Goal: Task Accomplishment & Management: Use online tool/utility

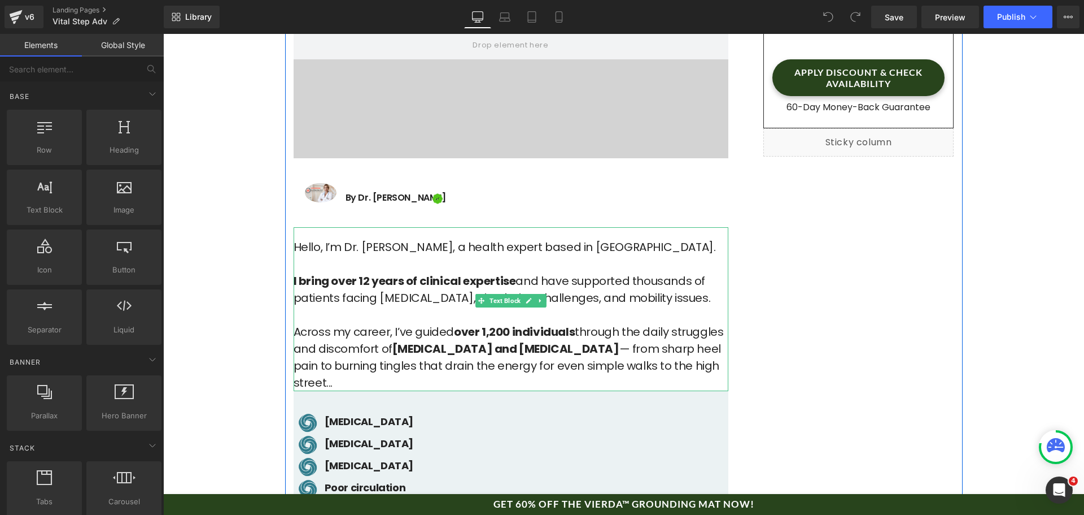
scroll to position [508, 0]
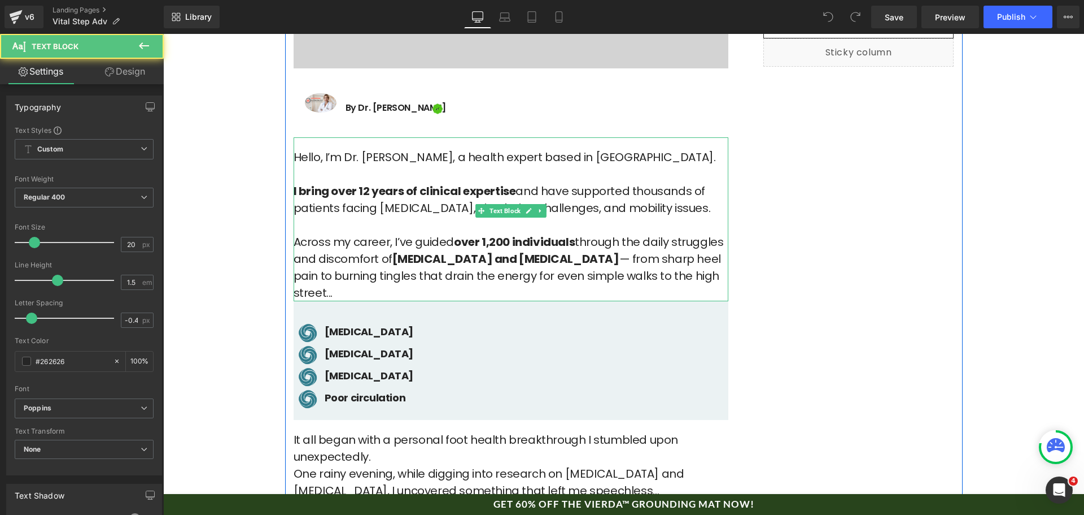
click at [363, 155] on p "Hello, I’m Dr. [PERSON_NAME], a health expert based in [GEOGRAPHIC_DATA]. I bri…" at bounding box center [511, 225] width 435 height 152
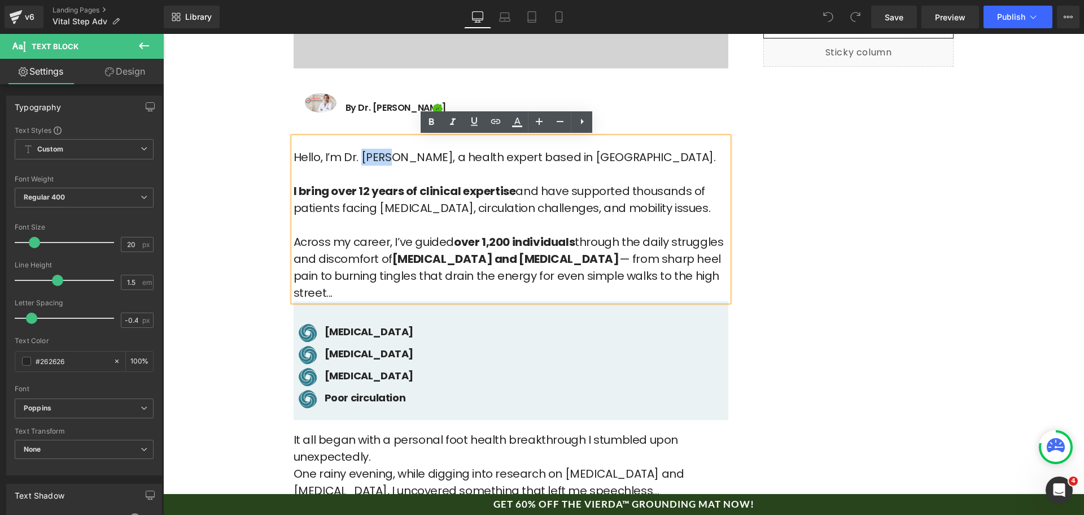
drag, startPoint x: 358, startPoint y: 158, endPoint x: 385, endPoint y: 159, distance: 27.1
click at [385, 159] on p "Hello, I’m Dr. [PERSON_NAME], a health expert based in [GEOGRAPHIC_DATA]. I bri…" at bounding box center [511, 225] width 435 height 152
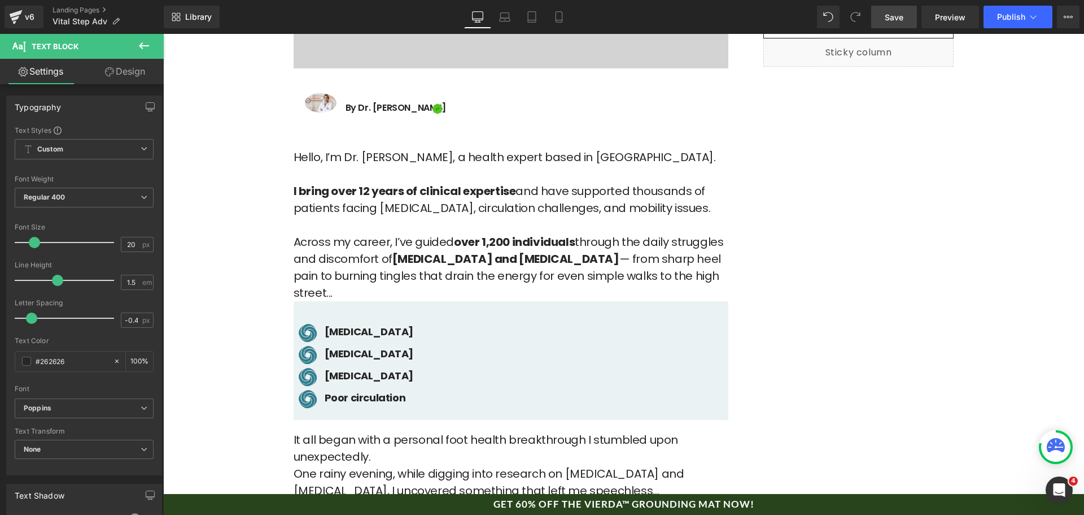
drag, startPoint x: 888, startPoint y: 21, endPoint x: 311, endPoint y: 171, distance: 596.2
click at [888, 21] on span "Save" at bounding box center [894, 17] width 19 height 12
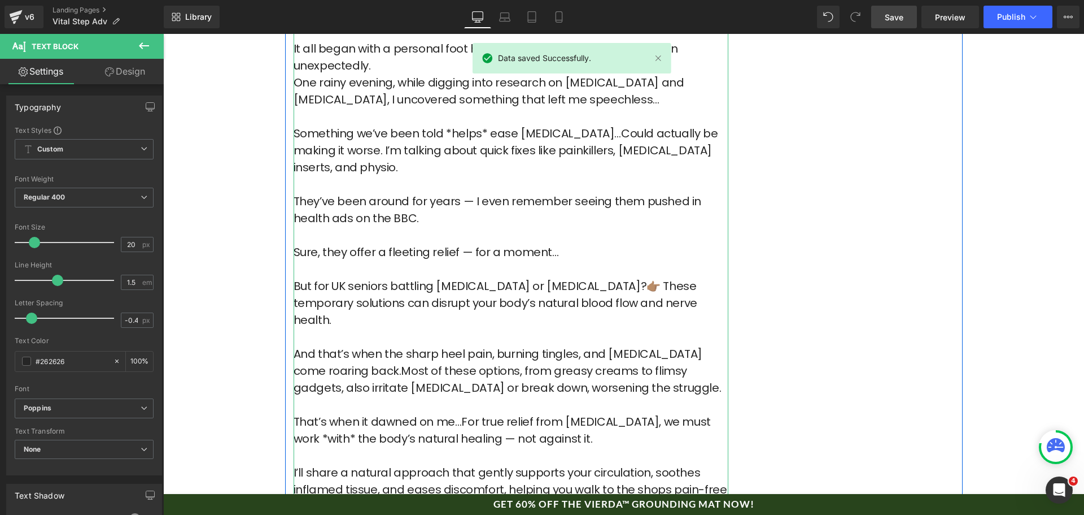
scroll to position [904, 0]
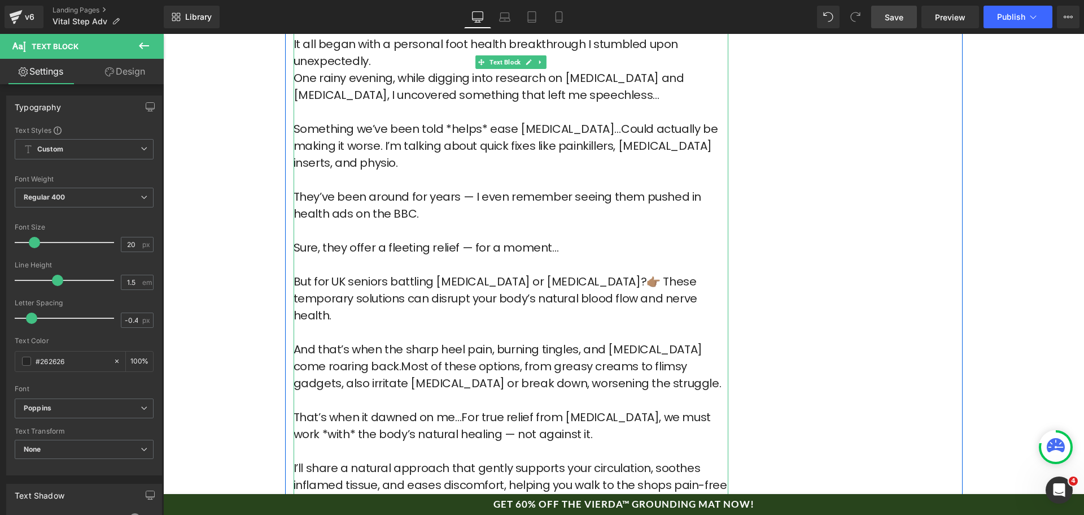
click at [322, 273] on p "But for UK seniors battling [MEDICAL_DATA] or [MEDICAL_DATA]?👉🏽 These temporary…" at bounding box center [511, 298] width 435 height 51
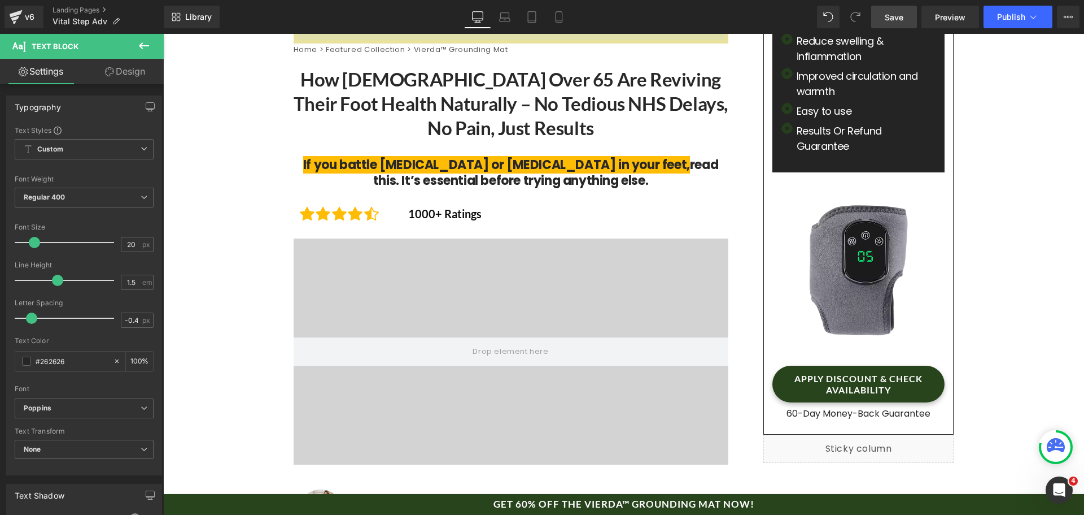
scroll to position [0, 0]
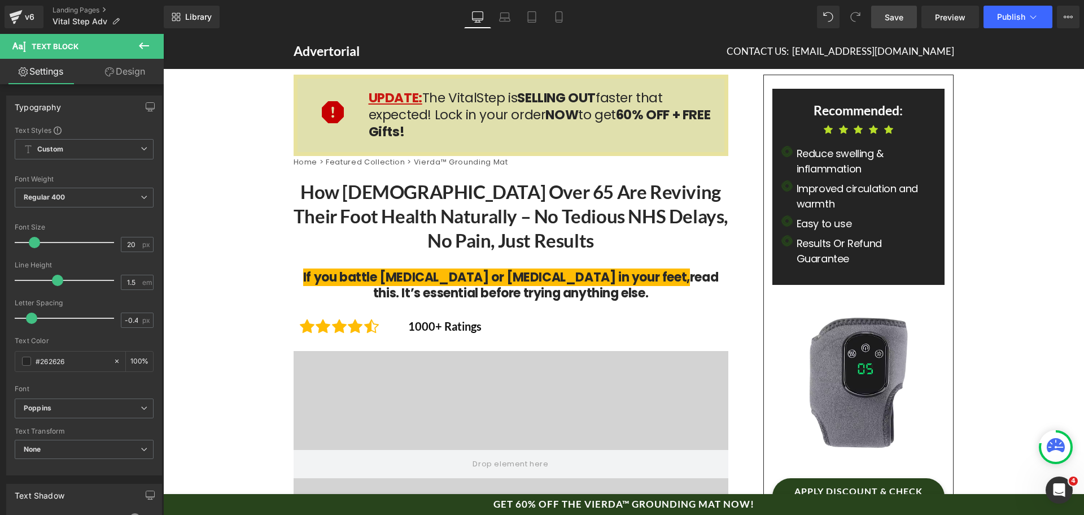
click at [411, 202] on h1 "How [DEMOGRAPHIC_DATA] Over 65 Are Reviving Their Foot Health Naturally – No Te…" at bounding box center [511, 216] width 435 height 73
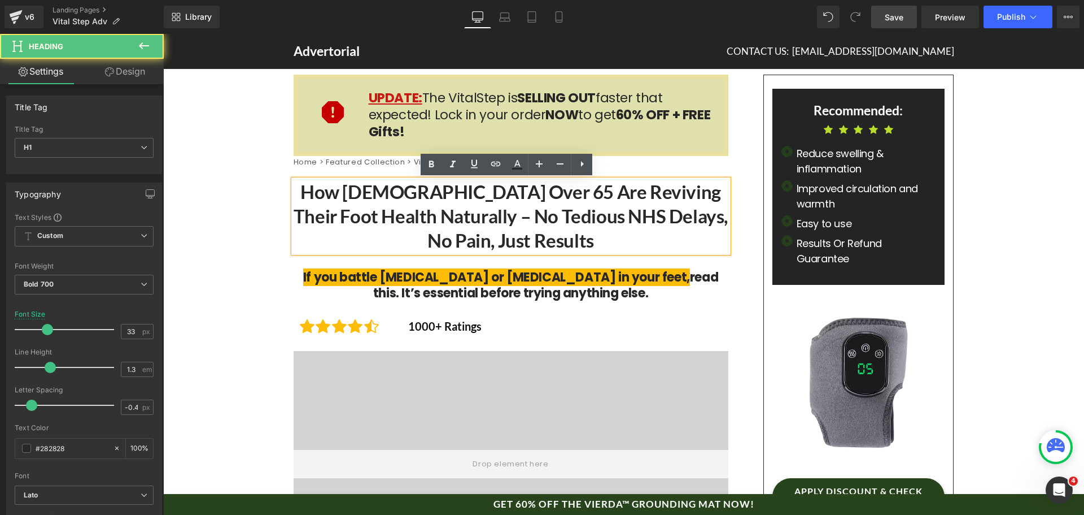
click at [447, 198] on h1 "How [DEMOGRAPHIC_DATA] Over 65 Are Reviving Their Foot Health Naturally – No Te…" at bounding box center [511, 216] width 435 height 73
click at [453, 195] on h1 "How [DEMOGRAPHIC_DATA] Over 65 Are Reviving Their Foot Health Naturally – No Te…" at bounding box center [511, 216] width 435 height 73
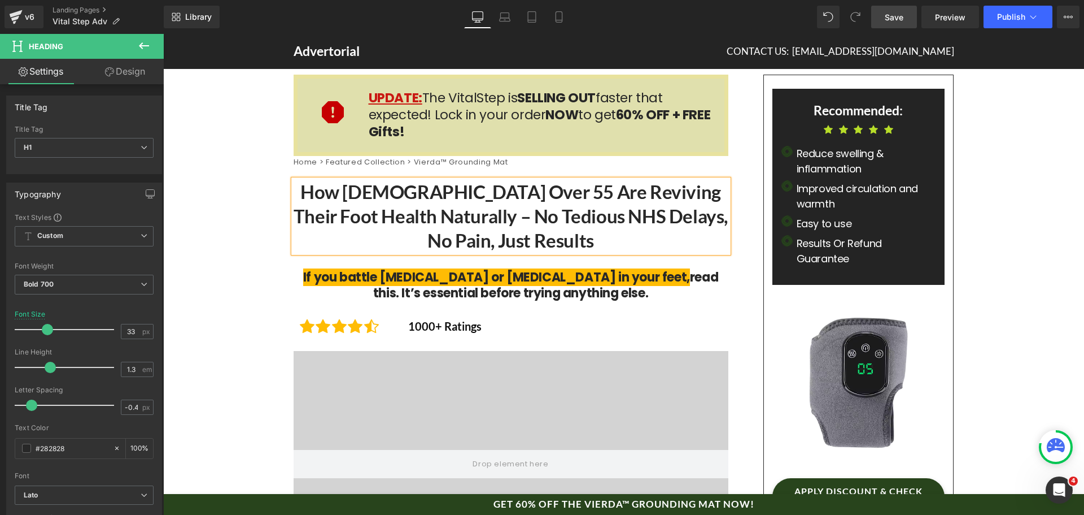
click at [905, 10] on link "Save" at bounding box center [894, 17] width 46 height 23
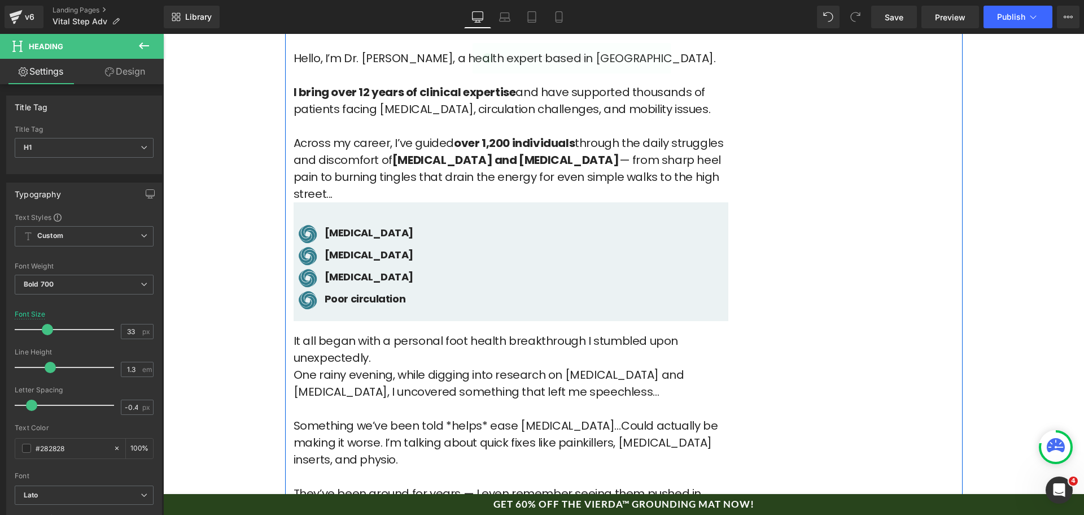
scroll to position [734, 0]
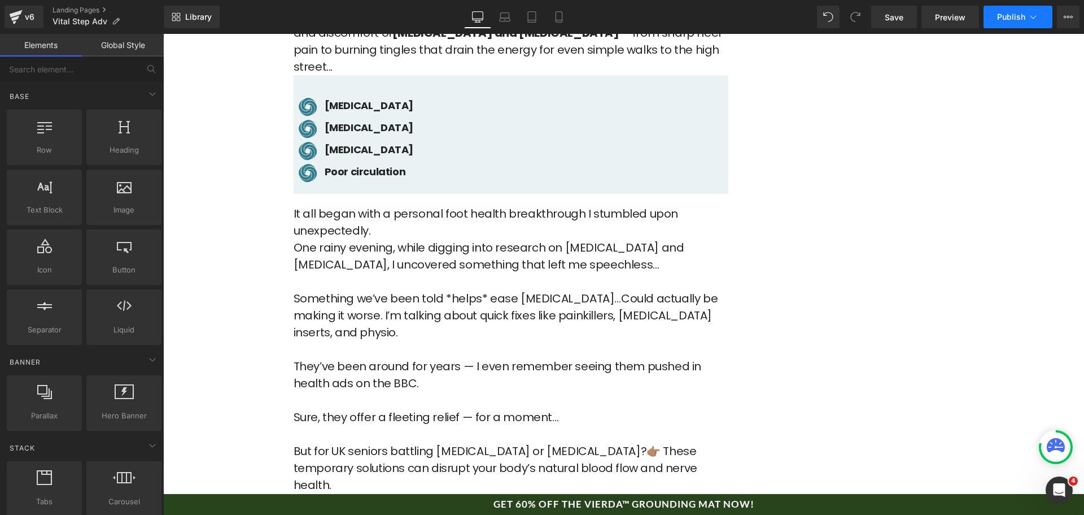
click at [1023, 21] on button "Publish" at bounding box center [1018, 17] width 69 height 23
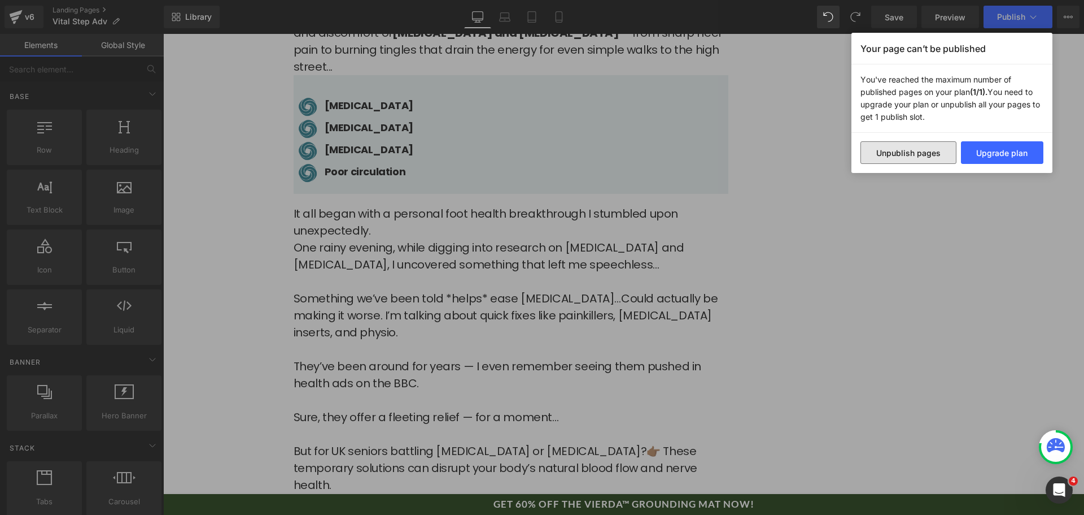
click at [931, 154] on button "Unpublish pages" at bounding box center [909, 152] width 96 height 23
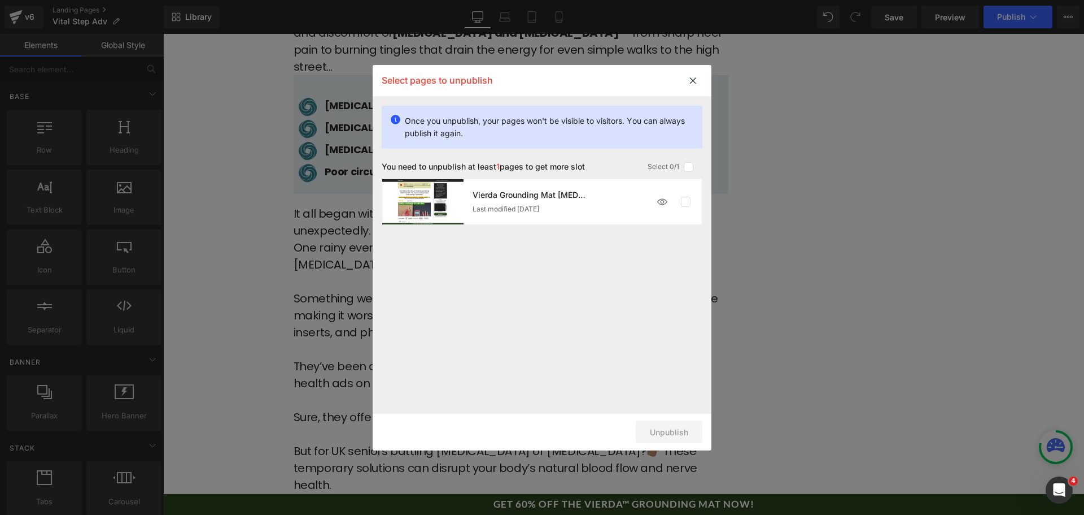
click at [670, 202] on img at bounding box center [662, 201] width 23 height 23
click at [686, 197] on label at bounding box center [686, 202] width 10 height 10
click at [686, 202] on input "checkbox" at bounding box center [686, 202] width 0 height 0
click at [689, 434] on button "Unpublish 1 pages" at bounding box center [654, 431] width 98 height 23
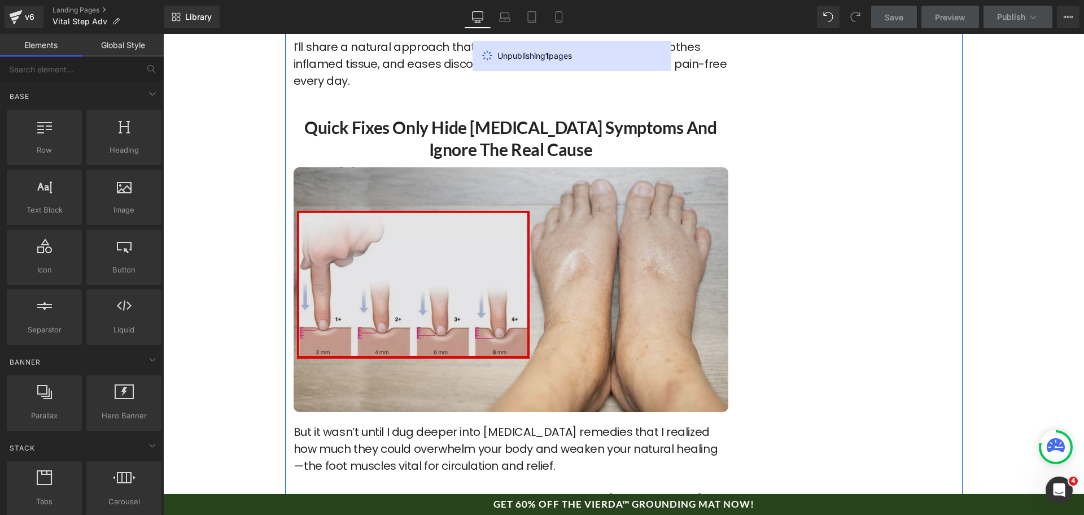
scroll to position [1299, 0]
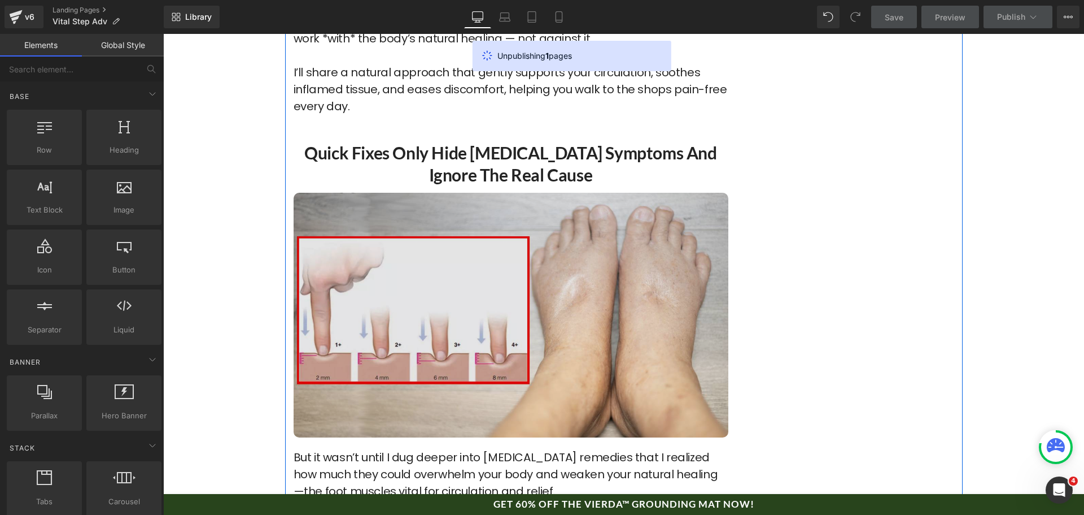
click at [534, 214] on img at bounding box center [511, 315] width 435 height 245
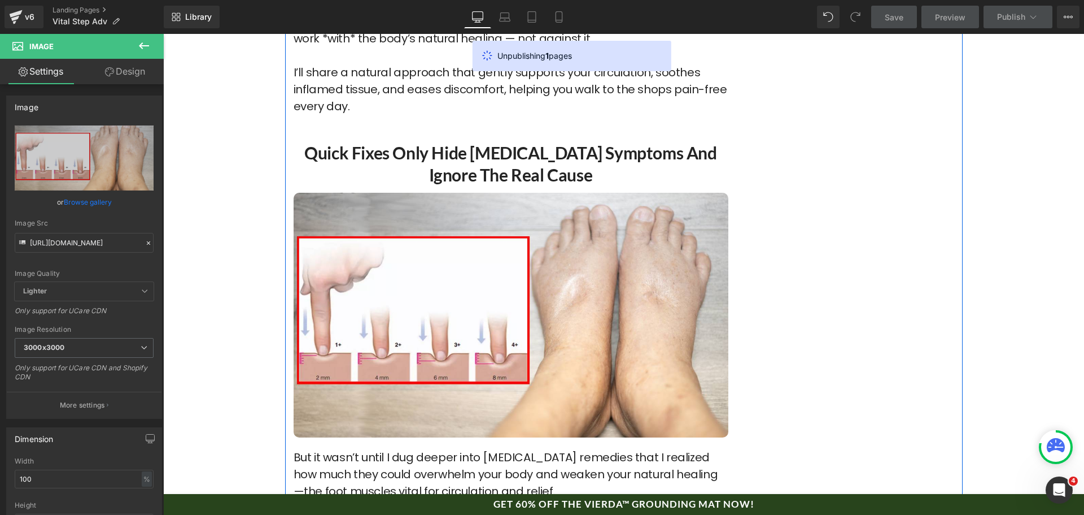
drag, startPoint x: 864, startPoint y: 284, endPoint x: 864, endPoint y: 295, distance: 11.3
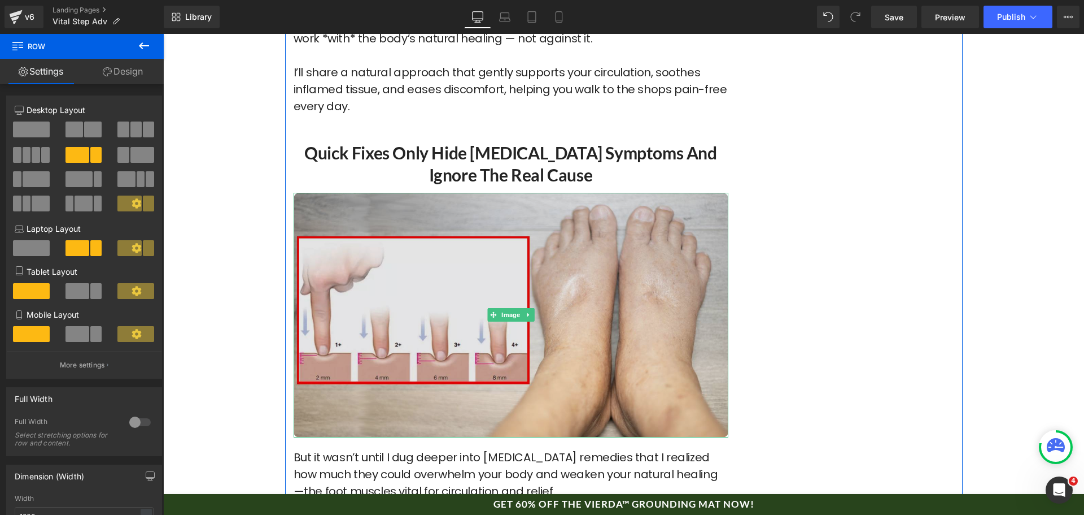
click at [587, 218] on img at bounding box center [511, 315] width 435 height 245
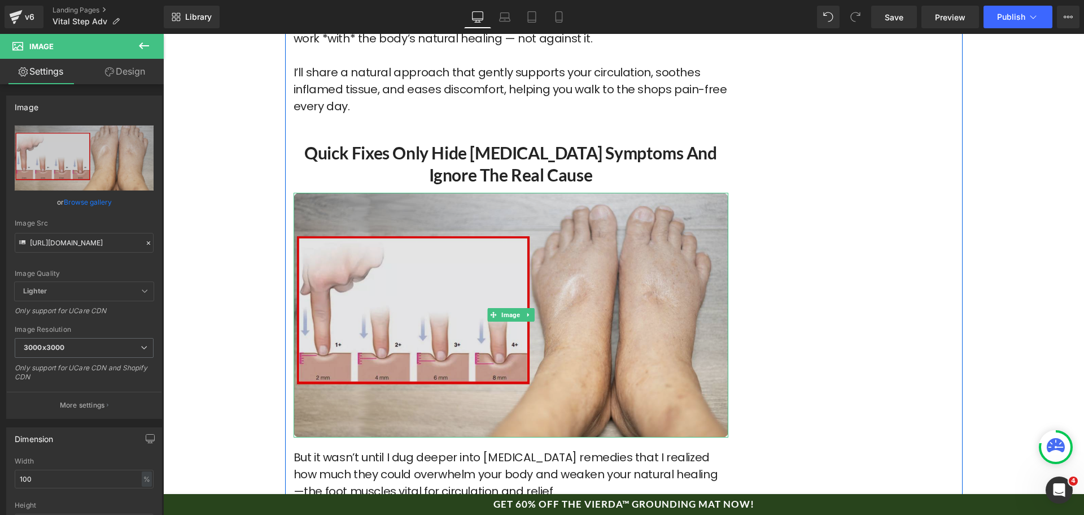
click at [587, 194] on img at bounding box center [511, 315] width 435 height 245
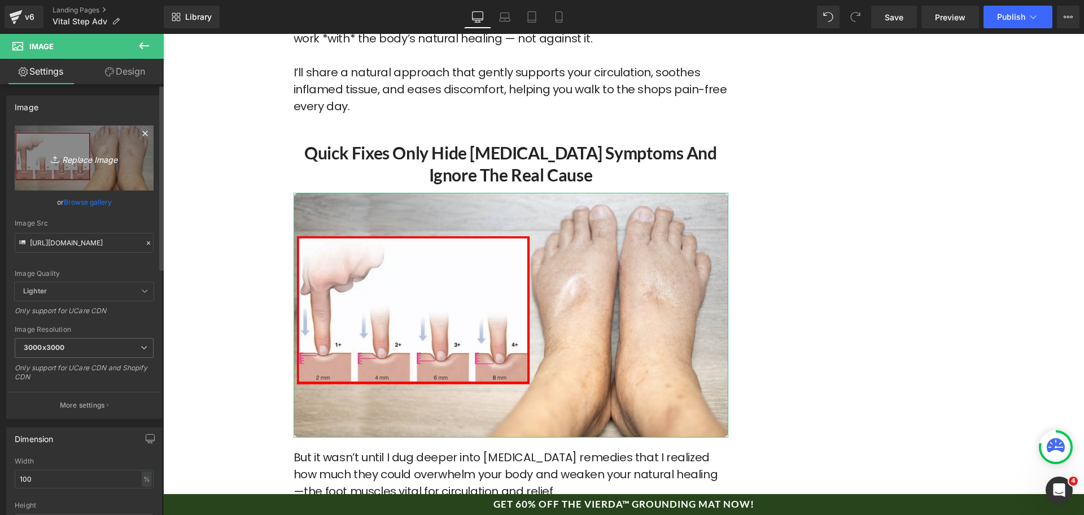
click at [91, 160] on icon "Replace Image" at bounding box center [84, 158] width 90 height 14
type input "C:\fakepath\ezgif-70173e7c7e2e97.gif"
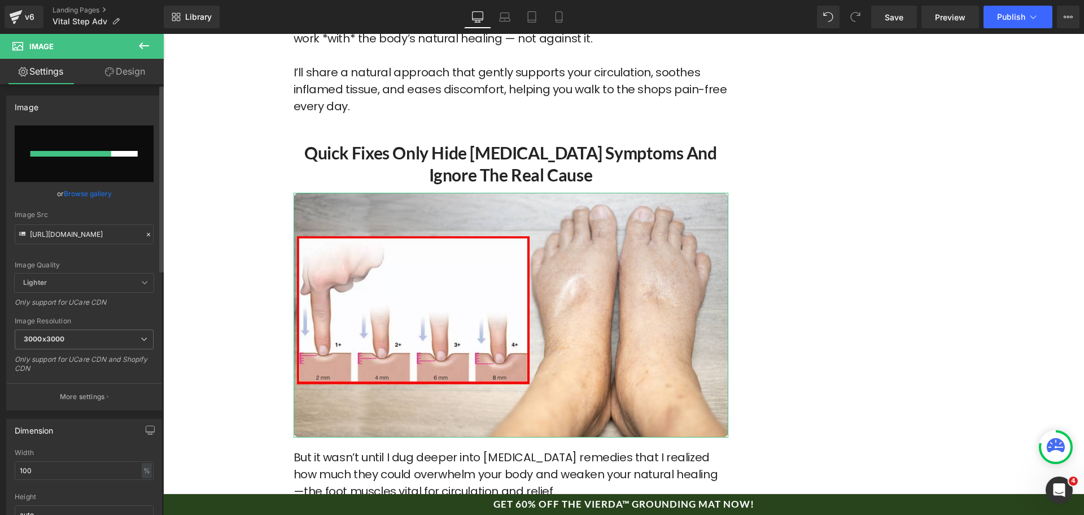
click at [64, 142] on input "file" at bounding box center [84, 153] width 139 height 56
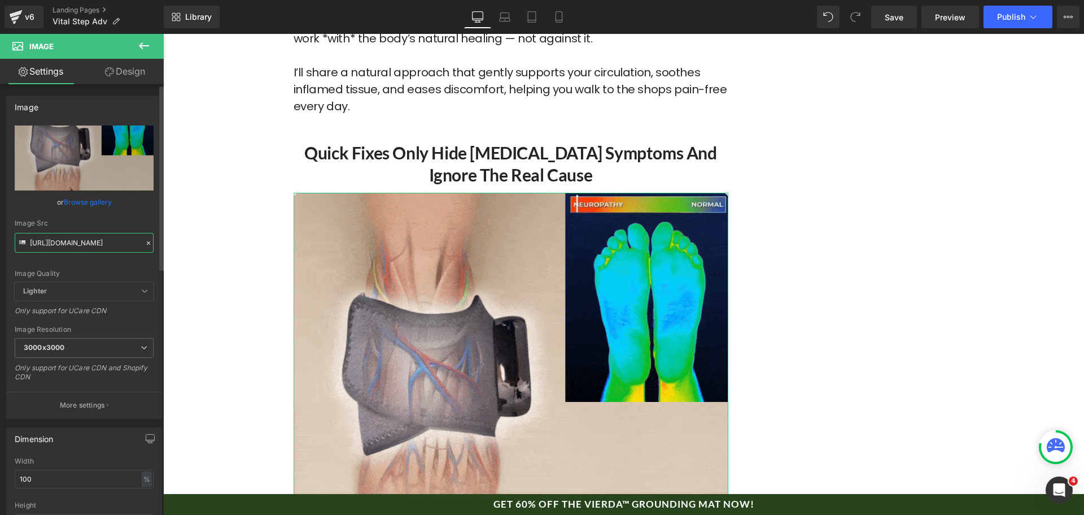
click at [76, 251] on input "[URL][DOMAIN_NAME]" at bounding box center [84, 243] width 139 height 20
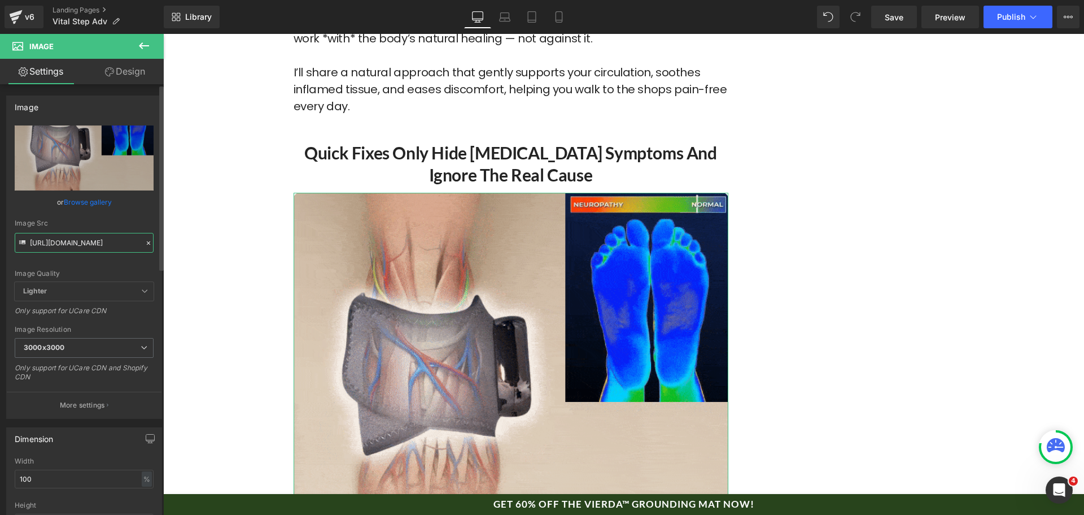
paste input "[DOMAIN_NAME][URL]"
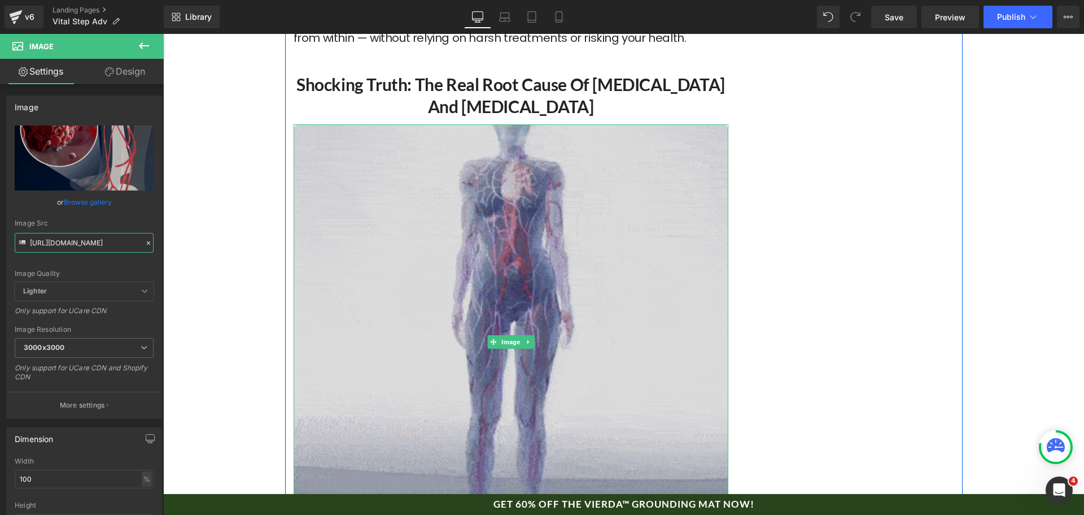
scroll to position [2372, 0]
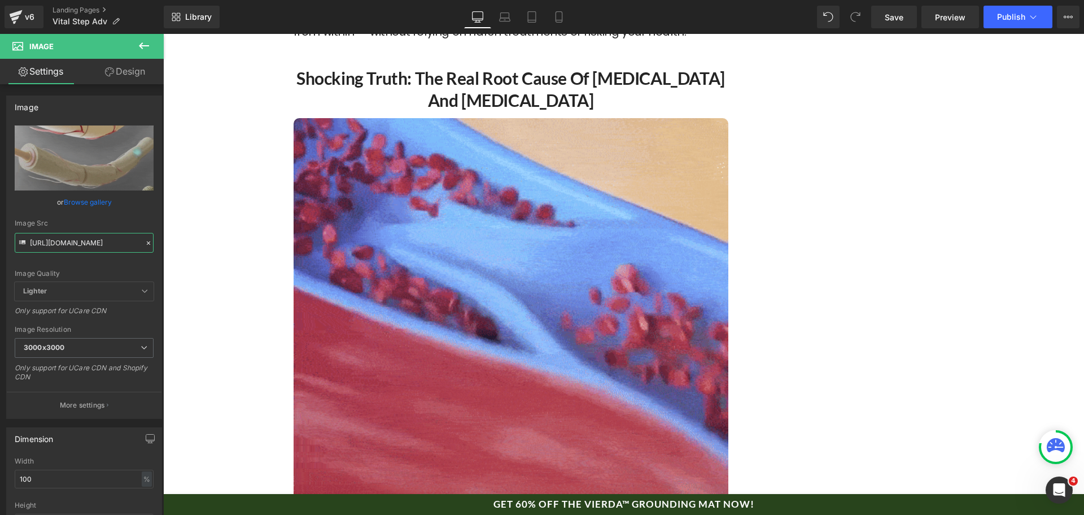
type input "[URL][DOMAIN_NAME]"
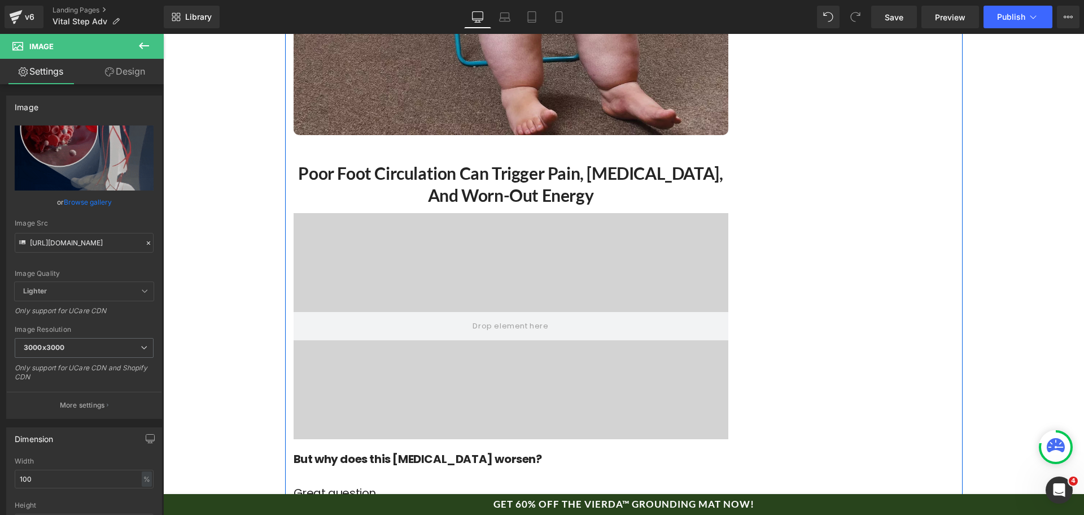
scroll to position [3615, 0]
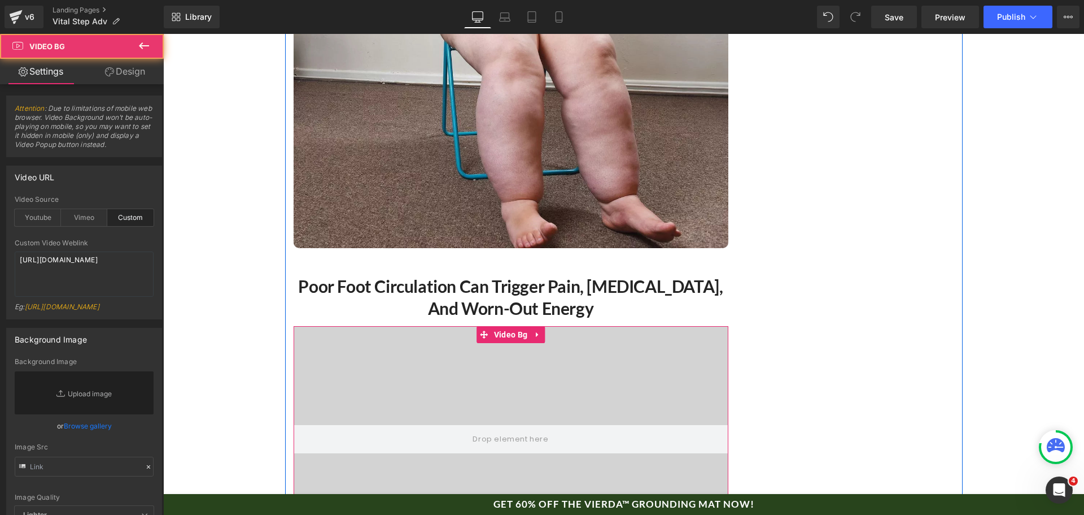
click at [584, 316] on video at bounding box center [511, 424] width 435 height 217
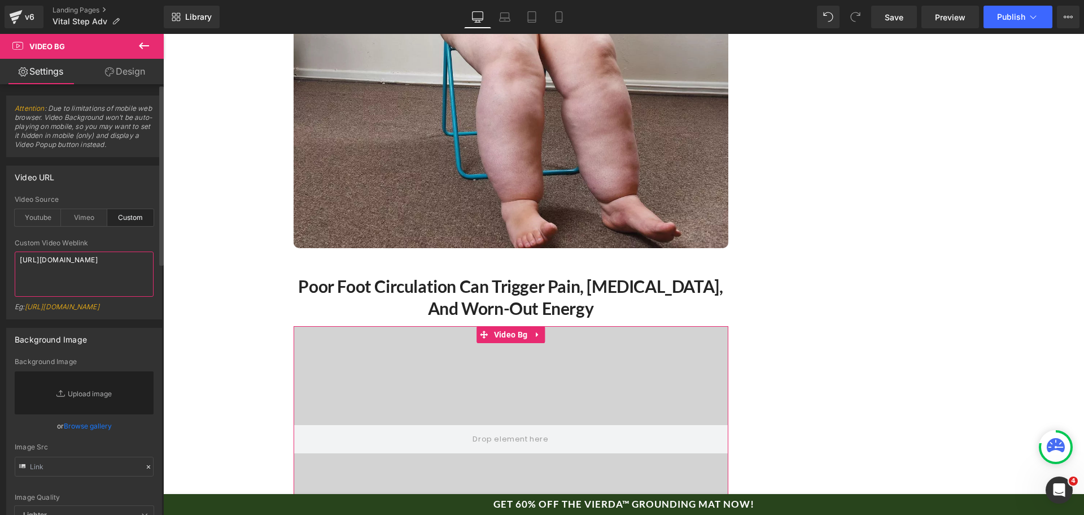
click at [62, 264] on textarea "[URL][DOMAIN_NAME]" at bounding box center [84, 273] width 139 height 45
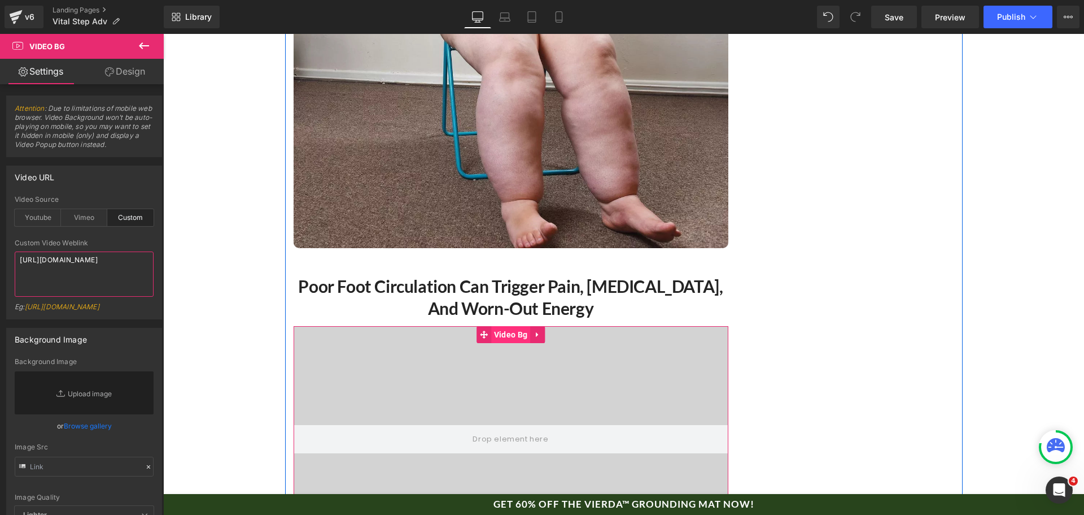
click at [505, 326] on span "Video Bg" at bounding box center [510, 334] width 39 height 17
click at [537, 330] on icon at bounding box center [538, 334] width 8 height 8
click at [524, 326] on link at bounding box center [530, 334] width 15 height 17
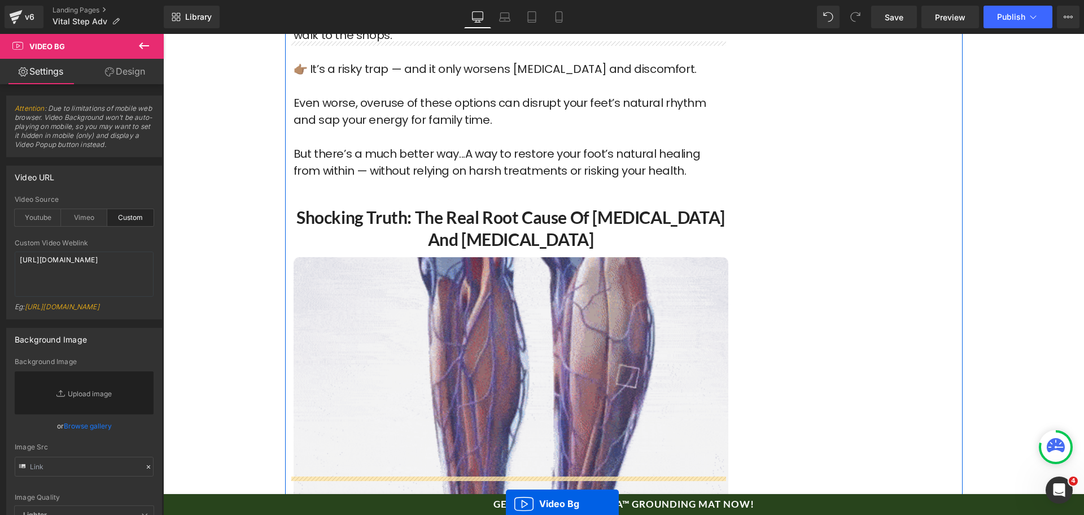
scroll to position [2195, 0]
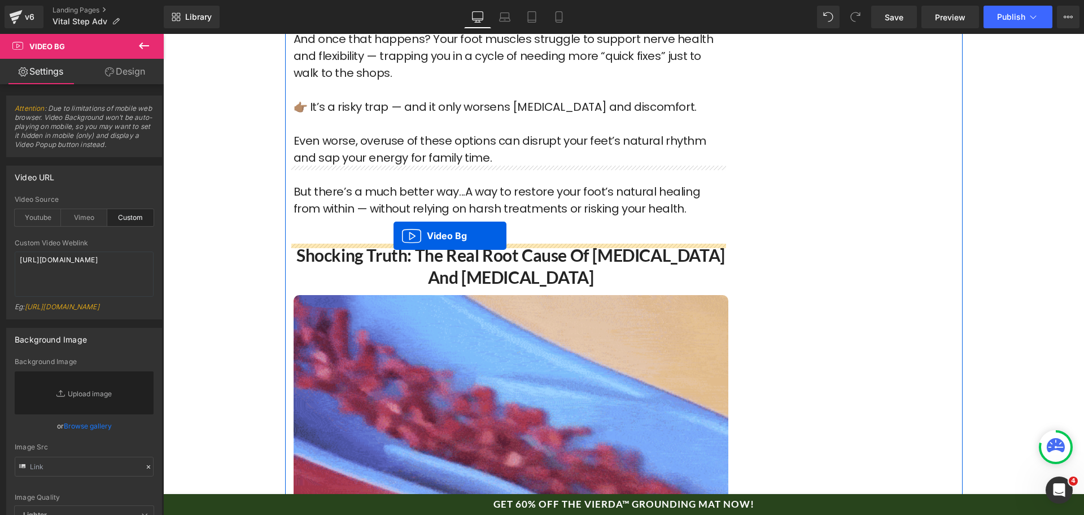
drag, startPoint x: 499, startPoint y: 201, endPoint x: 394, endPoint y: 236, distance: 111.1
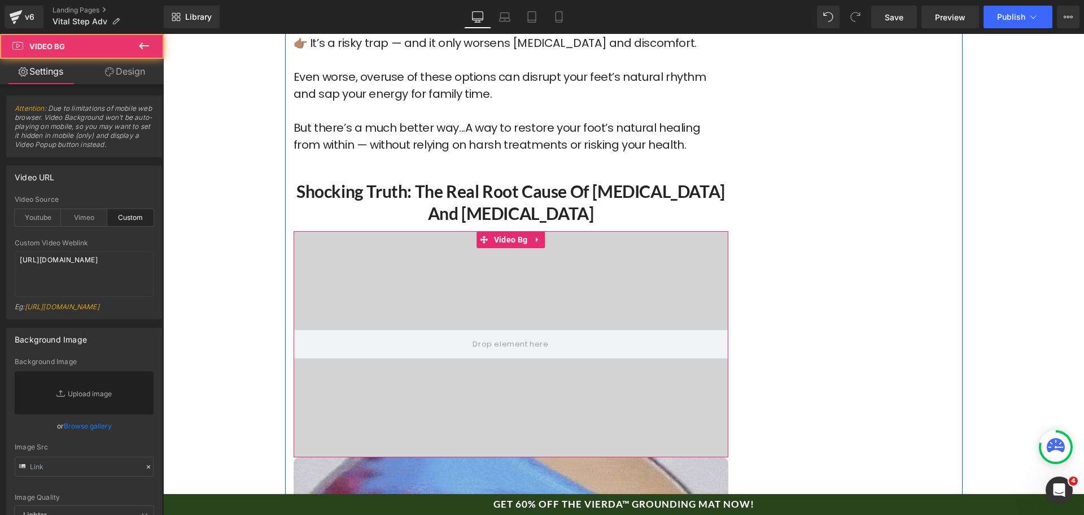
scroll to position [2478, 0]
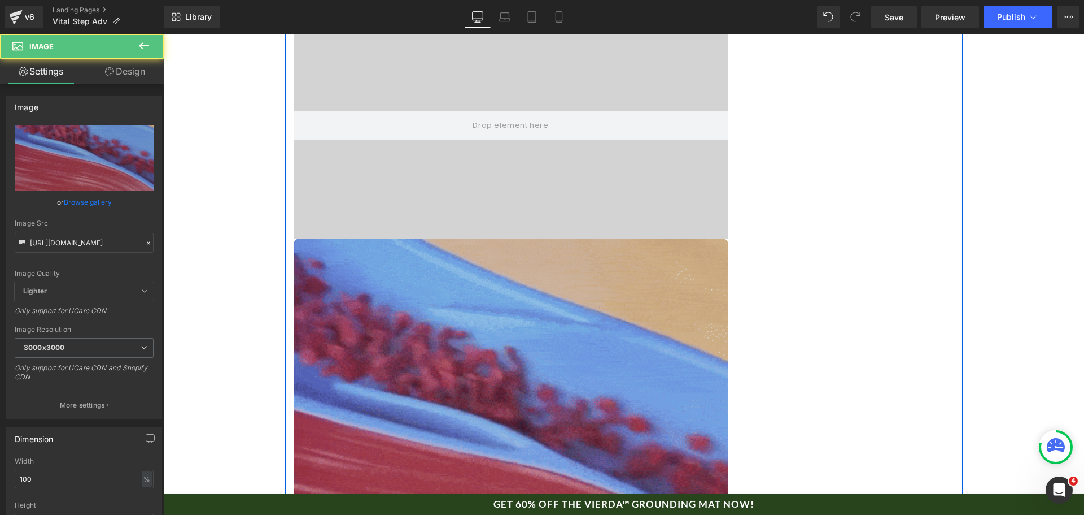
click at [556, 311] on img at bounding box center [511, 455] width 435 height 435
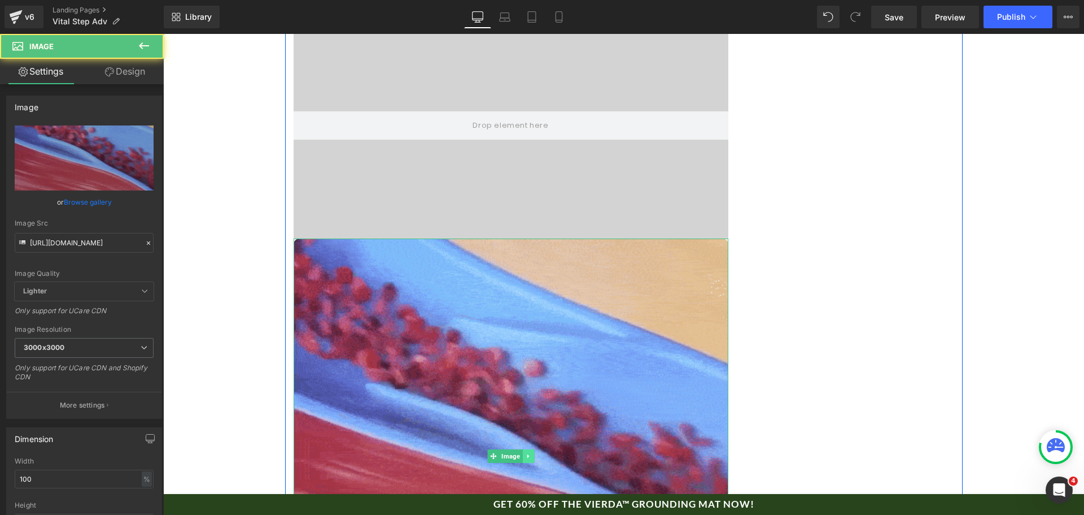
click at [526, 449] on link at bounding box center [528, 456] width 12 height 14
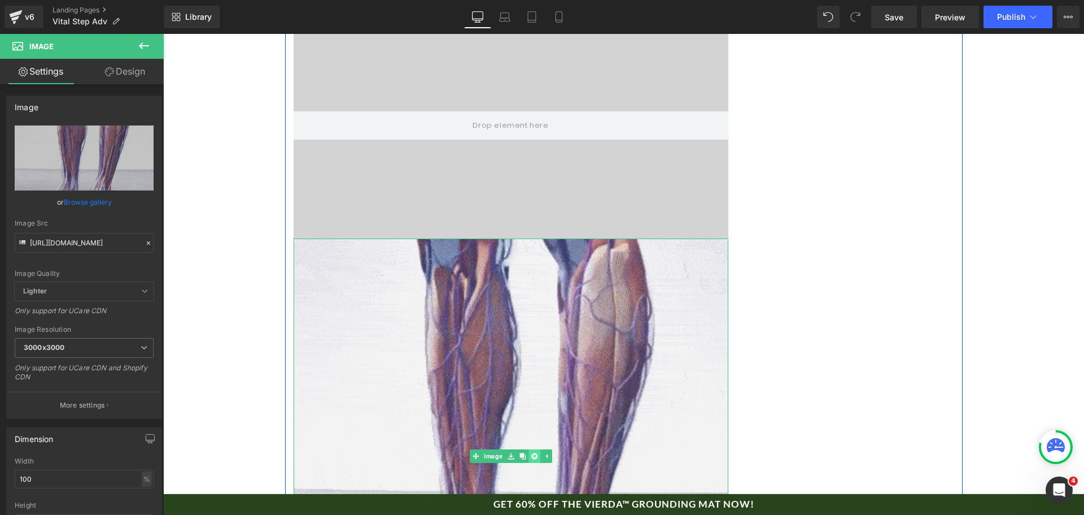
click at [535, 449] on link at bounding box center [535, 456] width 12 height 14
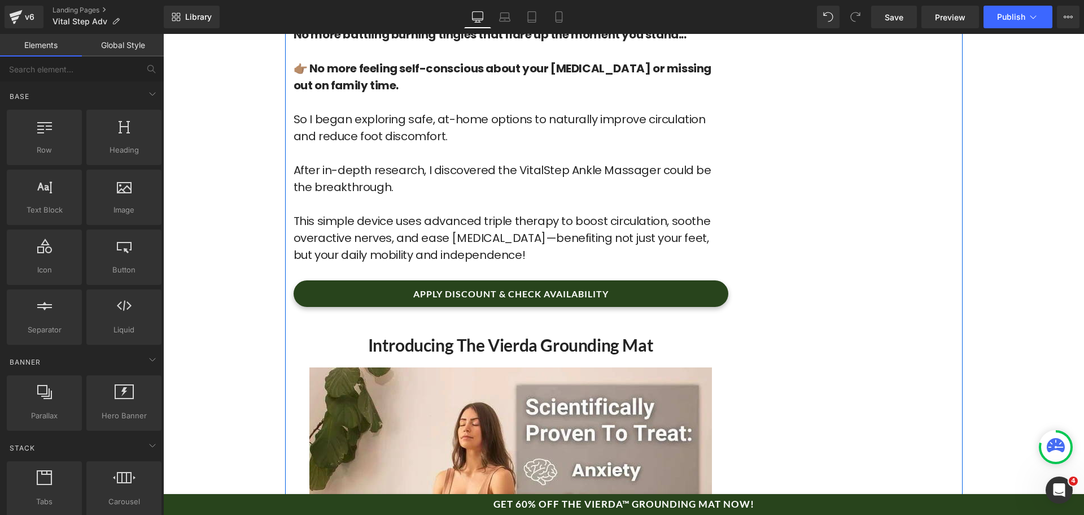
scroll to position [4793, 0]
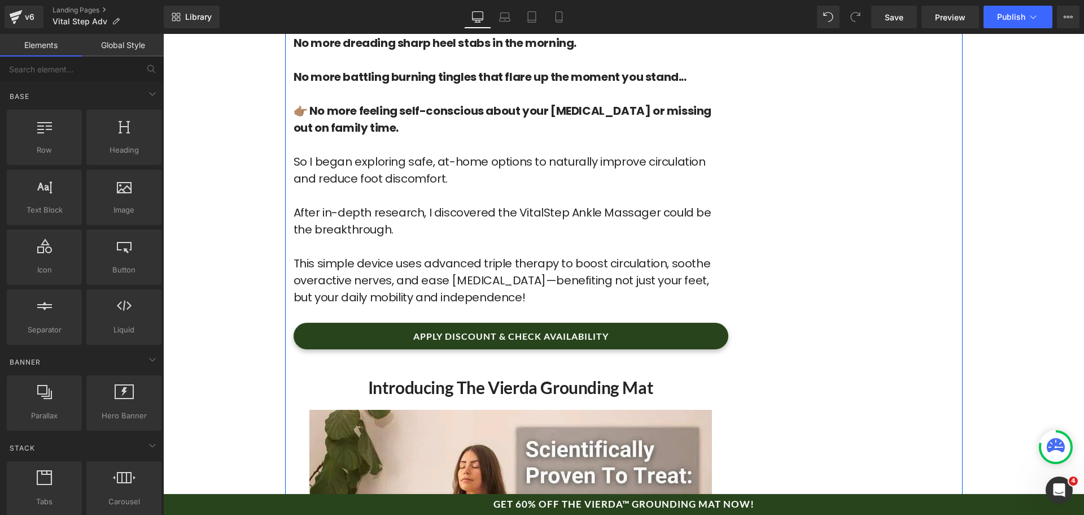
click at [470, 322] on link "APPLY DISCOUNT & CHECK AVAILABILITY" at bounding box center [511, 335] width 435 height 27
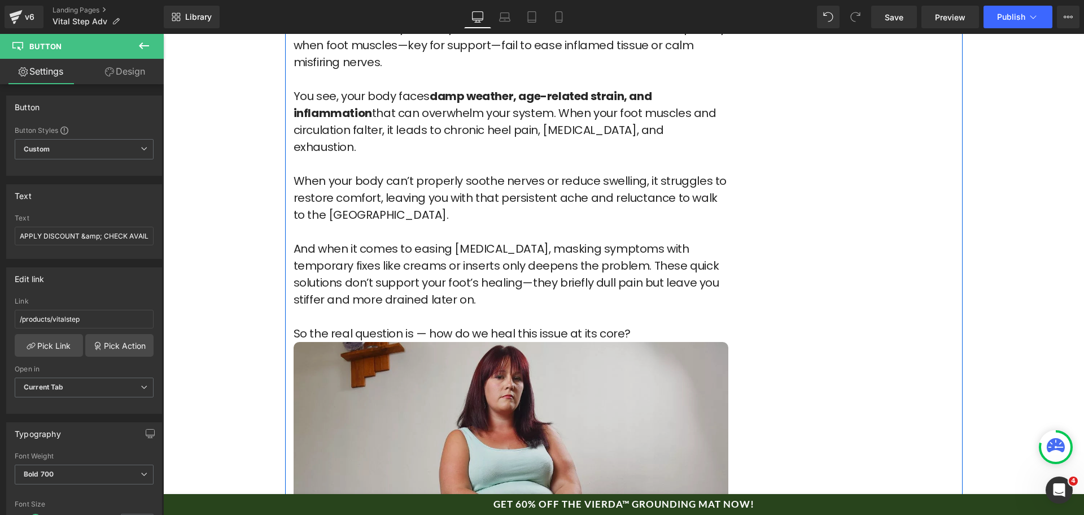
scroll to position [2873, 0]
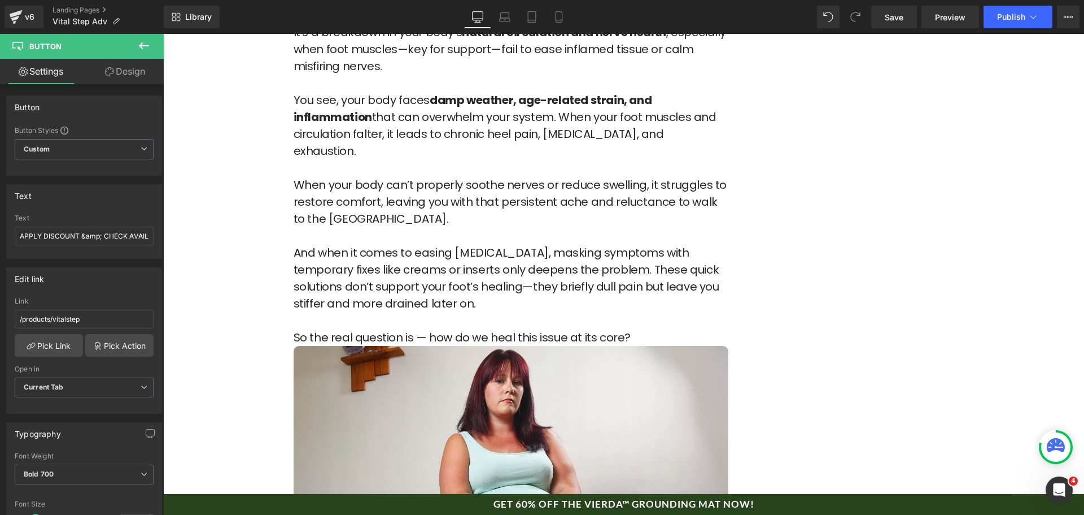
click at [648, 508] on link "GET 60% OFF THE VIERDA™ GROUNDING MAT NOW!" at bounding box center [623, 507] width 921 height 27
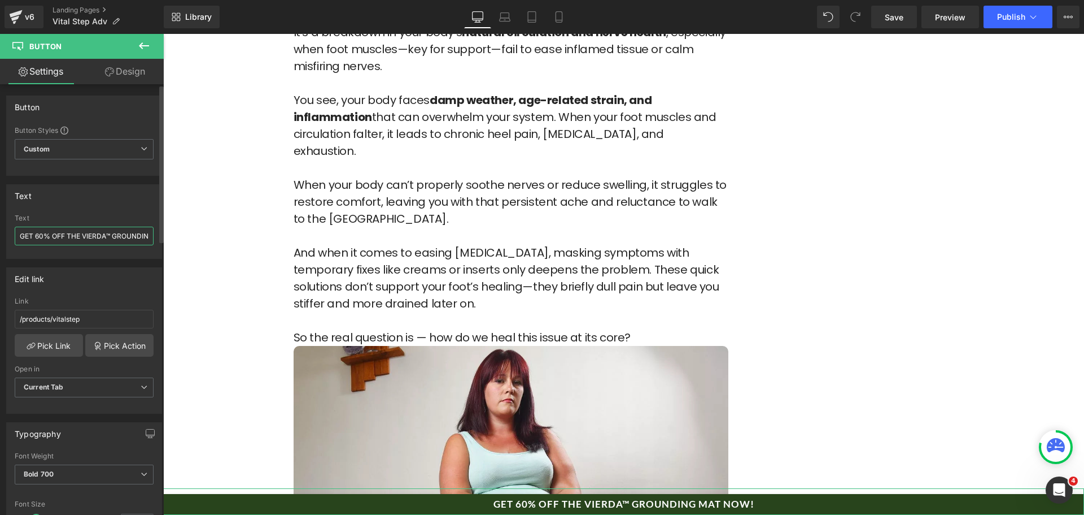
click at [82, 236] on input "GET 60% OFF THE VIERDA™ GROUNDING MAT NOW!" at bounding box center [84, 235] width 139 height 19
click at [81, 236] on input "GET 60% OFF THE VIERDA™ GROUNDING MAT NOW!" at bounding box center [84, 235] width 139 height 19
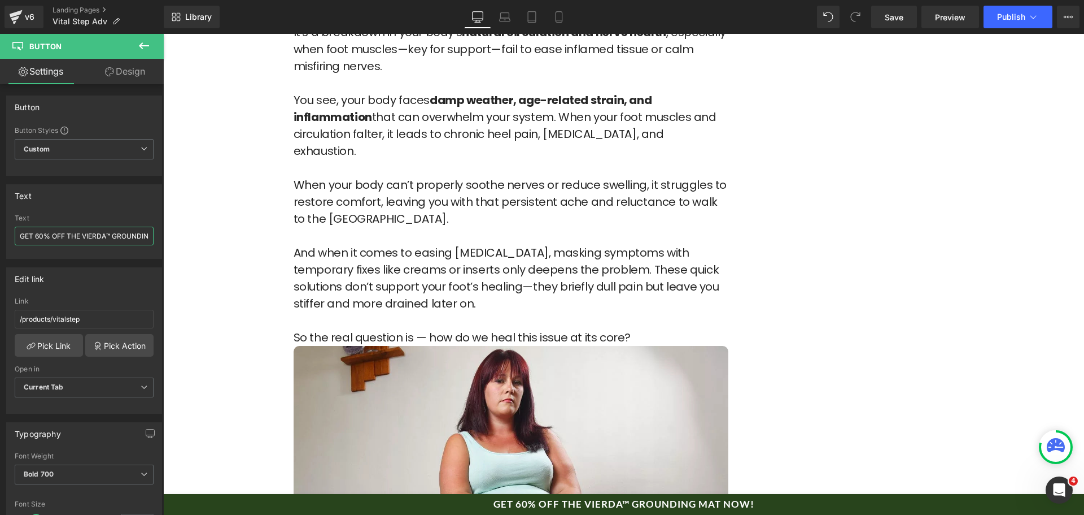
scroll to position [0, 48]
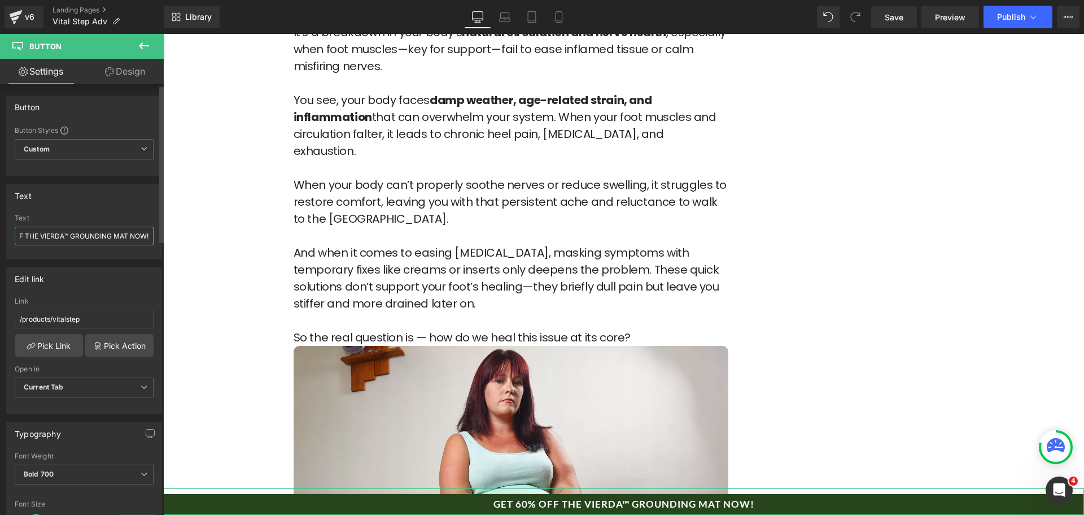
drag, startPoint x: 82, startPoint y: 234, endPoint x: 123, endPoint y: 236, distance: 40.7
click at [123, 236] on input "GET 60% OFF THE VIERDA™ GROUNDING MAT NOW!" at bounding box center [84, 235] width 139 height 19
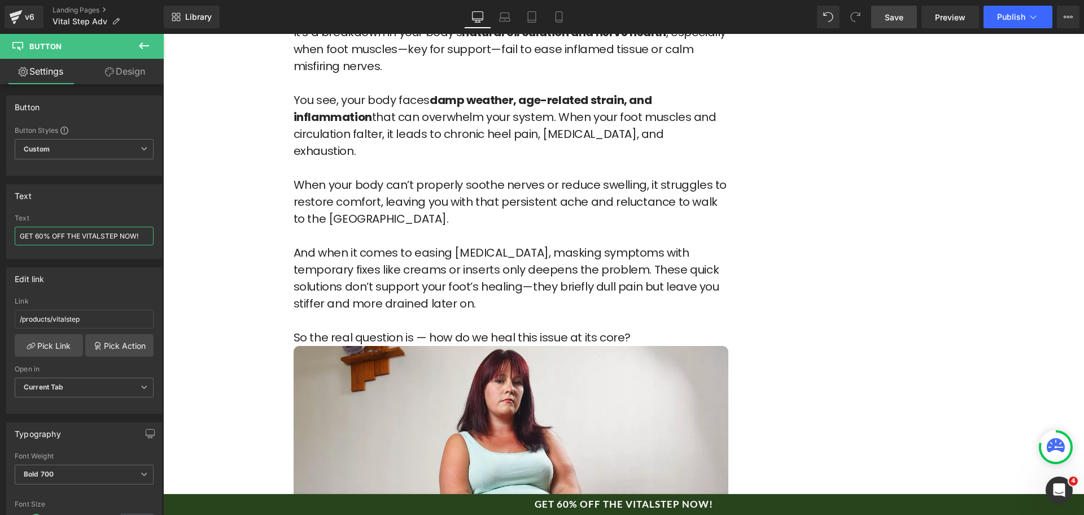
type input "GET 60% OFF THE VITALSTEP NOW!"
click at [899, 11] on span "Save" at bounding box center [894, 17] width 19 height 12
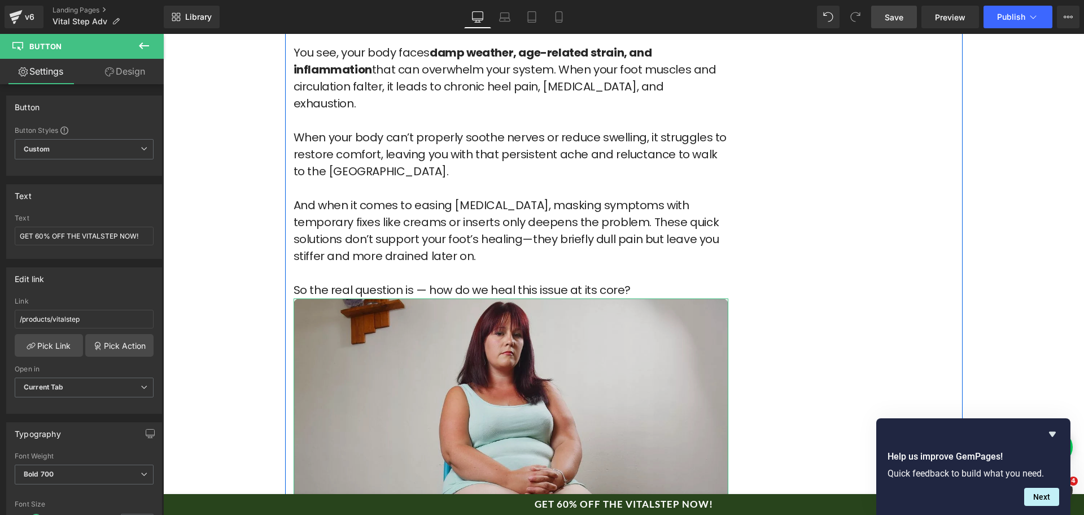
scroll to position [2930, 0]
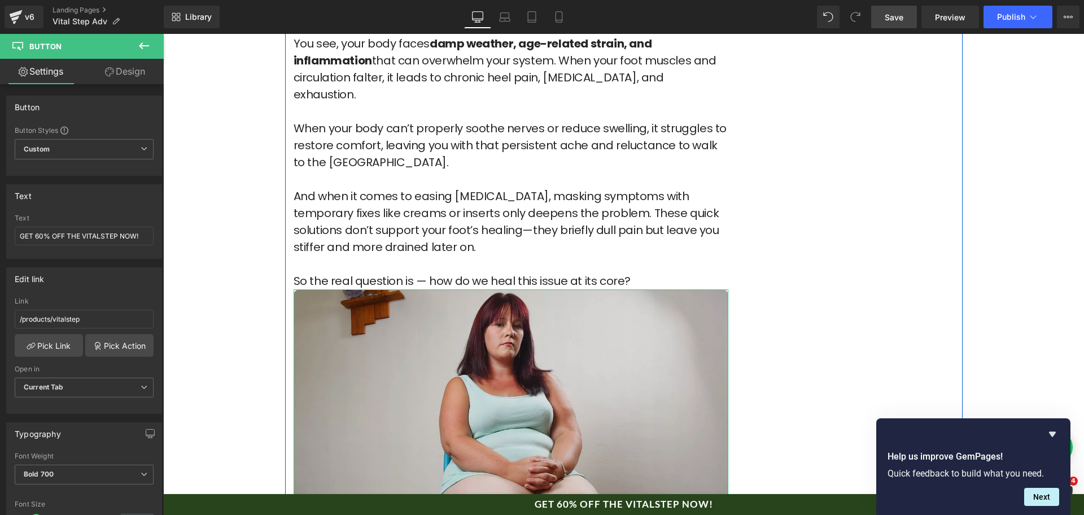
click at [439, 337] on img at bounding box center [511, 506] width 435 height 435
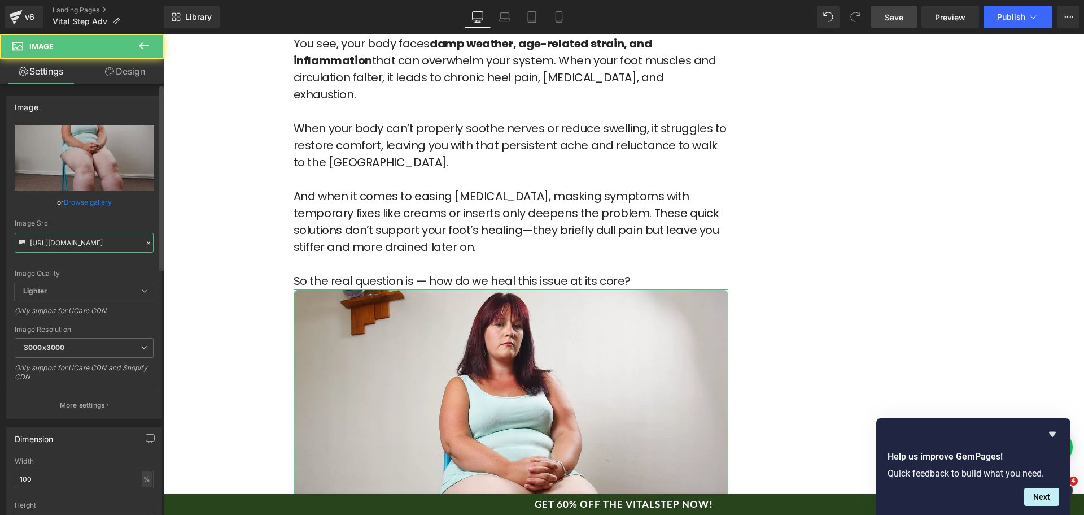
click at [87, 240] on input "[URL][DOMAIN_NAME]" at bounding box center [84, 243] width 139 height 20
paste input "TucsonOrthopaedic_blog_footpain_back.jpg?v=1758826616"
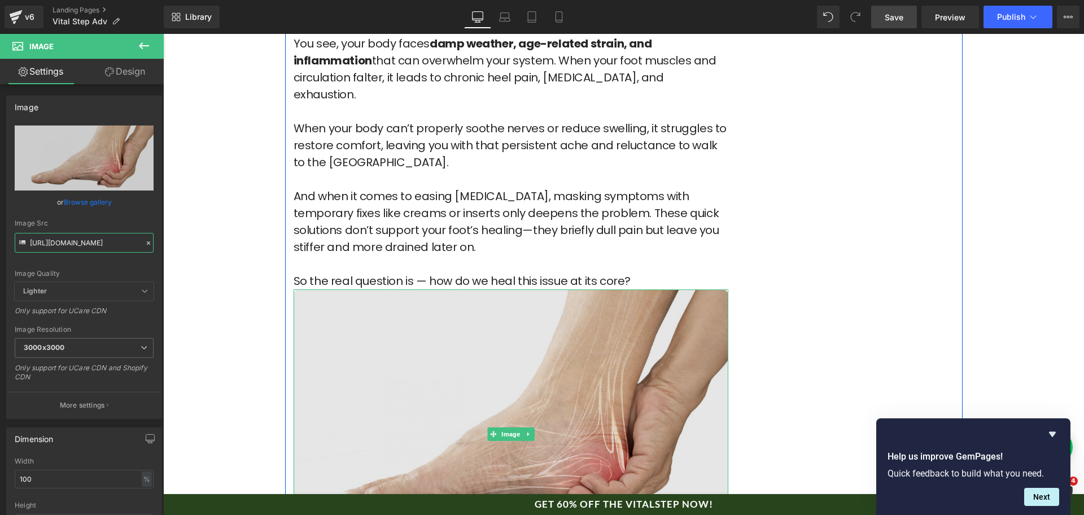
type input "[URL][DOMAIN_NAME]"
click at [563, 289] on img at bounding box center [511, 434] width 435 height 290
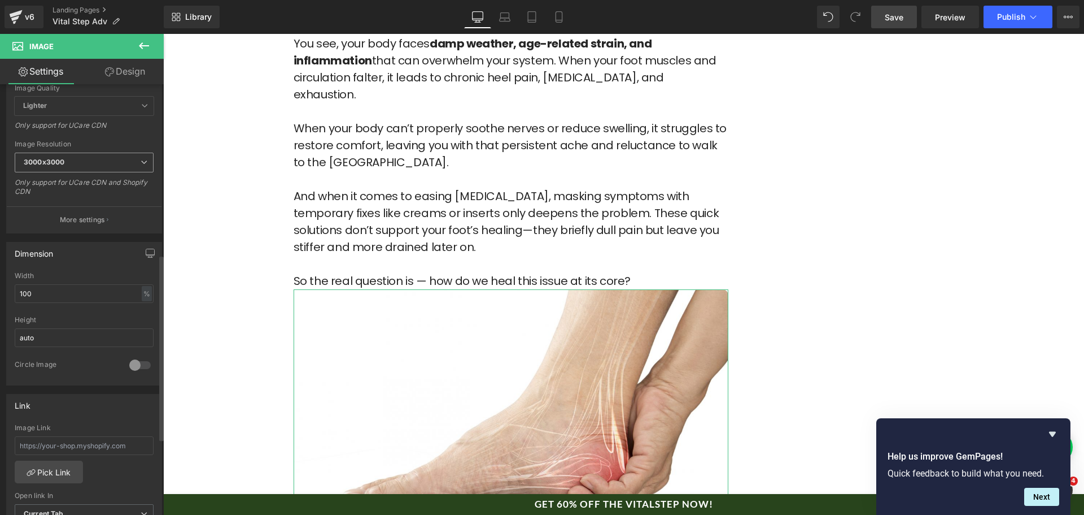
scroll to position [113, 0]
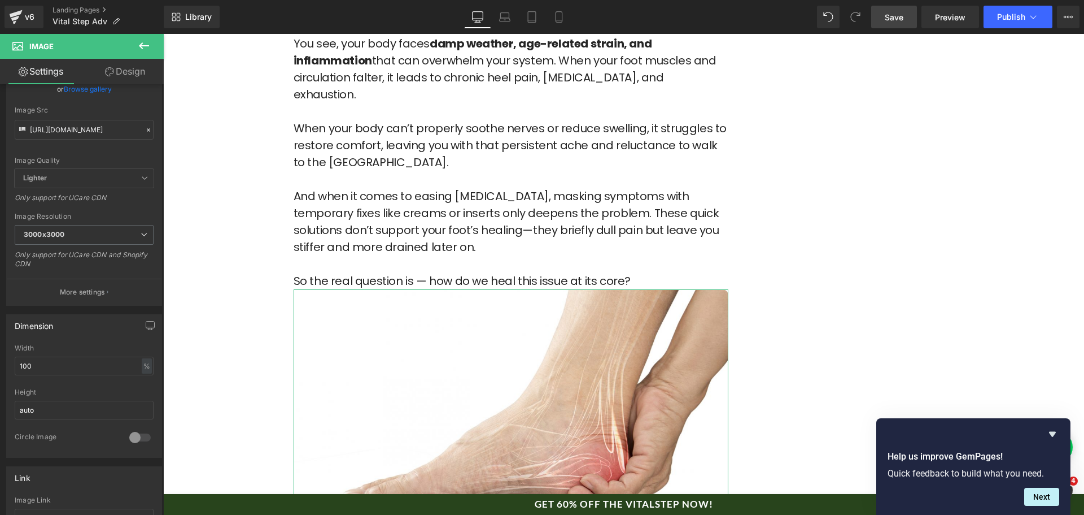
click at [124, 77] on link "Design" at bounding box center [125, 71] width 82 height 25
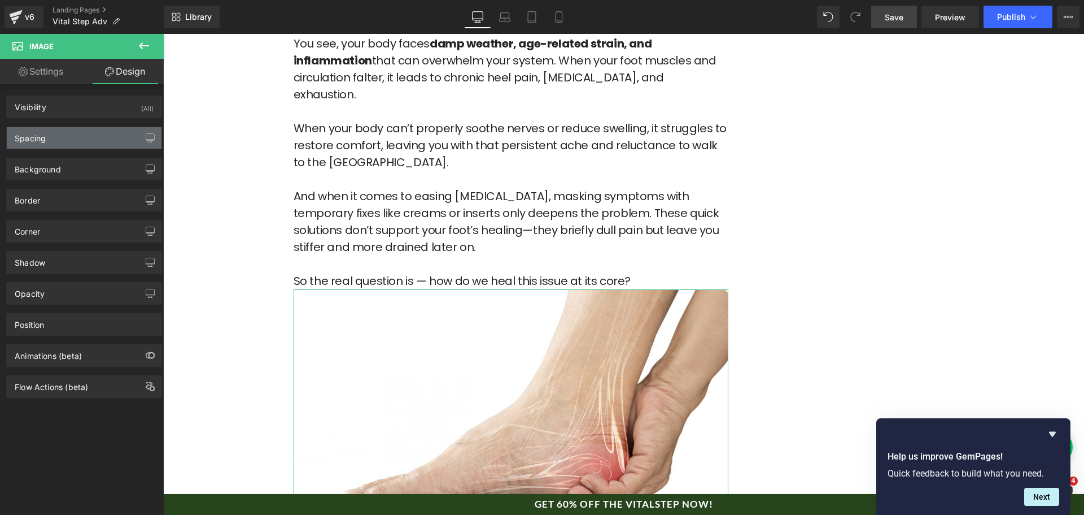
click at [48, 148] on div "Spacing" at bounding box center [84, 137] width 155 height 21
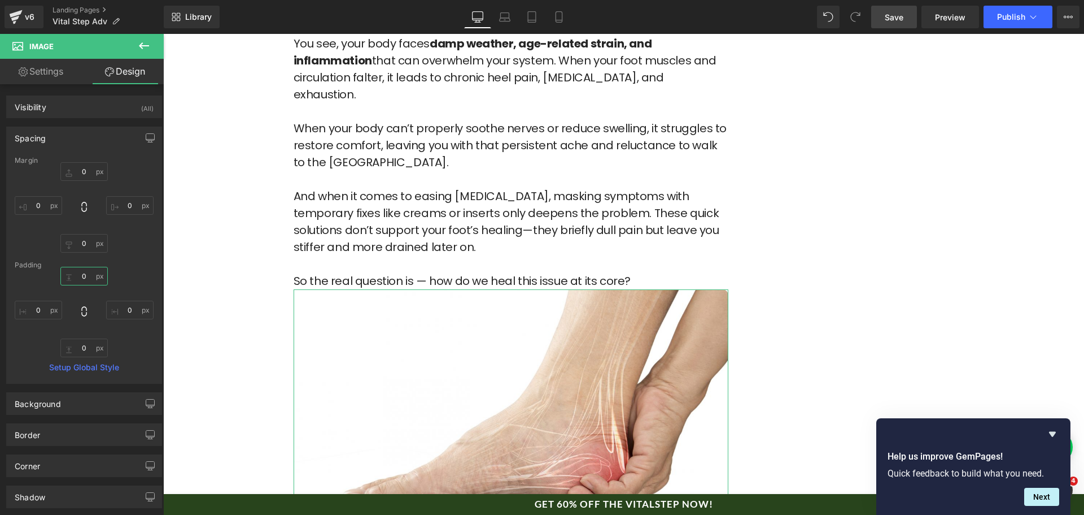
click at [83, 275] on input "0" at bounding box center [83, 276] width 47 height 19
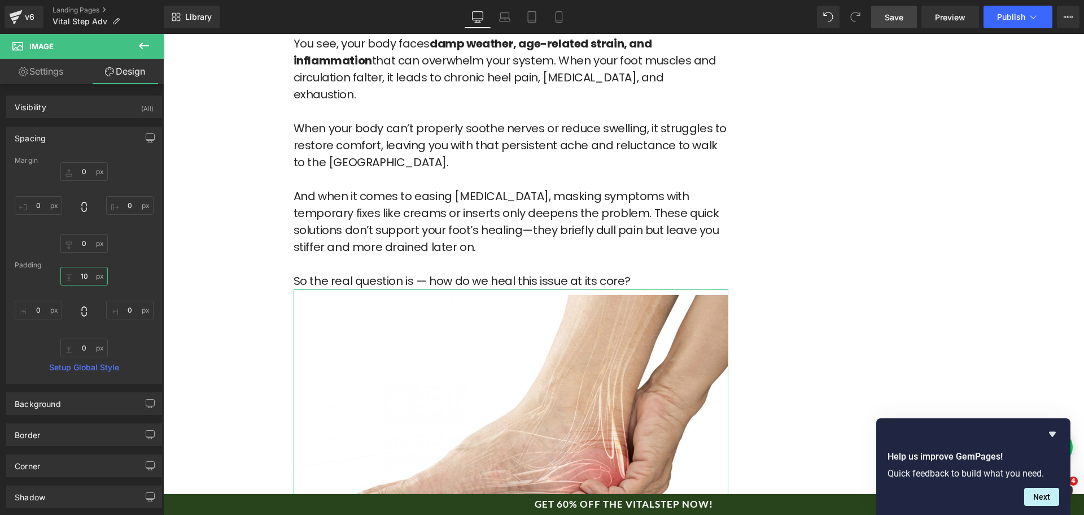
click at [76, 275] on input "10" at bounding box center [83, 276] width 47 height 19
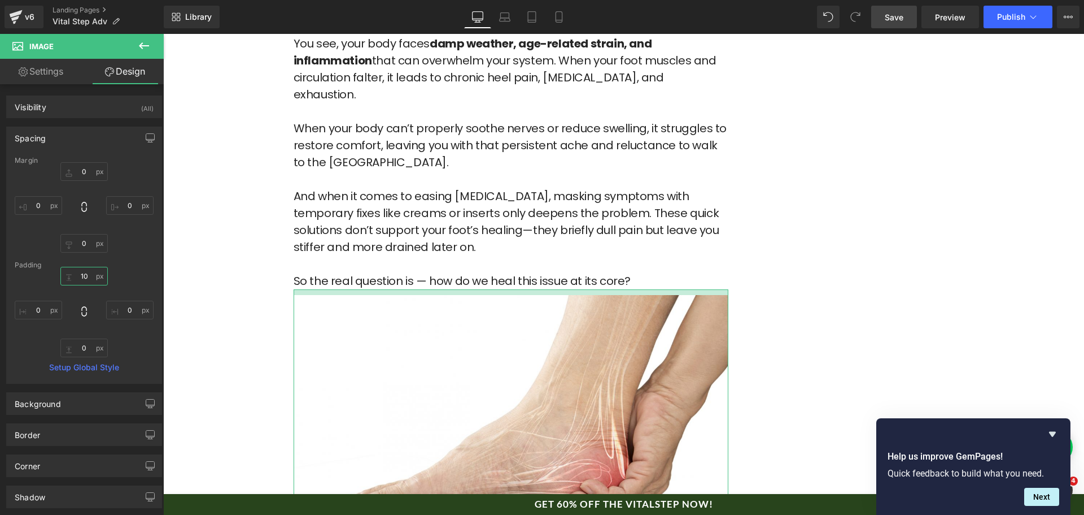
click at [76, 275] on input "10" at bounding box center [83, 276] width 47 height 19
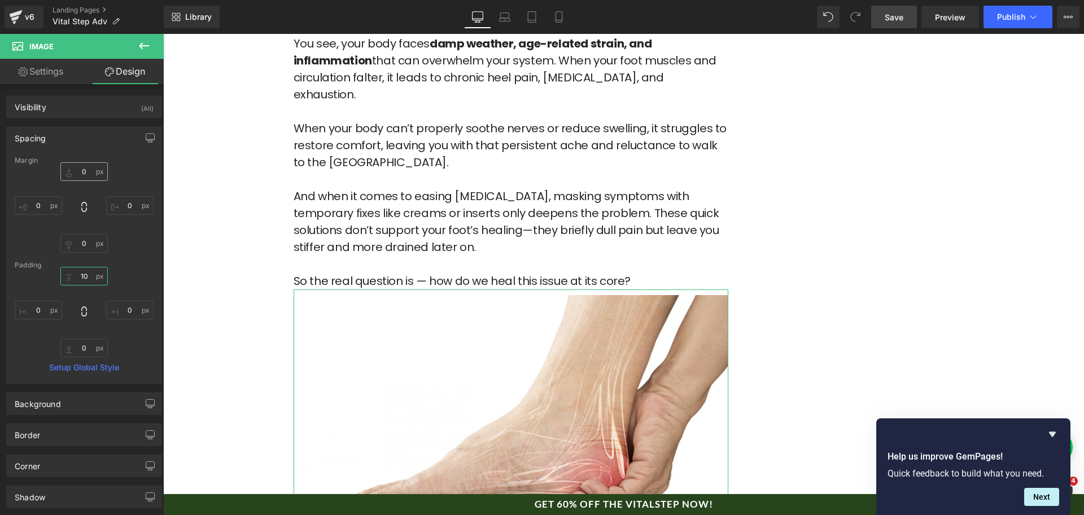
type input "0"
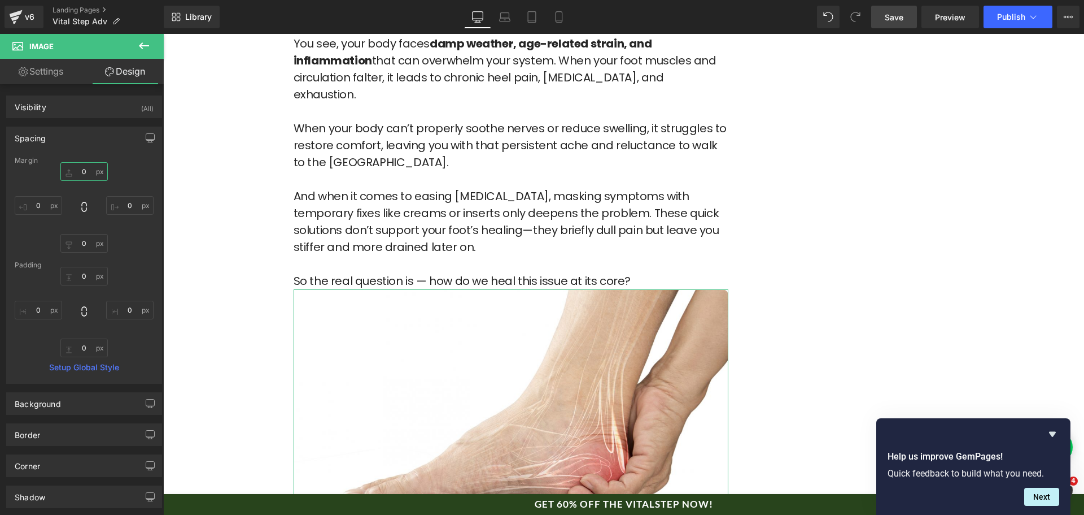
click at [90, 174] on input "0" at bounding box center [83, 171] width 47 height 19
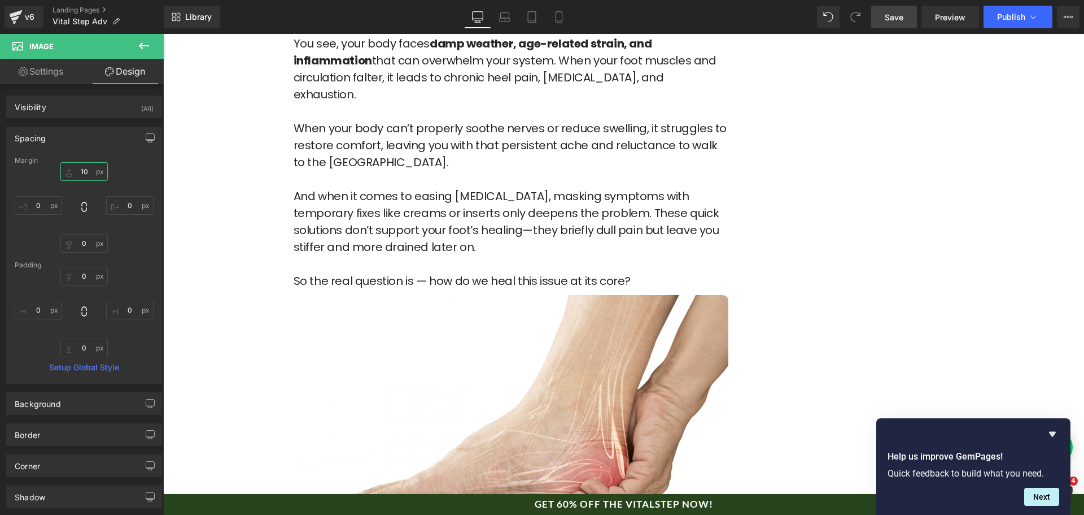
type input "10"
click at [888, 19] on span "Save" at bounding box center [894, 17] width 19 height 12
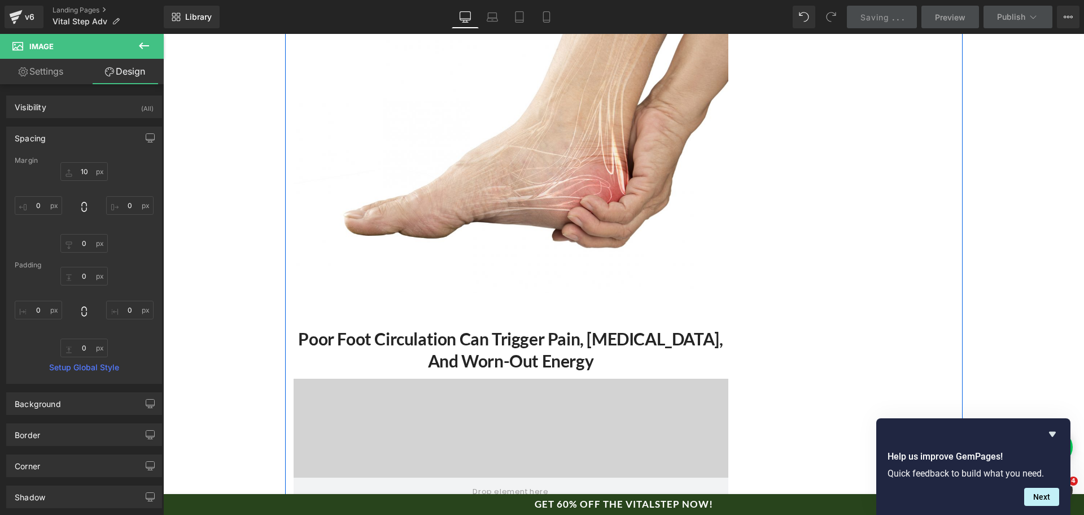
scroll to position [3212, 0]
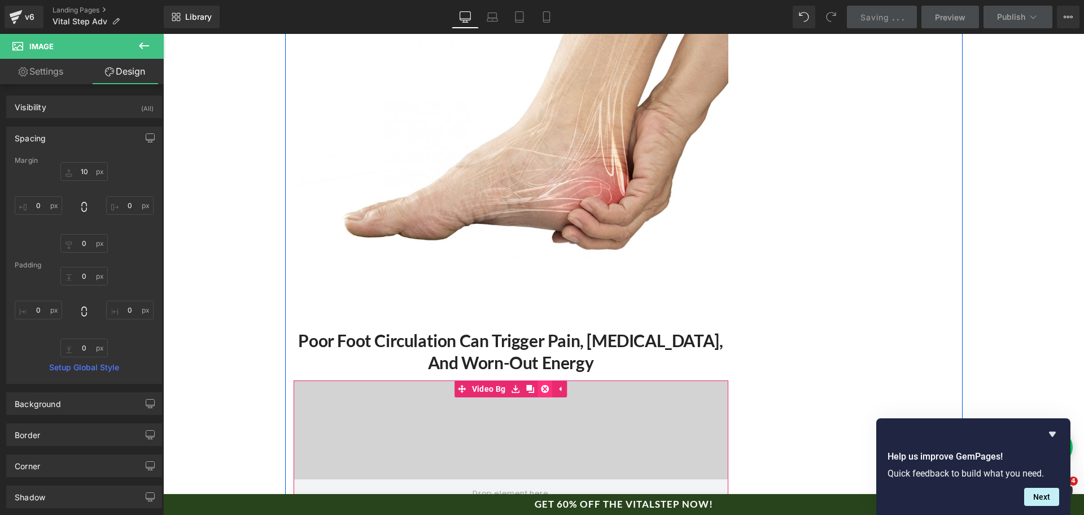
click at [541, 385] on icon at bounding box center [545, 389] width 8 height 8
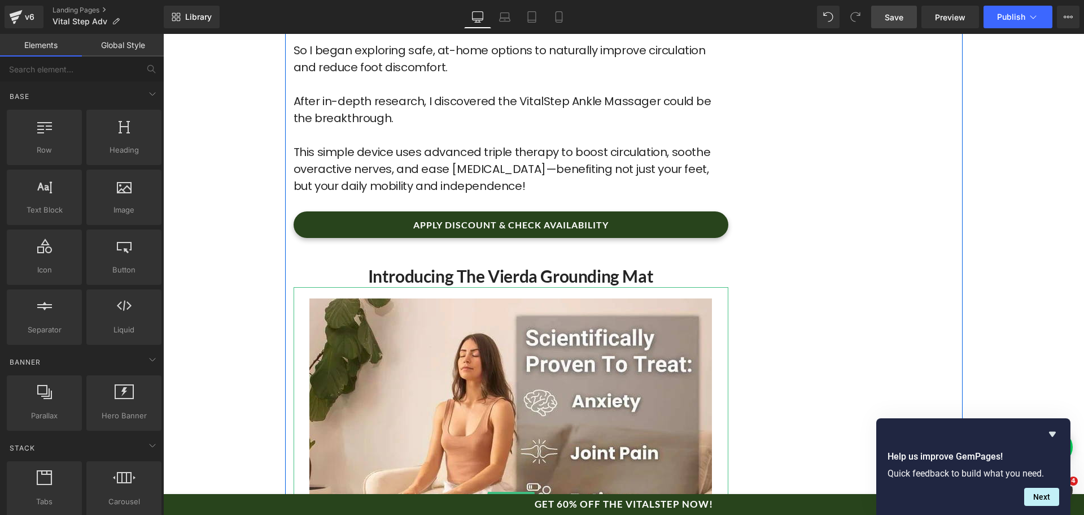
scroll to position [4454, 0]
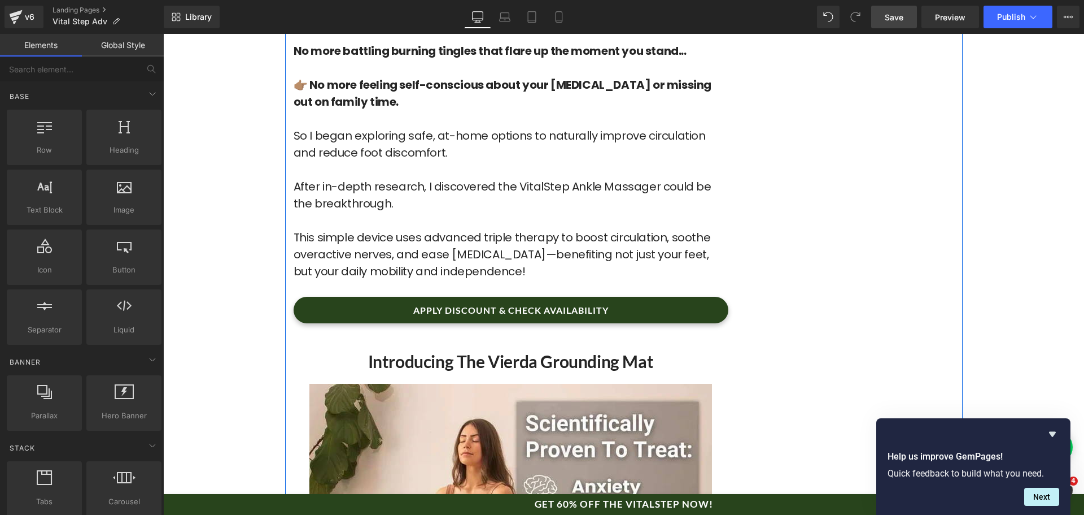
drag, startPoint x: 486, startPoint y: 273, endPoint x: 504, endPoint y: 275, distance: 18.7
click at [486, 350] on h2 "Introducing the Vierda Grounding Mat" at bounding box center [511, 361] width 435 height 22
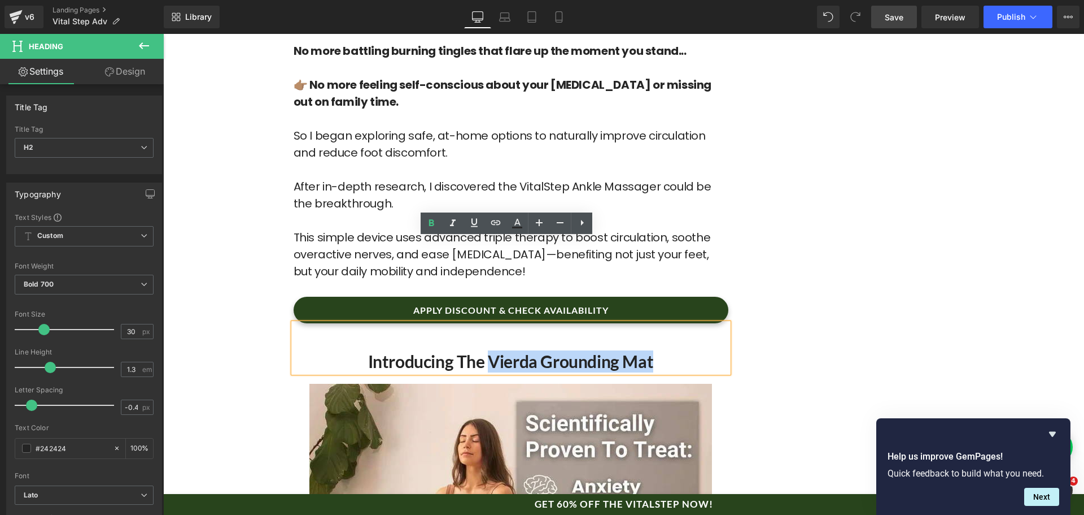
drag, startPoint x: 485, startPoint y: 279, endPoint x: 674, endPoint y: 282, distance: 189.8
click at [674, 350] on h2 "Introducing the Vierda Grounding Mat" at bounding box center [511, 361] width 435 height 22
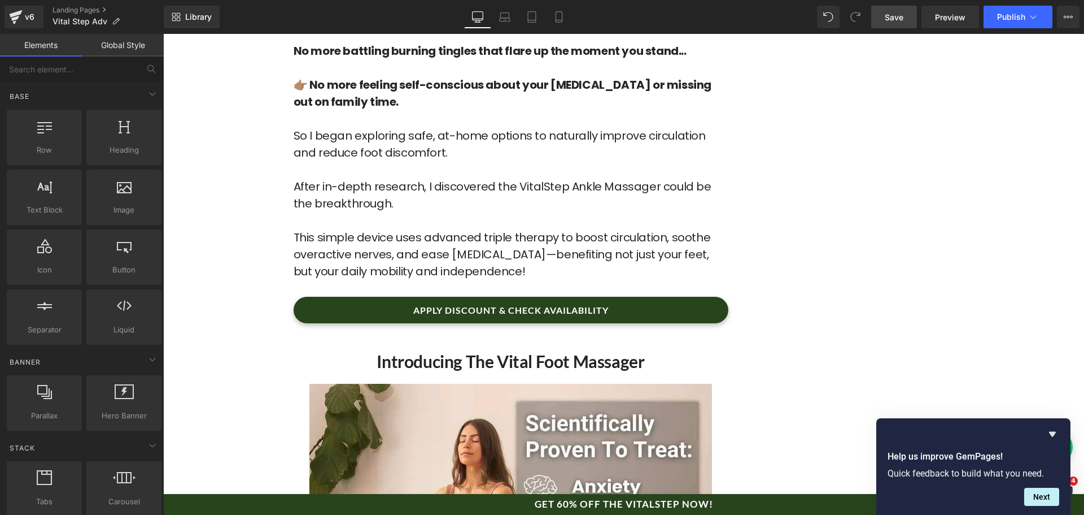
click at [901, 13] on span "Save" at bounding box center [894, 17] width 19 height 12
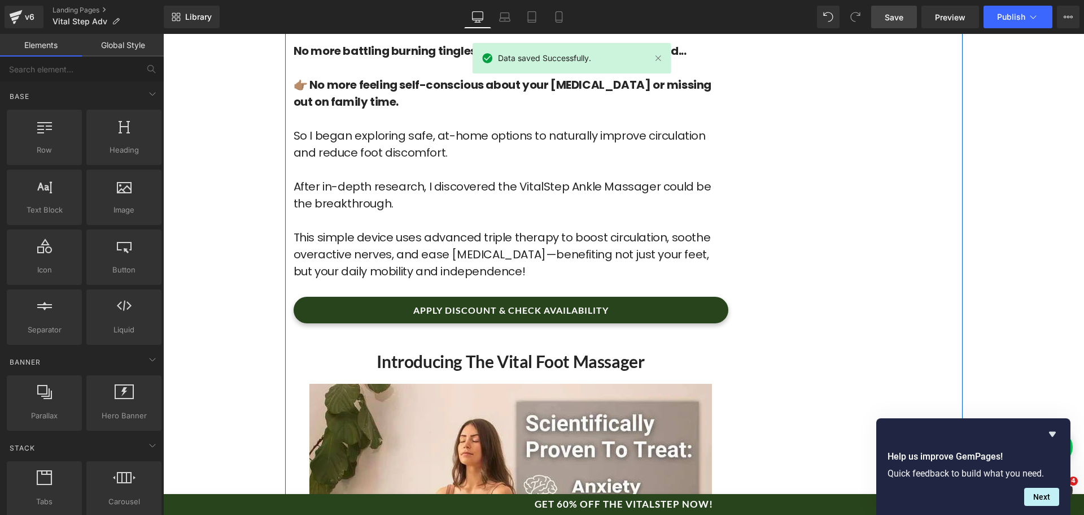
click at [552, 350] on h2 "Introducing the Vital Foot Massager" at bounding box center [511, 361] width 435 height 22
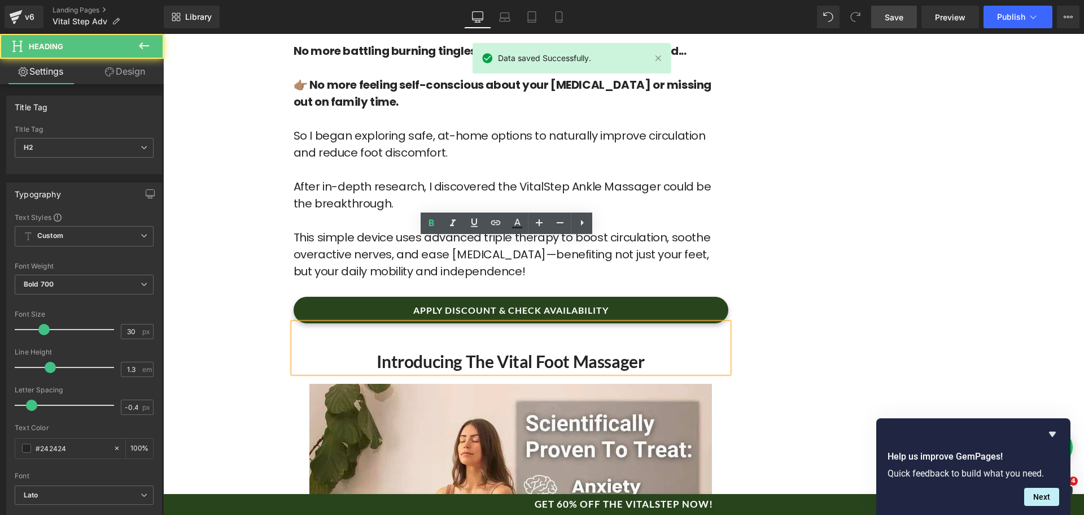
click at [543, 350] on h2 "Introducing the Vital Foot Massager" at bounding box center [511, 361] width 435 height 22
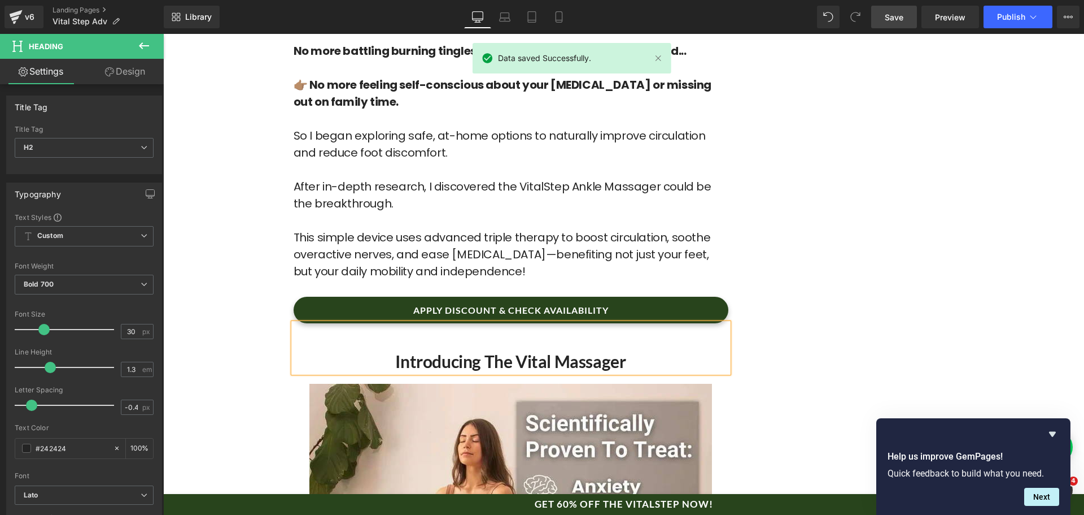
click at [895, 18] on span "Save" at bounding box center [894, 17] width 19 height 12
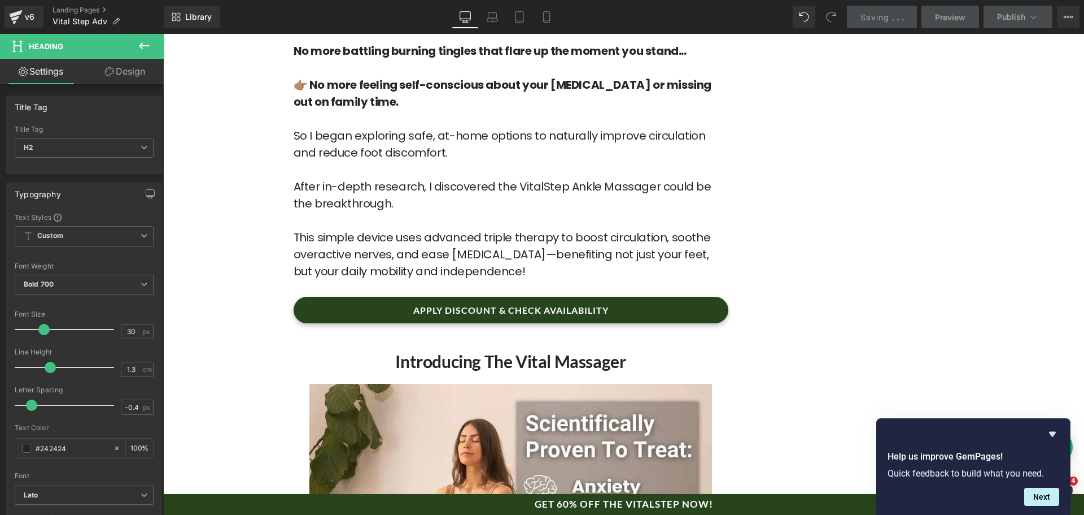
click at [542, 350] on h2 "Introducing the Vital Massager" at bounding box center [511, 361] width 435 height 22
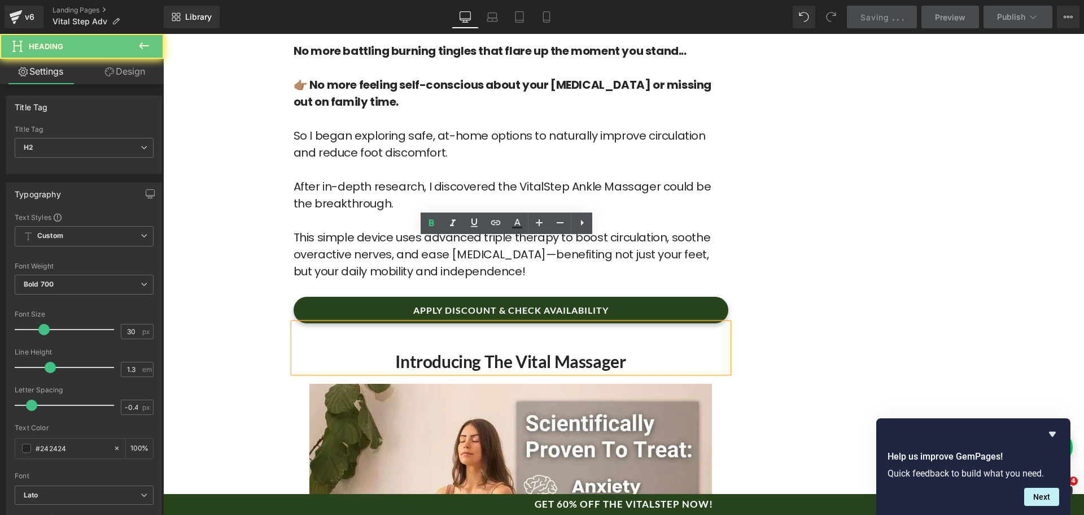
click at [548, 350] on h2 "Introducing the Vital Massager" at bounding box center [511, 361] width 435 height 22
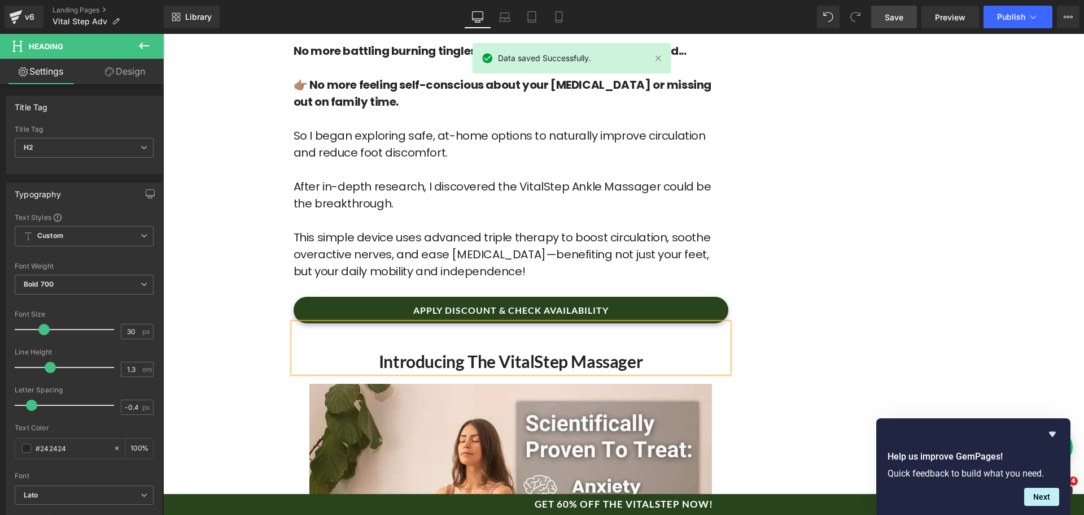
click at [882, 27] on link "Save" at bounding box center [894, 17] width 46 height 23
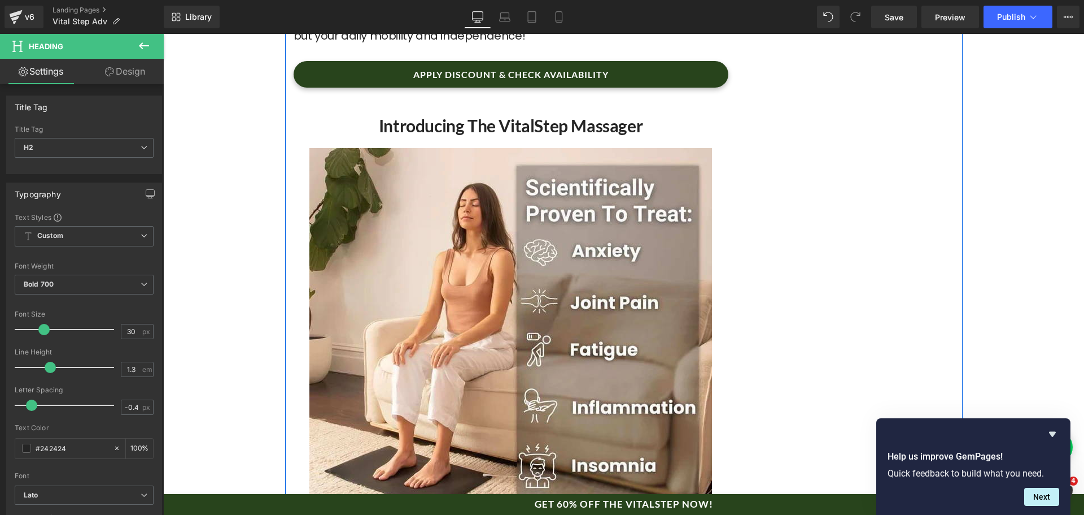
scroll to position [4680, 0]
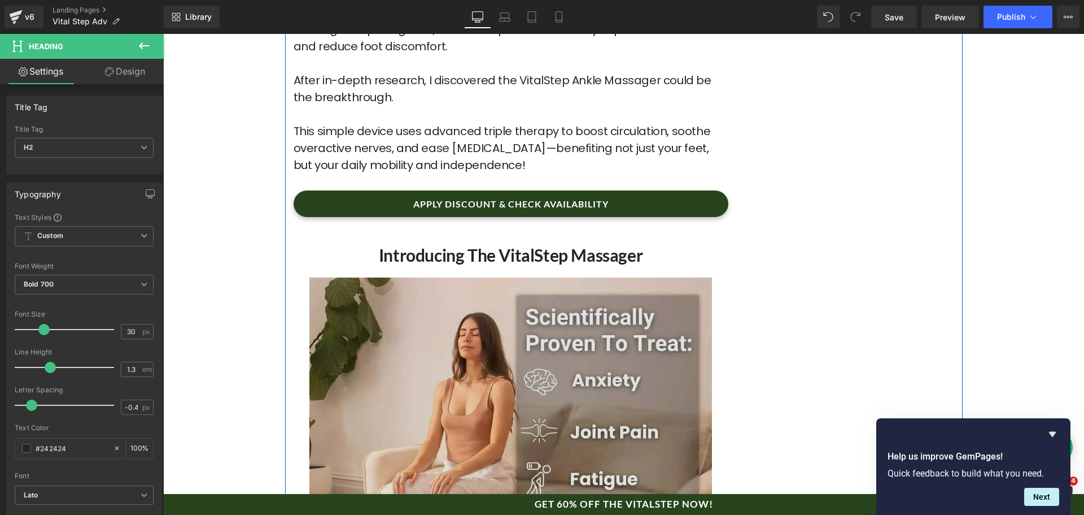
click at [650, 266] on img at bounding box center [511, 477] width 403 height 423
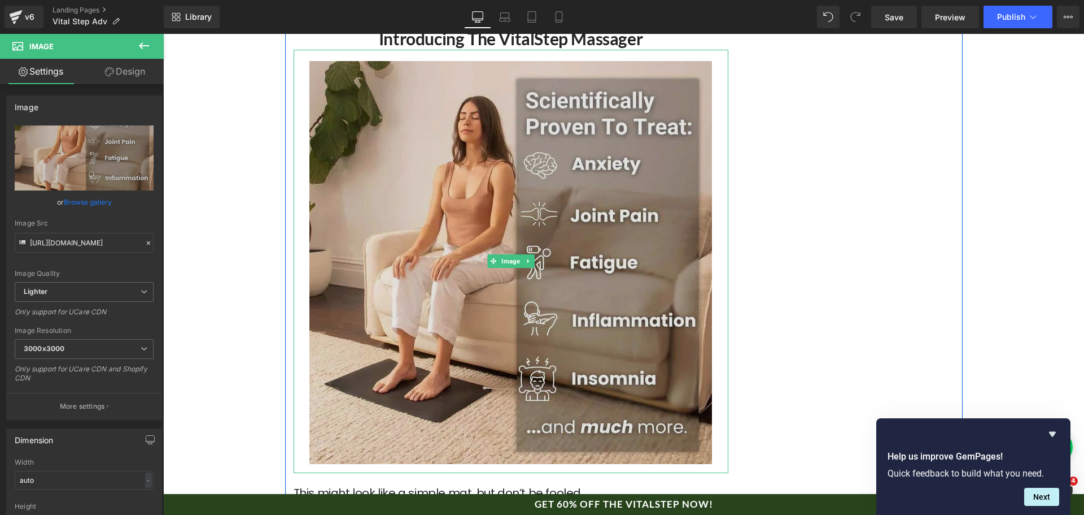
scroll to position [4737, 0]
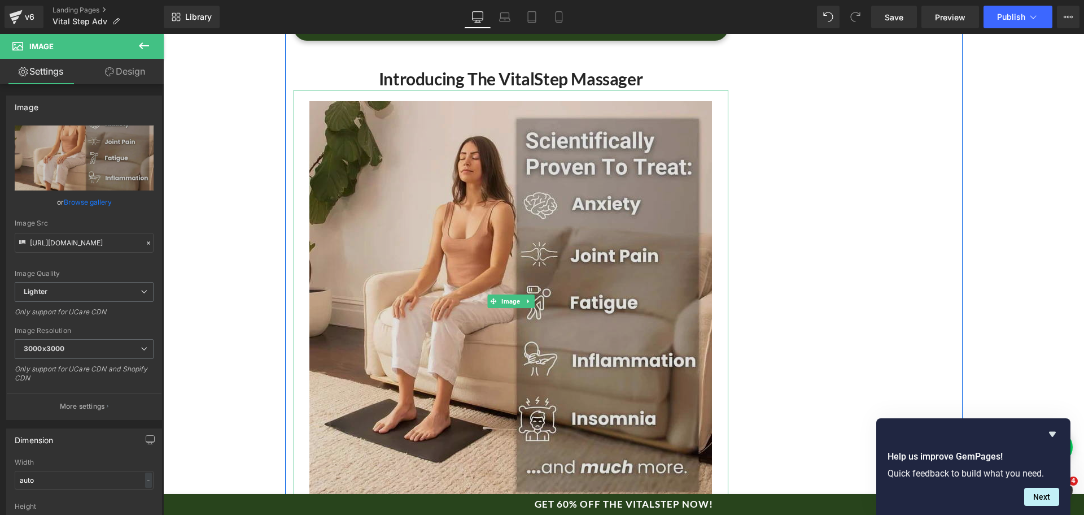
click at [458, 214] on img at bounding box center [511, 301] width 403 height 423
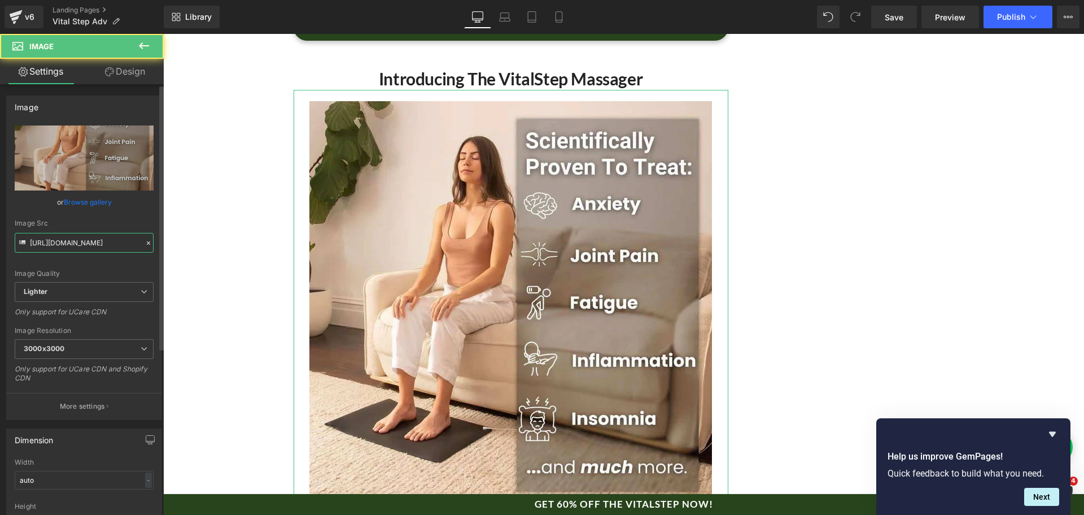
click at [58, 240] on input "[URL][DOMAIN_NAME]" at bounding box center [84, 243] width 139 height 20
paste input "[DOMAIN_NAME][URL]"
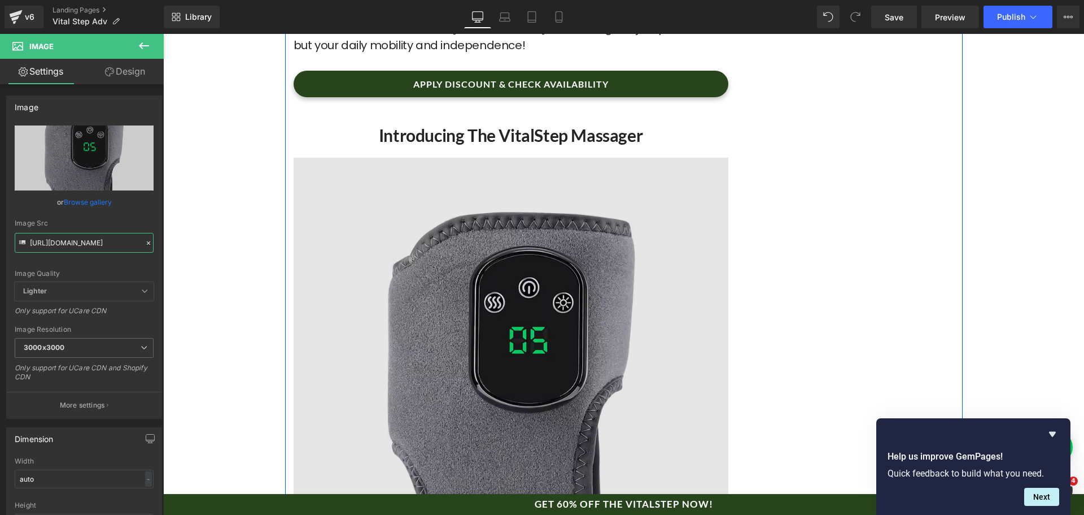
scroll to position [4963, 0]
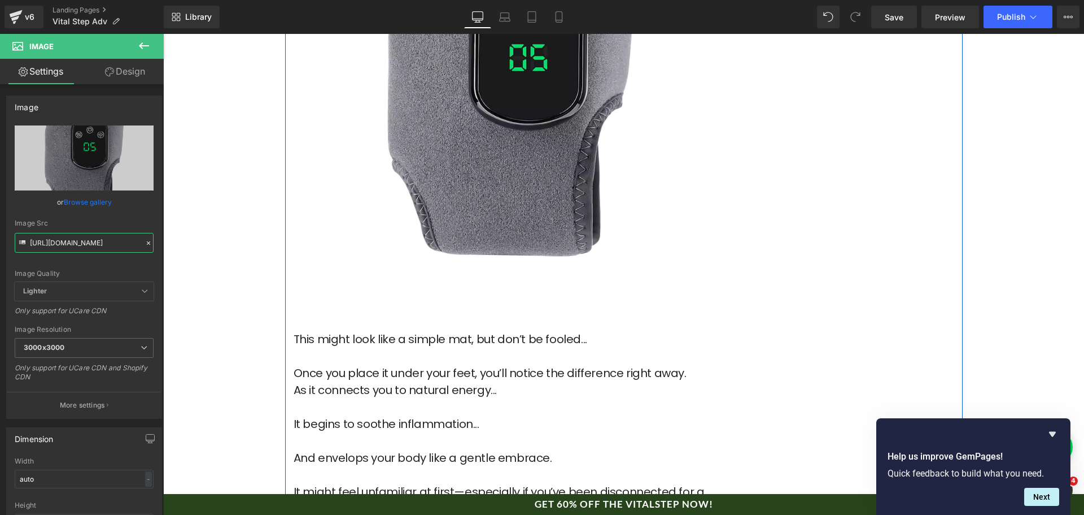
type input "[URL][DOMAIN_NAME]"
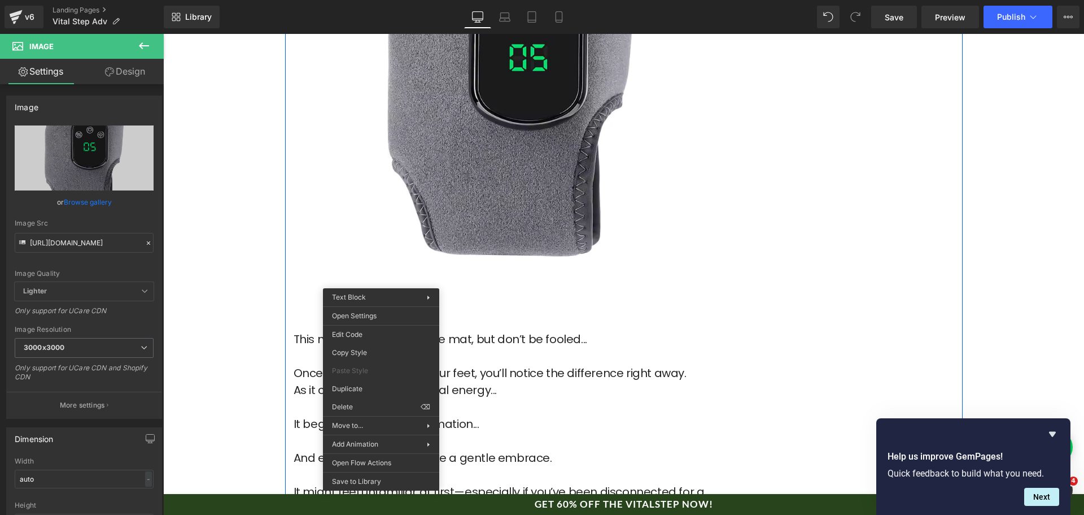
scroll to position [0, 0]
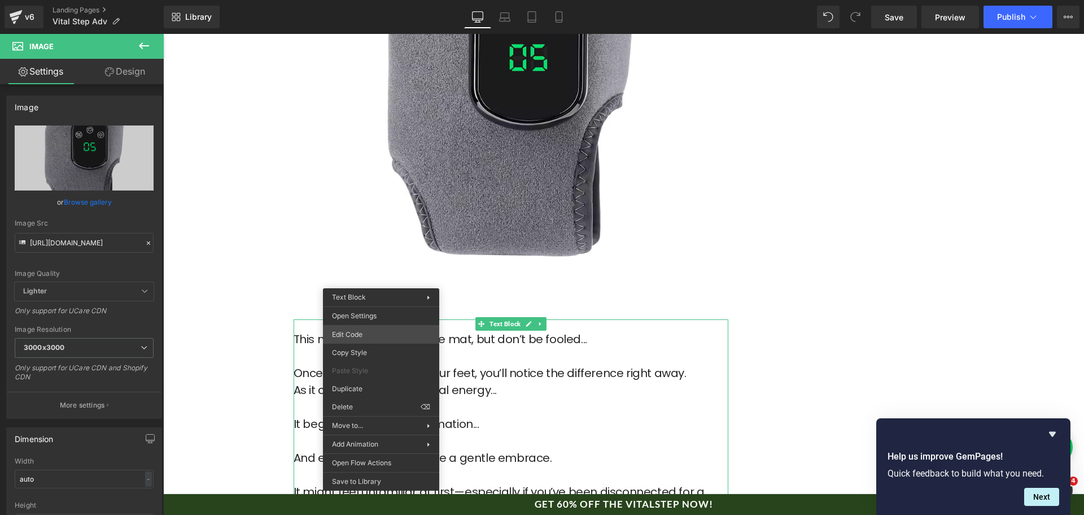
click at [384, 0] on div "Video Bg You are previewing how the will restyle your page. You can not edit El…" at bounding box center [542, 0] width 1084 height 0
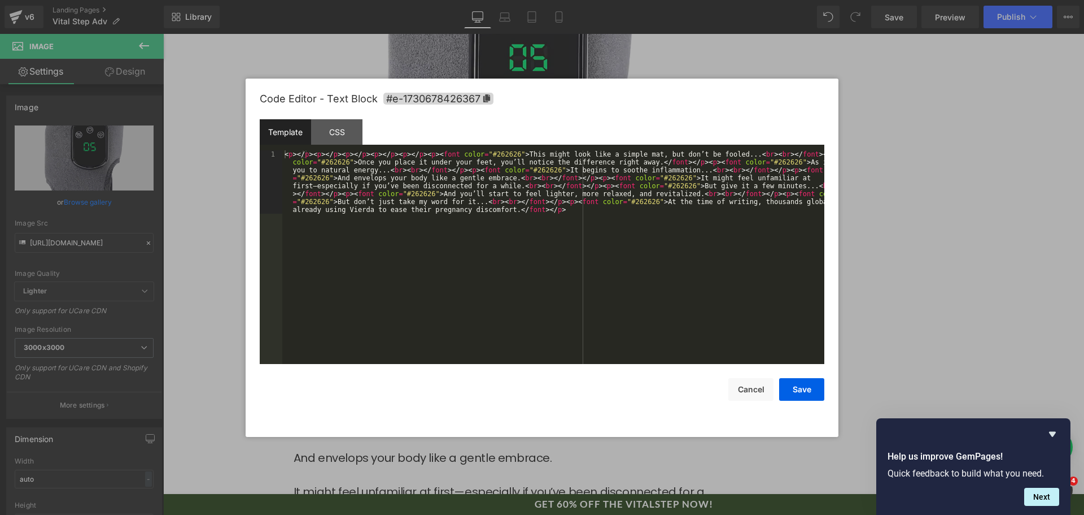
click at [454, 319] on div "< p > </ p > < p > </ p > < p > </ p > < p > </ p > < p > </ p > < p > < font c…" at bounding box center [553, 320] width 542 height 340
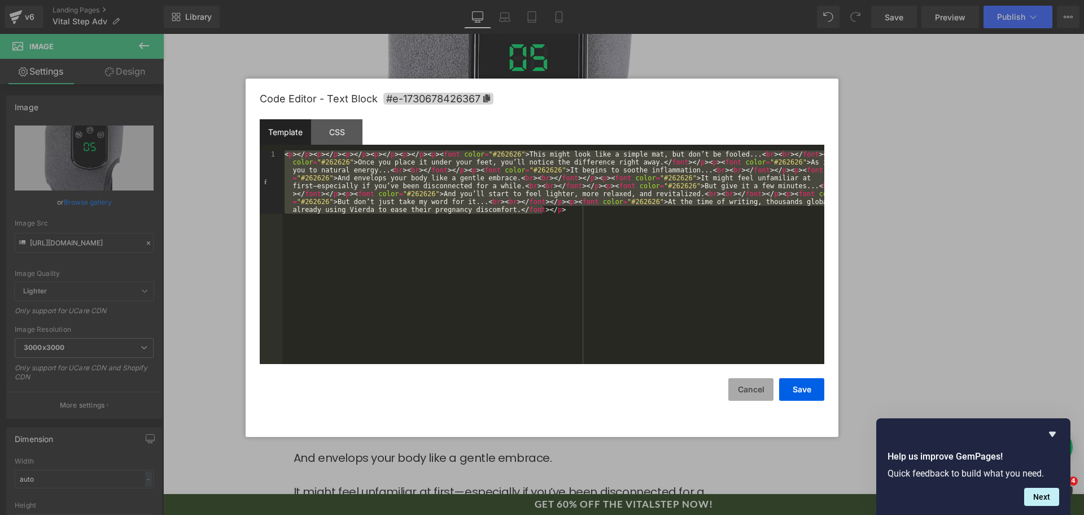
click at [748, 385] on button "Cancel" at bounding box center [751, 389] width 45 height 23
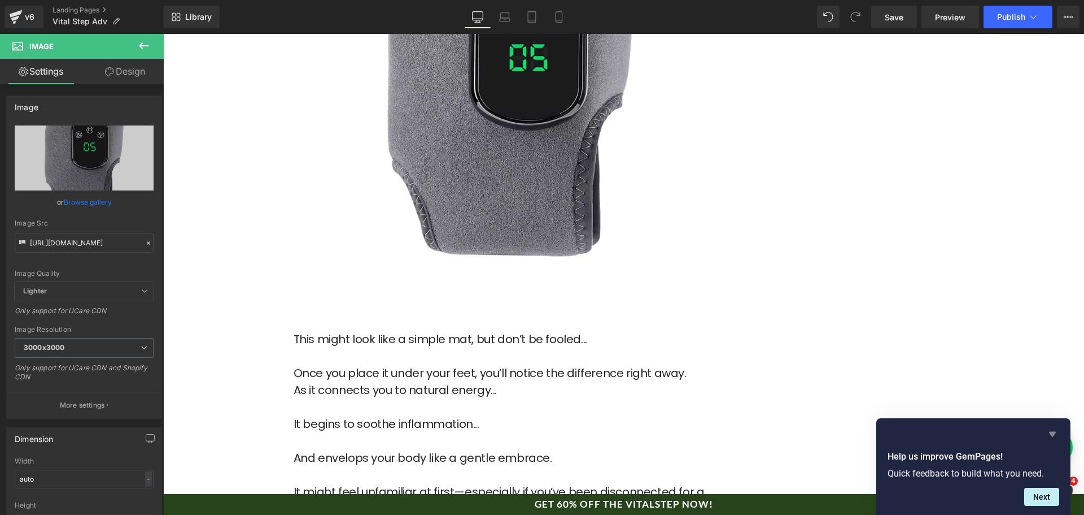
click at [1052, 431] on icon "Hide survey" at bounding box center [1053, 434] width 14 height 14
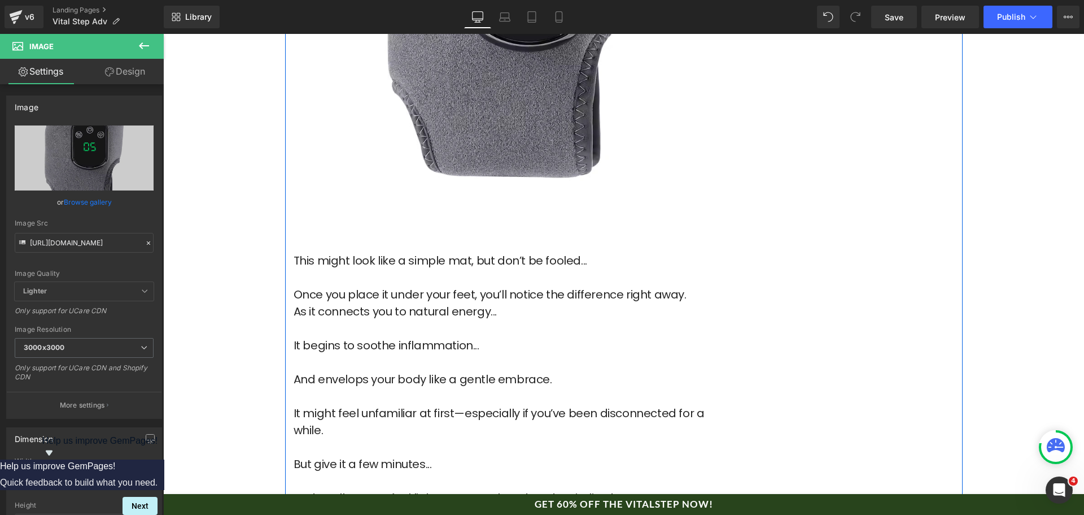
scroll to position [5076, 0]
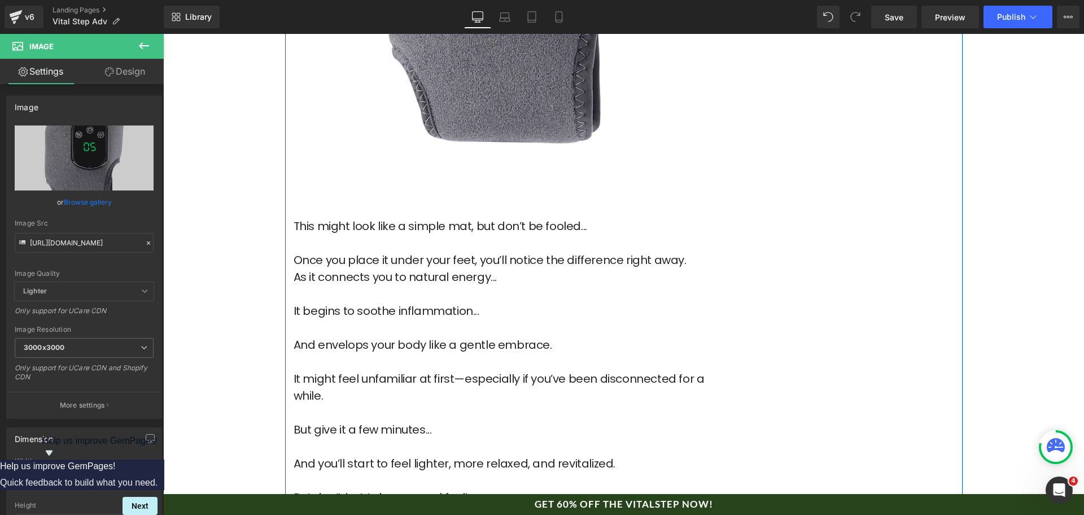
click at [493, 371] on font "It might feel unfamiliar at first—especially if you’ve been disconnected for a …" at bounding box center [499, 387] width 411 height 33
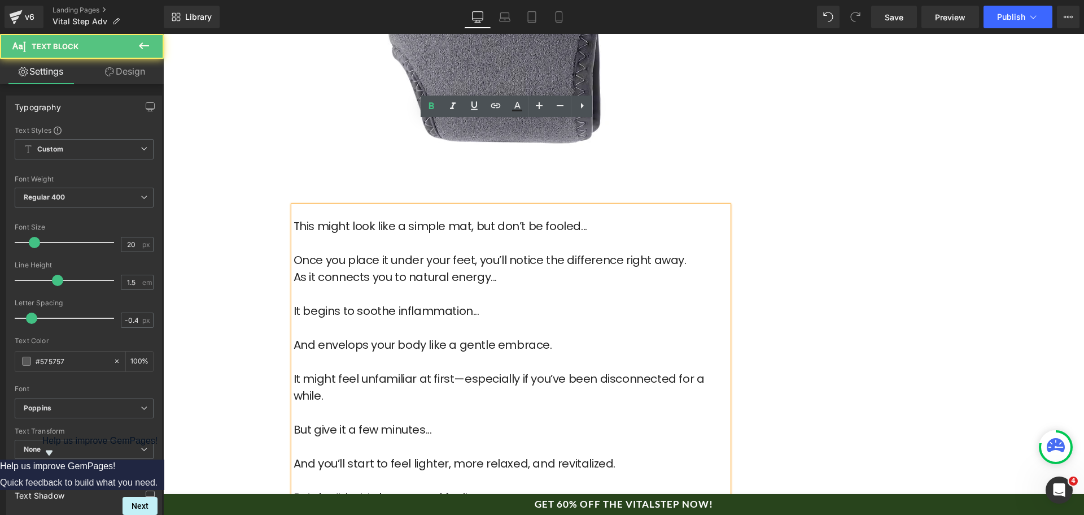
click at [493, 371] on font "It might feel unfamiliar at first—especially if you’ve been disconnected for a …" at bounding box center [499, 387] width 411 height 33
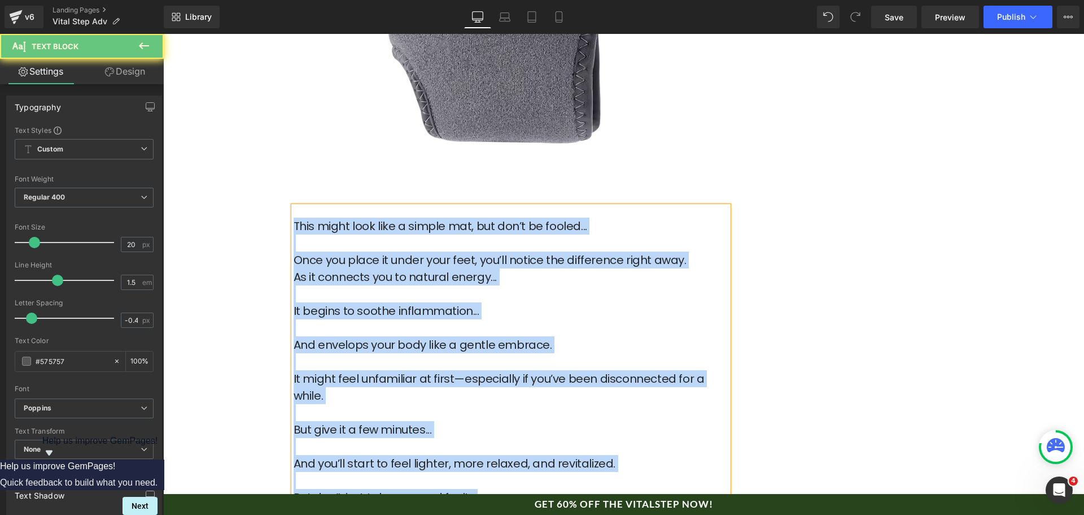
paste div
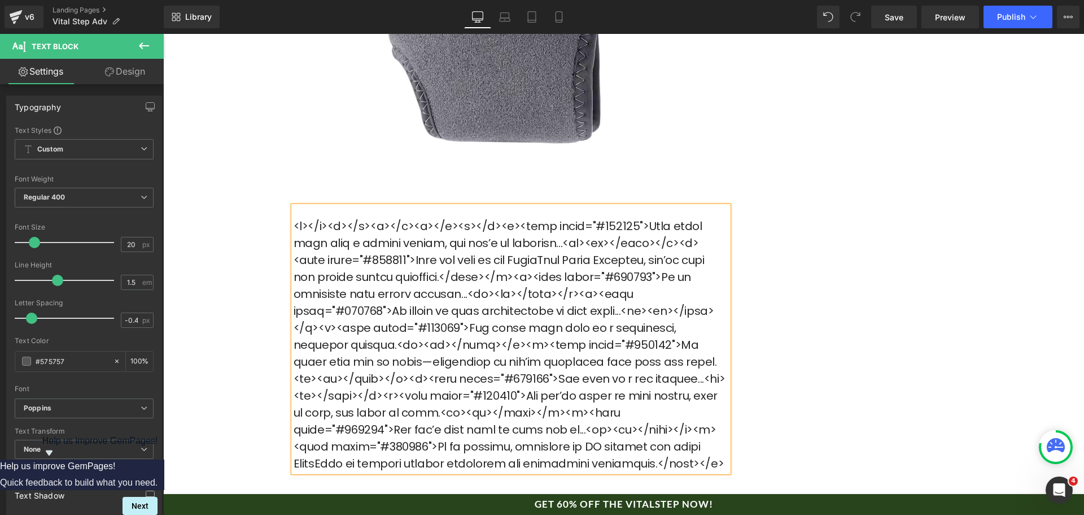
click at [540, 260] on font at bounding box center [510, 344] width 432 height 253
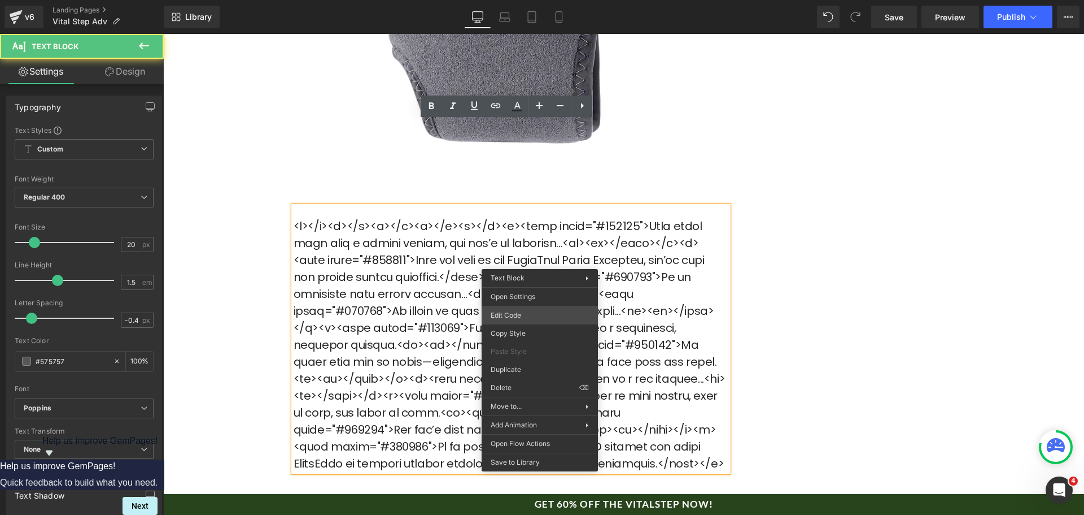
click at [542, 0] on div "Video Bg You are previewing how the will restyle your page. You can not edit El…" at bounding box center [542, 0] width 1084 height 0
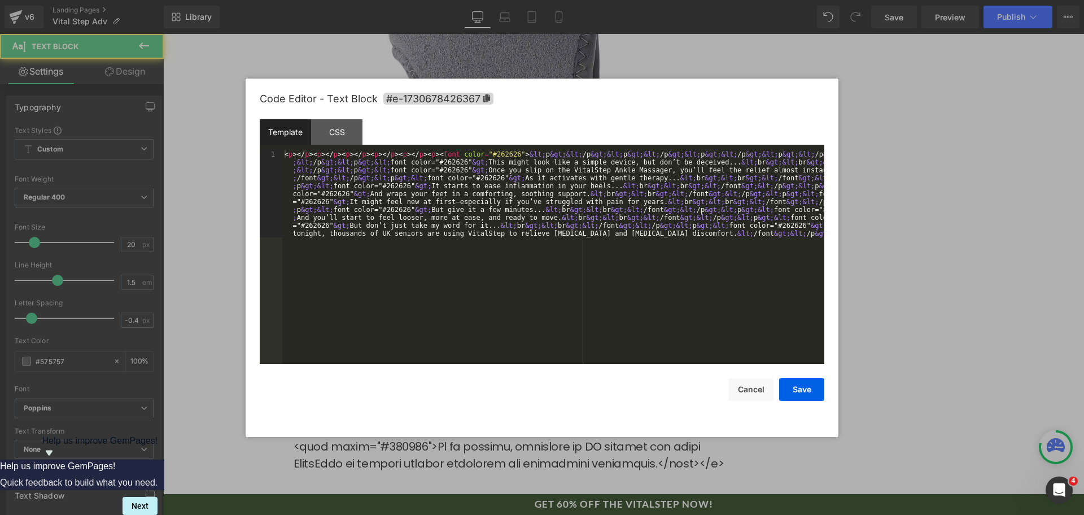
click at [546, 288] on div "< p > </ p > < p > </ p > < p > </ p > < p > </ p > < p > </ p > < p > < font c…" at bounding box center [553, 343] width 542 height 387
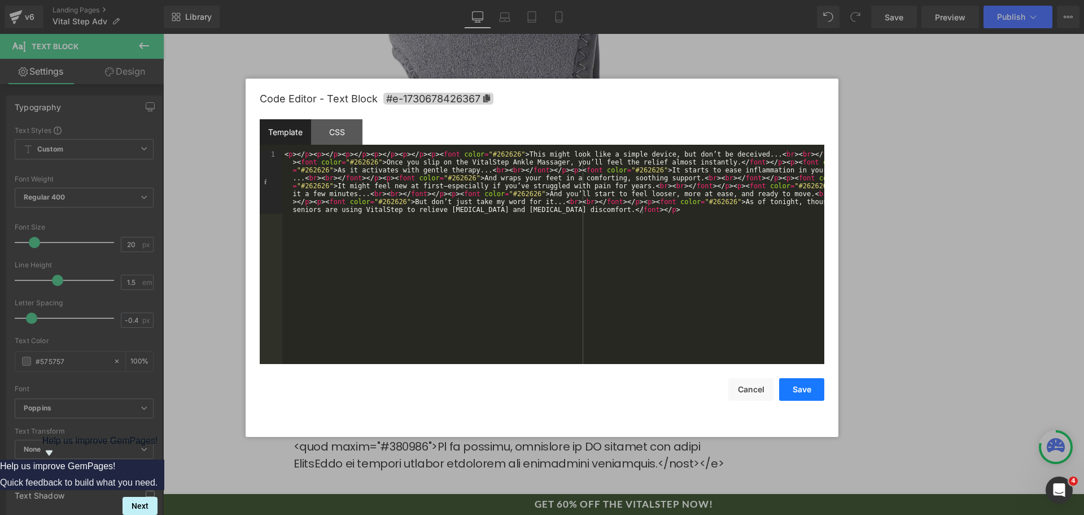
click at [808, 383] on button "Save" at bounding box center [801, 389] width 45 height 23
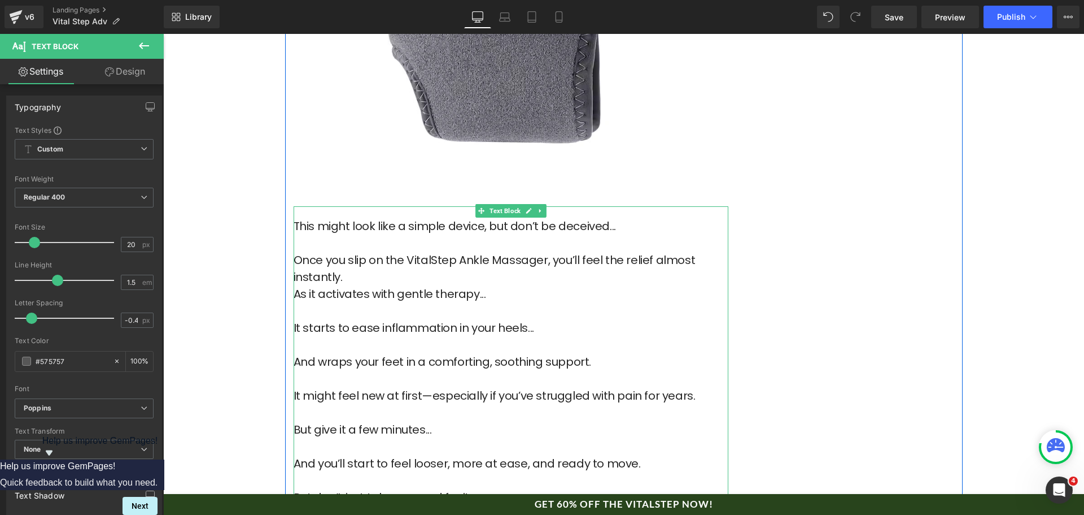
click at [474, 252] on font "Once you slip on the VitalStep Ankle Massager, you’ll feel the relief almost in…" at bounding box center [495, 268] width 402 height 33
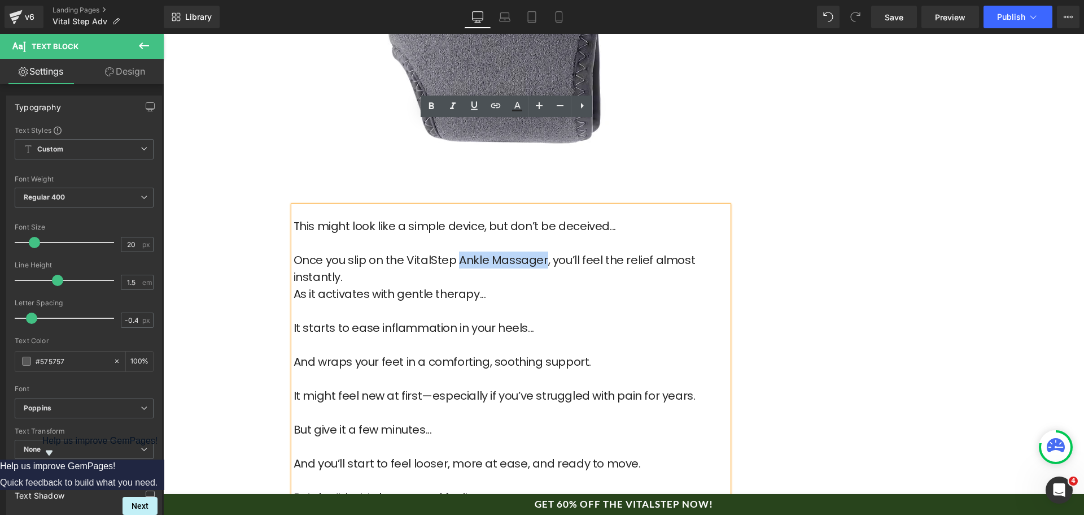
drag, startPoint x: 454, startPoint y: 173, endPoint x: 538, endPoint y: 169, distance: 83.7
click at [538, 252] on font "Once you slip on the VitalStep Ankle Massager, you’ll feel the relief almost in…" at bounding box center [495, 268] width 402 height 33
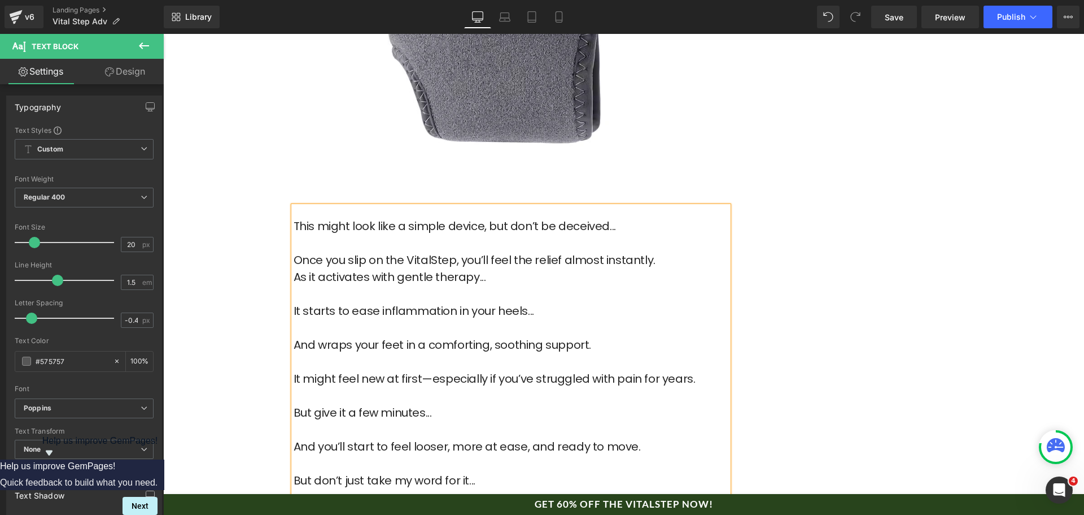
click at [543, 268] on p "As it activates with gentle therapy..." at bounding box center [511, 285] width 435 height 34
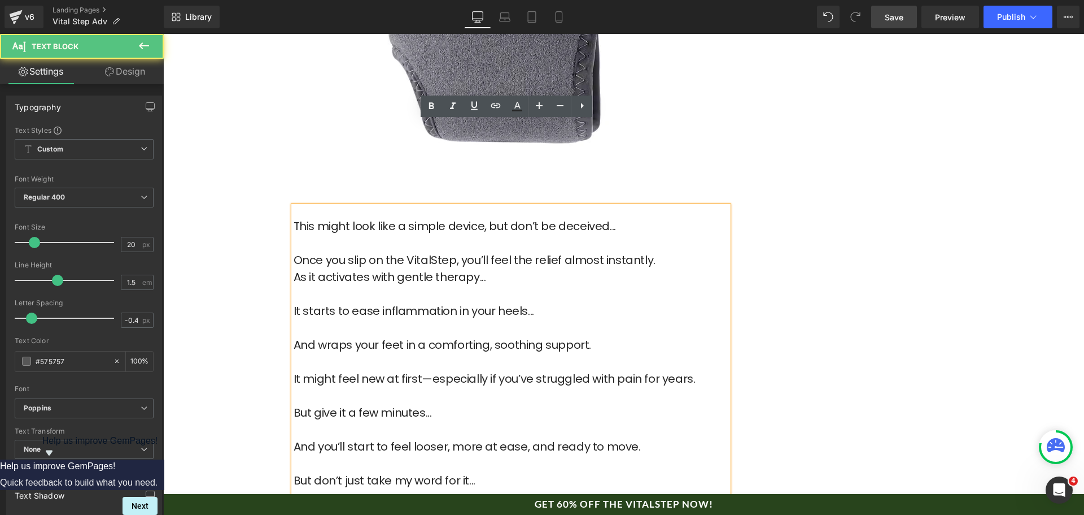
click at [895, 19] on span "Save" at bounding box center [894, 17] width 19 height 12
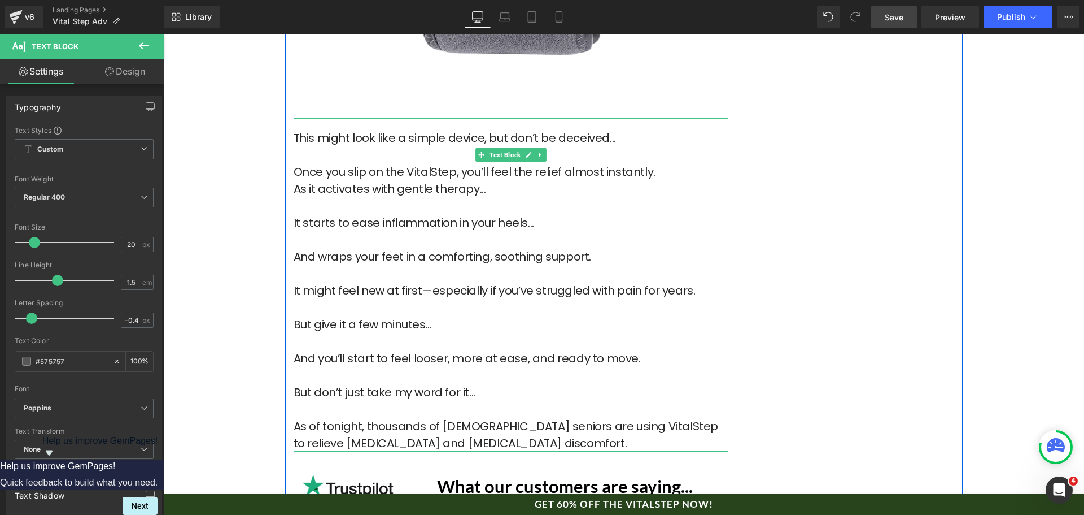
scroll to position [5189, 0]
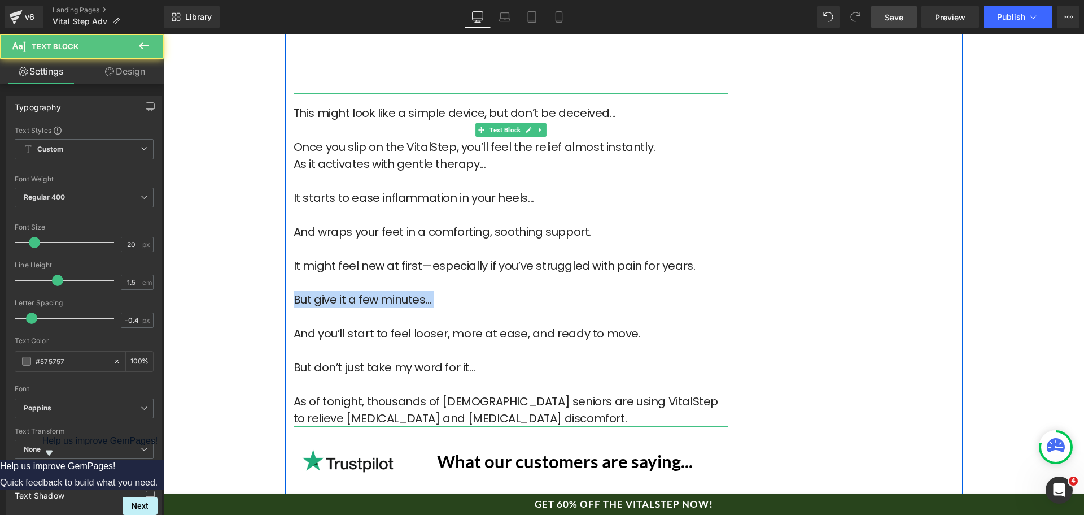
drag, startPoint x: 292, startPoint y: 214, endPoint x: 425, endPoint y: 223, distance: 133.0
click at [425, 291] on p "But give it a few minutes..." at bounding box center [511, 308] width 435 height 34
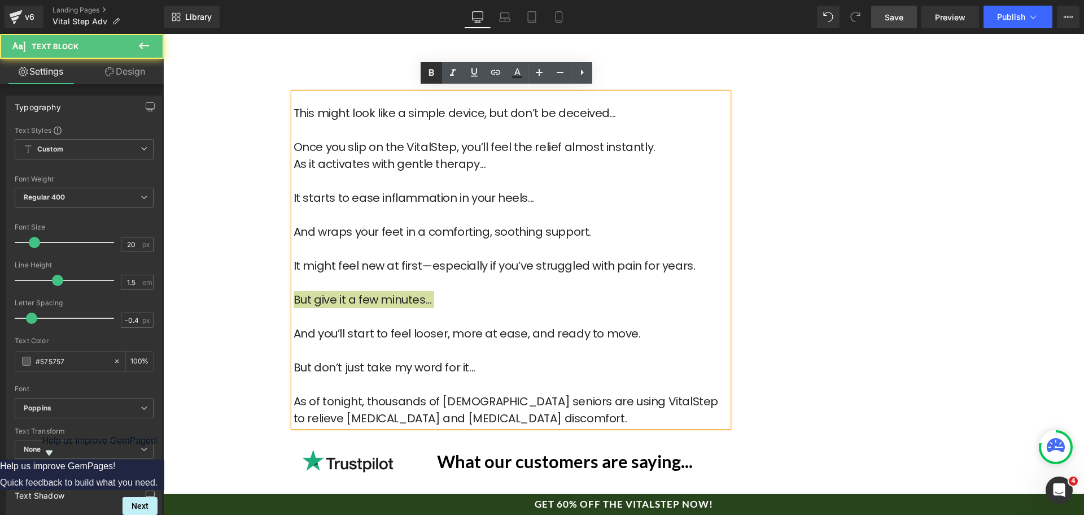
click at [432, 78] on icon at bounding box center [432, 73] width 14 height 14
click at [407, 325] on font "And you’ll start to feel looser, more at ease, and ready to move." at bounding box center [467, 333] width 347 height 16
drag, startPoint x: 408, startPoint y: 248, endPoint x: 441, endPoint y: 250, distance: 32.8
click at [441, 325] on font "And you’ll start to feel looser, more at ease, and ready to move." at bounding box center [467, 333] width 347 height 16
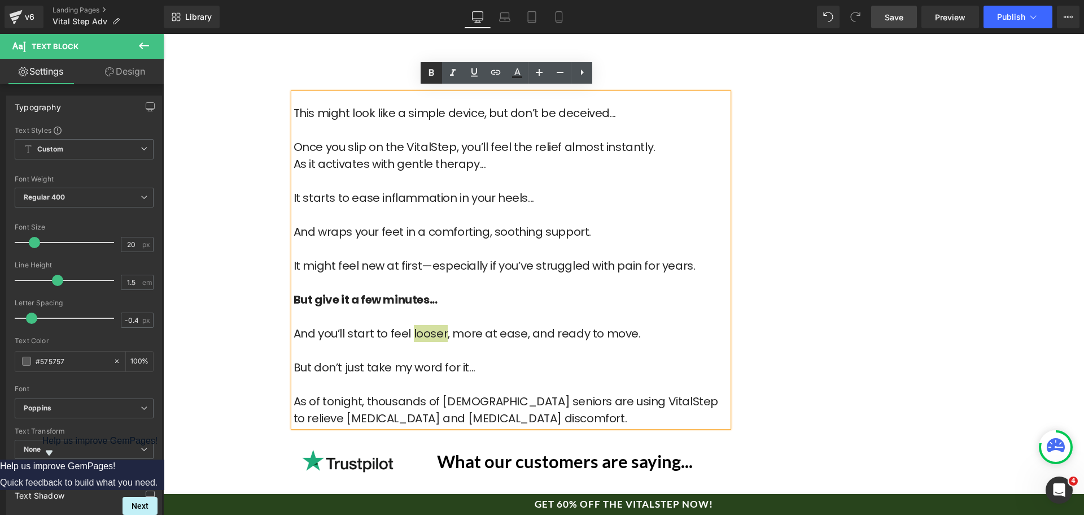
click at [431, 71] on icon at bounding box center [432, 73] width 14 height 14
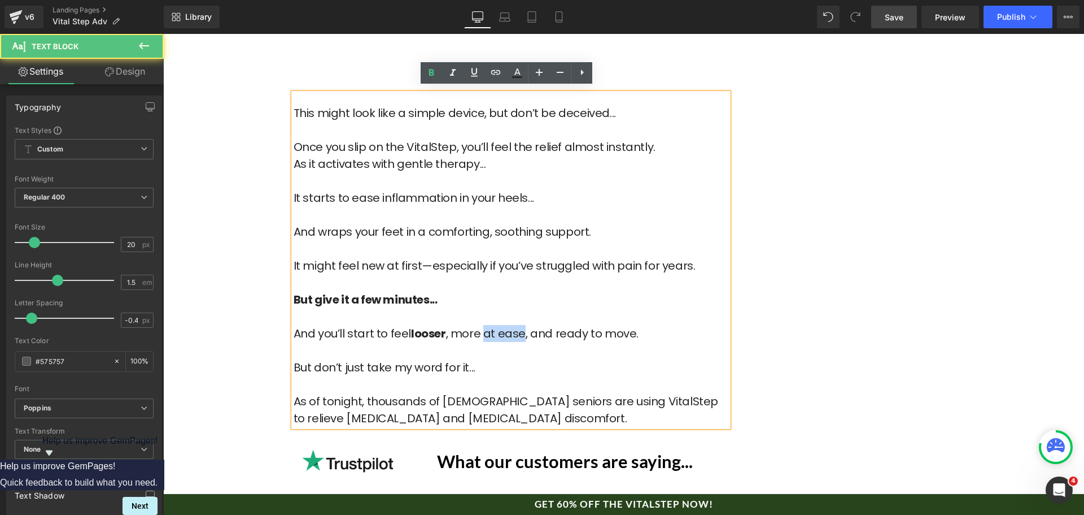
drag, startPoint x: 479, startPoint y: 249, endPoint x: 519, endPoint y: 251, distance: 40.1
click at [519, 325] on font "And you’ll start to feel looser , more at ease, and ready to move." at bounding box center [466, 333] width 345 height 16
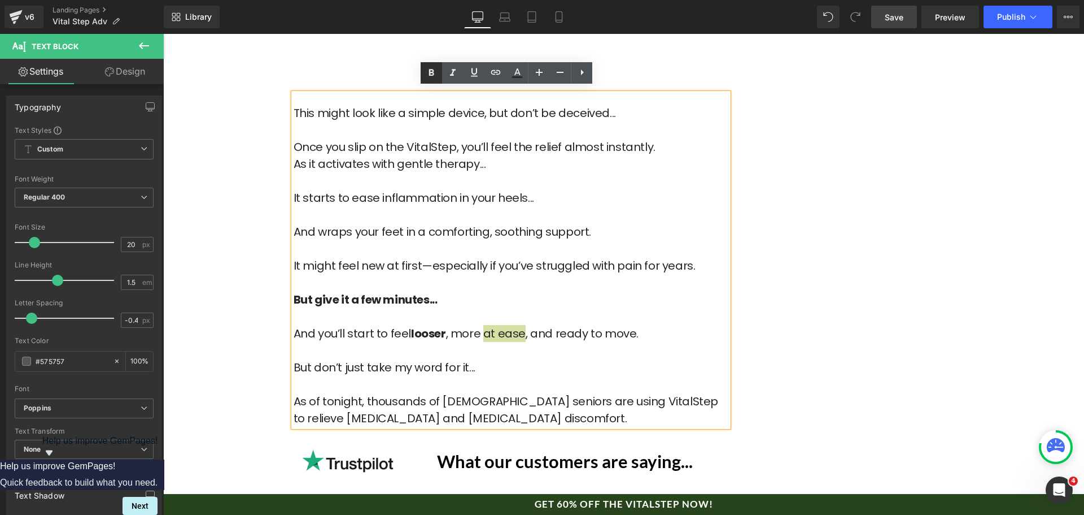
click at [430, 81] on link at bounding box center [431, 72] width 21 height 21
click at [526, 291] on p "But give it a few minutes..." at bounding box center [511, 308] width 435 height 34
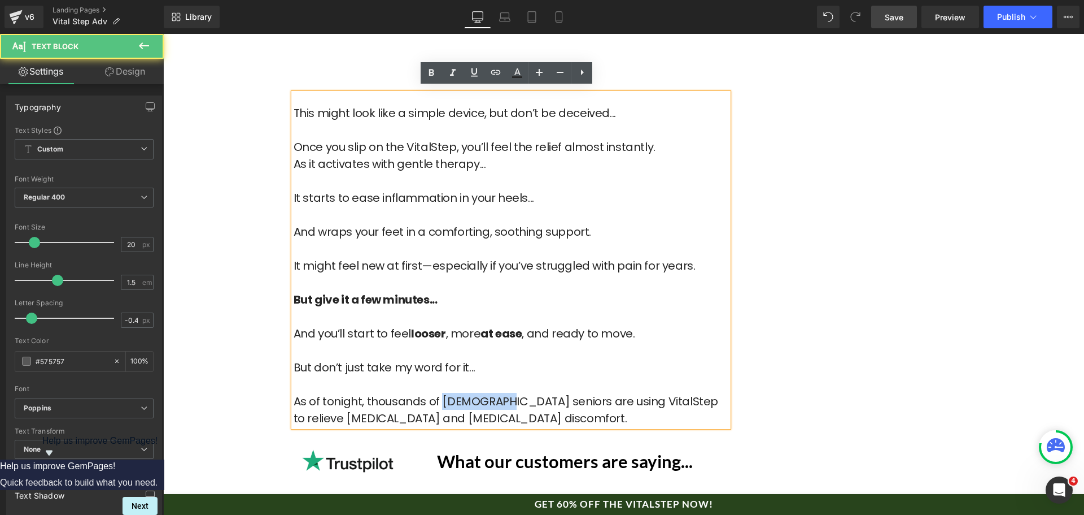
drag, startPoint x: 435, startPoint y: 313, endPoint x: 490, endPoint y: 316, distance: 54.3
click at [490, 393] on font "As of tonight, thousands of [DEMOGRAPHIC_DATA] seniors are using VitalStep to r…" at bounding box center [506, 409] width 425 height 33
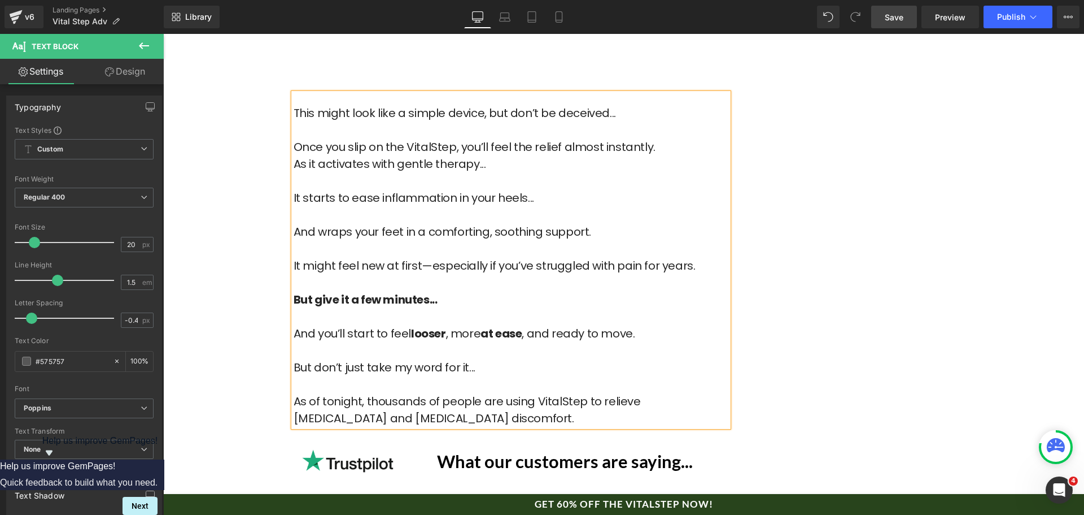
click at [888, 20] on span "Save" at bounding box center [894, 17] width 19 height 12
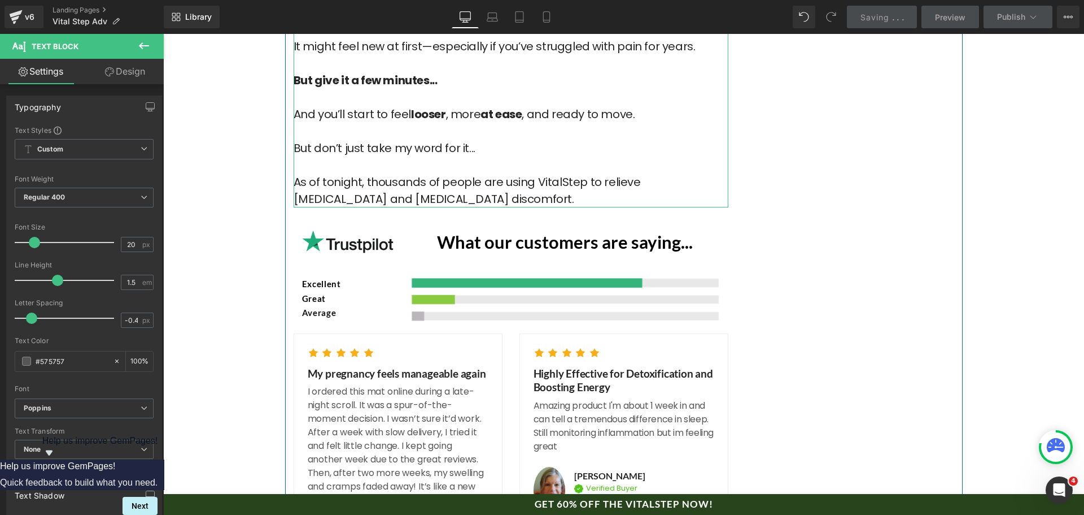
scroll to position [5415, 0]
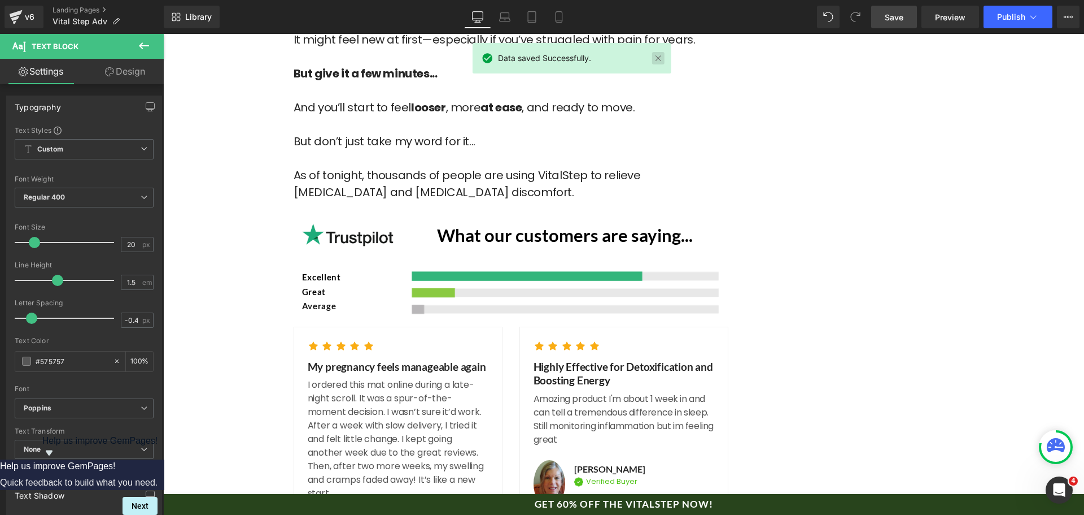
click at [660, 56] on link at bounding box center [658, 58] width 12 height 12
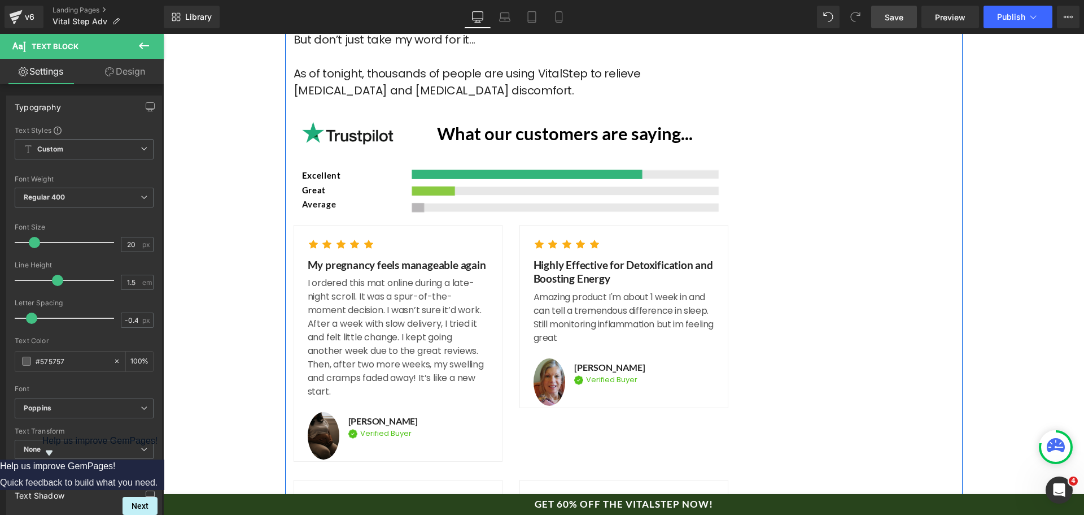
scroll to position [5528, 0]
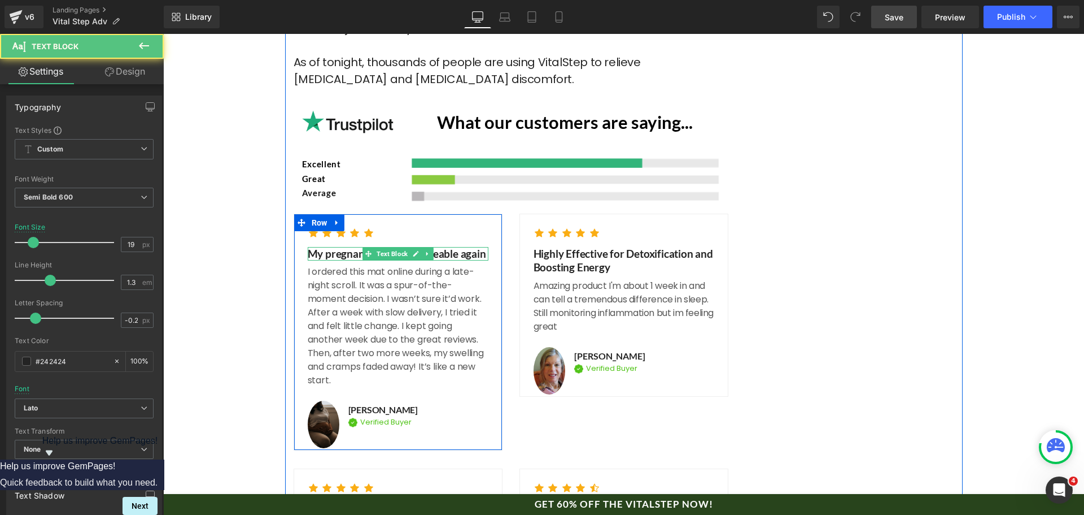
click at [462, 247] on div "My pregnancy feels manageable again Text Block" at bounding box center [398, 254] width 181 height 14
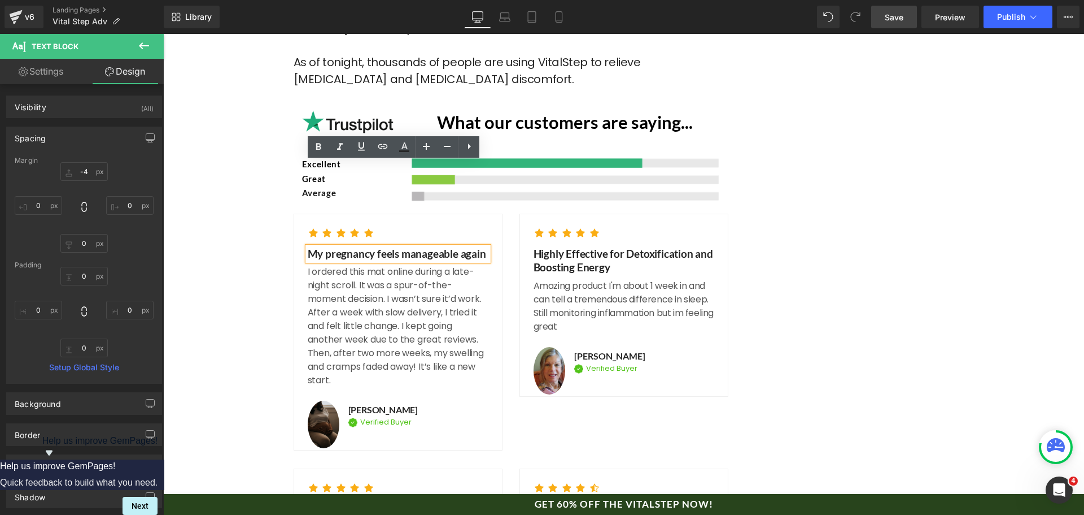
click at [378, 247] on p "My pregnancy feels manageable again" at bounding box center [398, 254] width 181 height 14
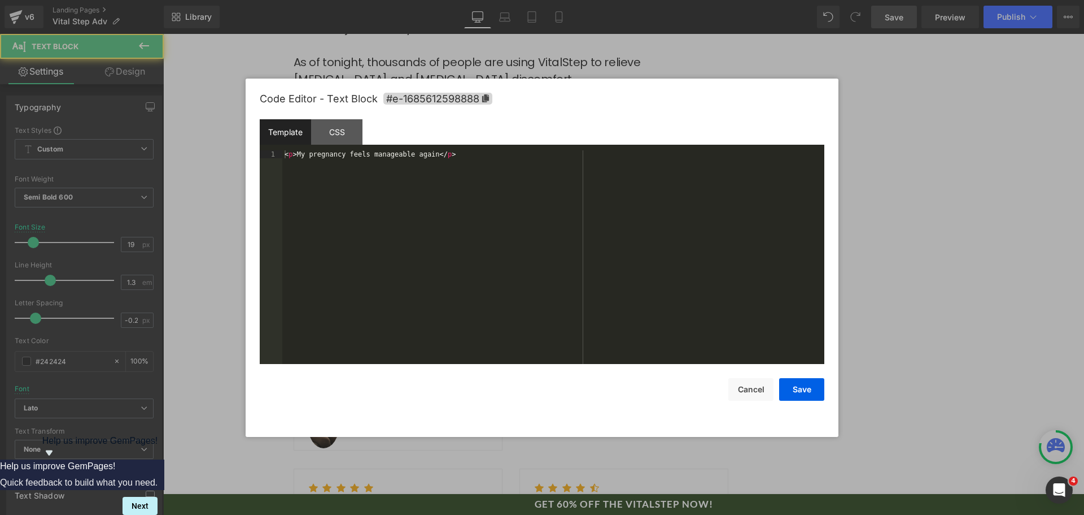
click at [389, 0] on div "Video Bg You are previewing how the will restyle your page. You can not edit El…" at bounding box center [542, 0] width 1084 height 0
click at [486, 202] on div "< p > My pregnancy feels manageable again </ p >" at bounding box center [553, 264] width 542 height 229
click at [395, 184] on div "< p > My pregnancy feels manageable again </ p >" at bounding box center [553, 256] width 542 height 213
click at [334, 155] on div "< p > My pregnancy feels manageable again </ p >" at bounding box center [553, 264] width 542 height 229
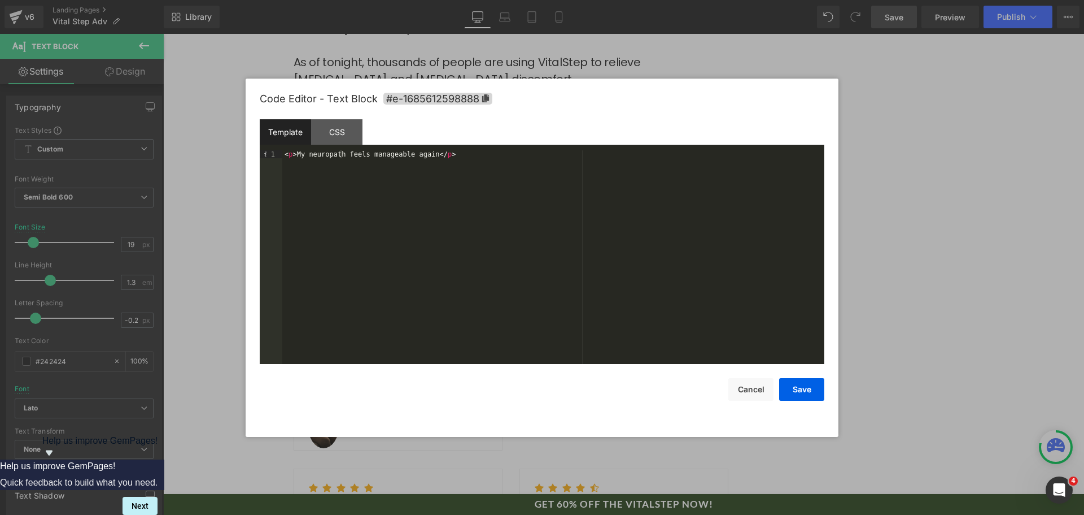
click at [704, 373] on div "Save Cancel" at bounding box center [542, 382] width 565 height 37
click at [744, 385] on button "Cancel" at bounding box center [751, 389] width 45 height 23
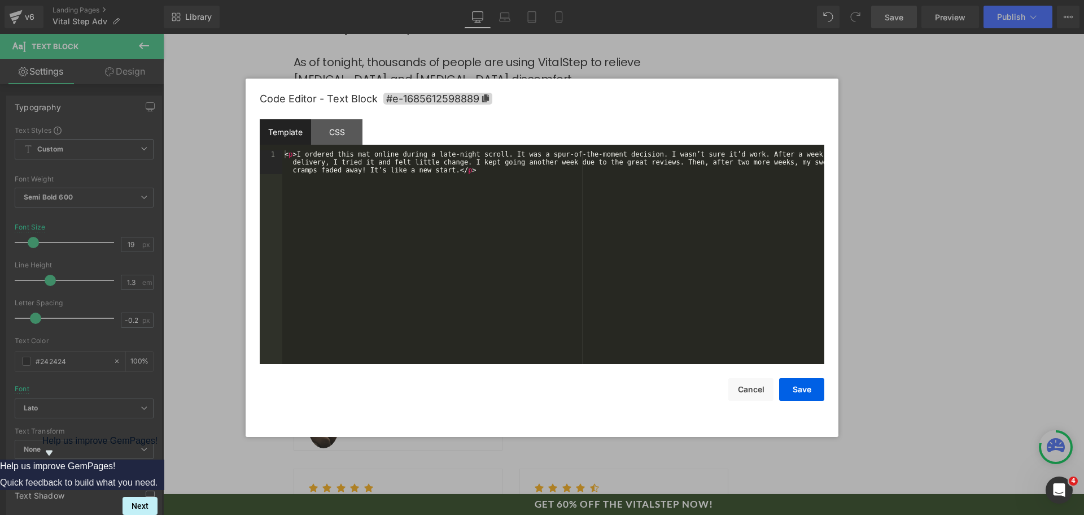
click at [385, 0] on div "Video Bg You are previewing how the will restyle your page. You can not edit El…" at bounding box center [542, 0] width 1084 height 0
click at [420, 282] on div "< p > I ordered this mat online during a late-night scroll. It was a spur-of-th…" at bounding box center [553, 280] width 542 height 261
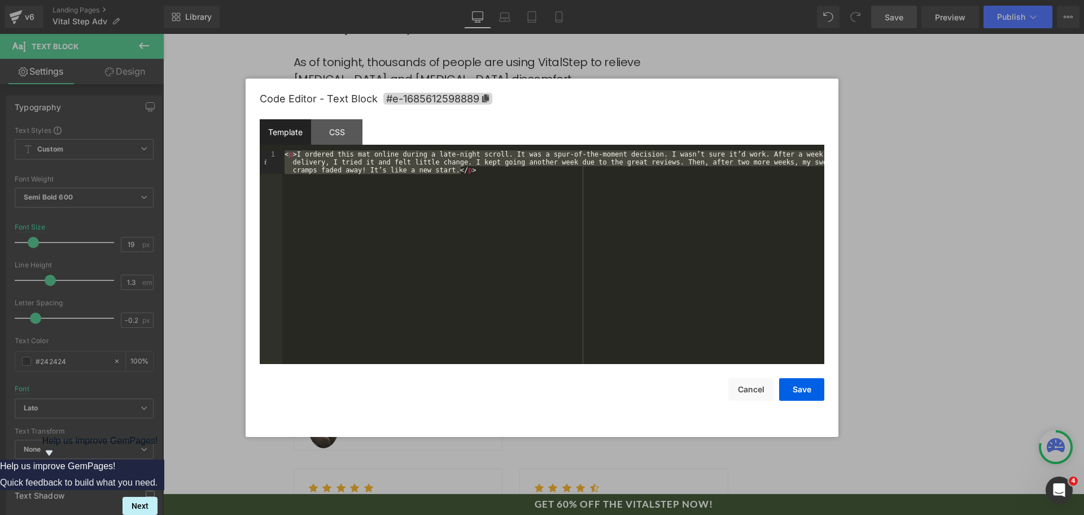
click at [659, 252] on div "< p > I ordered this mat online during a late-night scroll. It was a spur-of-th…" at bounding box center [553, 256] width 542 height 213
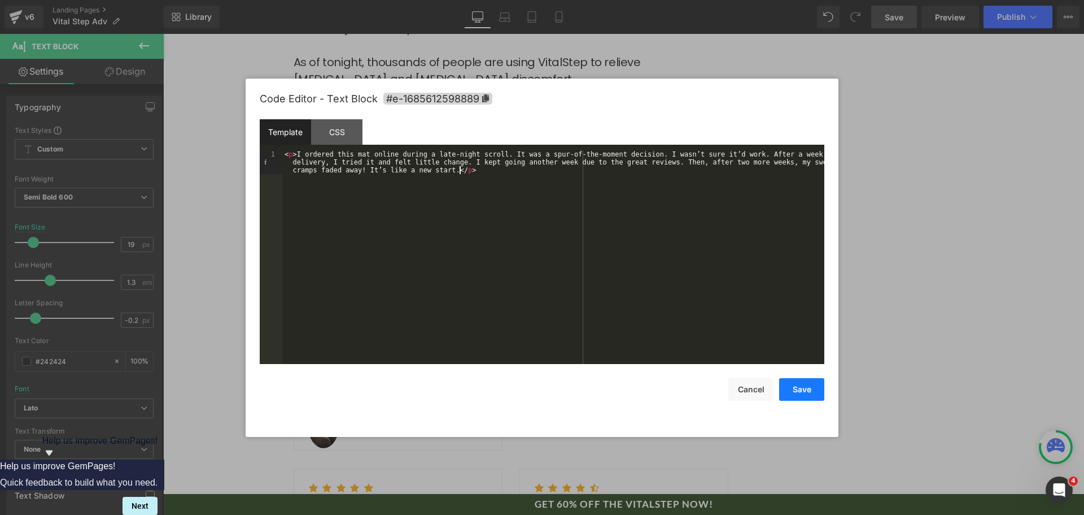
click at [797, 386] on button "Save" at bounding box center [801, 389] width 45 height 23
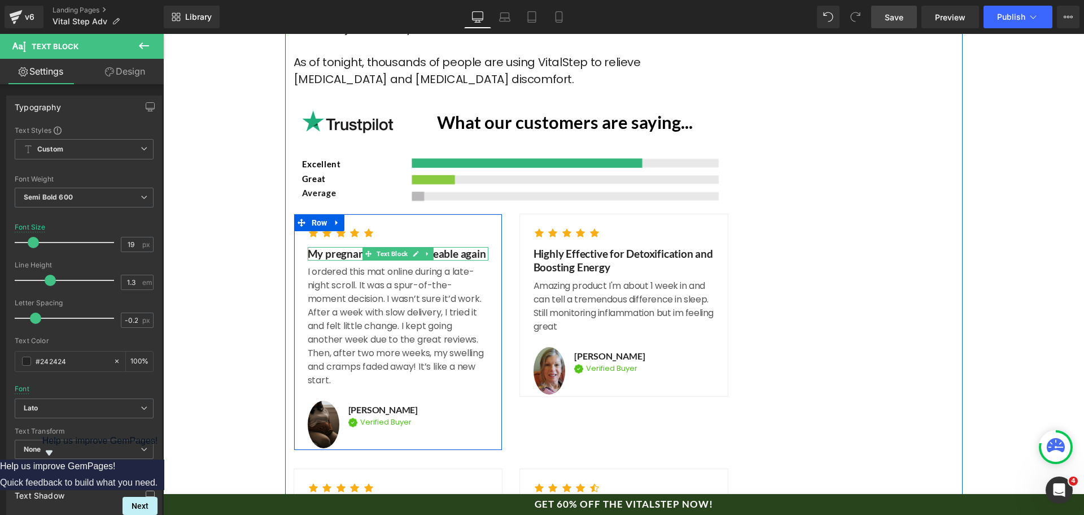
click at [325, 247] on p "My pregnancy feels manageable again" at bounding box center [398, 254] width 181 height 14
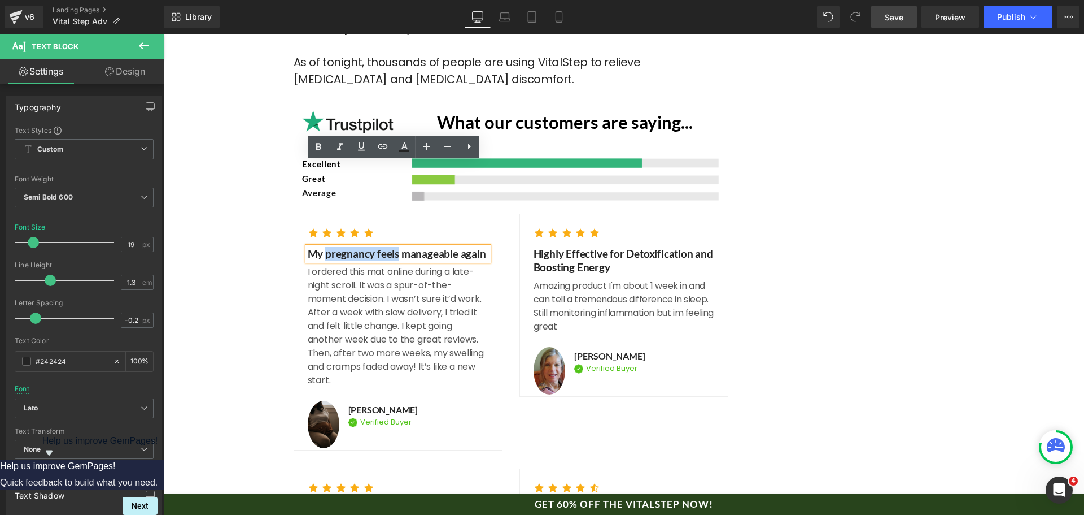
drag, startPoint x: 321, startPoint y: 169, endPoint x: 393, endPoint y: 169, distance: 71.7
click at [393, 247] on p "My pregnancy feels manageable again" at bounding box center [398, 254] width 181 height 14
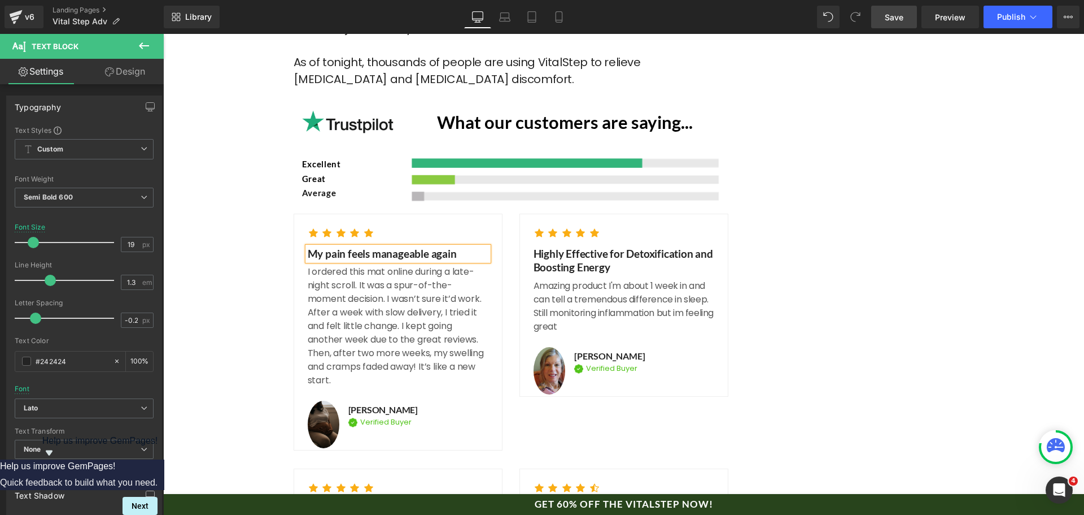
click at [910, 19] on link "Save" at bounding box center [894, 17] width 46 height 23
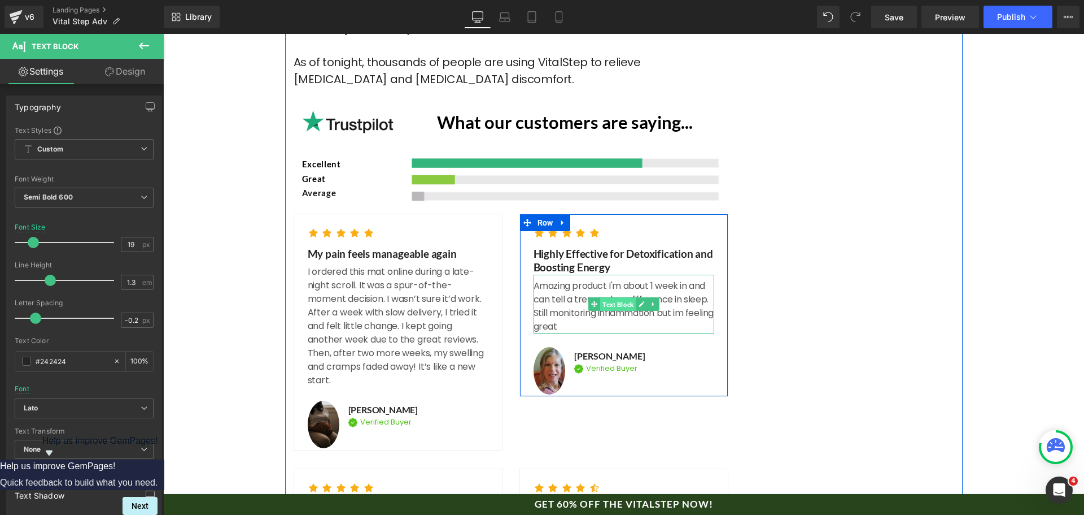
click at [620, 298] on span "Text Block" at bounding box center [618, 305] width 36 height 14
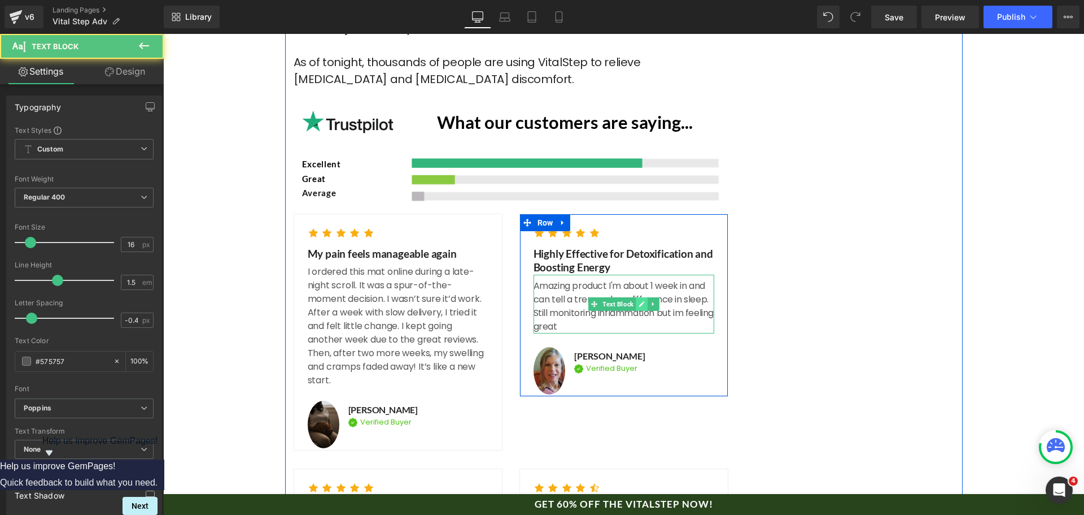
click at [636, 297] on link at bounding box center [642, 304] width 12 height 14
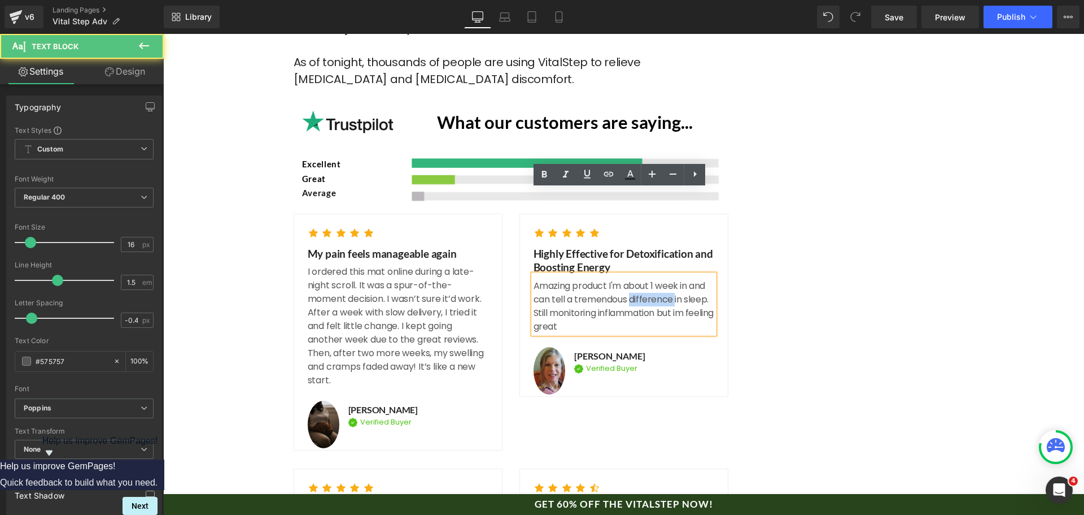
click at [633, 279] on p "Amazing product I'm about 1 week in and can tell a tremendous difference in sle…" at bounding box center [624, 306] width 181 height 54
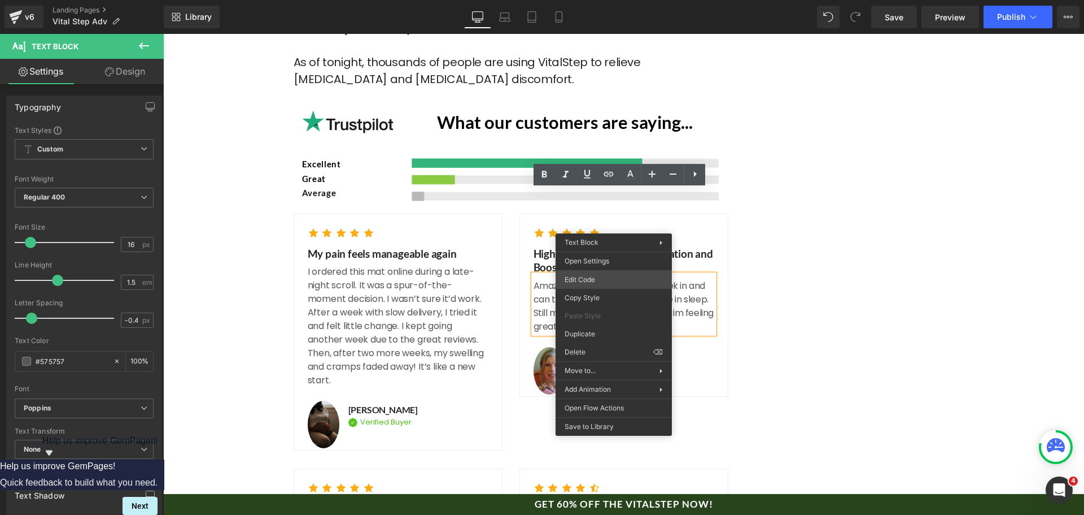
click at [590, 0] on div "Text Block You are previewing how the will restyle your page. You can not edit …" at bounding box center [542, 0] width 1084 height 0
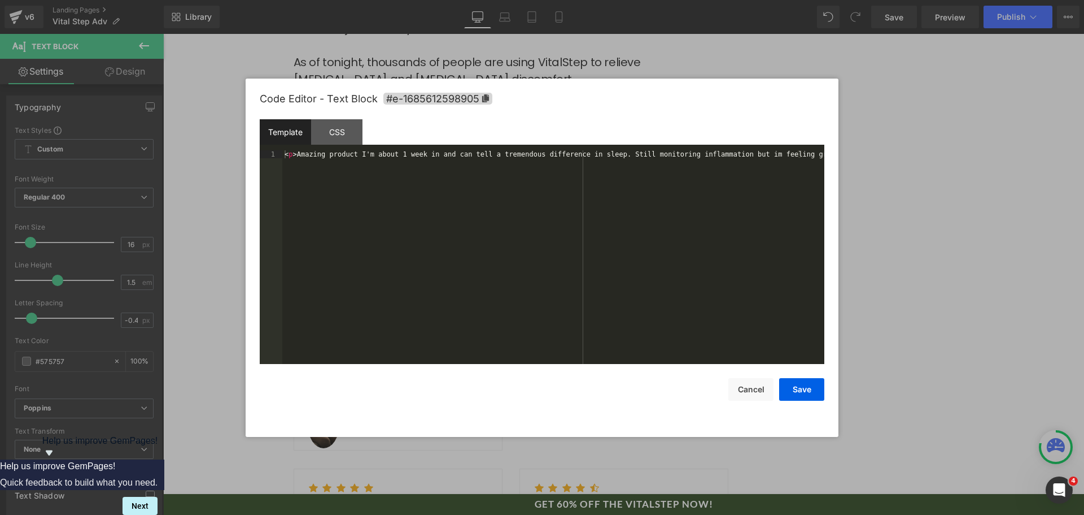
click at [593, 262] on div "< p > Amazing product I'm about 1 week in and can tell a tremendous difference …" at bounding box center [553, 264] width 542 height 229
click at [755, 391] on button "Cancel" at bounding box center [751, 389] width 45 height 23
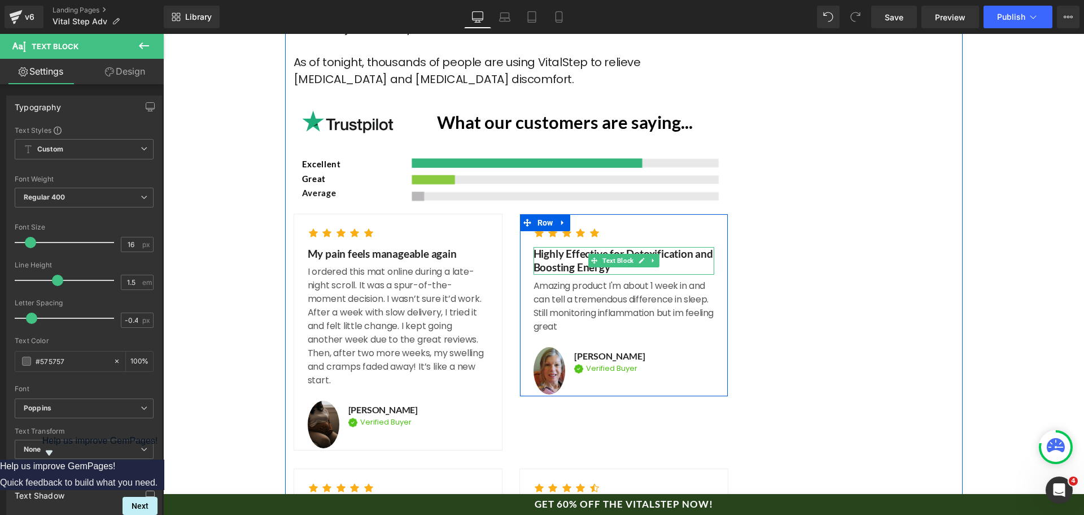
click at [568, 247] on div "Highly Effective for Detoxification and Boosting Energy" at bounding box center [624, 261] width 181 height 28
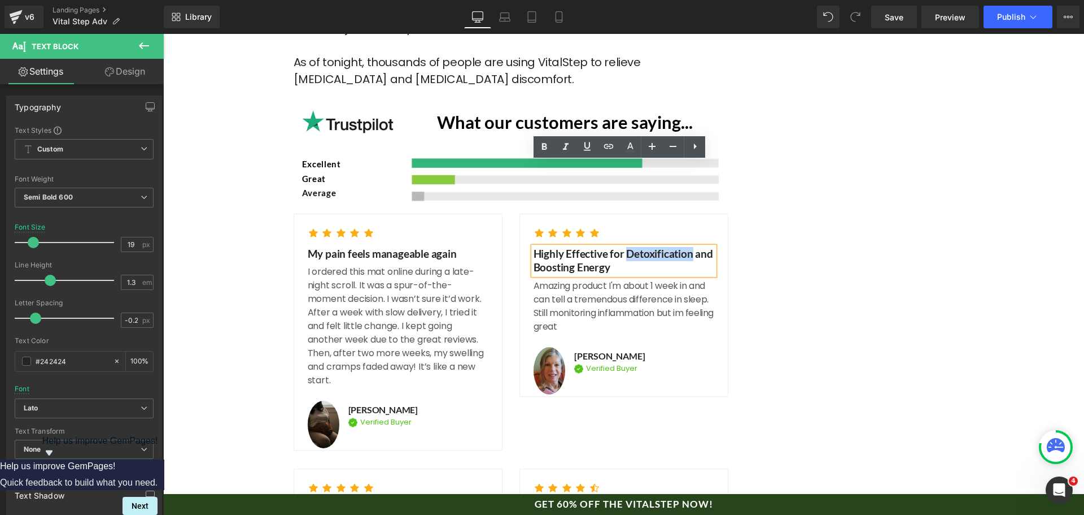
drag, startPoint x: 621, startPoint y: 168, endPoint x: 687, endPoint y: 172, distance: 66.2
click at [687, 247] on div "Highly Effective for Detoxification and Boosting Energy" at bounding box center [624, 261] width 181 height 28
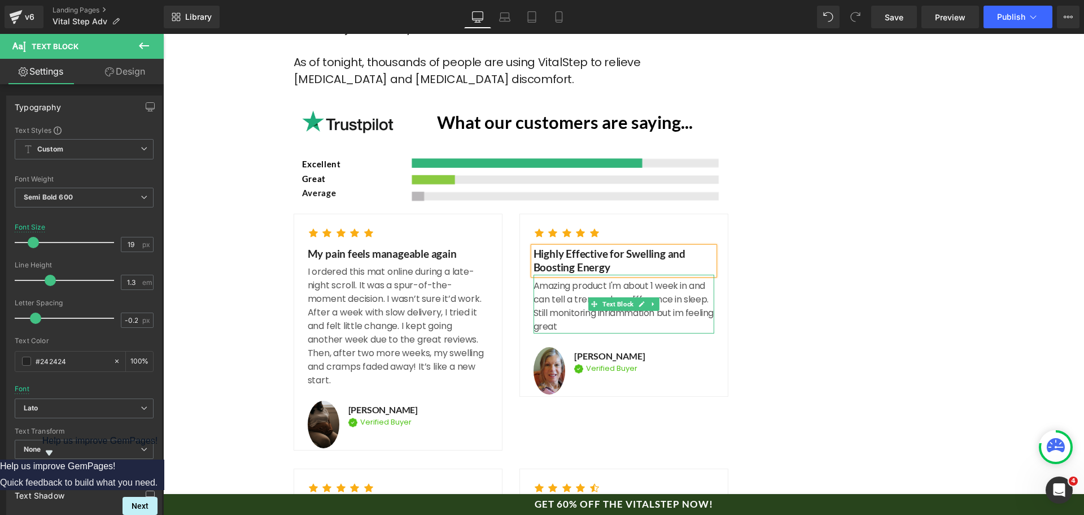
click at [640, 300] on icon at bounding box center [642, 303] width 6 height 7
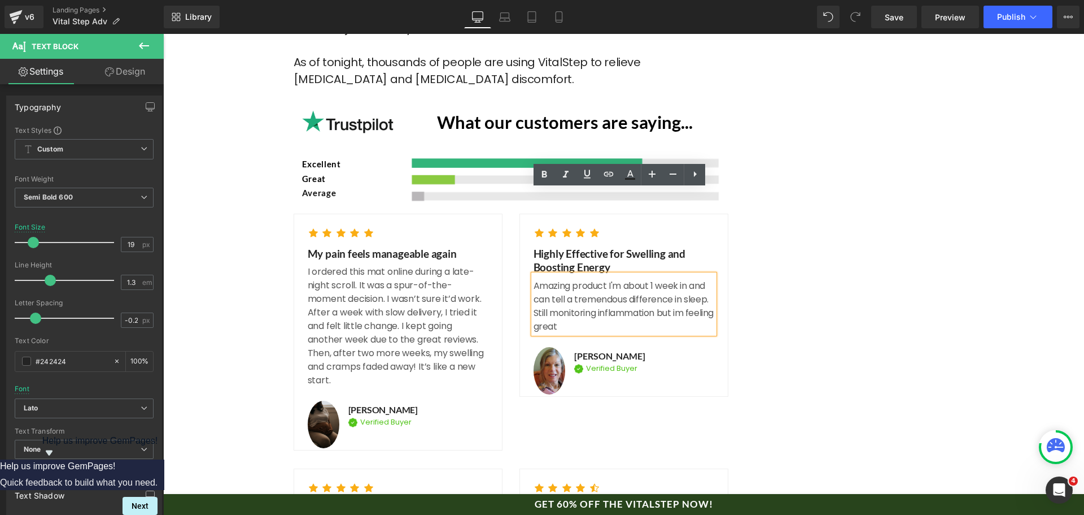
click at [627, 279] on p "Amazing product I'm about 1 week in and can tell a tremendous difference in sle…" at bounding box center [624, 306] width 181 height 54
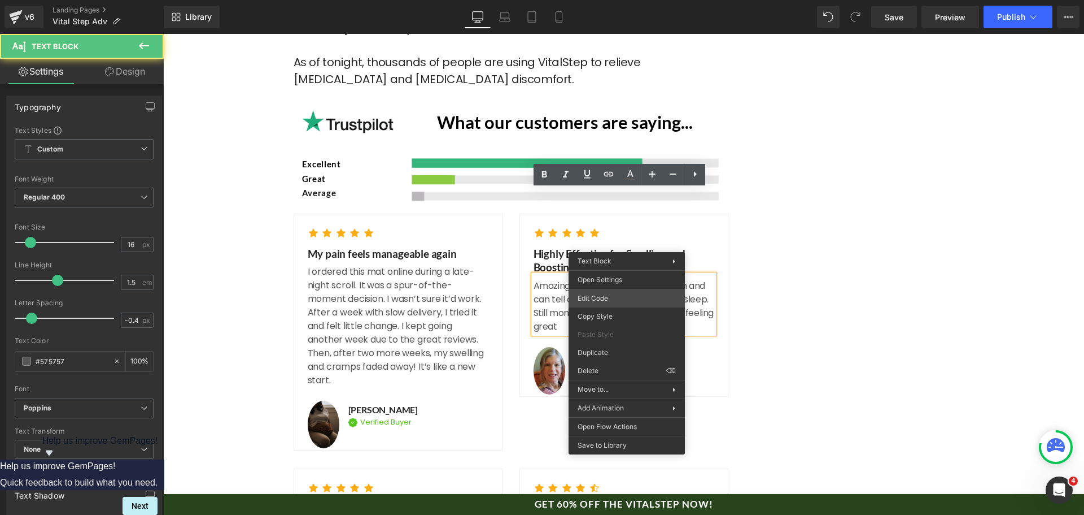
click at [609, 0] on div "Text Block You are previewing how the will restyle your page. You can not edit …" at bounding box center [542, 0] width 1084 height 0
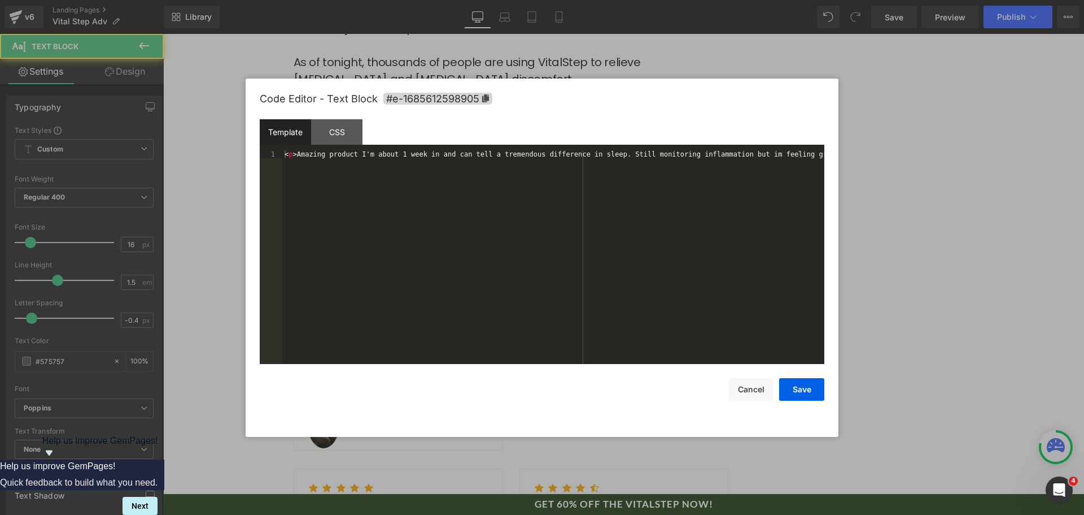
click at [612, 263] on div "< p > Amazing product I'm about 1 week in and can tell a tremendous difference …" at bounding box center [553, 264] width 542 height 229
click at [804, 386] on button "Save" at bounding box center [801, 389] width 45 height 23
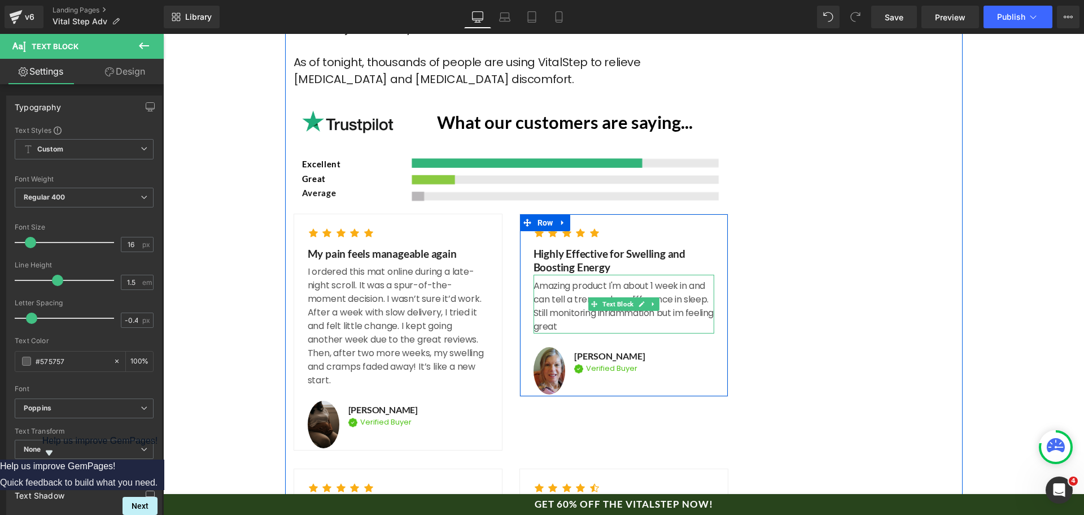
click at [630, 279] on p "Amazing product I'm about 1 week in and can tell a tremendous difference in sle…" at bounding box center [624, 306] width 181 height 54
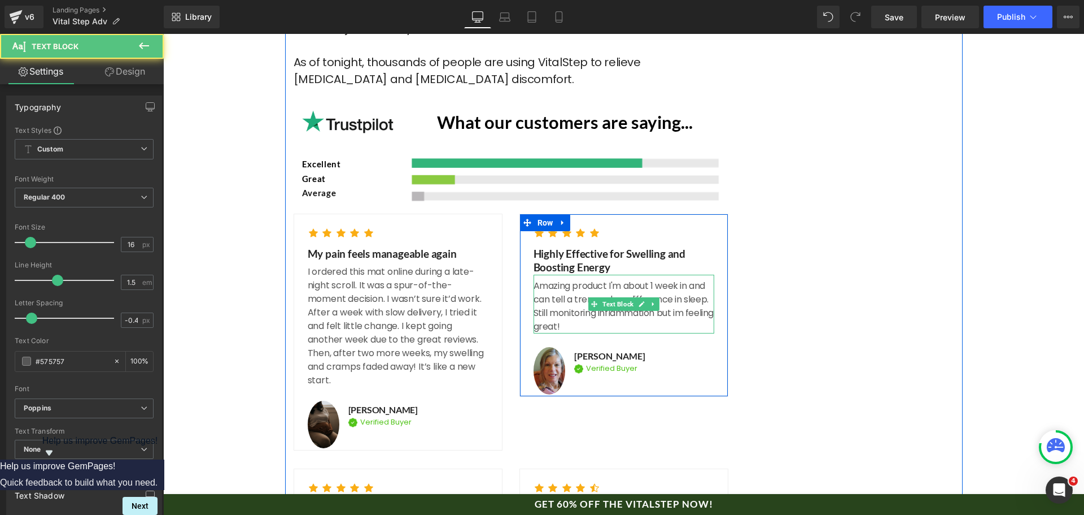
click at [672, 279] on p "Amazing product I'm about 1 week in and can tell a tremendous difference in sle…" at bounding box center [624, 306] width 181 height 54
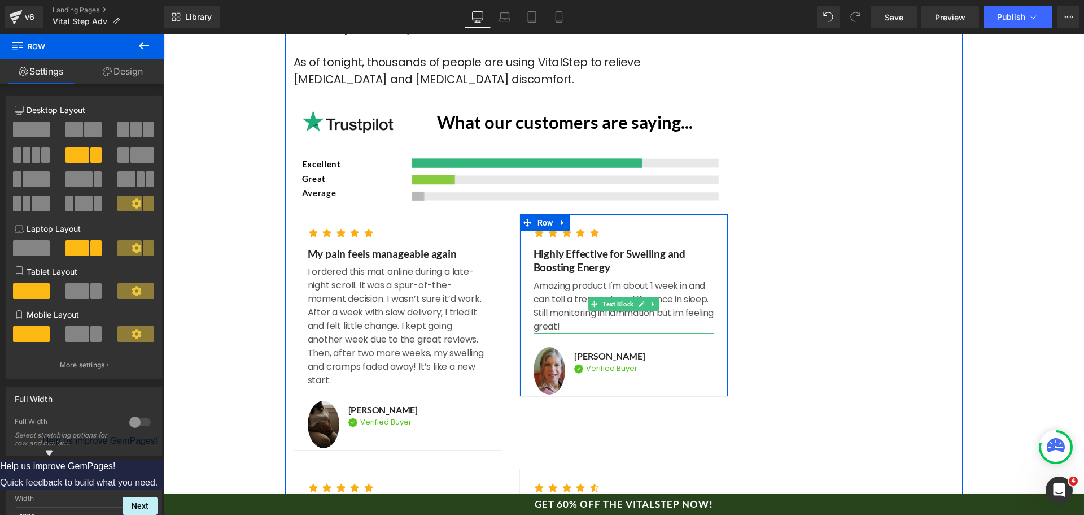
click at [679, 279] on p "Amazing product I'm about 1 week in and can tell a tremendous difference in sle…" at bounding box center [624, 306] width 181 height 54
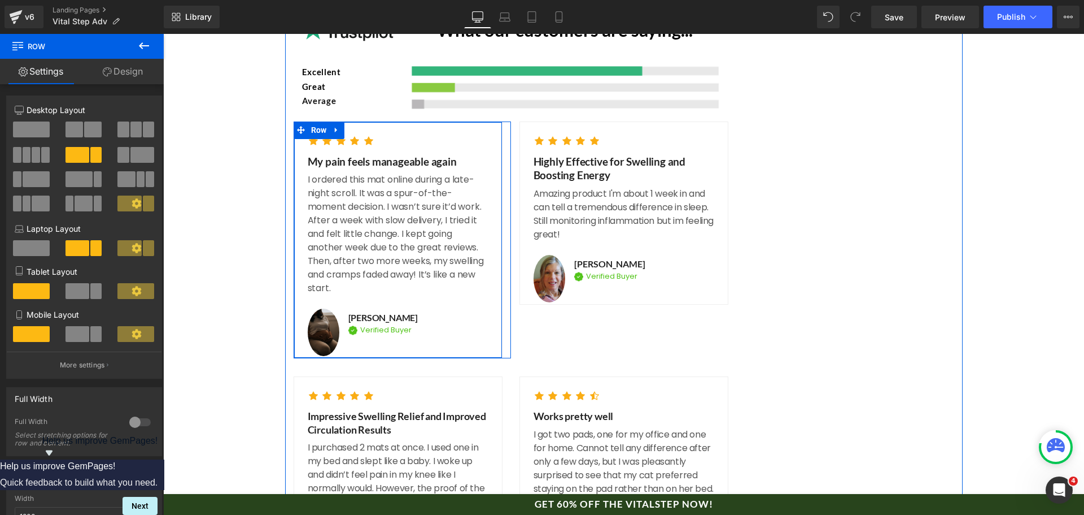
scroll to position [5641, 0]
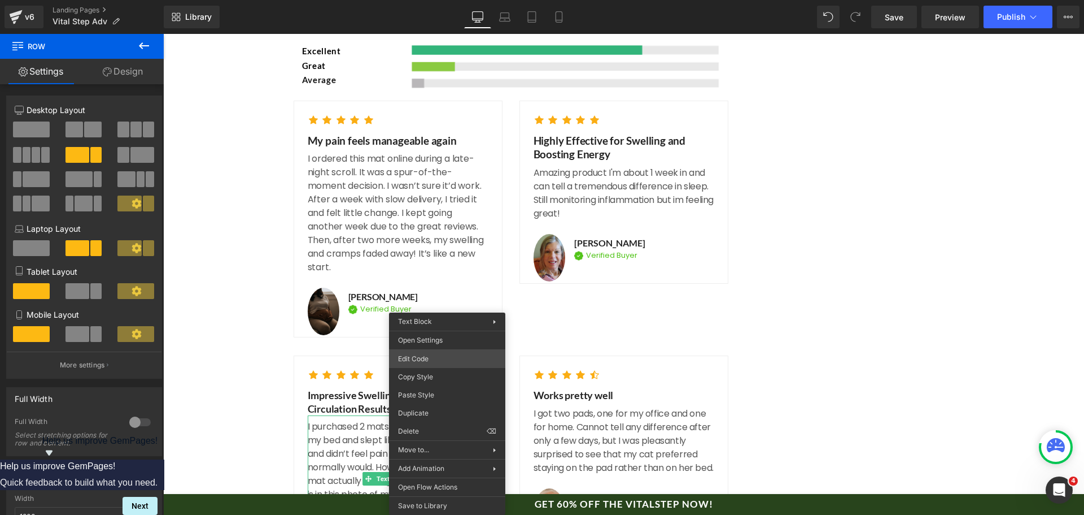
click at [447, 0] on div "Text Block You are previewing how the will restyle your page. You can not edit …" at bounding box center [542, 0] width 1084 height 0
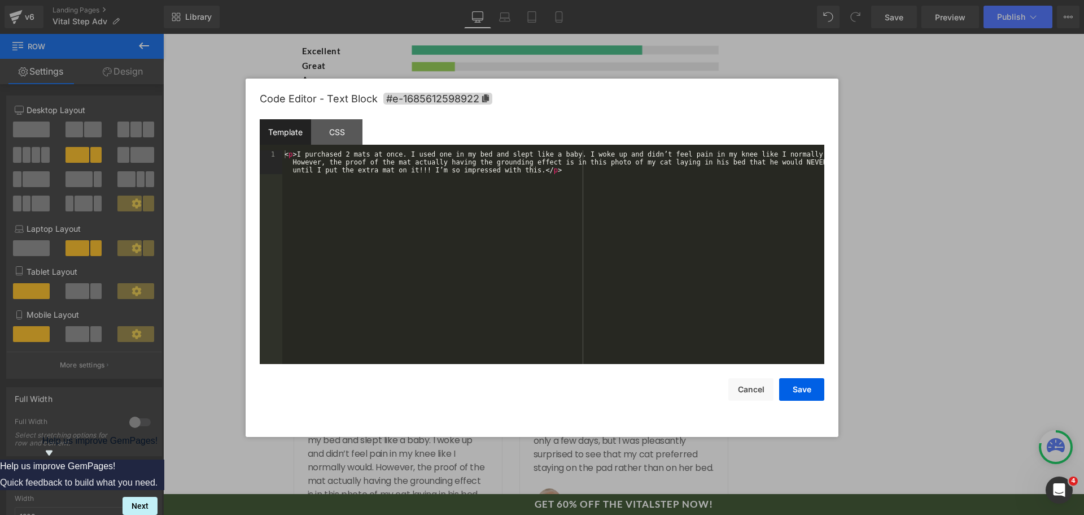
click at [448, 345] on div "< p > I purchased 2 mats at once. I used one in my bed and slept like a baby. I…" at bounding box center [553, 280] width 542 height 261
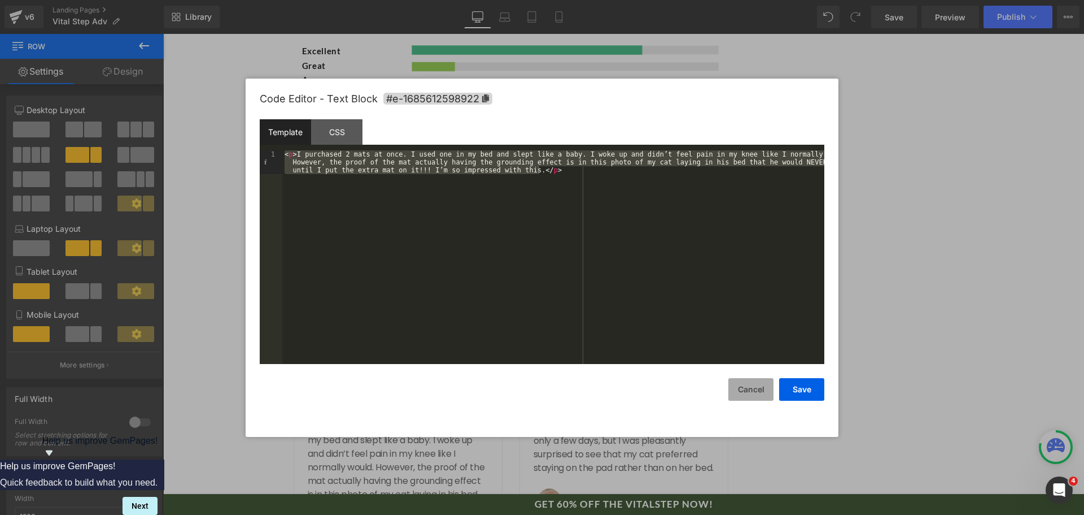
click at [738, 389] on button "Cancel" at bounding box center [751, 389] width 45 height 23
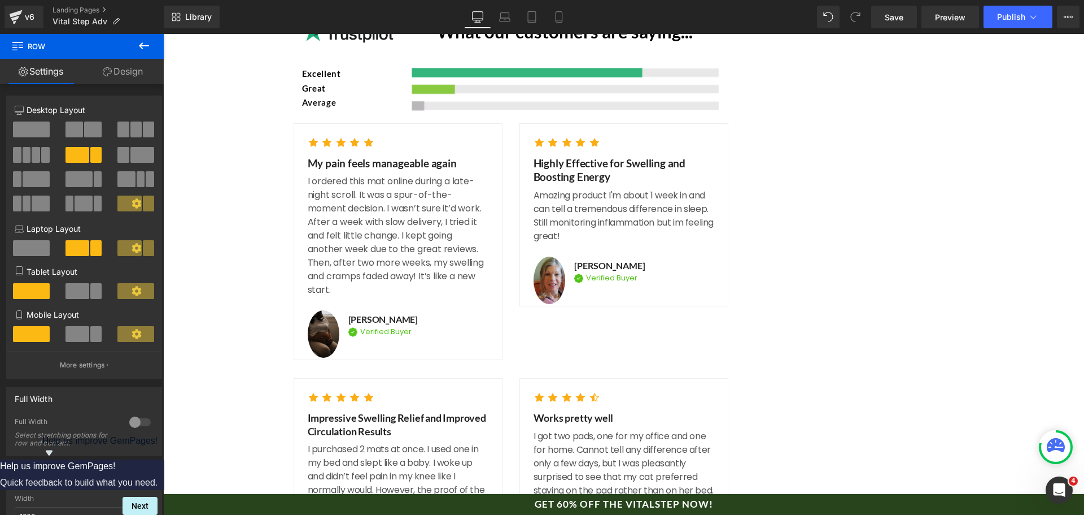
scroll to position [5753, 0]
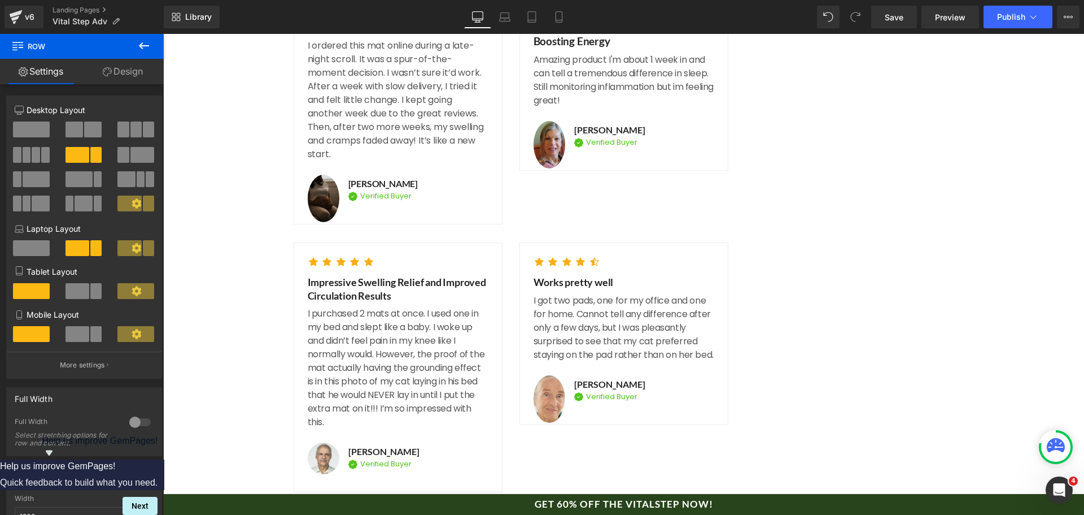
click at [374, 307] on p "I purchased 2 mats at once. I used one in my bed and slept like a baby. I woke …" at bounding box center [398, 368] width 181 height 122
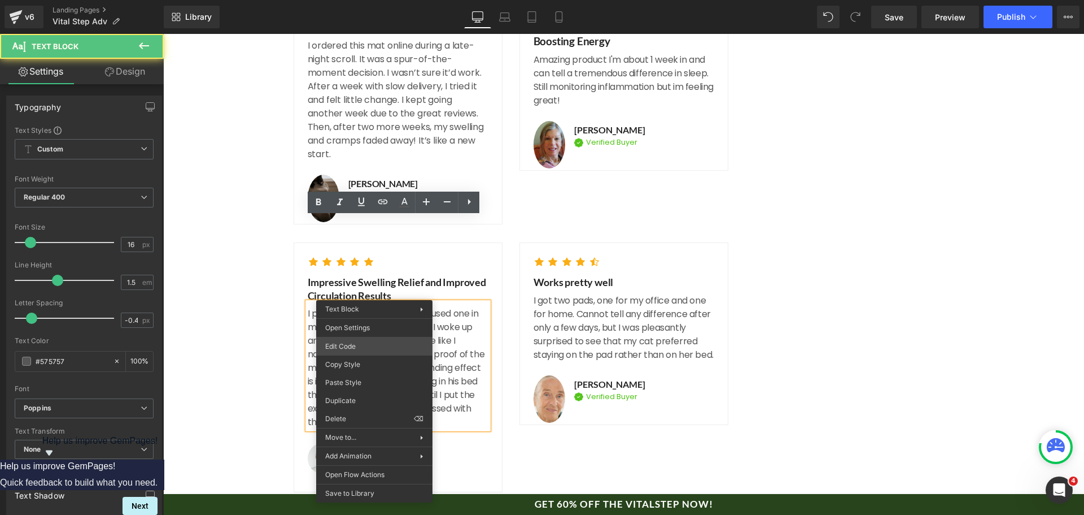
click at [350, 0] on div "Text Block You are previewing how the will restyle your page. You can not edit …" at bounding box center [542, 0] width 1084 height 0
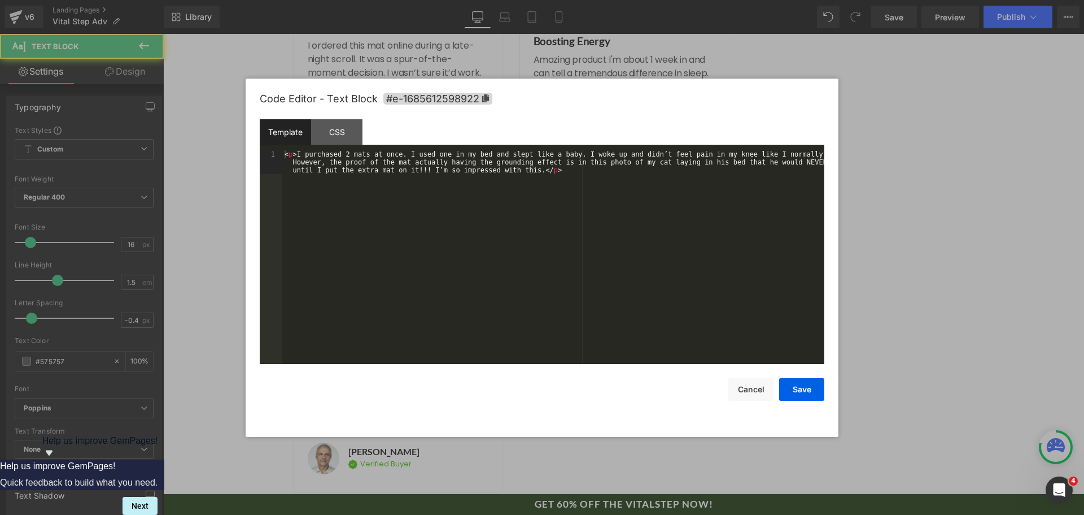
click at [418, 316] on div "< p > I purchased 2 mats at once. I used one in my bed and slept like a baby. I…" at bounding box center [553, 280] width 542 height 261
click at [817, 395] on button "Save" at bounding box center [801, 389] width 45 height 23
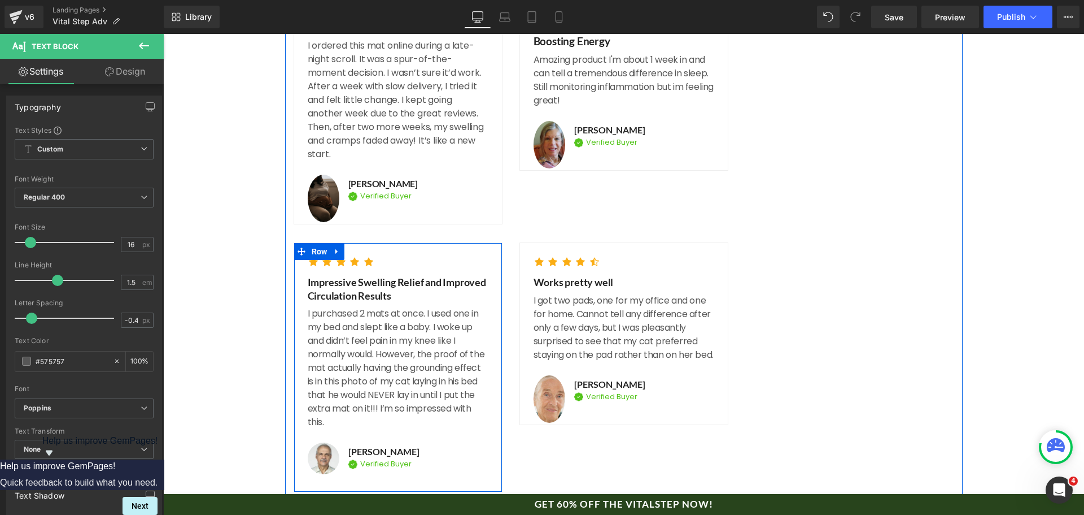
click at [375, 276] on div "Impressive Swelling Relief and Improved Circulation Results Text Block" at bounding box center [398, 289] width 181 height 27
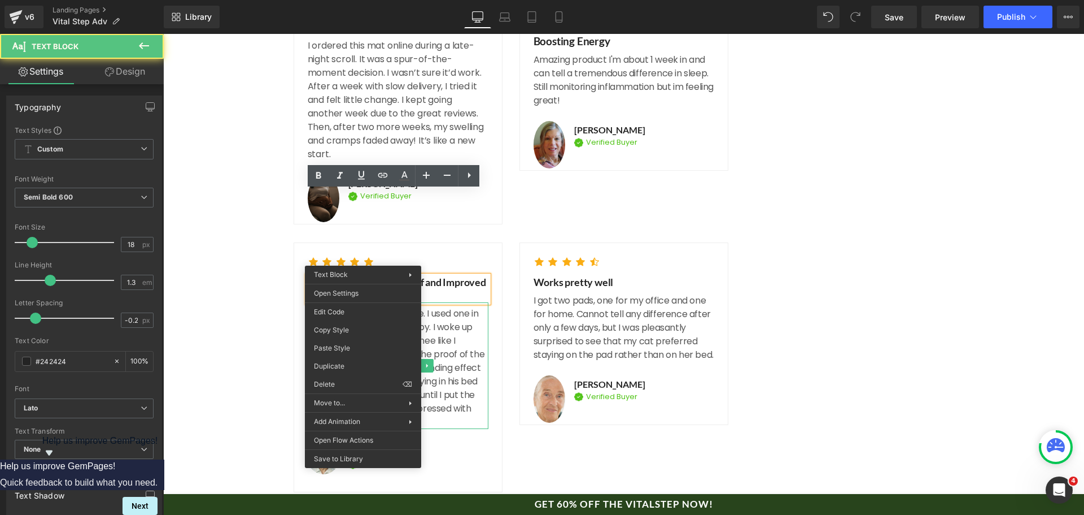
click at [367, 302] on div "Edit Code Copy Style Paste Style Duplicate Delete ⌫" at bounding box center [363, 347] width 116 height 91
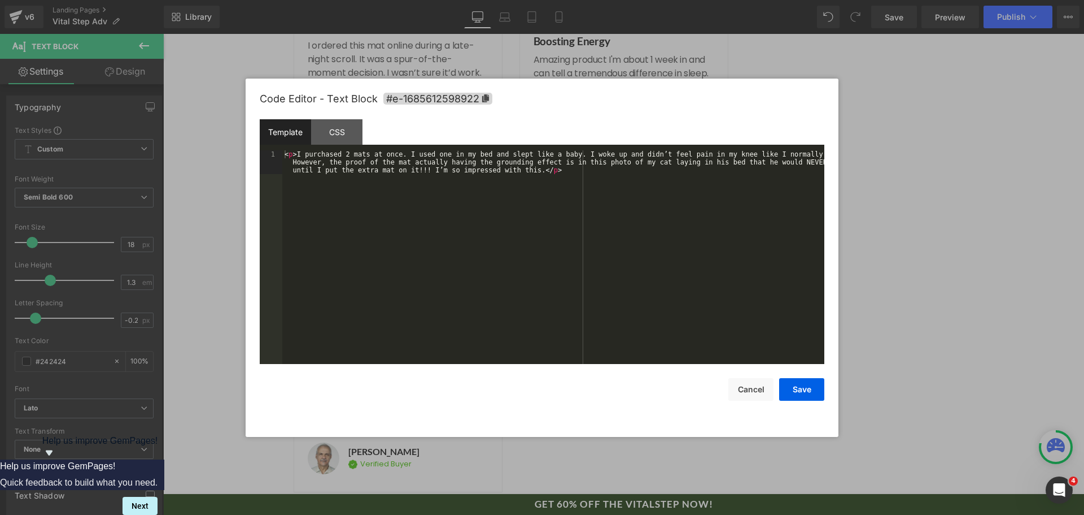
click at [377, 0] on div "Text Block You are previewing how the will restyle your page. You can not edit …" at bounding box center [542, 0] width 1084 height 0
click at [380, 307] on div "< p > I purchased 2 mats at once. I used one in my bed and slept like a baby. I…" at bounding box center [553, 280] width 542 height 261
drag, startPoint x: 803, startPoint y: 402, endPoint x: 812, endPoint y: 390, distance: 15.4
click at [806, 398] on div "Code Editor - Text Block #e-1685612598922 Template CSS 1 < p > I bought two Vit…" at bounding box center [542, 258] width 565 height 358
click at [812, 390] on button "Save" at bounding box center [801, 389] width 45 height 23
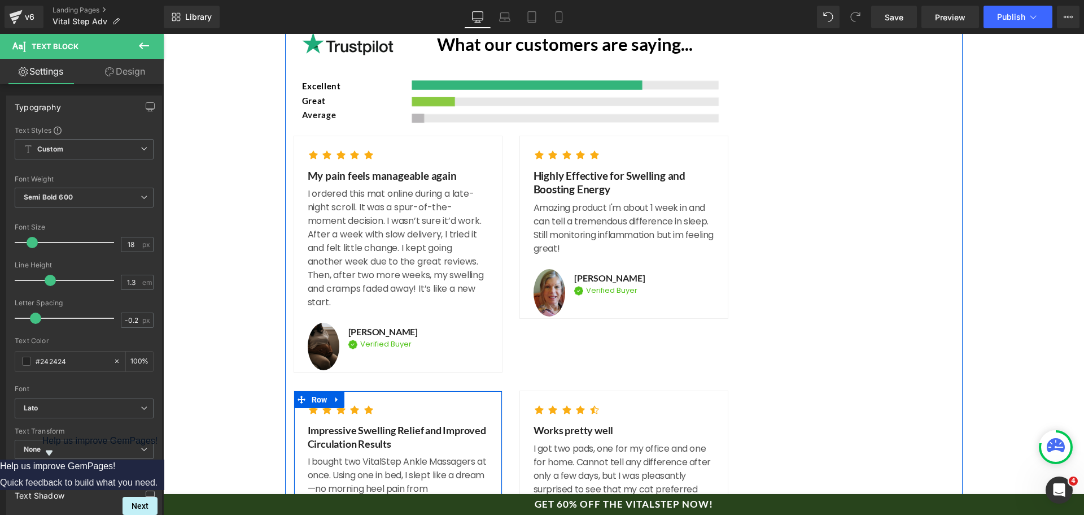
scroll to position [5584, 0]
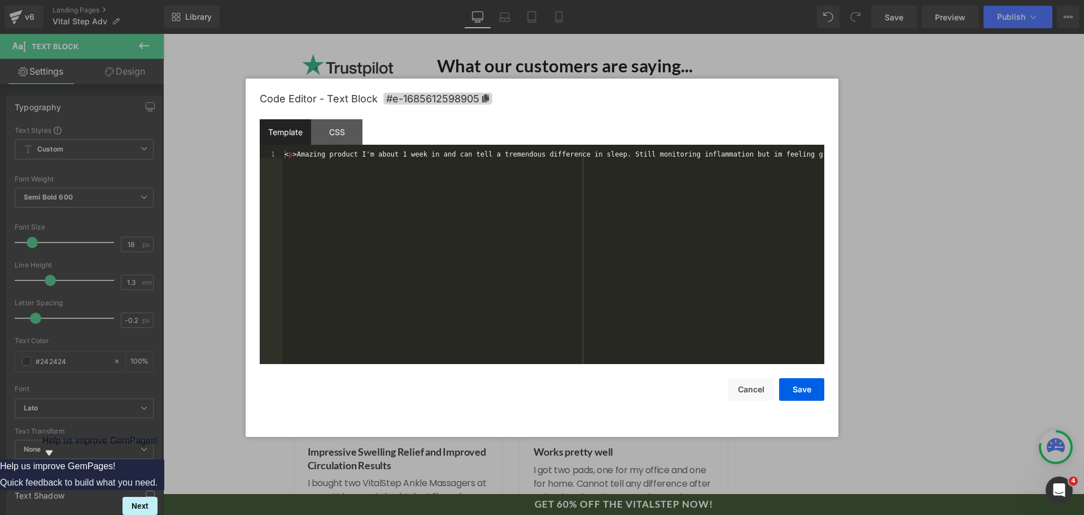
click at [618, 0] on div "Text Block You are previewing how the will restyle your page. You can not edit …" at bounding box center [542, 0] width 1084 height 0
click at [596, 202] on div "< p > Amazing product I'm about 1 week in and can tell a tremendous difference …" at bounding box center [553, 264] width 542 height 229
click at [795, 390] on button "Save" at bounding box center [801, 389] width 45 height 23
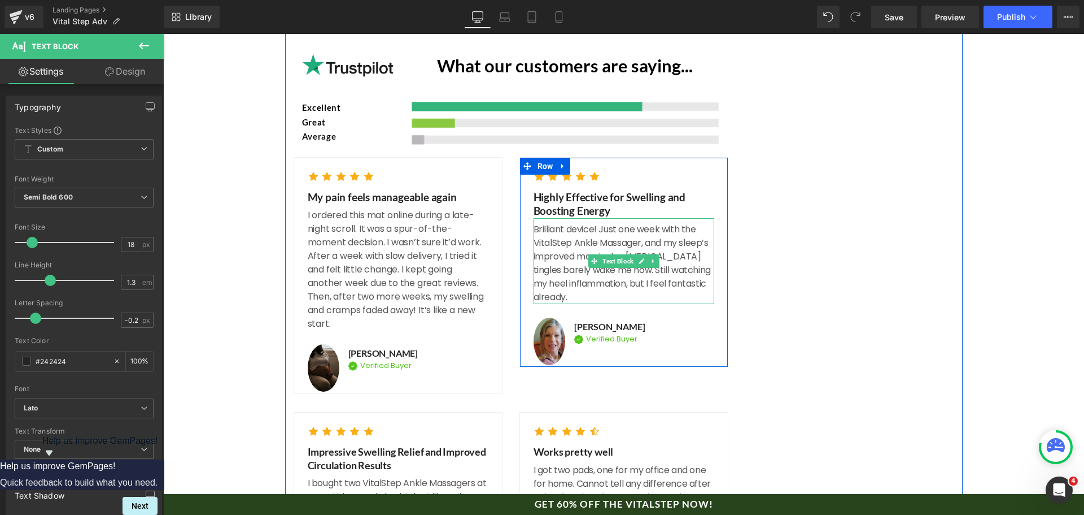
click at [614, 223] on p "Brilliant device! Just one week with the VitalStep Ankle Massager, and my sleep…" at bounding box center [624, 263] width 181 height 81
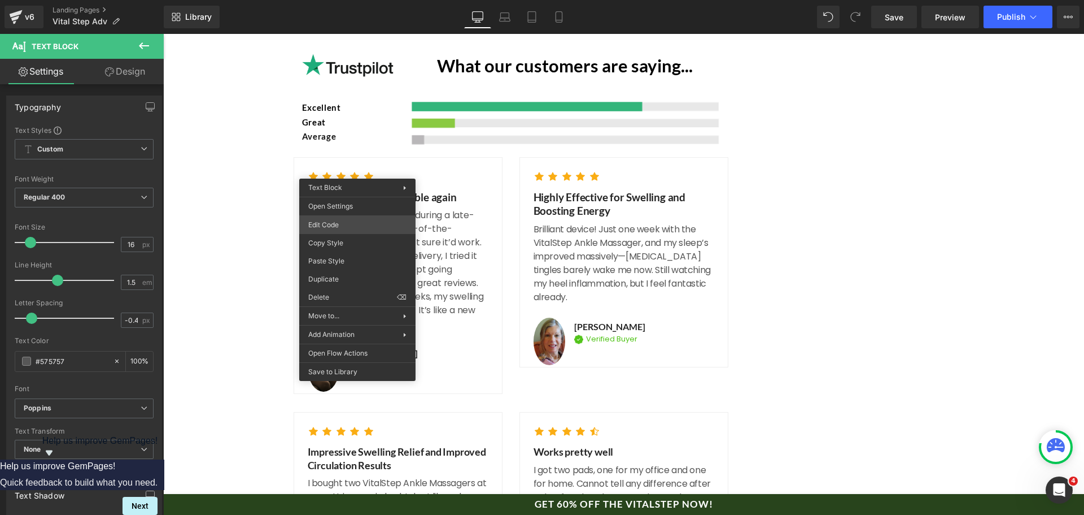
click at [364, 0] on div "Text Block You are previewing how the will restyle your page. You can not edit …" at bounding box center [542, 0] width 1084 height 0
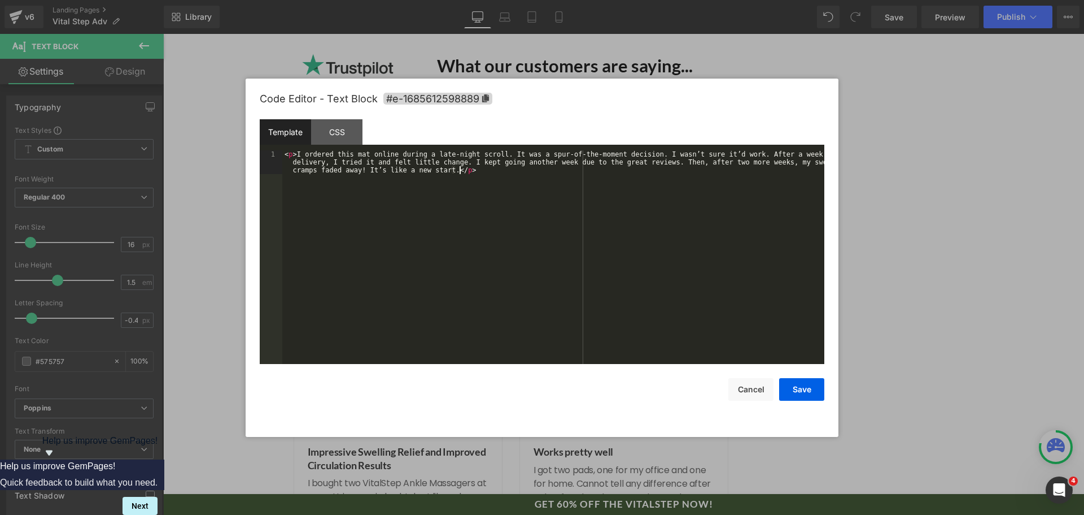
drag, startPoint x: 364, startPoint y: 225, endPoint x: 450, endPoint y: 215, distance: 87.0
click at [435, 207] on div "< p > I ordered this mat online during a late-night scroll. It was a spur-of-th…" at bounding box center [553, 280] width 542 height 261
click at [790, 385] on button "Save" at bounding box center [801, 389] width 45 height 23
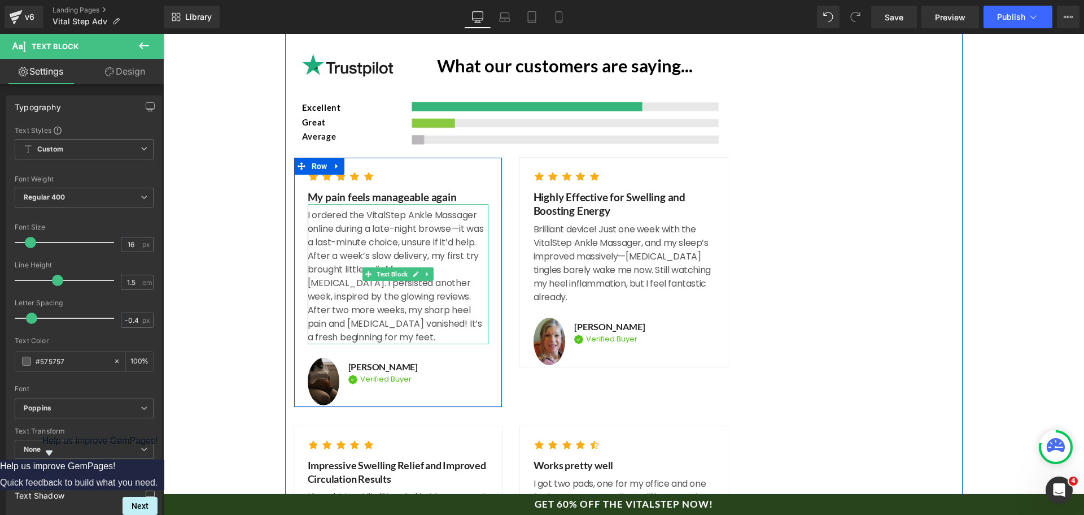
click at [346, 208] on p "I ordered the VitalStep Ankle Massager online during a late-night browse—it was…" at bounding box center [398, 276] width 181 height 136
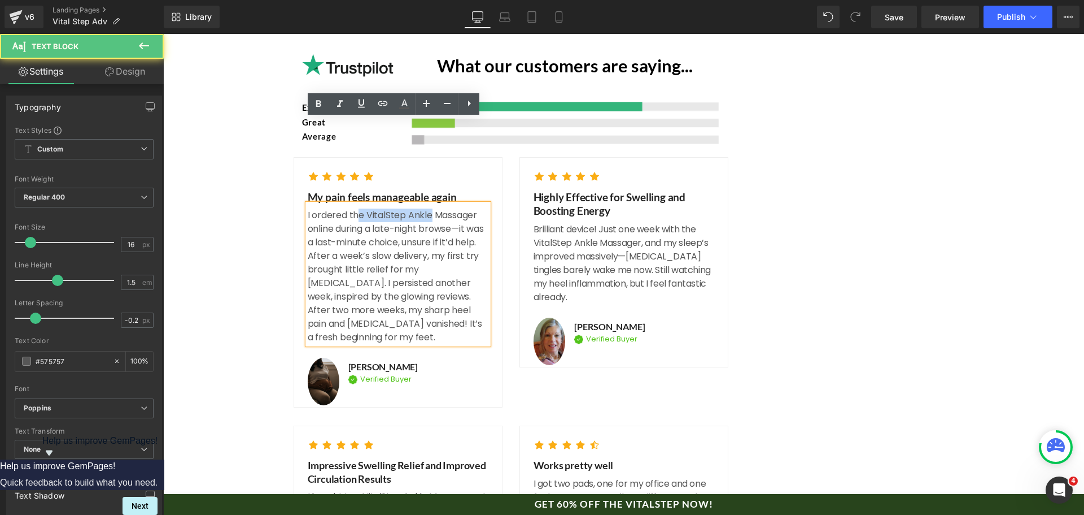
drag, startPoint x: 355, startPoint y: 128, endPoint x: 426, endPoint y: 126, distance: 71.2
click at [426, 208] on p "I ordered the VitalStep Ankle Massager online during a late-night browse—it was…" at bounding box center [398, 276] width 181 height 136
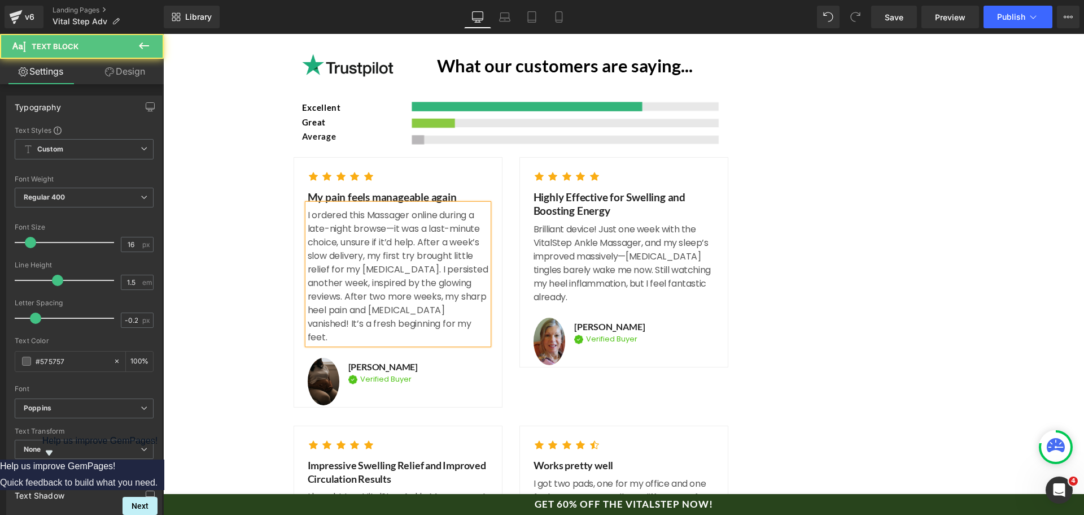
click at [368, 204] on div "I ordered this Massager online during a late-night browse—it was a last-minute …" at bounding box center [398, 274] width 181 height 140
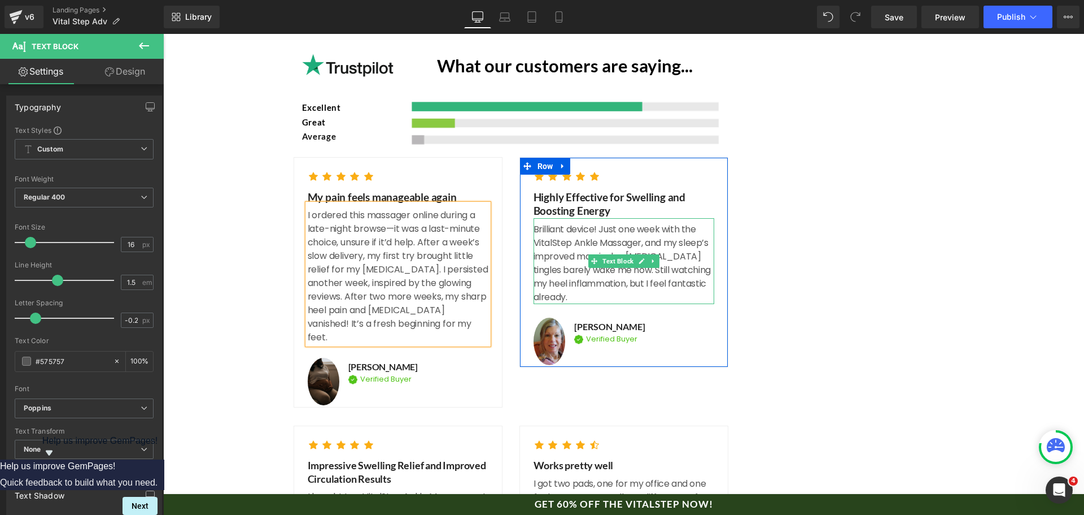
click at [623, 223] on p "Brilliant device! Just one week with the VitalStep Ankle Massager, and my sleep…" at bounding box center [624, 263] width 181 height 81
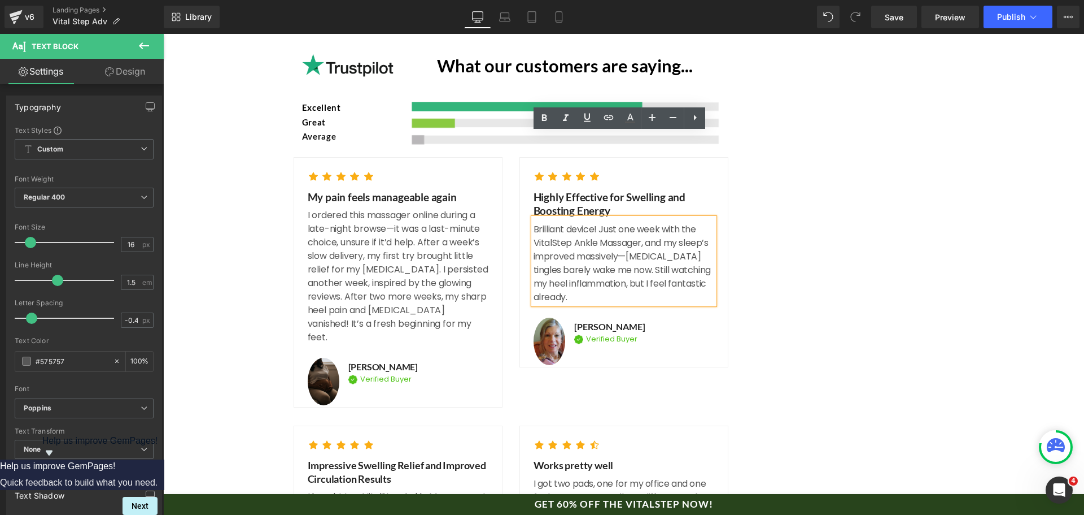
click at [674, 223] on p "Brilliant device! Just one week with the VitalStep Ankle Massager, and my sleep…" at bounding box center [624, 263] width 181 height 81
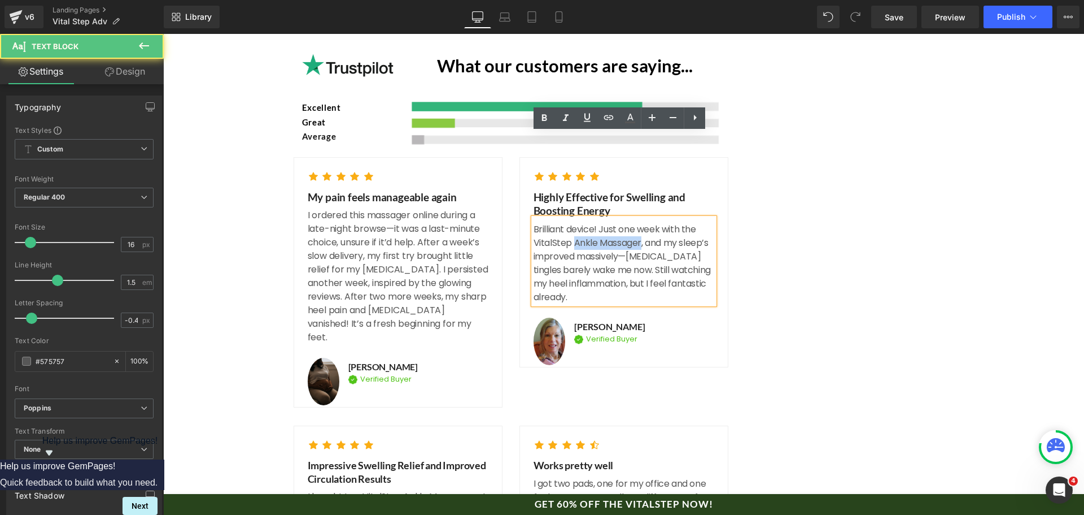
drag, startPoint x: 570, startPoint y: 155, endPoint x: 637, endPoint y: 155, distance: 66.6
click at [637, 223] on p "Brilliant device! Just one week with the VitalStep Ankle Massager, and my sleep…" at bounding box center [624, 263] width 181 height 81
click at [691, 223] on p "Brilliant device! Just one week with the VitalStep Ankle Massager, and my sleep…" at bounding box center [624, 263] width 181 height 81
drag, startPoint x: 570, startPoint y: 158, endPoint x: 637, endPoint y: 154, distance: 67.3
click at [637, 223] on p "Brilliant device! Just one week with the VitalStep Ankle Massager, and my sleep…" at bounding box center [624, 263] width 181 height 81
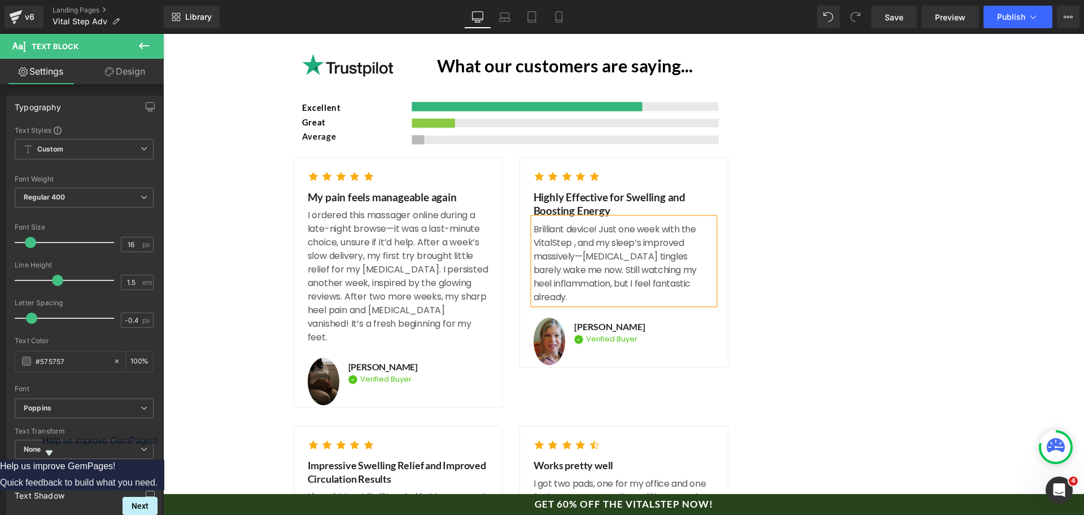
click at [599, 223] on p "Brilliant device! Just one week with the VitalStep , and my sleep’s improved ma…" at bounding box center [624, 263] width 181 height 81
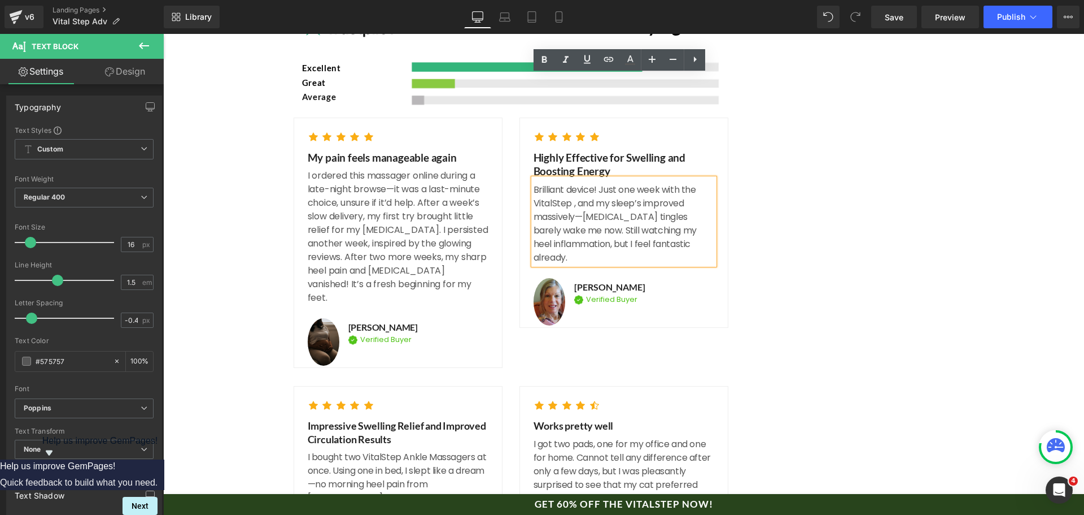
scroll to position [5810, 0]
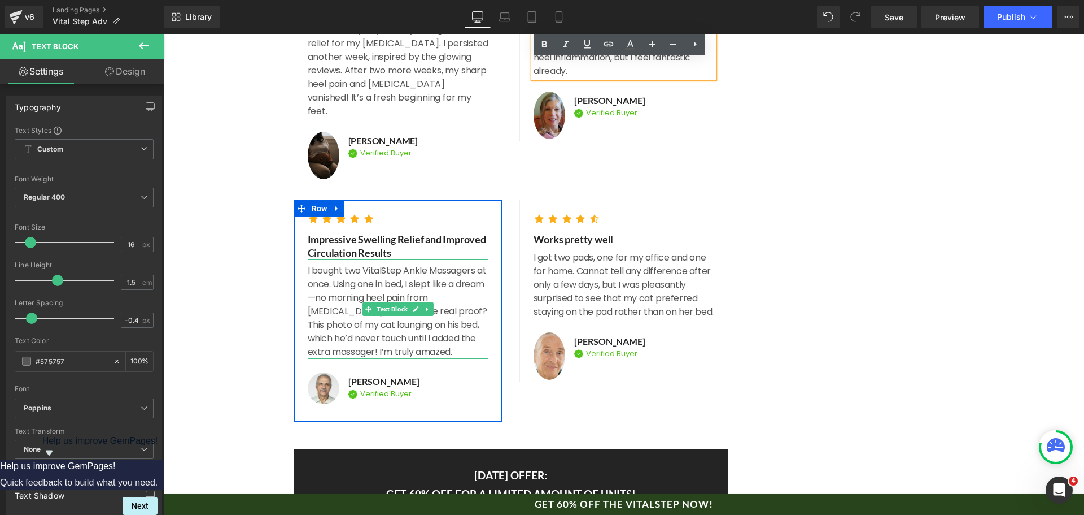
click at [404, 264] on p "I bought two VitalStep Ankle Massagers at once. Using one in bed, I slept like …" at bounding box center [398, 311] width 181 height 95
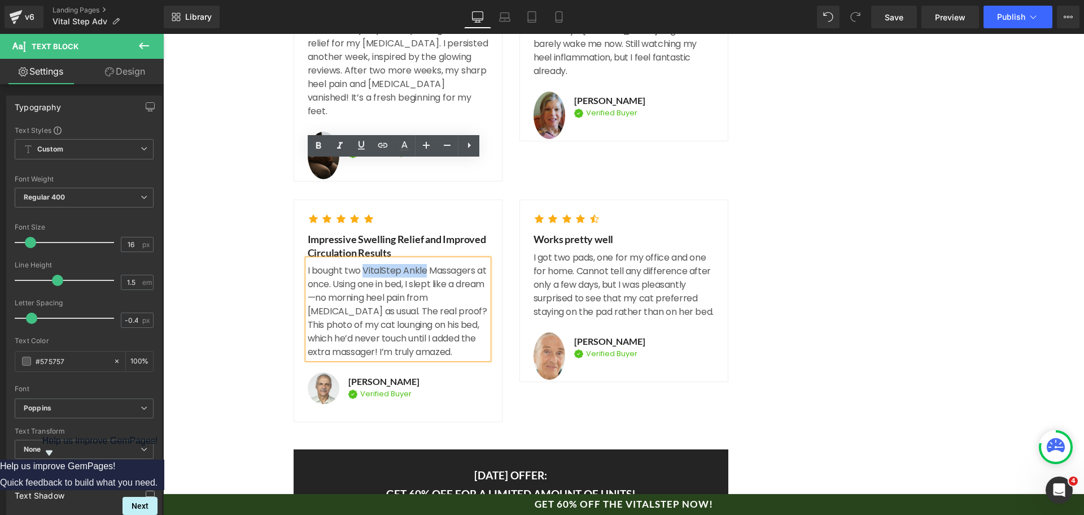
drag, startPoint x: 361, startPoint y: 170, endPoint x: 421, endPoint y: 169, distance: 60.4
click at [421, 264] on p "I bought two VitalStep Ankle Massagers at once. Using one in bed, I slept like …" at bounding box center [398, 311] width 181 height 95
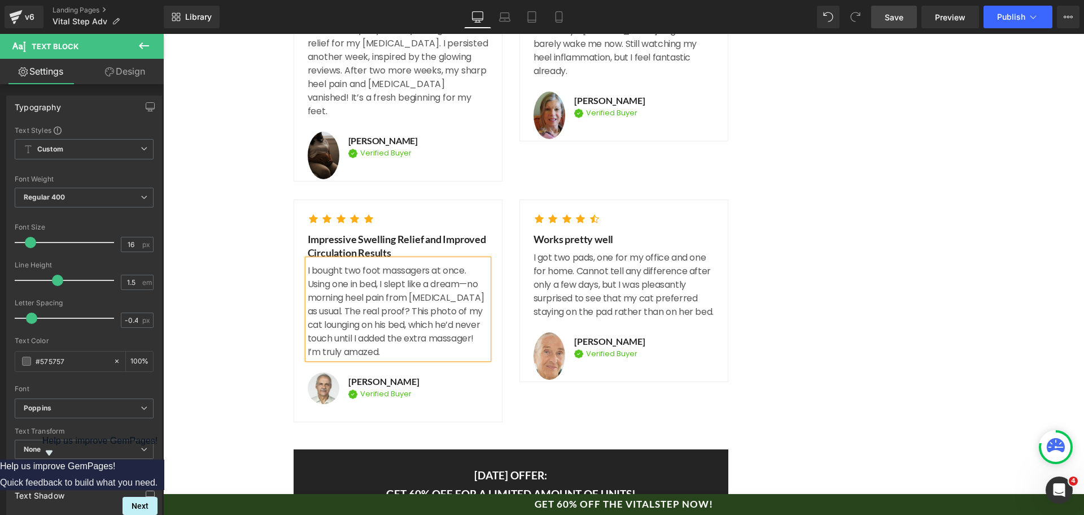
click at [896, 25] on link "Save" at bounding box center [894, 17] width 46 height 23
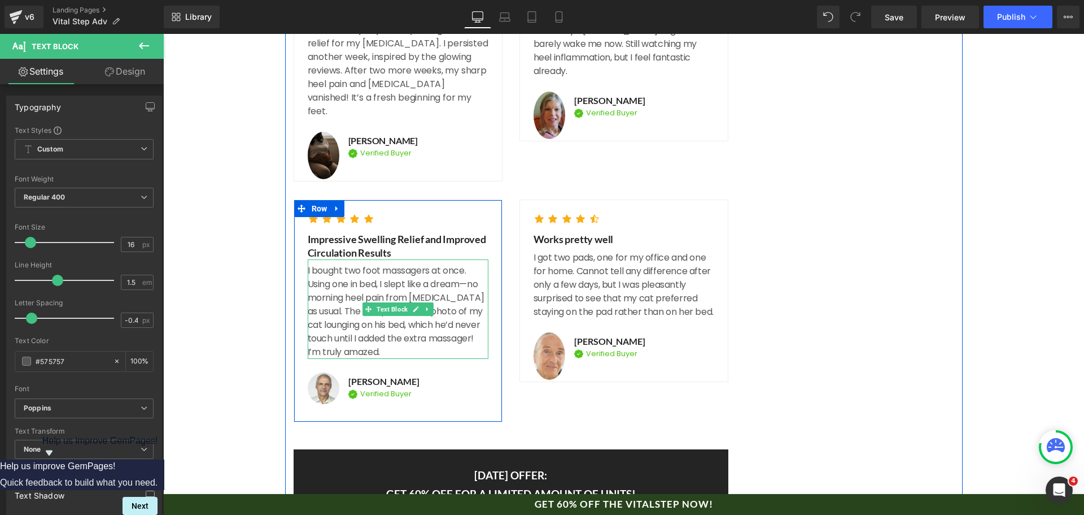
click at [410, 264] on p "I bought two foot massagers at once. Using one in bed, I slept like a dream—no …" at bounding box center [398, 311] width 181 height 95
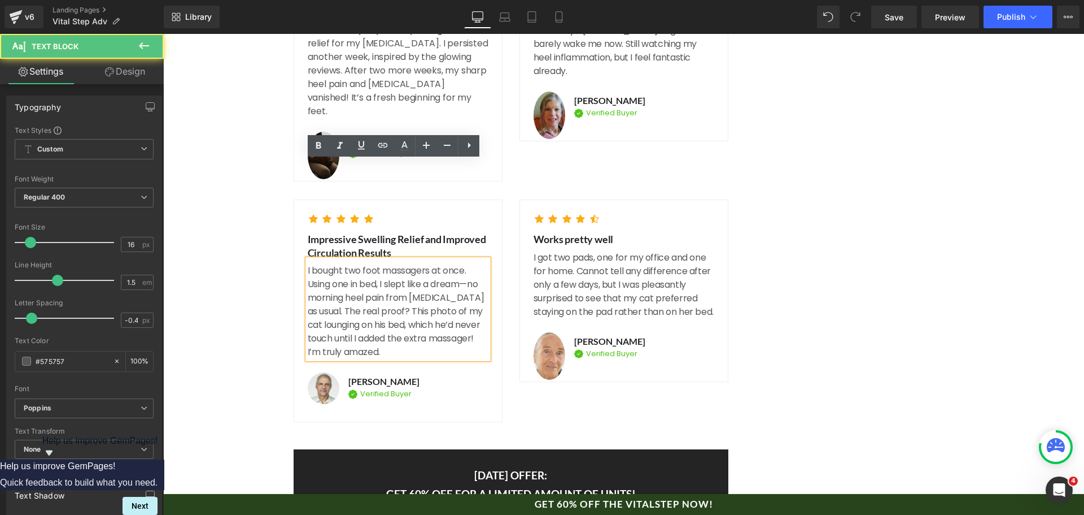
drag, startPoint x: 345, startPoint y: 213, endPoint x: 391, endPoint y: 255, distance: 63.2
click at [391, 264] on p "I bought two foot massagers at once. Using one in bed, I slept like a dream—no …" at bounding box center [398, 311] width 181 height 95
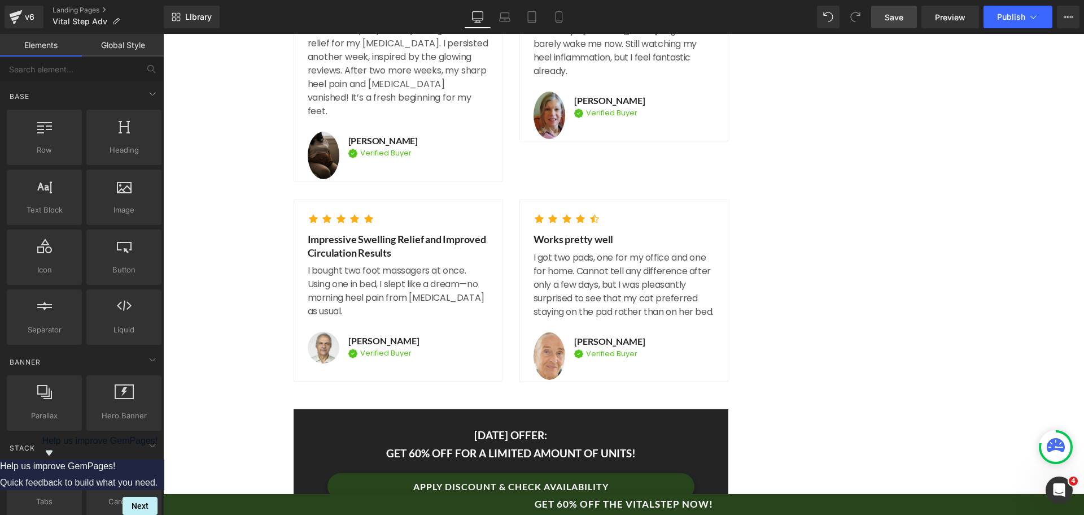
click at [899, 11] on span "Save" at bounding box center [894, 17] width 19 height 12
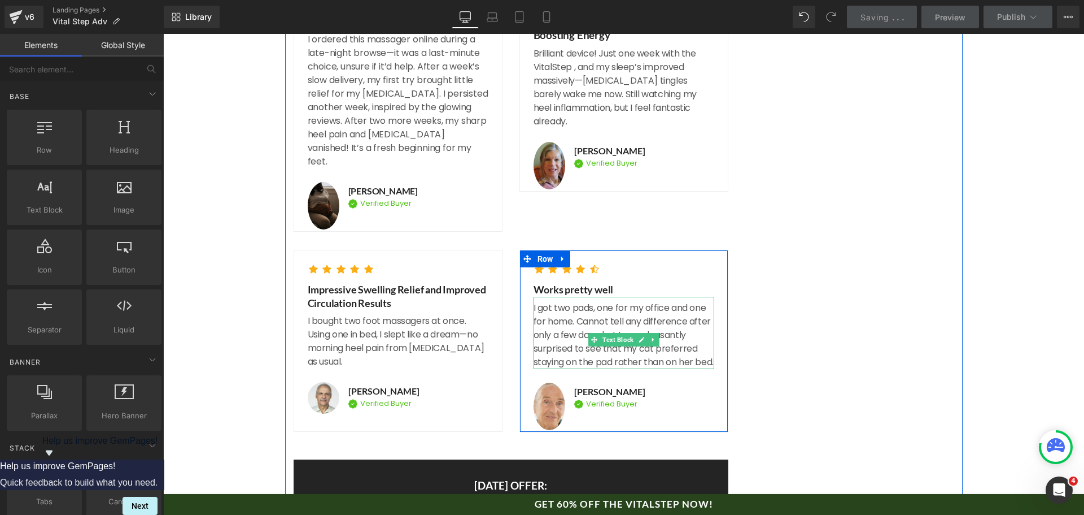
scroll to position [5753, 0]
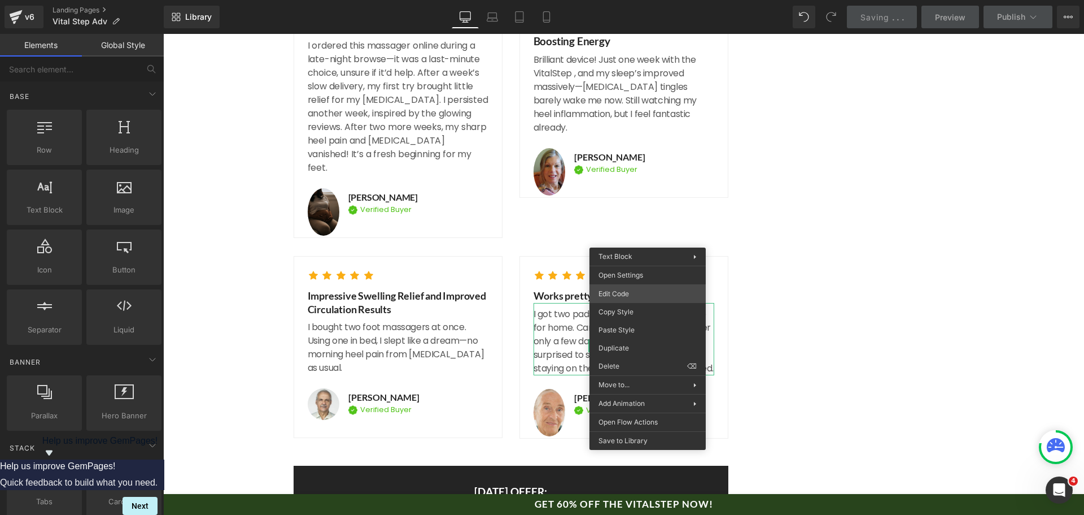
click at [629, 0] on div "Text Block You are previewing how the will restyle your page. You can not edit …" at bounding box center [542, 0] width 1084 height 0
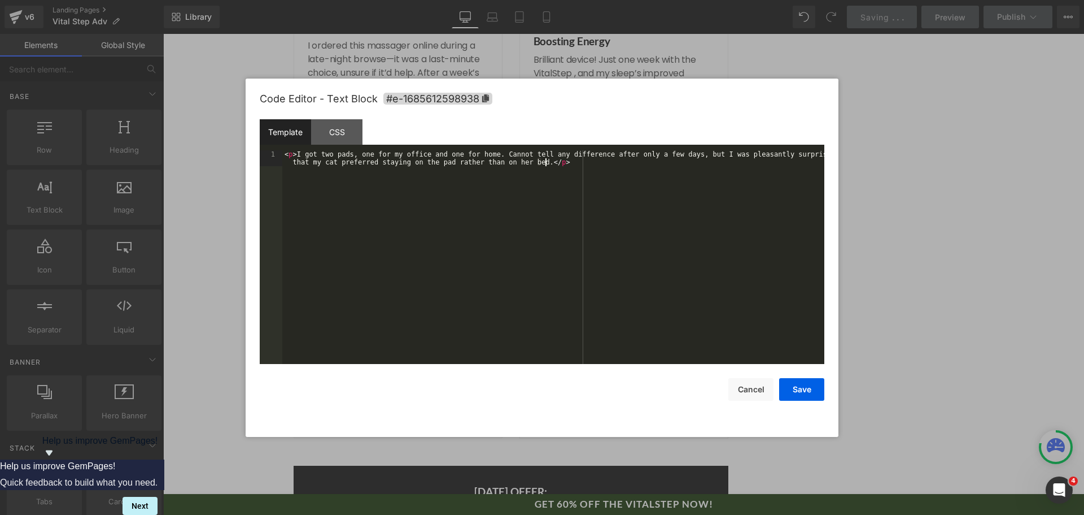
click at [601, 273] on div "< p > I got two pads, one for my office and one for home. Cannot tell any diffe…" at bounding box center [553, 272] width 542 height 245
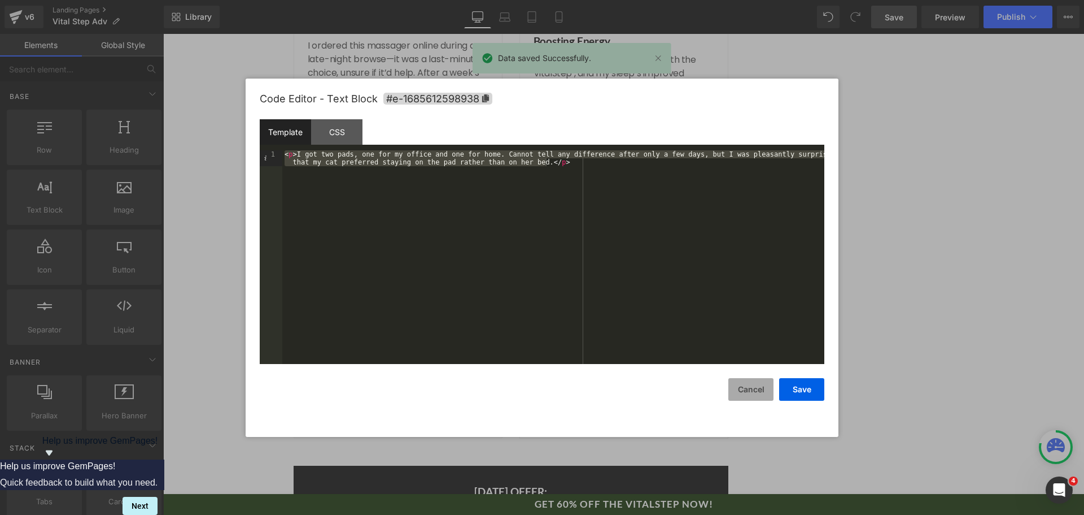
click at [749, 391] on button "Cancel" at bounding box center [751, 389] width 45 height 23
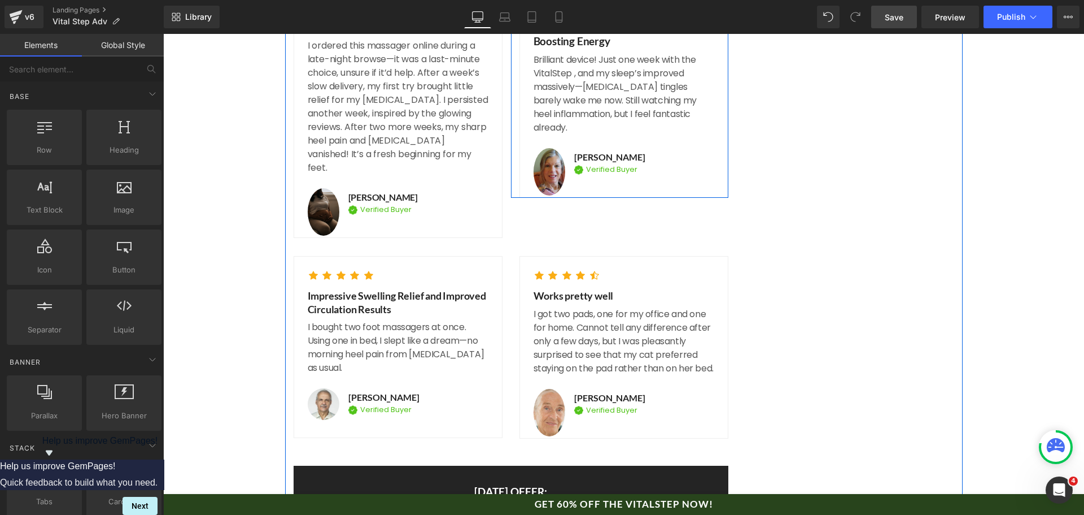
click at [722, 58] on div "Icon Icon Icon Icon Icon Icon List Hoz Highly Effective for Swelling and Boosti…" at bounding box center [619, 93] width 217 height 210
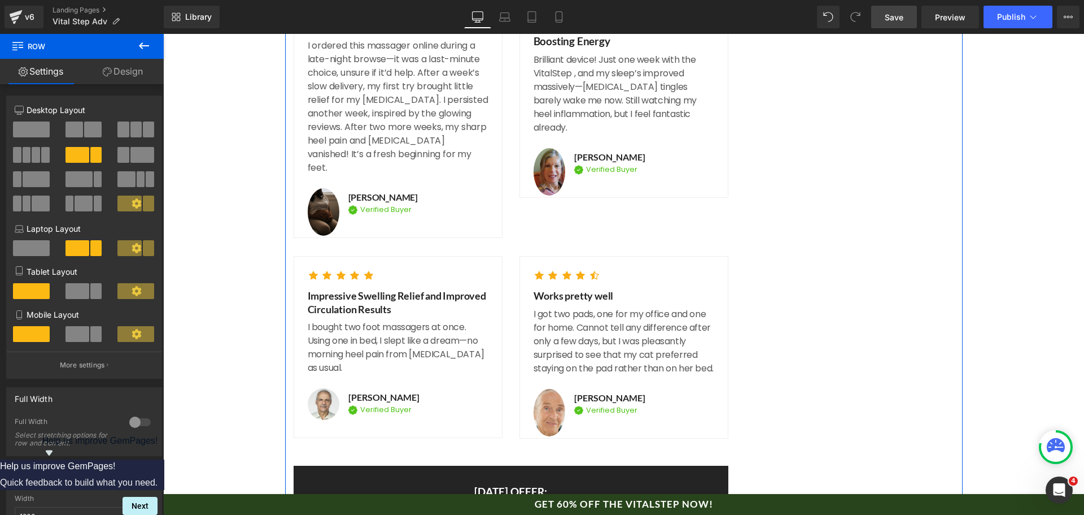
click at [589, 307] on p "I got two pads, one for my office and one for home. Cannot tell any difference …" at bounding box center [624, 341] width 181 height 68
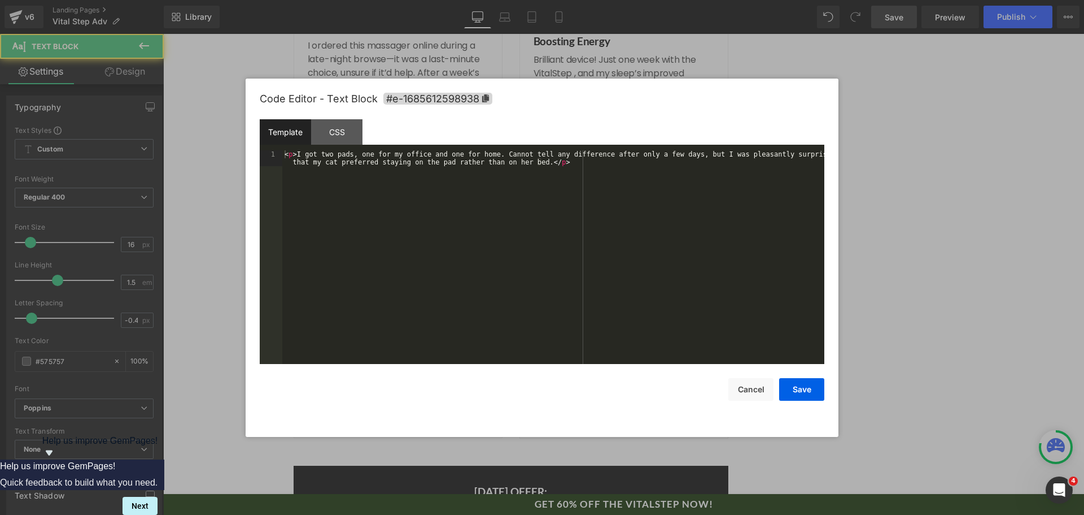
click at [591, 0] on div "Text Block You are previewing how the will restyle your page. You can not edit …" at bounding box center [542, 0] width 1084 height 0
click at [585, 283] on div "< p > I got two pads, one for my office and one for home. Cannot tell any diffe…" at bounding box center [553, 272] width 542 height 245
click at [794, 383] on button "Save" at bounding box center [801, 389] width 45 height 23
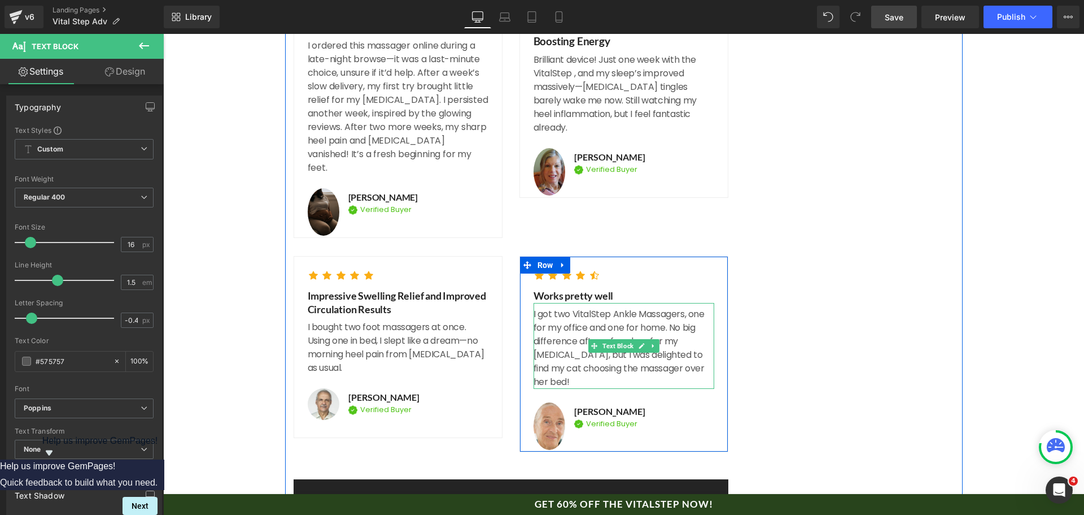
click at [586, 307] on p "I got two VitalStep Ankle Massagers, one for my office and one for home. No big…" at bounding box center [624, 347] width 181 height 81
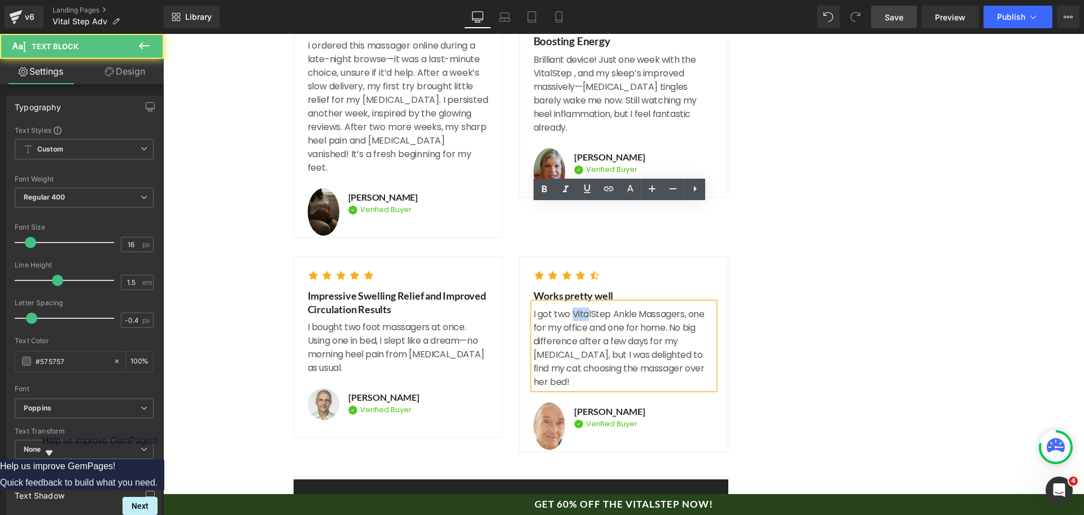
drag, startPoint x: 568, startPoint y: 215, endPoint x: 582, endPoint y: 213, distance: 14.8
click at [582, 307] on p "I got two VitalStep Ankle Massagers, one for my office and one for home. No big…" at bounding box center [624, 347] width 181 height 81
click at [603, 307] on p "I got two VitalStep Ankle Massagers, one for my office and one for home. No big…" at bounding box center [624, 347] width 181 height 81
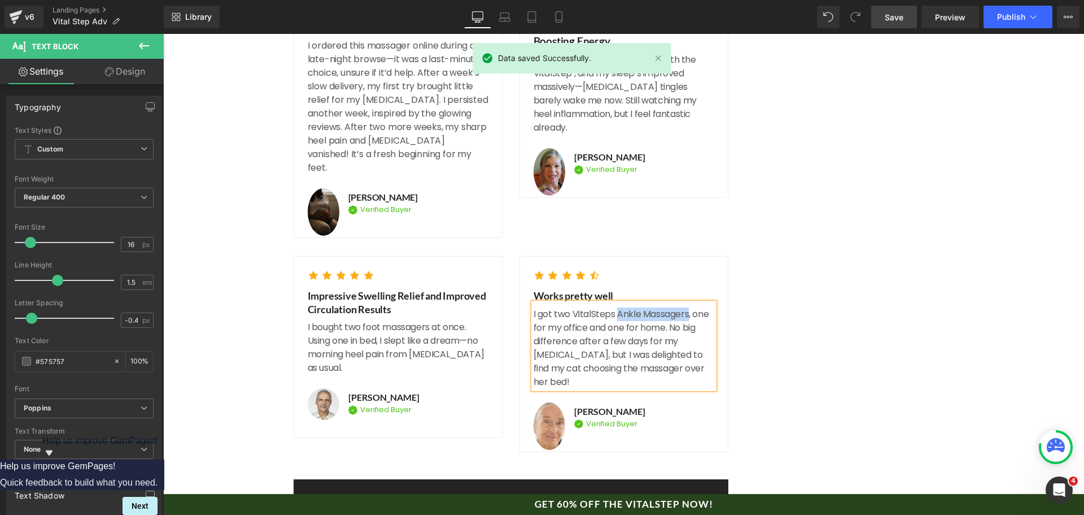
drag, startPoint x: 613, startPoint y: 215, endPoint x: 684, endPoint y: 217, distance: 70.7
click at [684, 307] on p "I got two VitalSteps Ankle Massagers, one for my office and one for home. No bi…" at bounding box center [624, 347] width 181 height 81
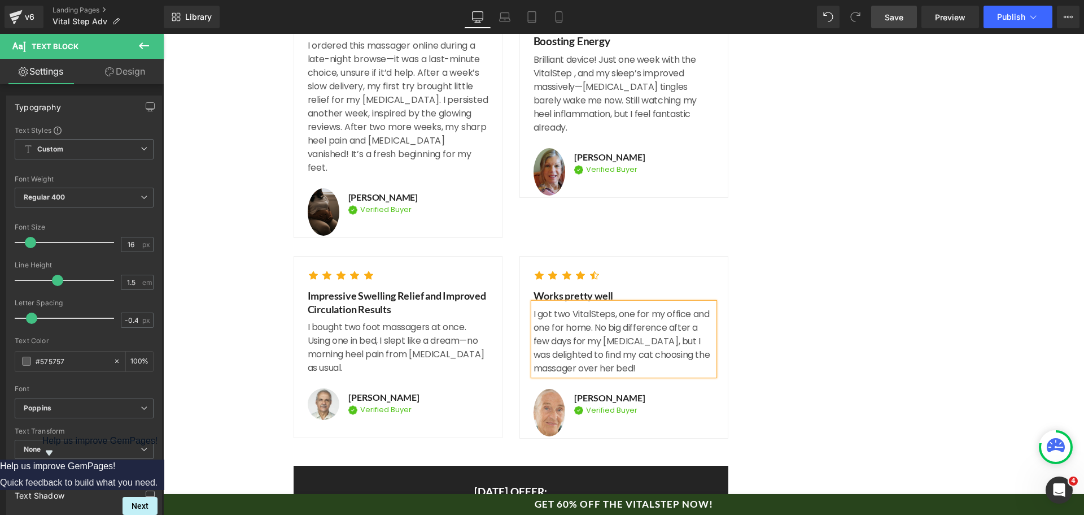
click at [662, 307] on p "I got two VitalSteps, one for my office and one for home. No big difference aft…" at bounding box center [624, 341] width 181 height 68
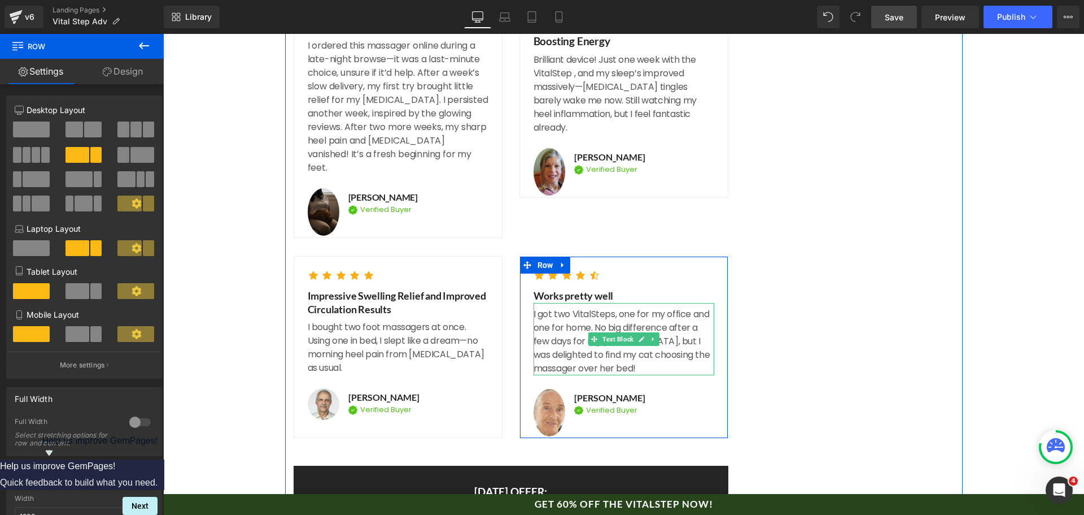
click at [626, 307] on p "I got two VitalSteps, one for my office and one for home. No big difference aft…" at bounding box center [624, 341] width 181 height 68
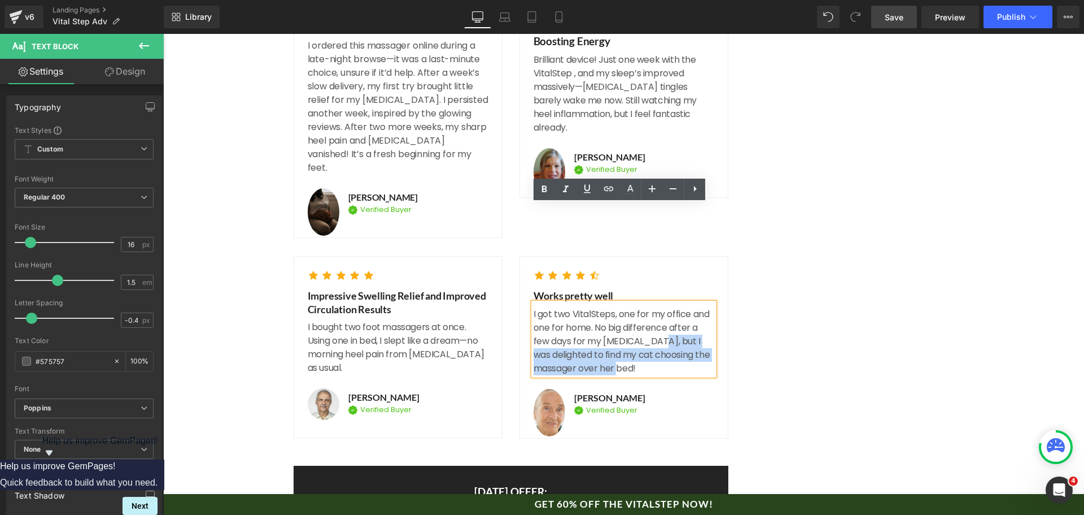
drag, startPoint x: 658, startPoint y: 270, endPoint x: 654, endPoint y: 245, distance: 25.2
click at [654, 307] on p "I got two VitalSteps, one for my office and one for home. No big difference aft…" at bounding box center [624, 341] width 181 height 68
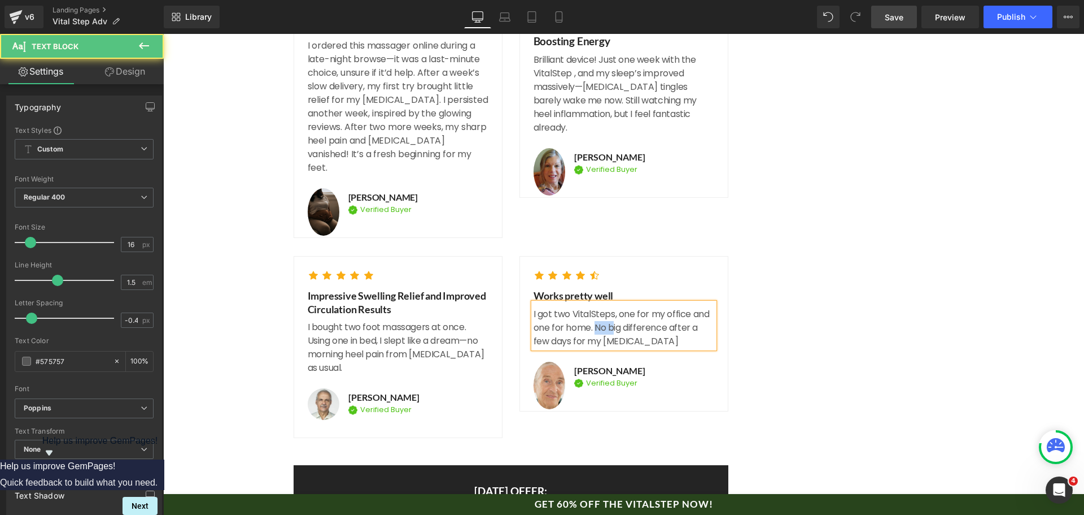
drag, startPoint x: 591, startPoint y: 226, endPoint x: 609, endPoint y: 226, distance: 18.1
click at [609, 307] on p "I got two VitalSteps, one for my office and one for home. No big difference aft…" at bounding box center [624, 327] width 181 height 41
click at [657, 307] on p "I got two VitalSteps, one for my office and one for home. Big difference after …" at bounding box center [624, 327] width 181 height 41
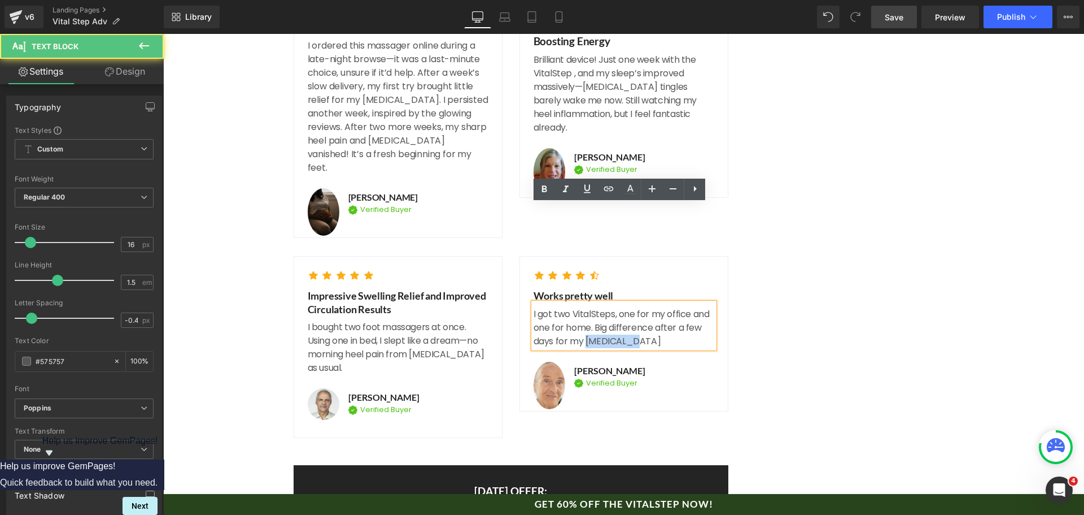
drag, startPoint x: 582, startPoint y: 243, endPoint x: 666, endPoint y: 251, distance: 84.0
click at [666, 268] on div "Icon Icon Icon Icon Icon Icon List Hoz Works pretty well Text Block I got two V…" at bounding box center [624, 333] width 181 height 131
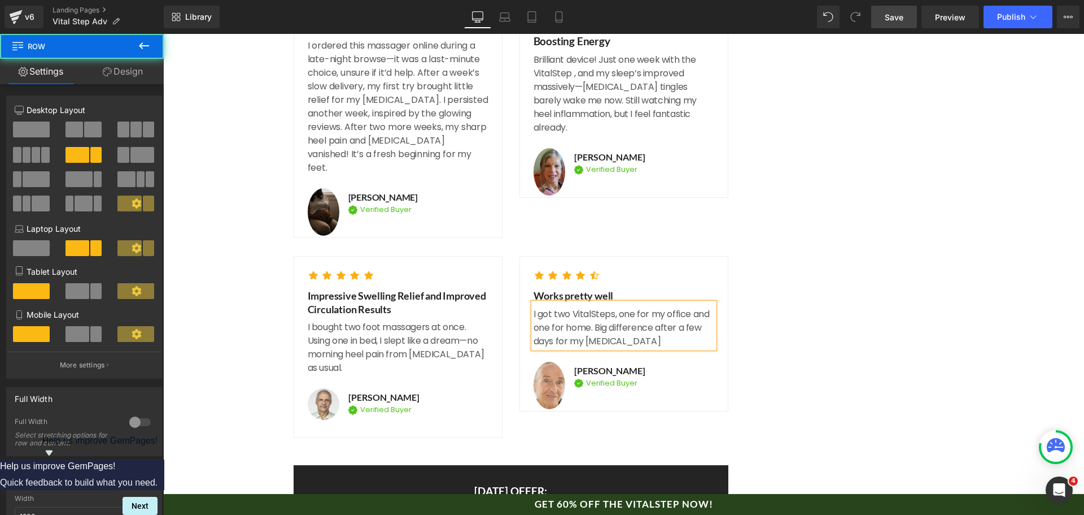
click at [891, 24] on link "Save" at bounding box center [894, 17] width 46 height 23
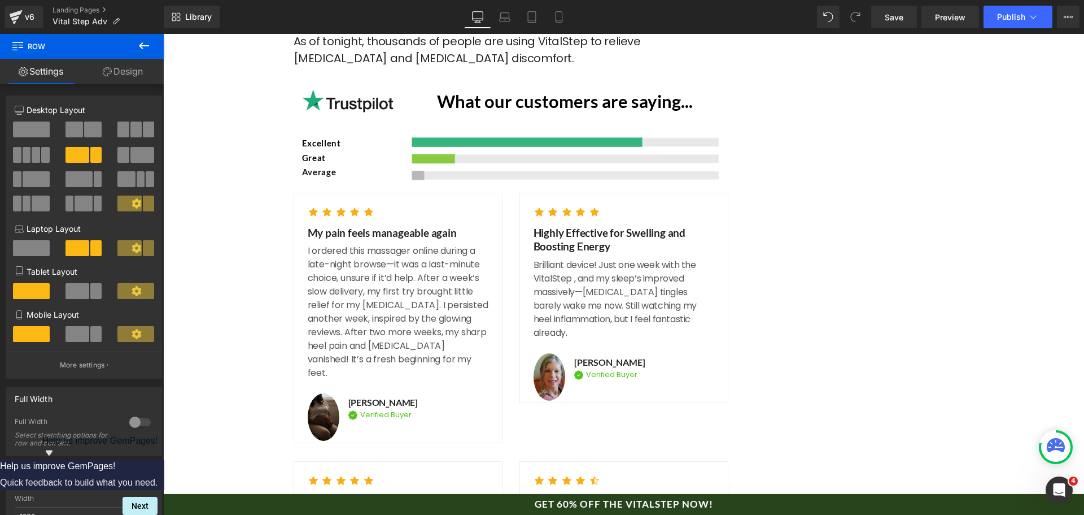
scroll to position [5528, 0]
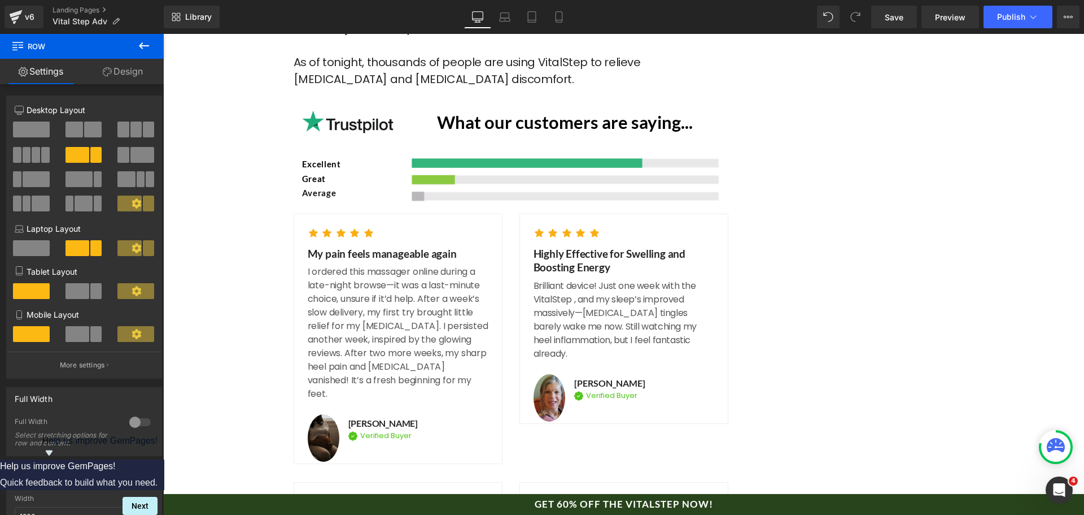
drag, startPoint x: 363, startPoint y: 259, endPoint x: 361, endPoint y: 250, distance: 9.1
click at [363, 265] on p "I ordered this massager online during a late-night browse—it was a last-minute …" at bounding box center [398, 333] width 181 height 136
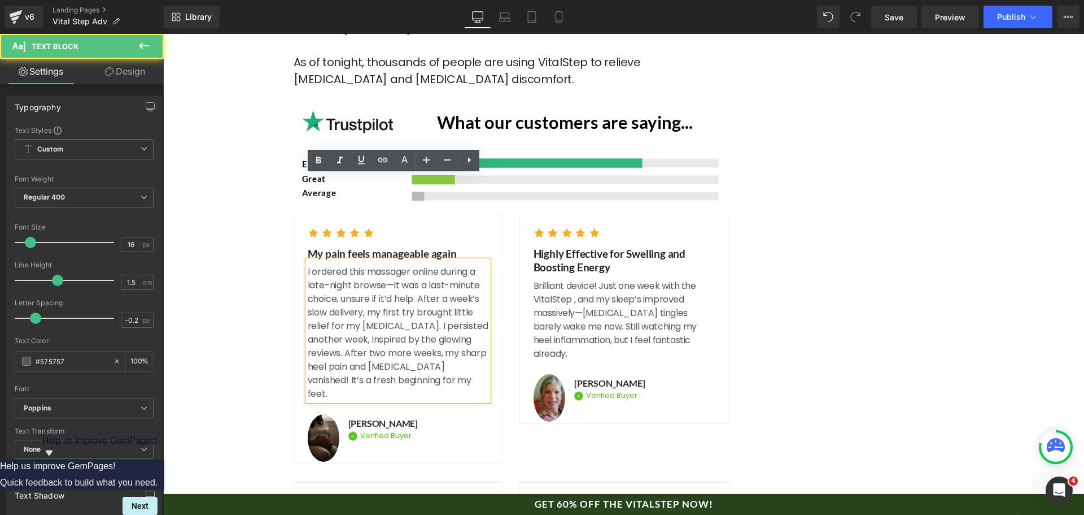
click at [361, 265] on p "I ordered this massager online during a late-night browse—it was a last-minute …" at bounding box center [398, 333] width 181 height 136
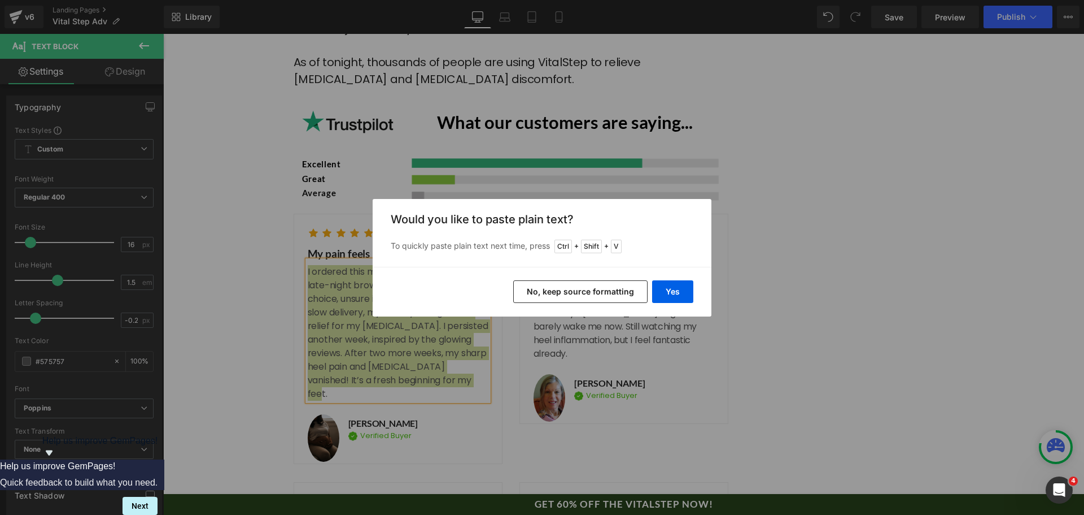
click at [697, 301] on div "Yes No, keep source formatting" at bounding box center [542, 292] width 339 height 50
click at [682, 290] on button "Yes" at bounding box center [672, 291] width 41 height 23
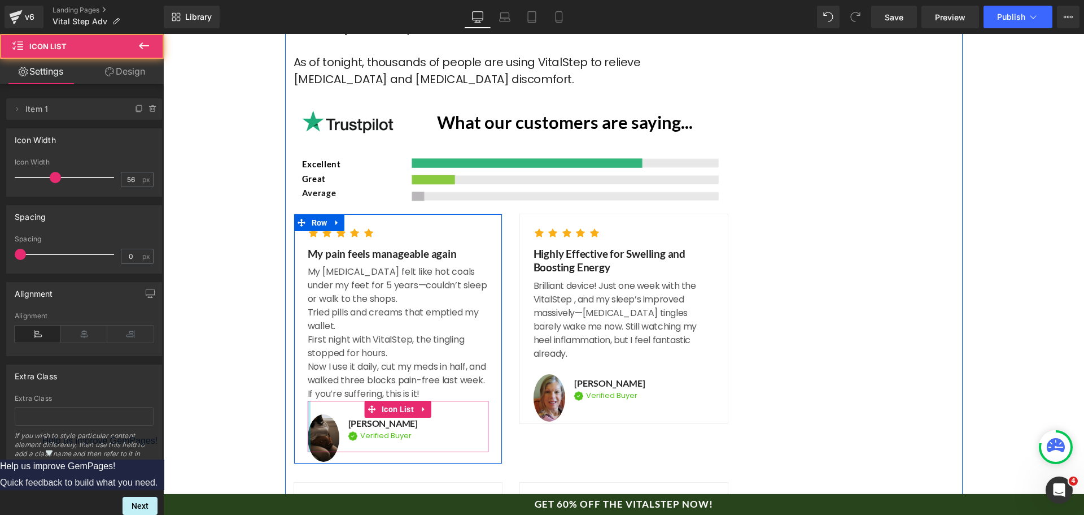
click at [308, 400] on div at bounding box center [309, 425] width 3 height 51
click at [317, 414] on img at bounding box center [324, 437] width 32 height 47
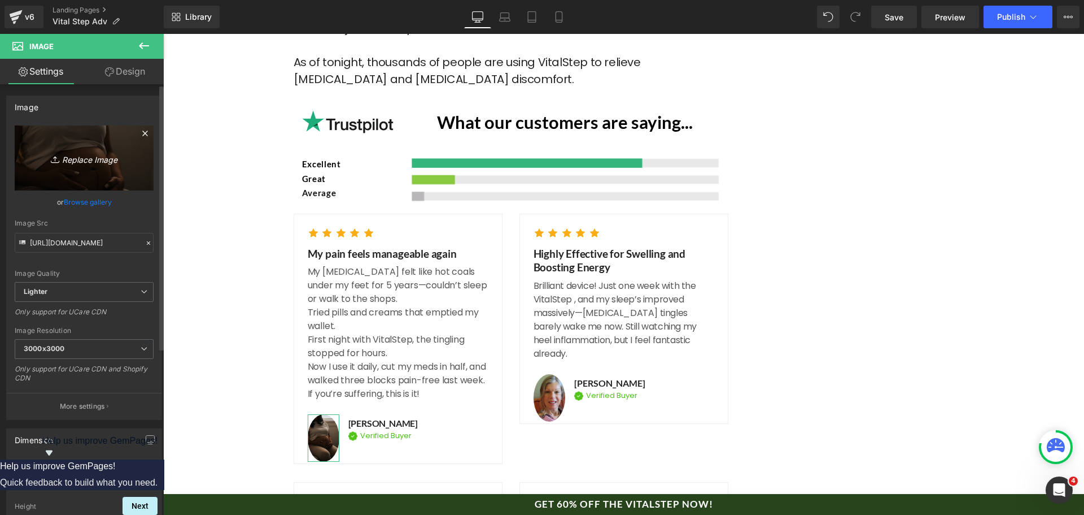
click at [86, 181] on link "Replace Image" at bounding box center [84, 157] width 139 height 65
type input "C:\fakepath\1748604519__a__original.jpg"
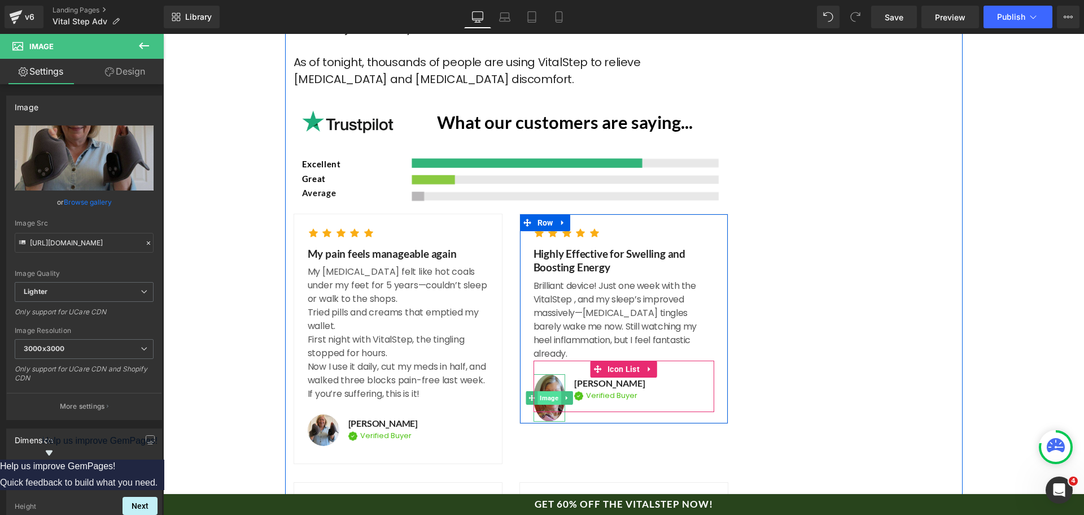
click at [544, 391] on span "Image" at bounding box center [549, 398] width 23 height 14
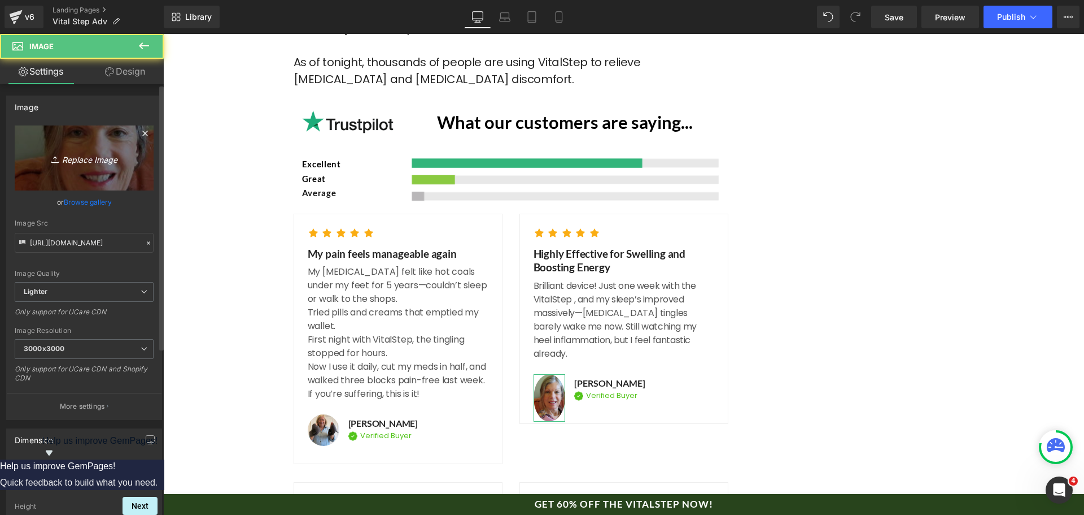
click at [76, 147] on link "Replace Image" at bounding box center [84, 157] width 139 height 65
type input "C:\fakepath\ladytestimonial.webp"
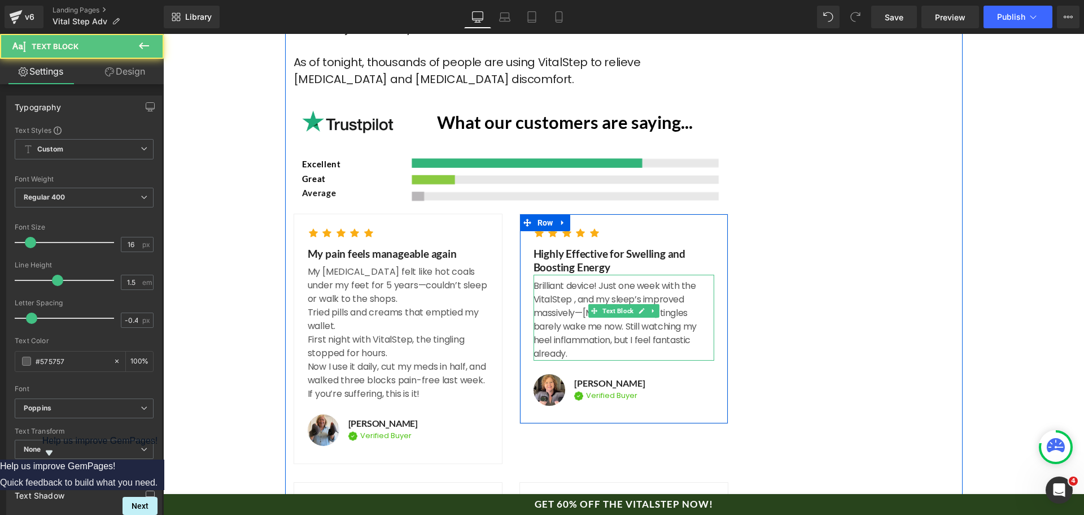
click at [596, 279] on p "Brilliant device! Just one week with the VitalStep , and my sleep’s improved ma…" at bounding box center [624, 319] width 181 height 81
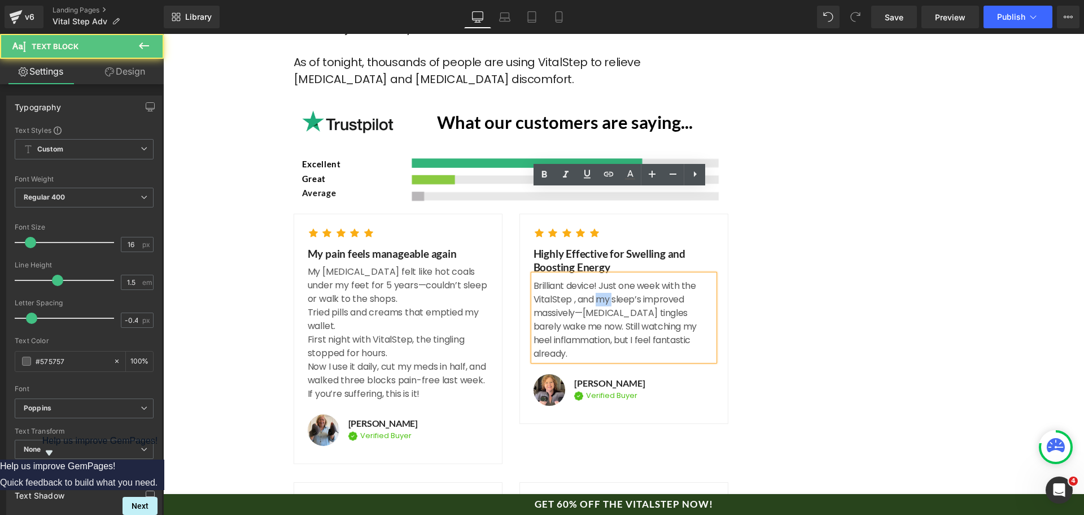
click at [596, 279] on p "Brilliant device! Just one week with the VitalStep , and my sleep’s improved ma…" at bounding box center [624, 319] width 181 height 81
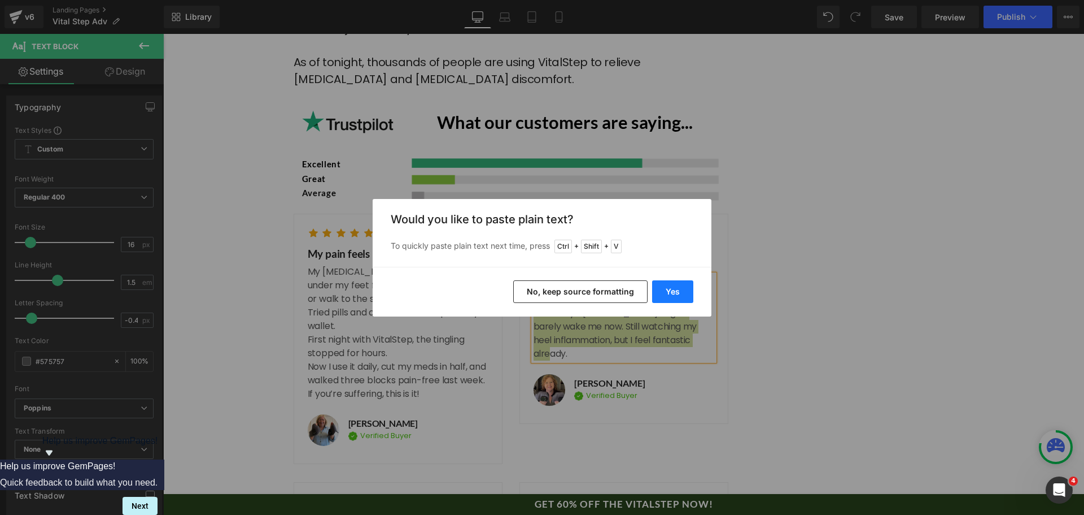
click at [672, 291] on button "Yes" at bounding box center [672, 291] width 41 height 23
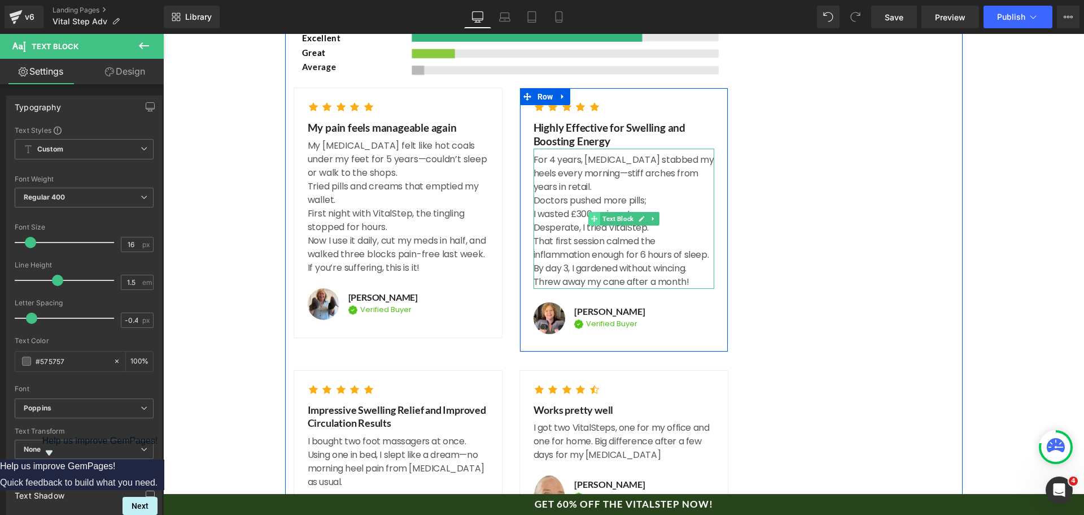
scroll to position [5697, 0]
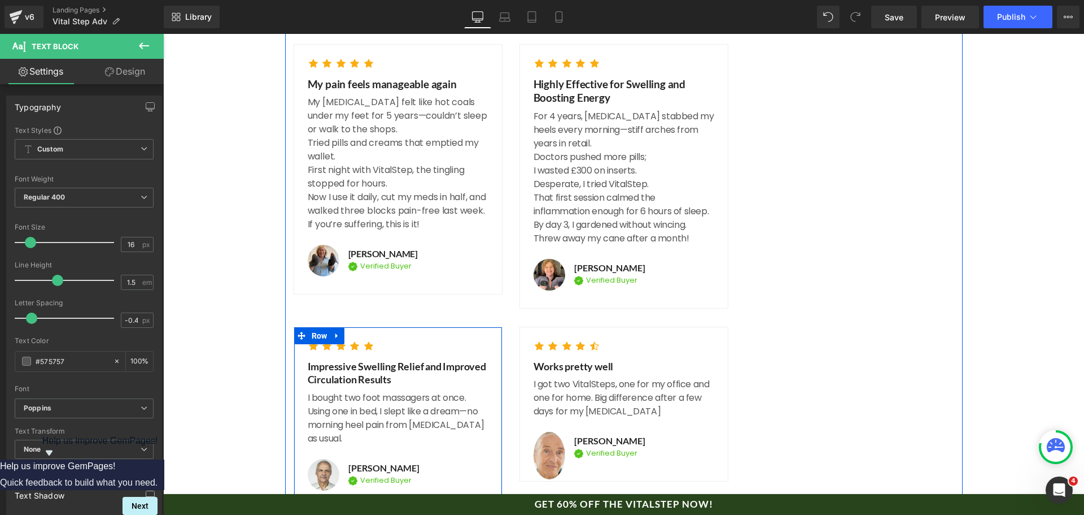
click at [370, 391] on p "I bought two foot massagers at once. Using one in bed, I slept like a dream—no …" at bounding box center [398, 418] width 181 height 54
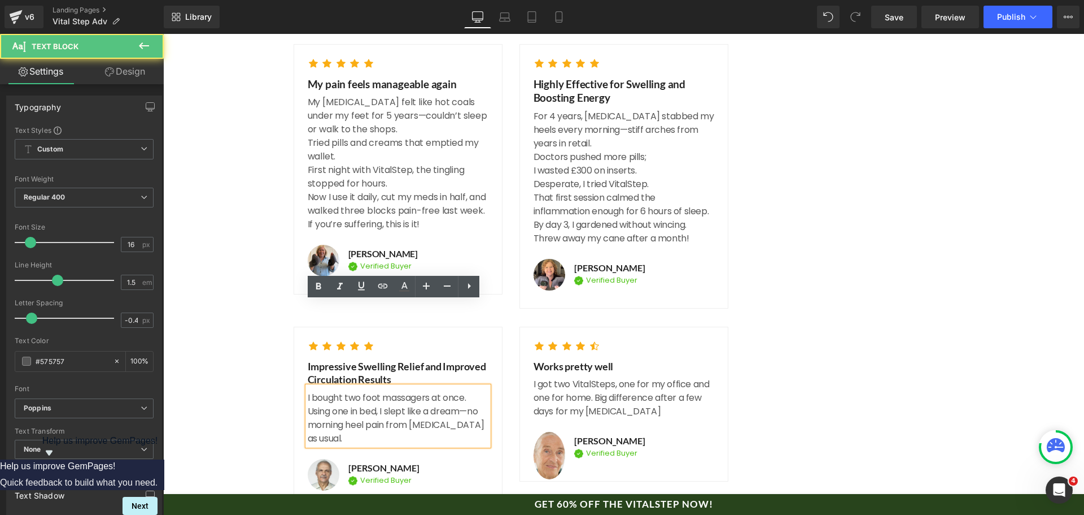
click at [328, 391] on p "I bought two foot massagers at once. Using one in bed, I slept like a dream—no …" at bounding box center [398, 418] width 181 height 54
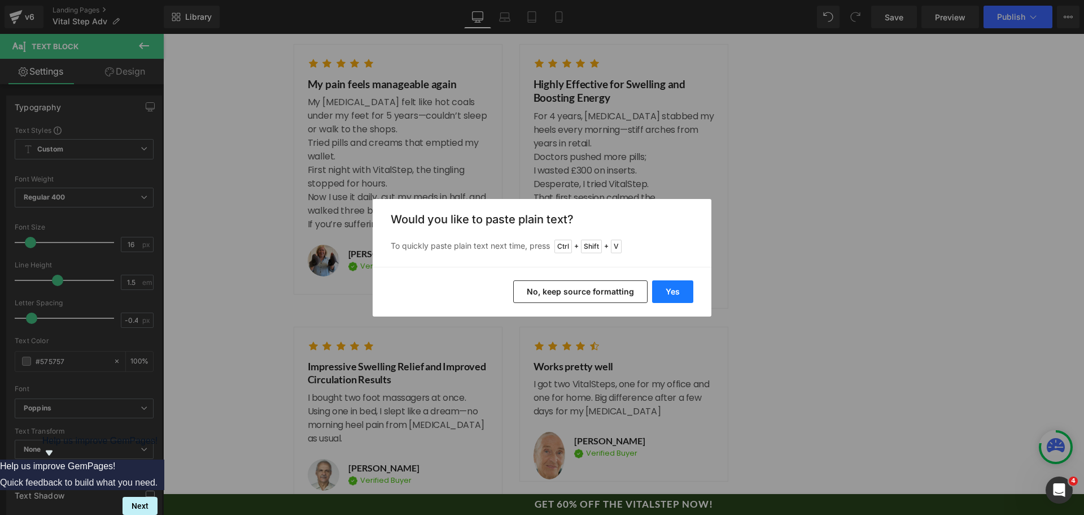
click at [685, 298] on button "Yes" at bounding box center [672, 291] width 41 height 23
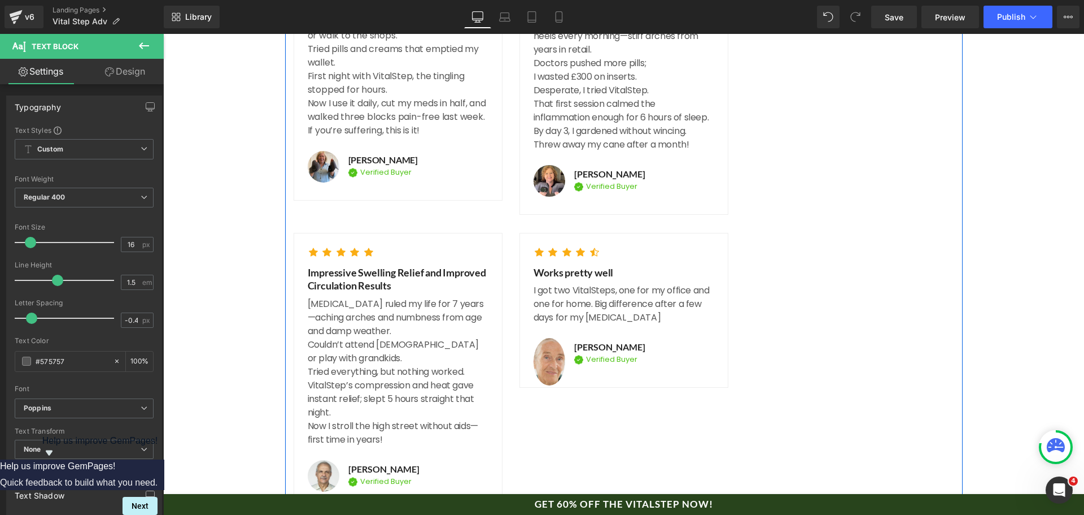
scroll to position [5810, 0]
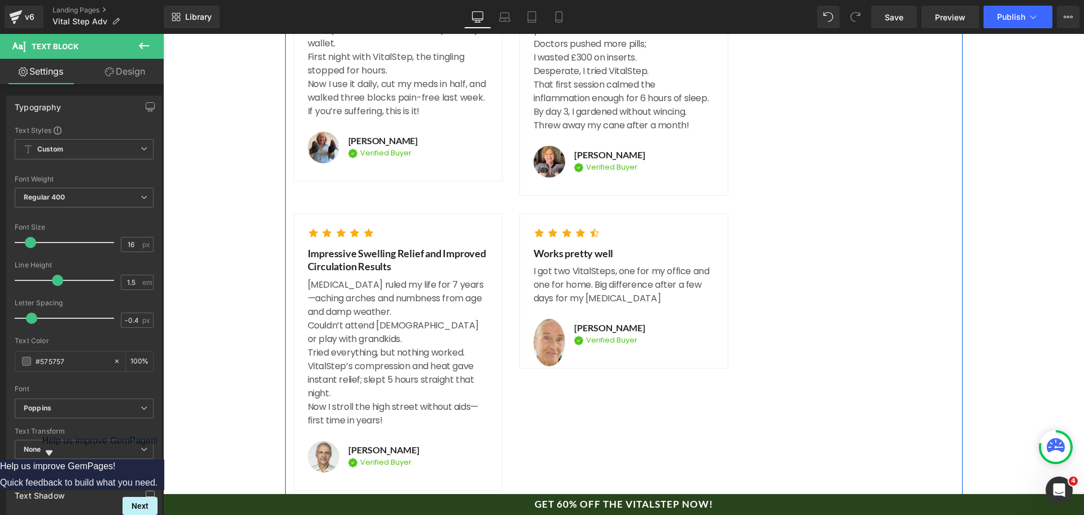
click at [361, 456] on div "Image Verified Buyer Text Block Icon List" at bounding box center [379, 464] width 80 height 16
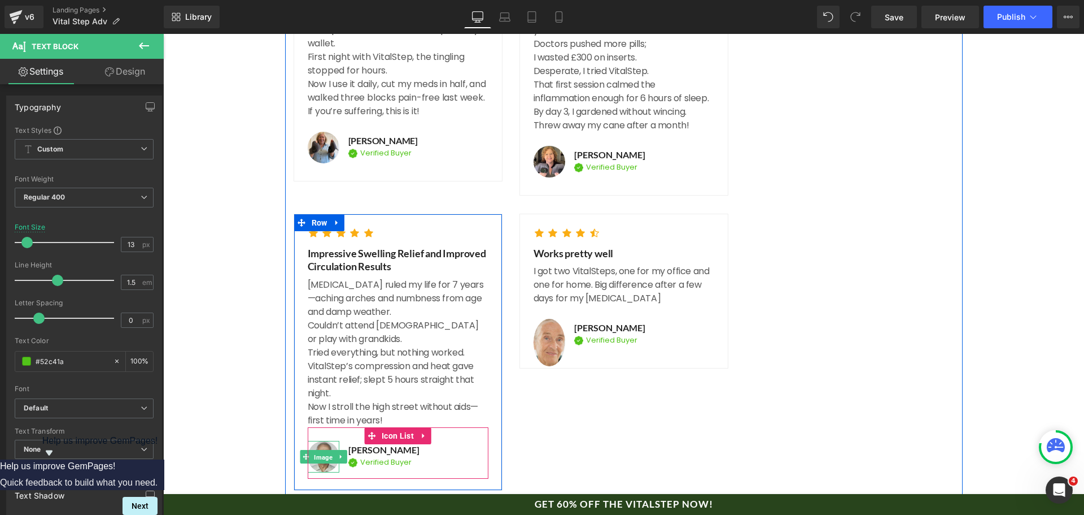
click at [312, 450] on span "Image" at bounding box center [323, 457] width 23 height 14
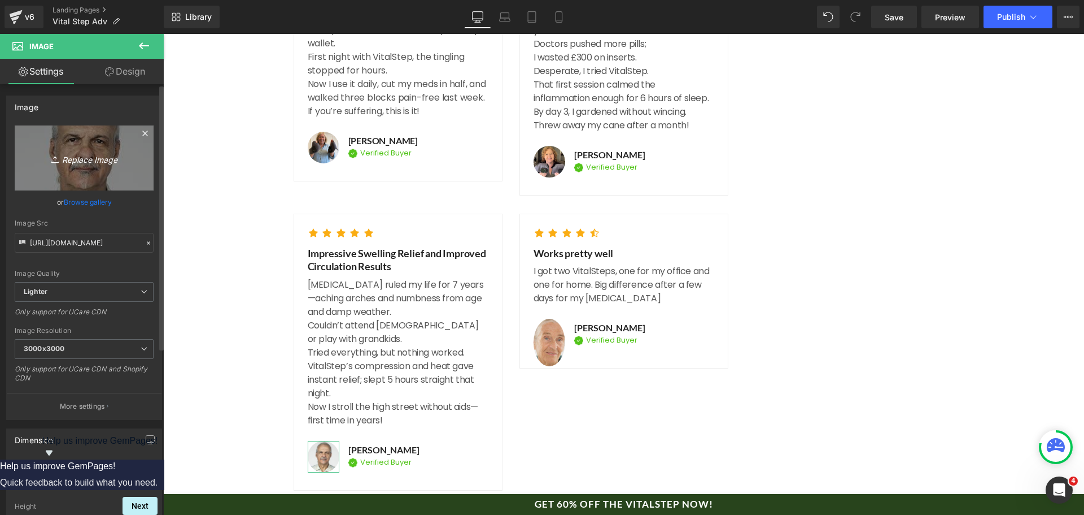
click at [36, 151] on link "Replace Image" at bounding box center [84, 157] width 139 height 65
type input "C:\fakepath\testimonal_060fe3df-d30e-403a-a447-89203a70f5cc.webp"
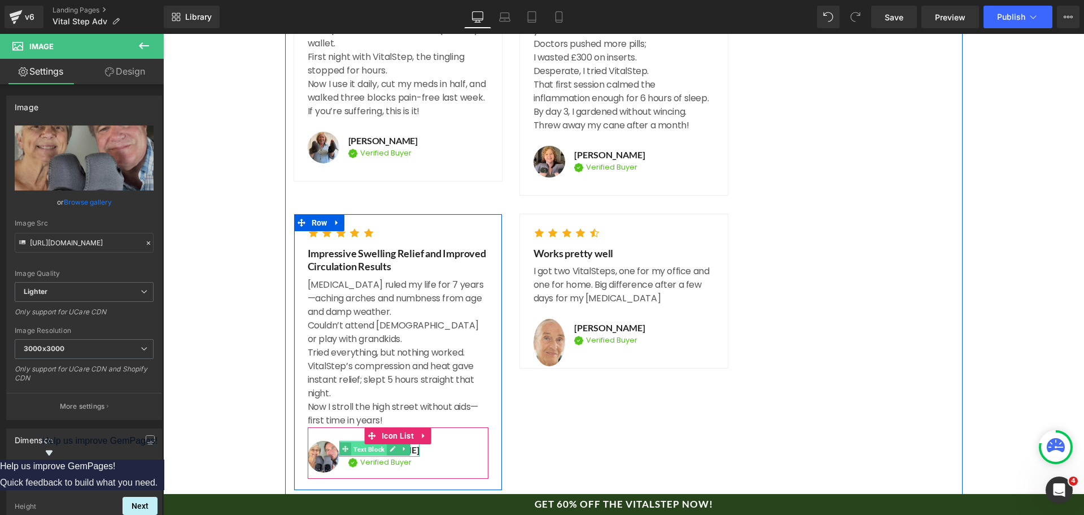
click at [369, 442] on span "Text Block" at bounding box center [369, 449] width 36 height 14
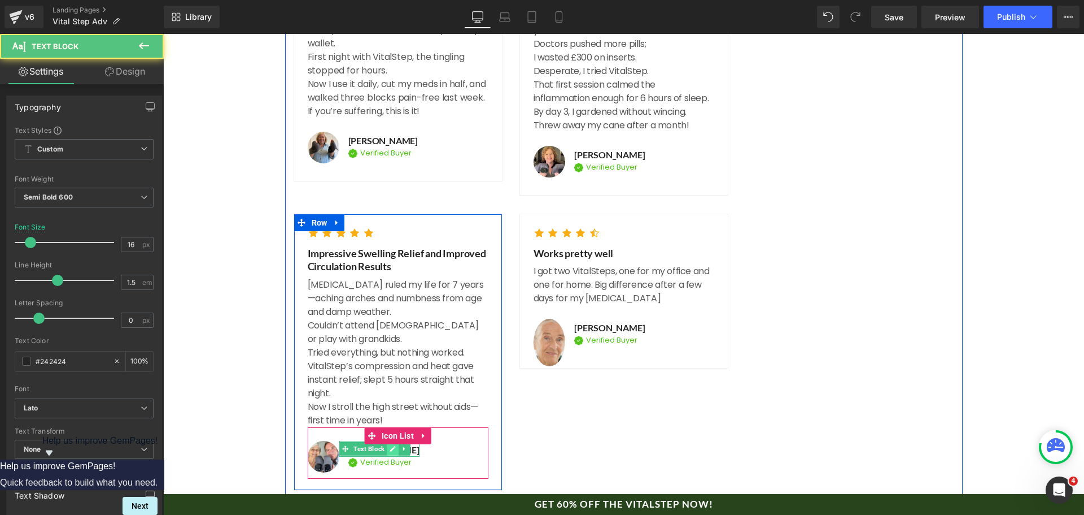
click at [390, 445] on icon at bounding box center [393, 448] width 6 height 7
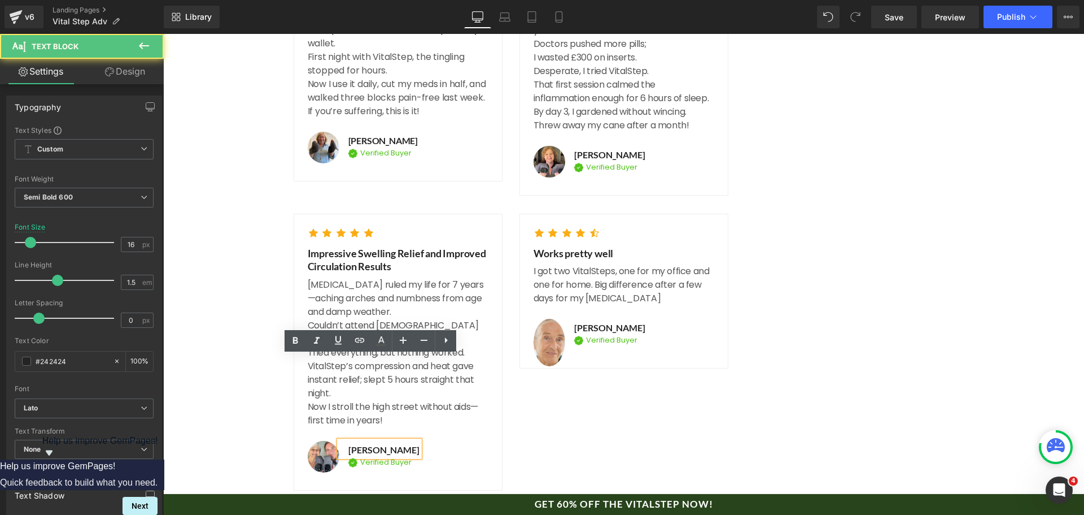
click at [386, 443] on p "[PERSON_NAME]" at bounding box center [383, 450] width 71 height 14
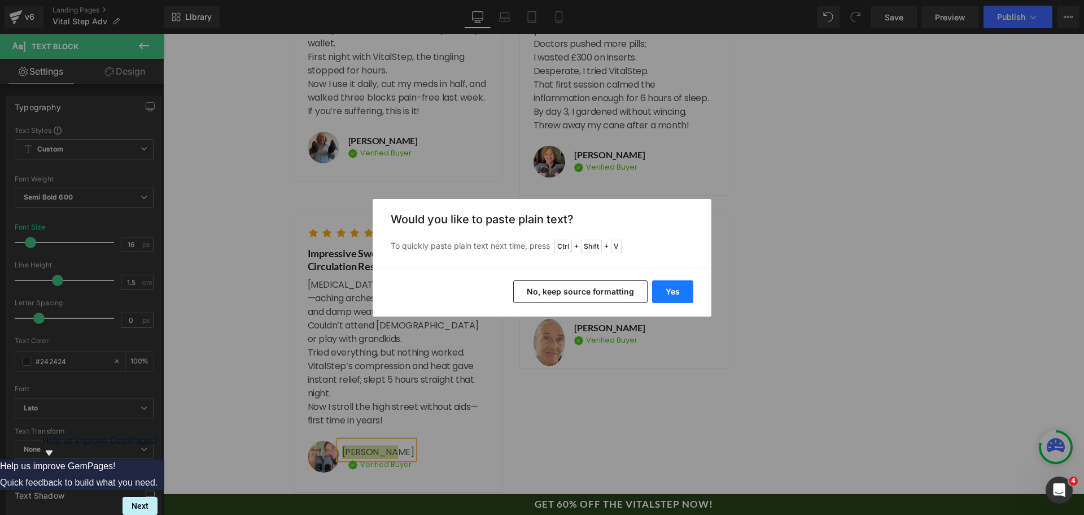
click at [674, 287] on button "Yes" at bounding box center [672, 291] width 41 height 23
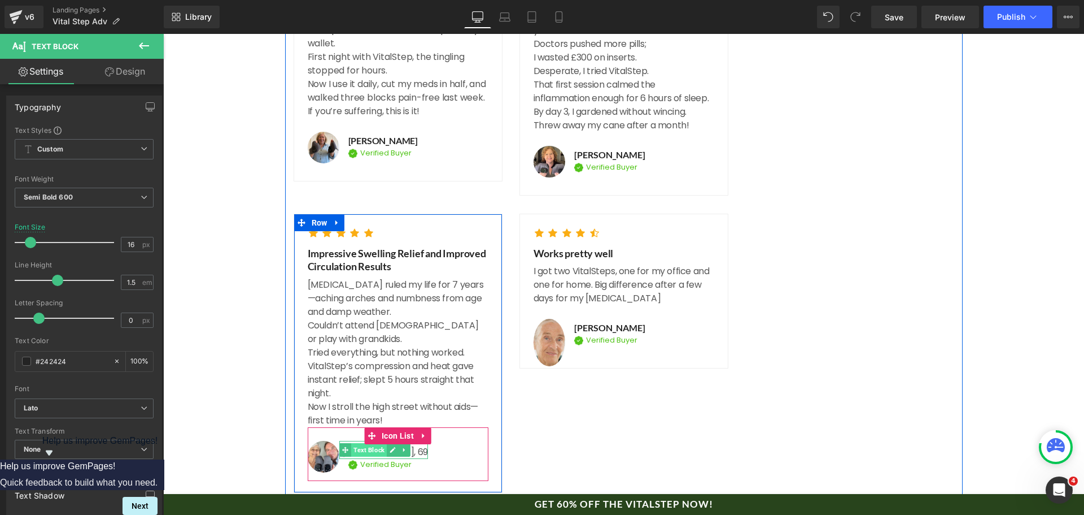
click at [359, 443] on span "Text Block" at bounding box center [369, 450] width 36 height 14
click at [391, 446] on icon at bounding box center [393, 449] width 6 height 7
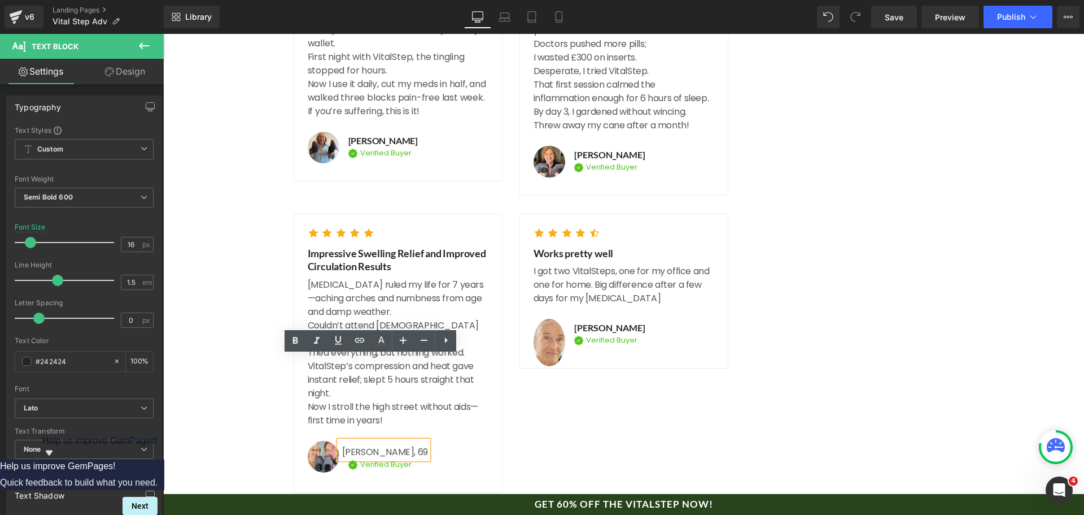
click at [363, 445] on p "[PERSON_NAME], 69" at bounding box center [385, 452] width 86 height 14
click at [358, 445] on p "[PERSON_NAME], 69" at bounding box center [385, 452] width 86 height 14
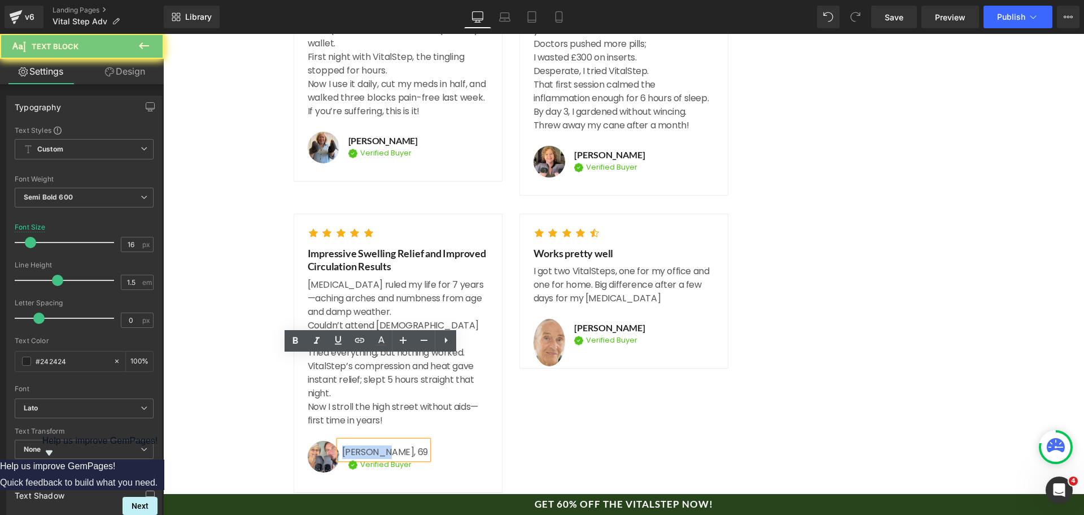
click at [358, 445] on p "[PERSON_NAME], 69" at bounding box center [385, 452] width 86 height 14
click at [295, 341] on icon at bounding box center [296, 341] width 14 height 14
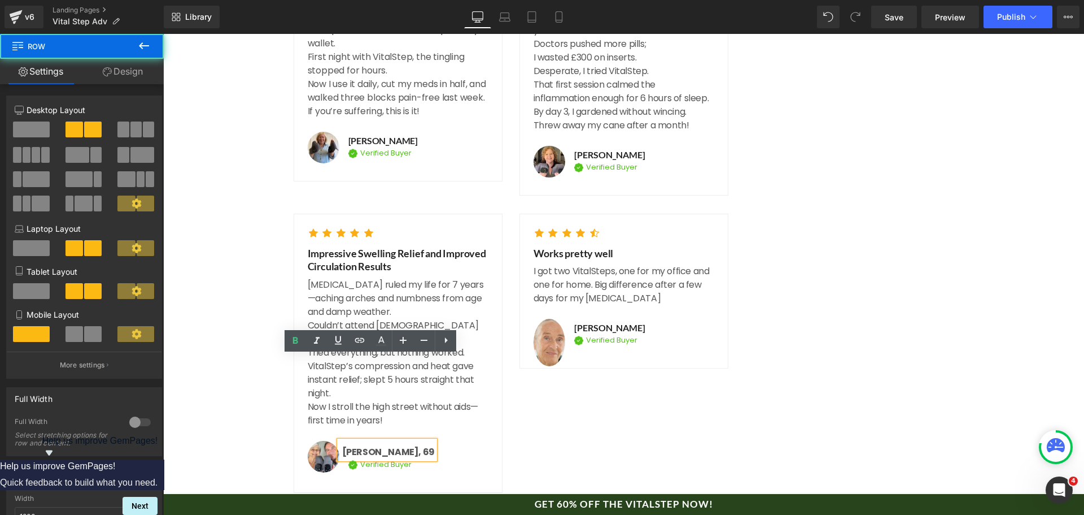
click at [647, 374] on div "Icon Icon Icon Icon Icon Icon List Hoz Impressive Swelling Relief and Improved …" at bounding box center [511, 343] width 435 height 297
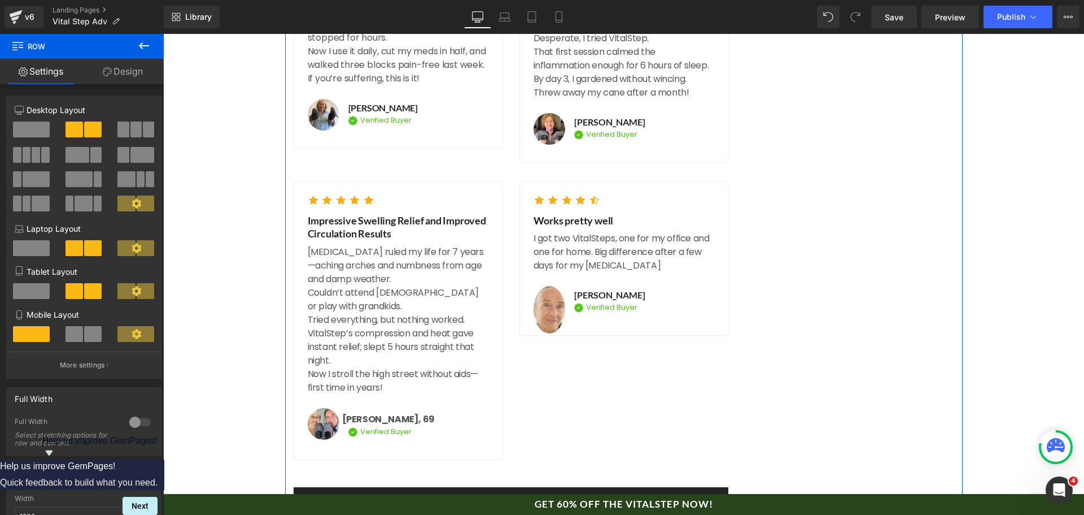
scroll to position [5866, 0]
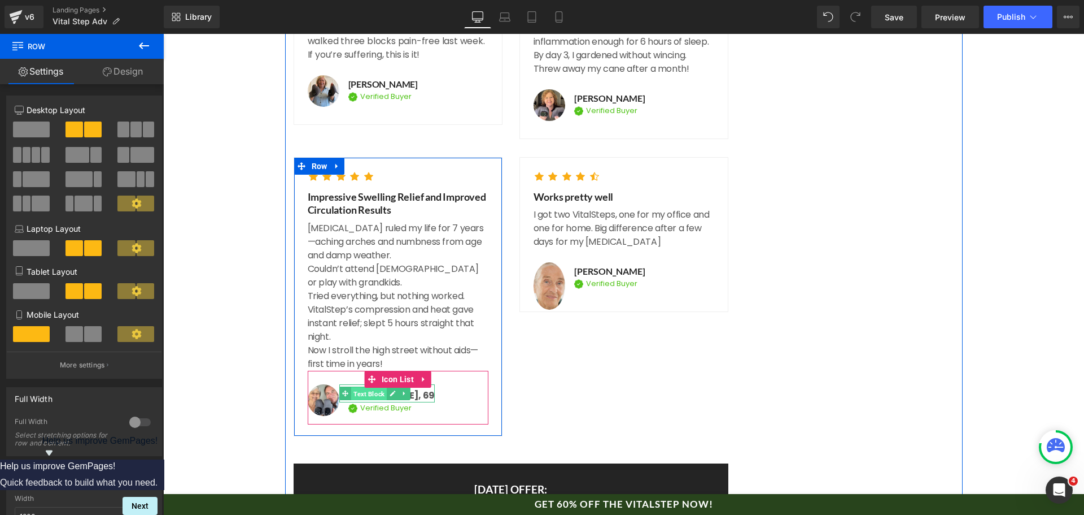
click at [369, 387] on span "Text Block" at bounding box center [369, 394] width 36 height 14
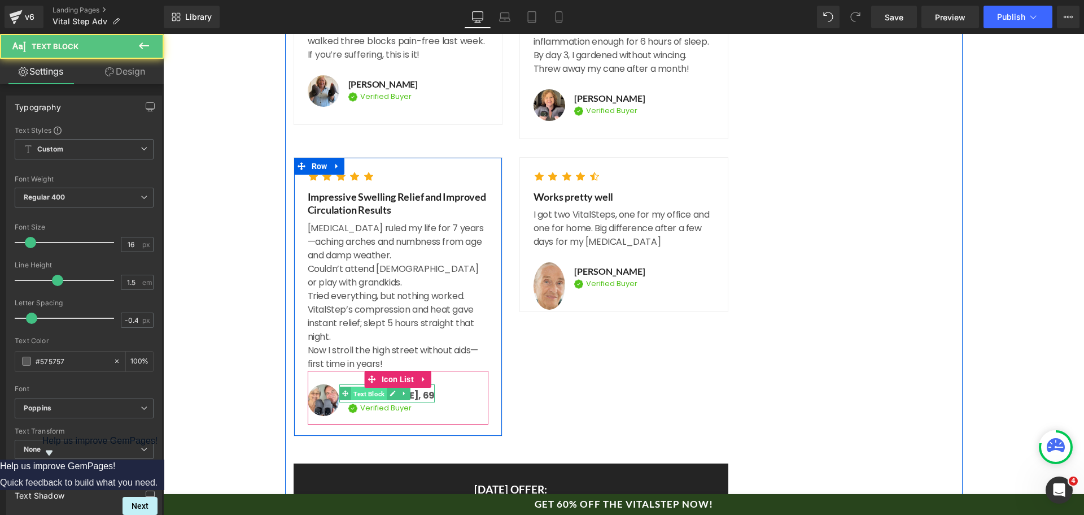
click at [367, 387] on span "Text Block" at bounding box center [369, 394] width 36 height 14
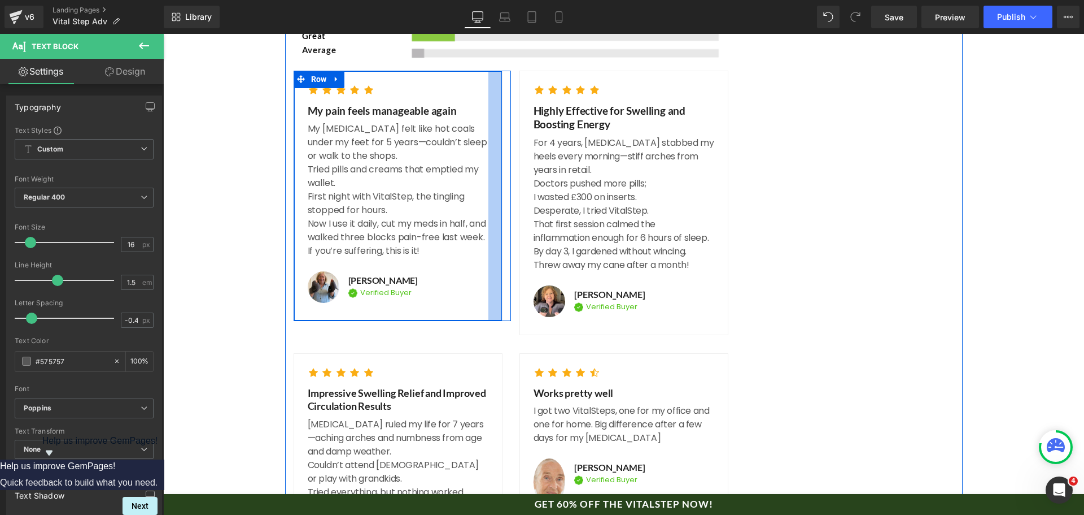
scroll to position [5584, 0]
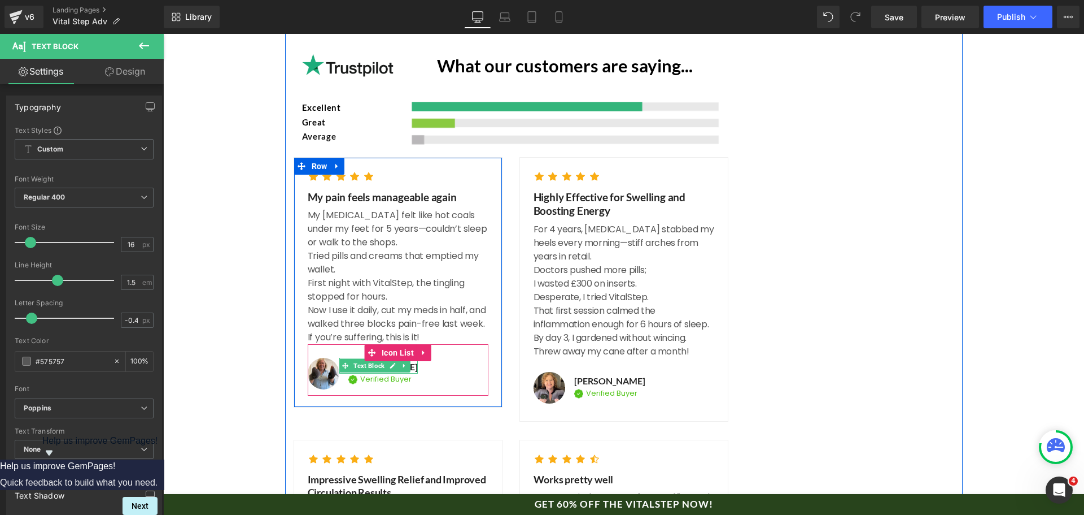
click at [372, 359] on span "Text Block" at bounding box center [369, 366] width 36 height 14
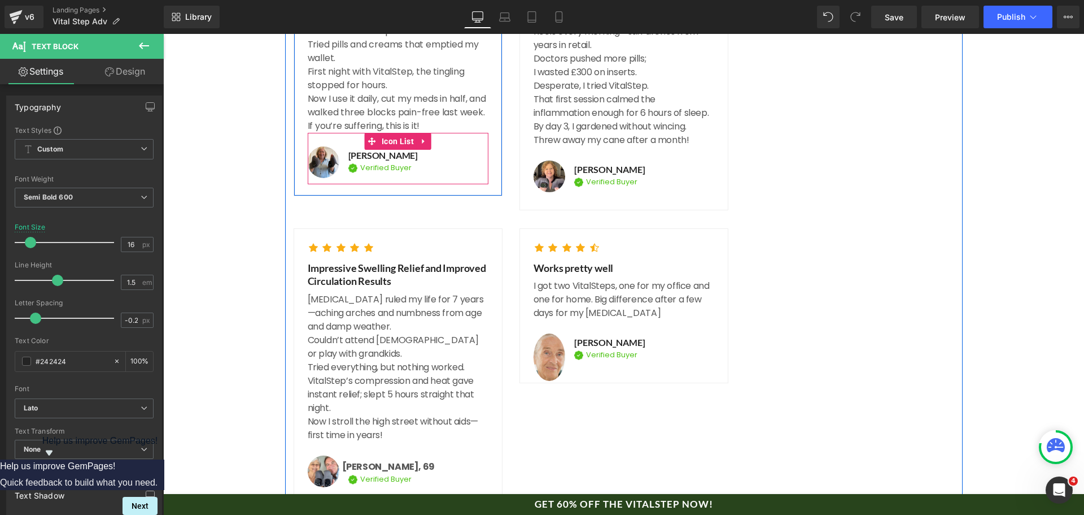
scroll to position [5810, 0]
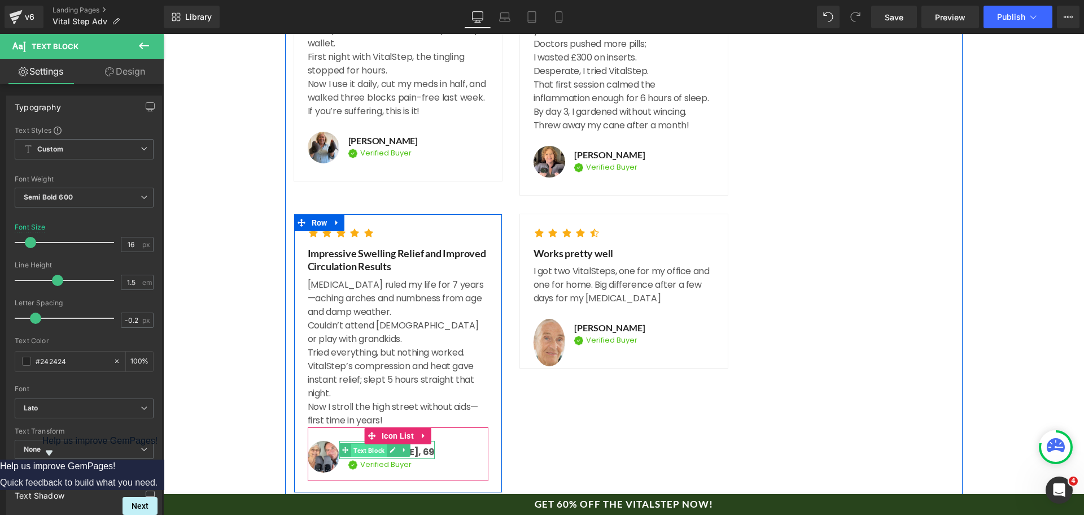
click at [362, 443] on span "Text Block" at bounding box center [369, 450] width 36 height 14
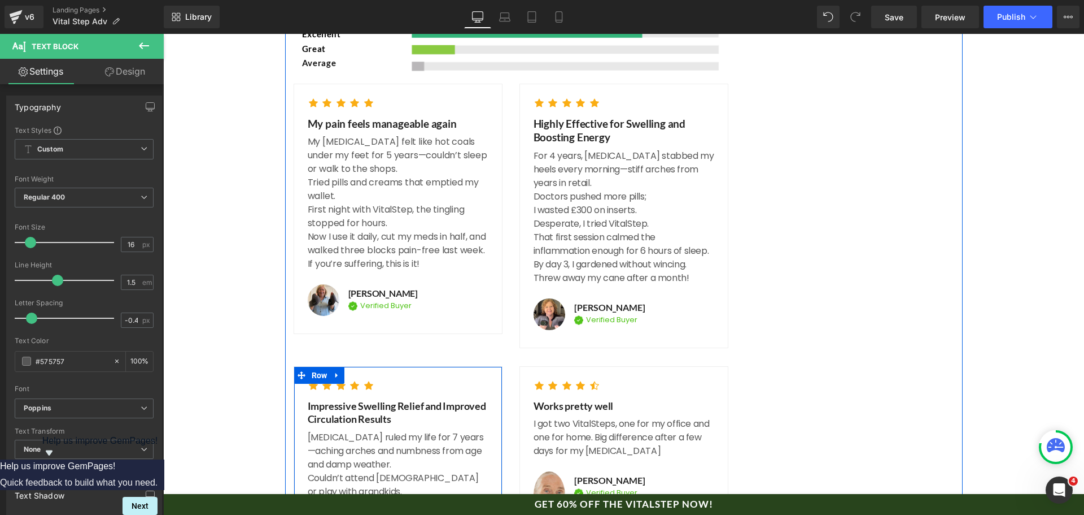
scroll to position [5641, 0]
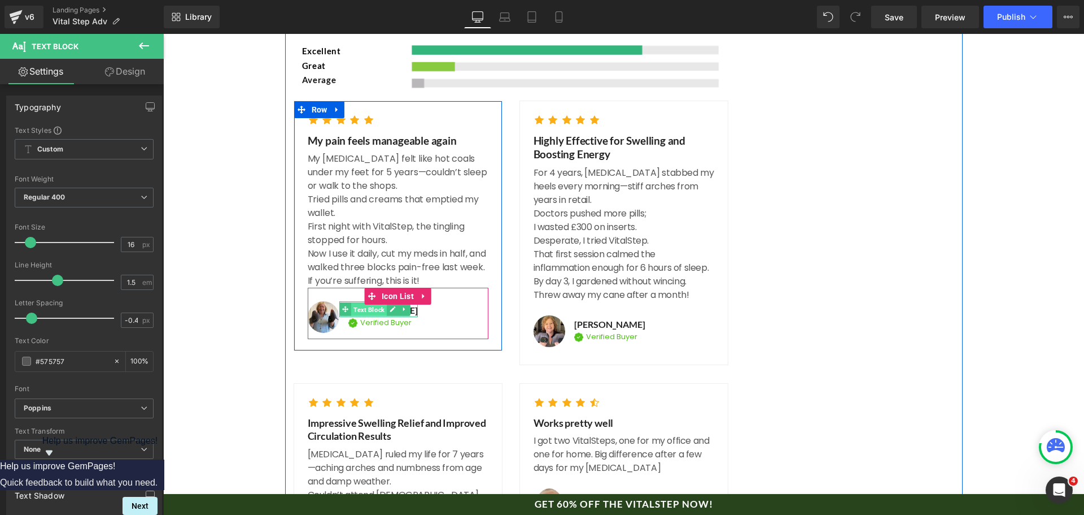
click at [356, 303] on span "Text Block" at bounding box center [369, 310] width 36 height 14
click at [391, 306] on icon at bounding box center [393, 309] width 6 height 7
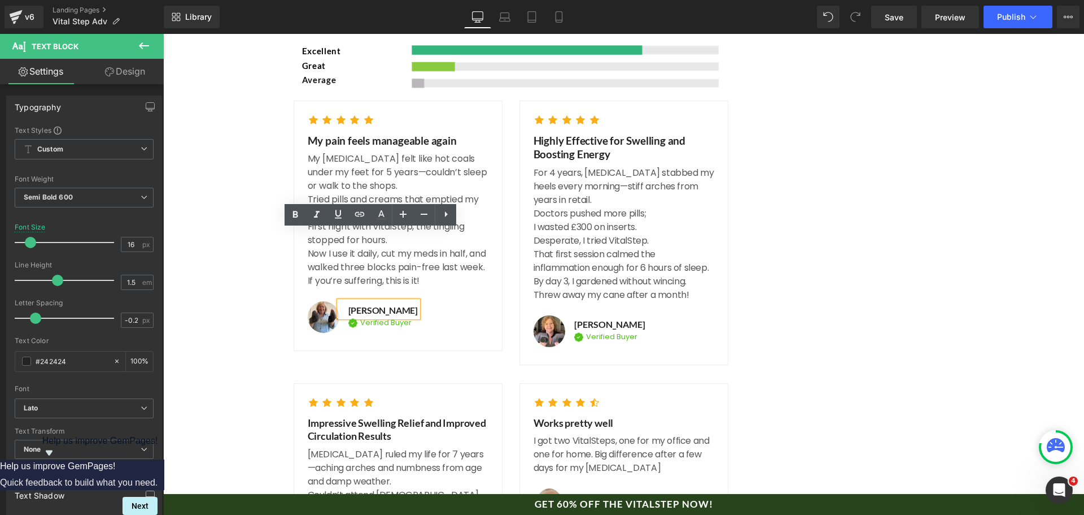
click at [364, 303] on p "[PERSON_NAME]" at bounding box center [382, 310] width 69 height 14
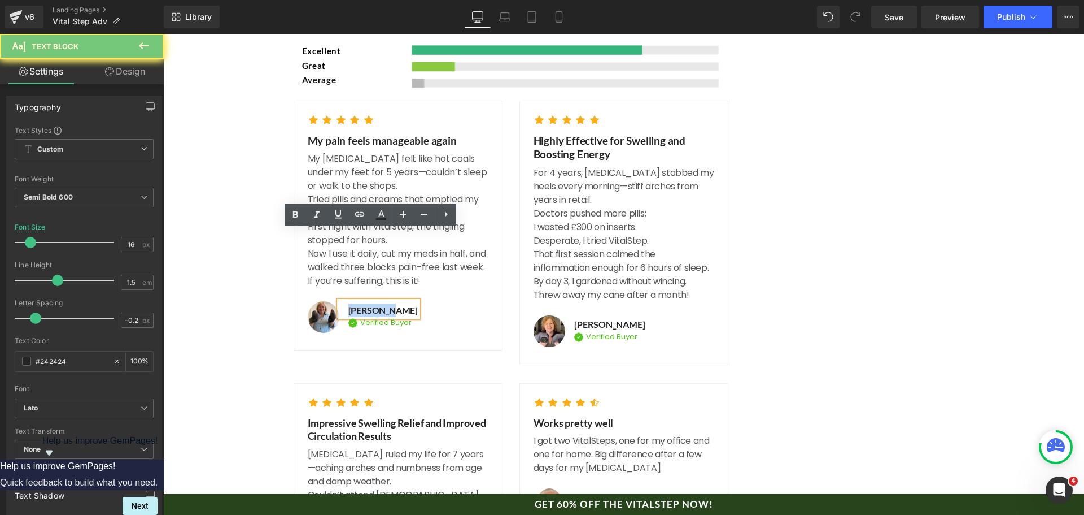
click at [364, 303] on p "[PERSON_NAME]" at bounding box center [382, 310] width 69 height 14
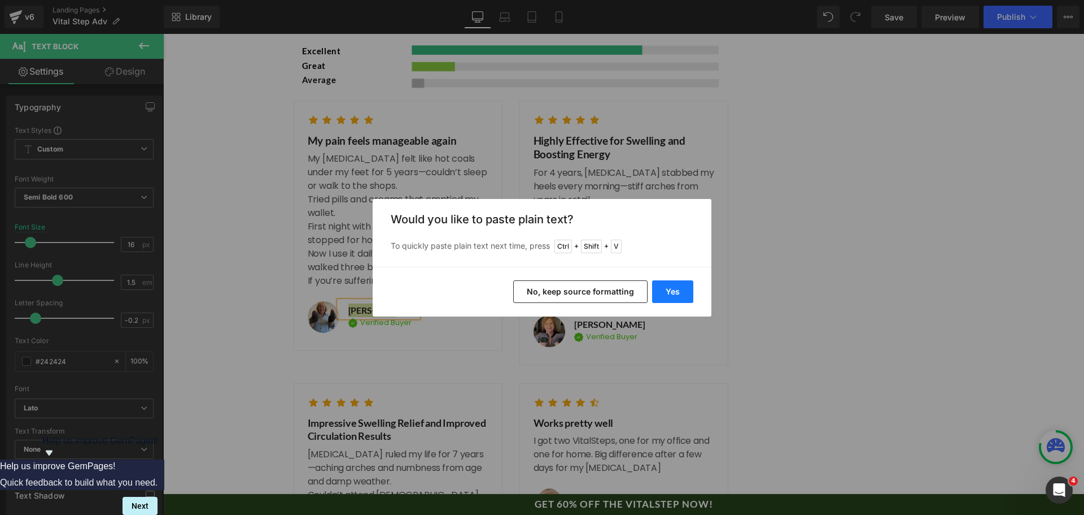
click at [676, 289] on button "Yes" at bounding box center [672, 291] width 41 height 23
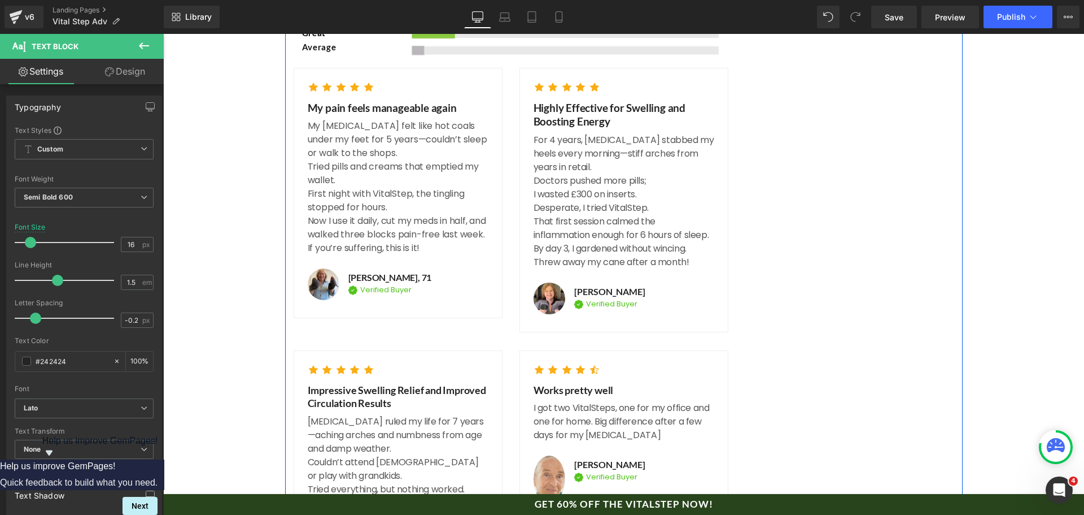
scroll to position [5753, 0]
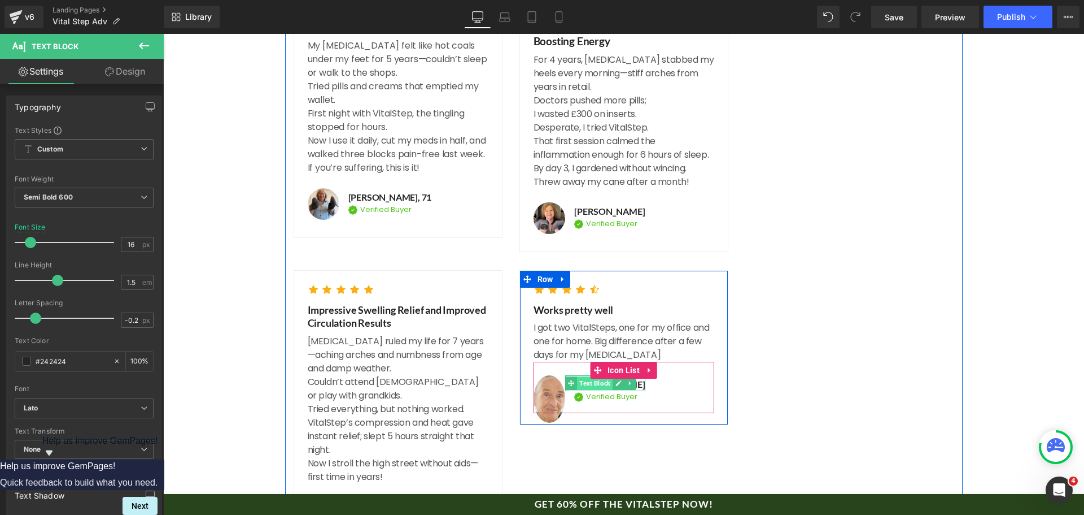
click at [595, 376] on span "Text Block" at bounding box center [595, 383] width 36 height 14
click at [627, 380] on icon at bounding box center [630, 383] width 6 height 7
click at [619, 376] on link at bounding box center [624, 383] width 12 height 14
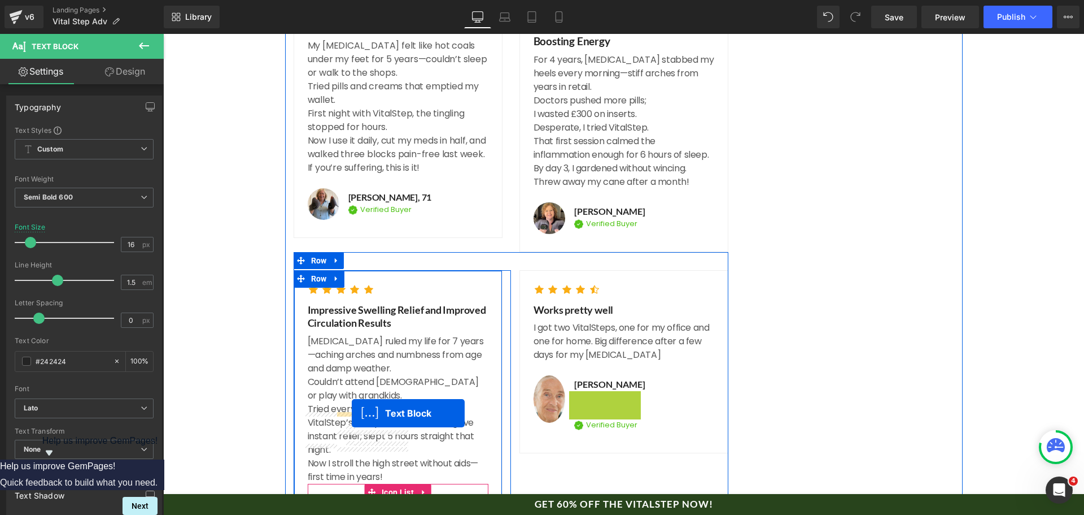
drag, startPoint x: 591, startPoint y: 317, endPoint x: 352, endPoint y: 413, distance: 258.0
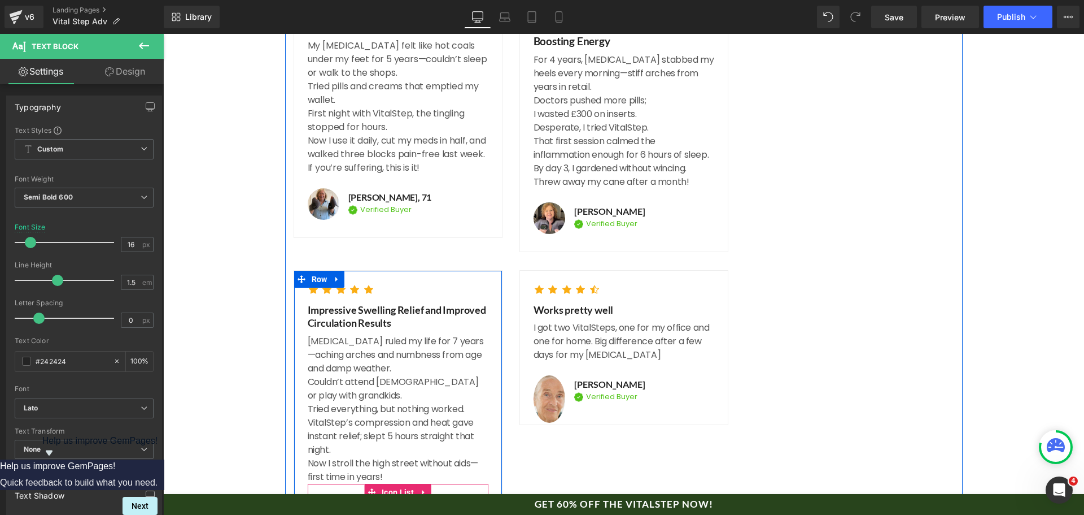
click at [401, 514] on icon at bounding box center [404, 521] width 6 height 7
click at [407, 514] on icon at bounding box center [410, 521] width 6 height 6
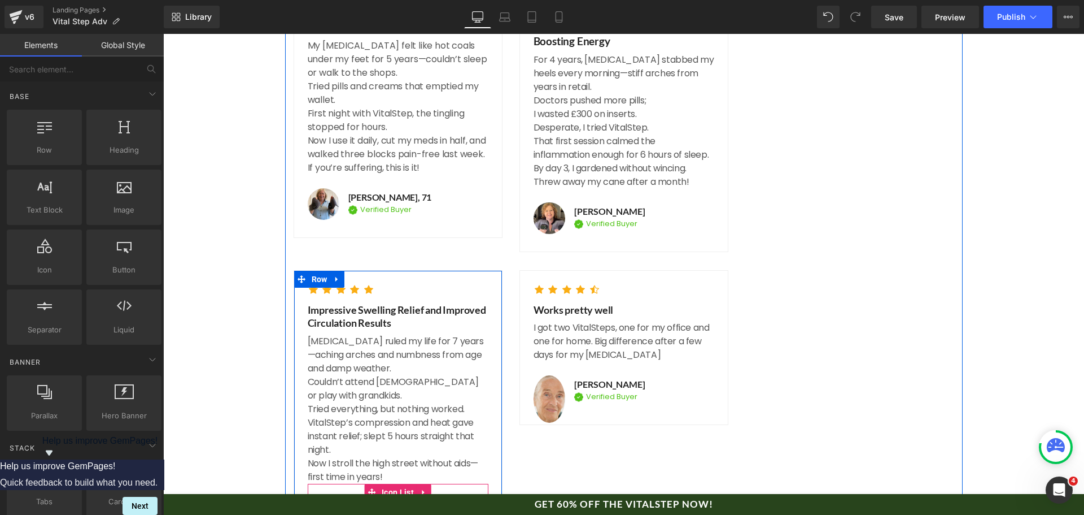
click at [390, 502] on icon at bounding box center [393, 505] width 6 height 7
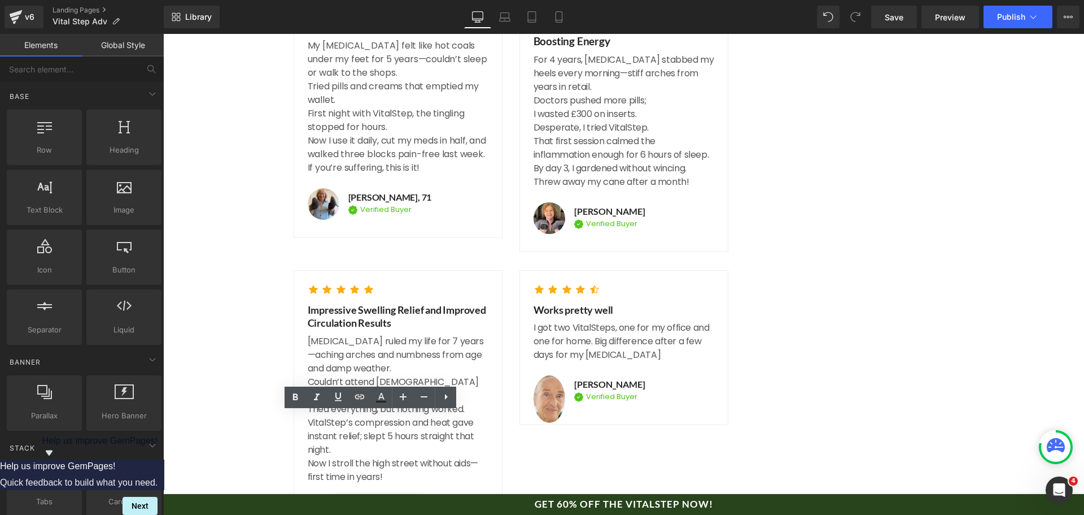
click at [391, 499] on p "[PERSON_NAME]" at bounding box center [383, 506] width 71 height 14
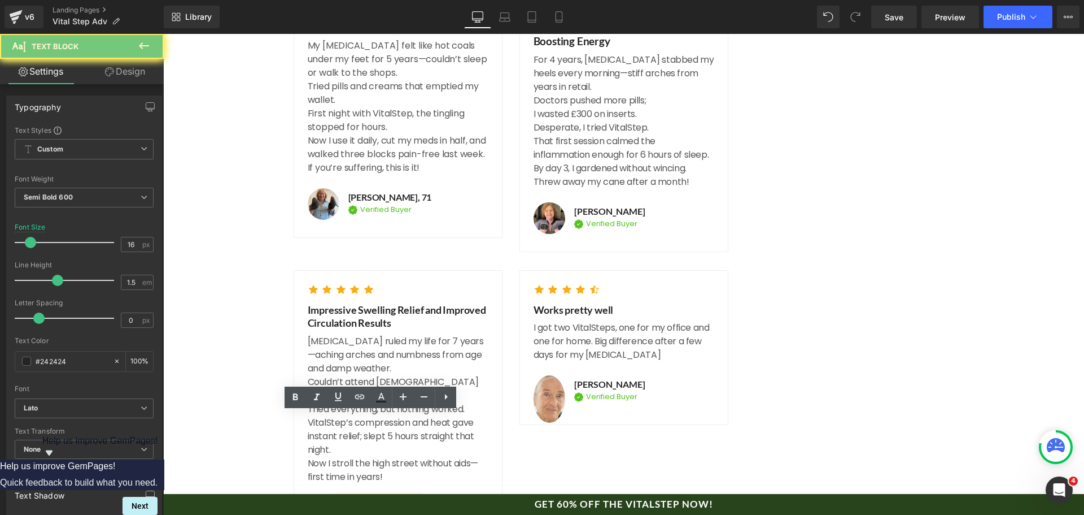
click at [391, 499] on p "[PERSON_NAME]" at bounding box center [383, 506] width 71 height 14
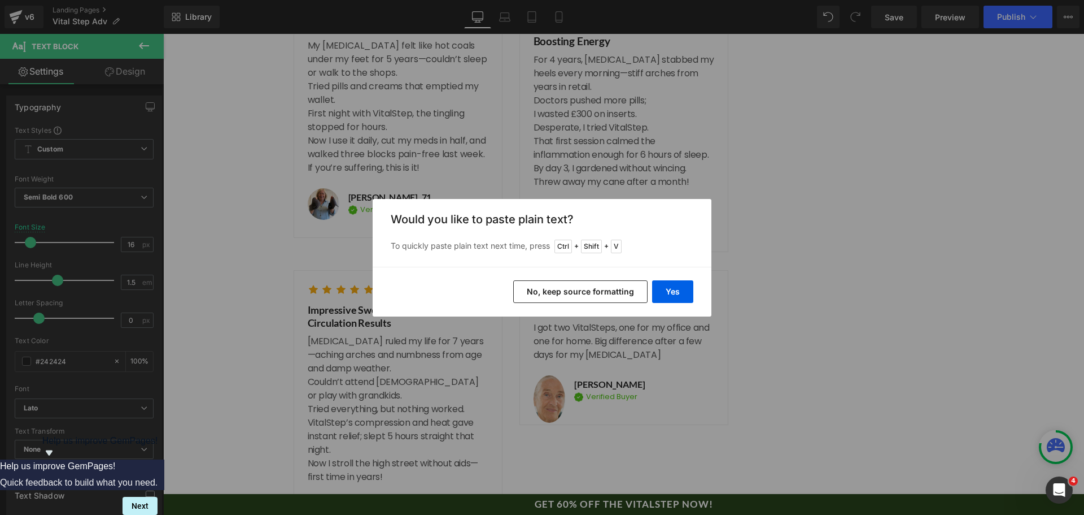
click at [696, 286] on div "Yes No, keep source formatting" at bounding box center [542, 292] width 339 height 50
click at [686, 288] on button "Yes" at bounding box center [672, 291] width 41 height 23
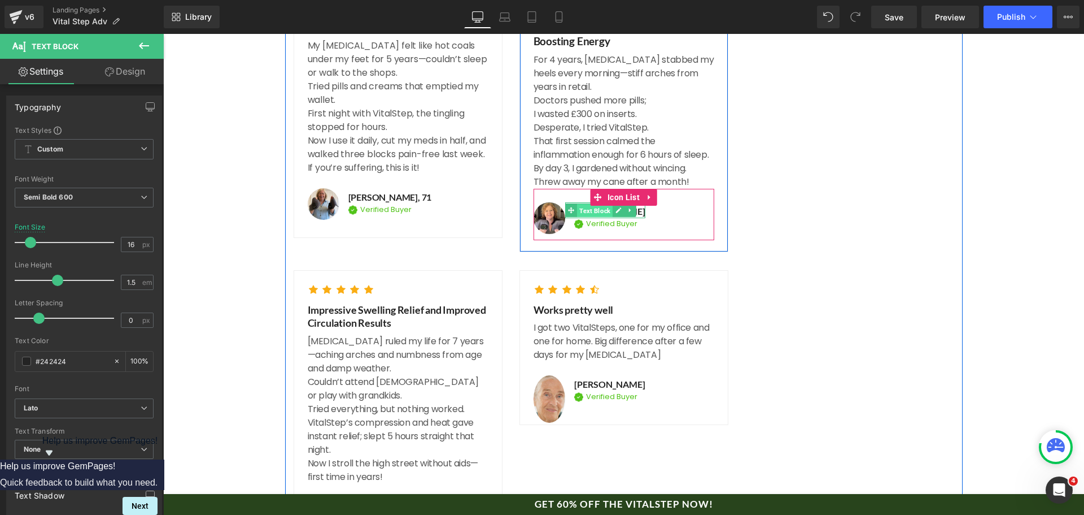
click at [598, 204] on span "Text Block" at bounding box center [595, 211] width 36 height 14
click at [616, 207] on icon at bounding box center [619, 210] width 6 height 7
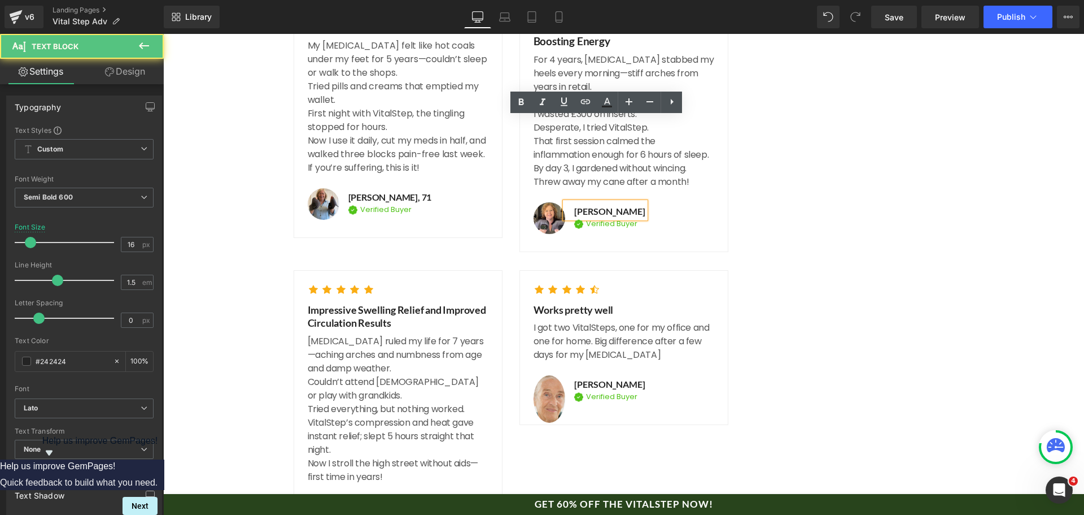
click at [593, 218] on div "Image Verified Buyer Text Block Icon List" at bounding box center [605, 226] width 80 height 16
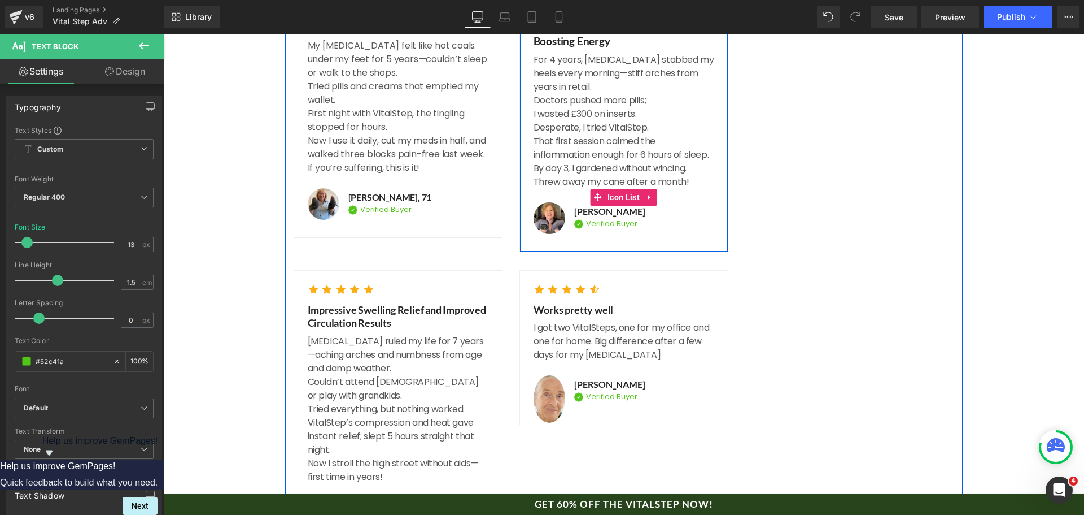
click at [592, 189] on div "Image [PERSON_NAME] Text Block Image Verified Buyer Text Block Icon List Icon L…" at bounding box center [624, 214] width 181 height 51
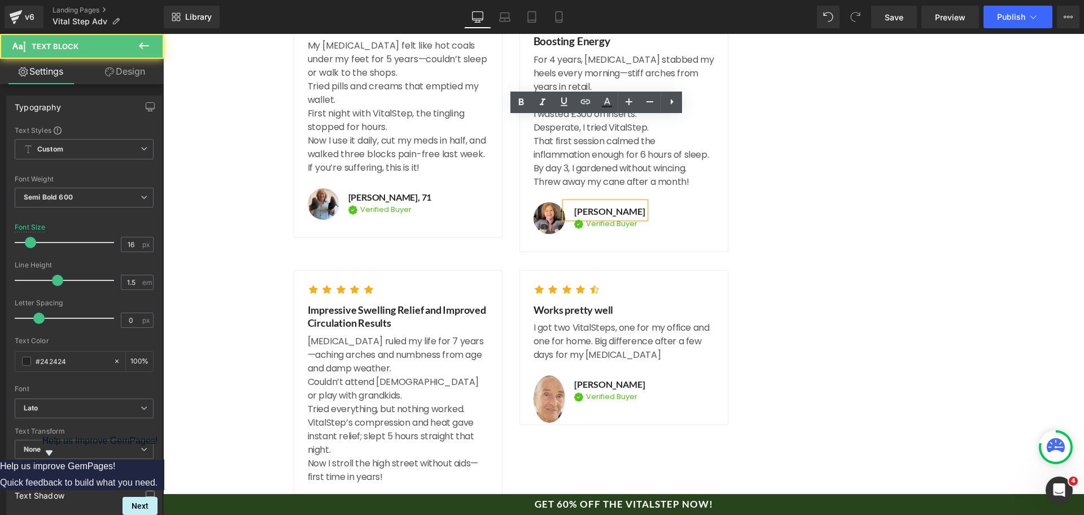
click at [615, 204] on p "[PERSON_NAME]" at bounding box center [609, 211] width 71 height 14
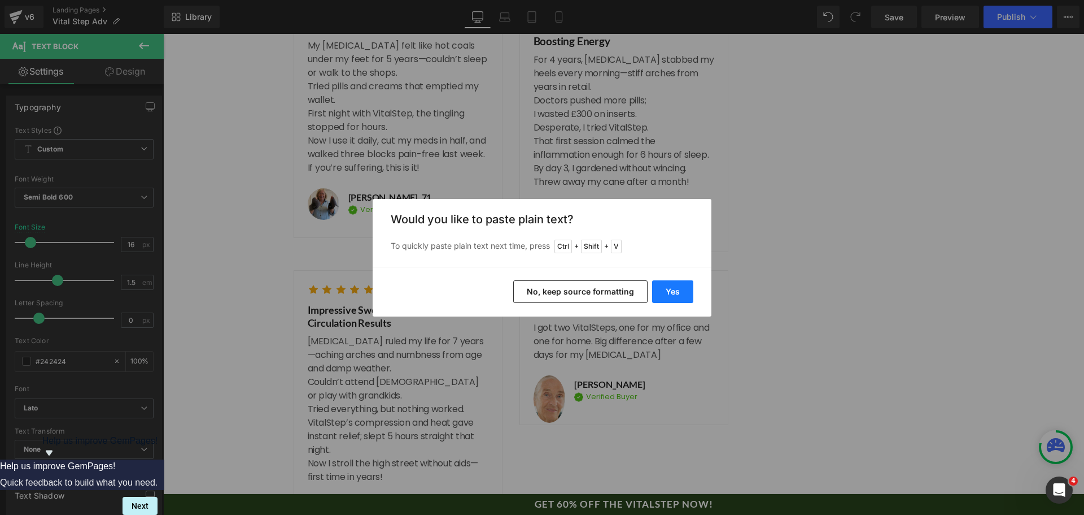
click at [675, 283] on button "Yes" at bounding box center [672, 291] width 41 height 23
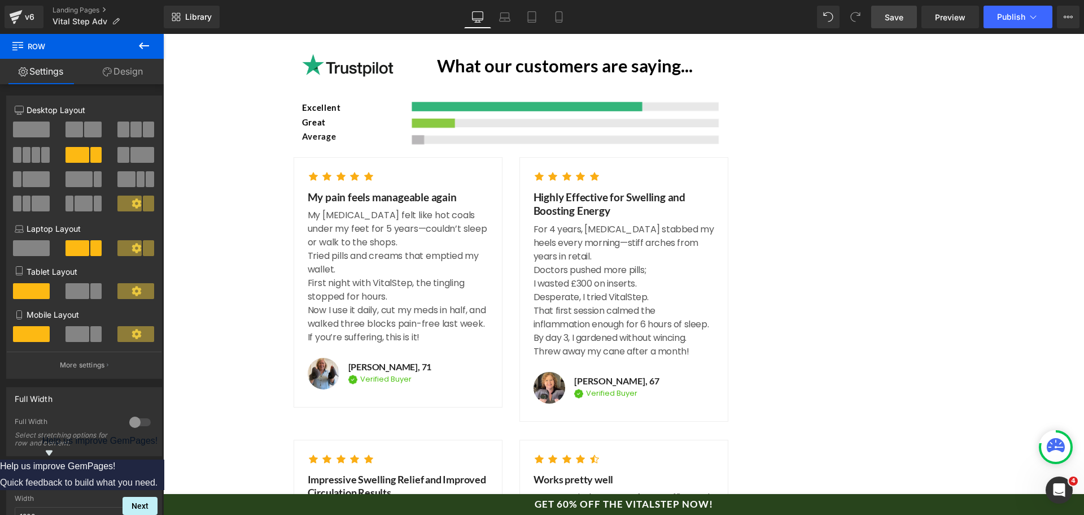
drag, startPoint x: 892, startPoint y: 22, endPoint x: 473, endPoint y: 239, distance: 471.4
click at [892, 22] on span "Save" at bounding box center [894, 17] width 19 height 12
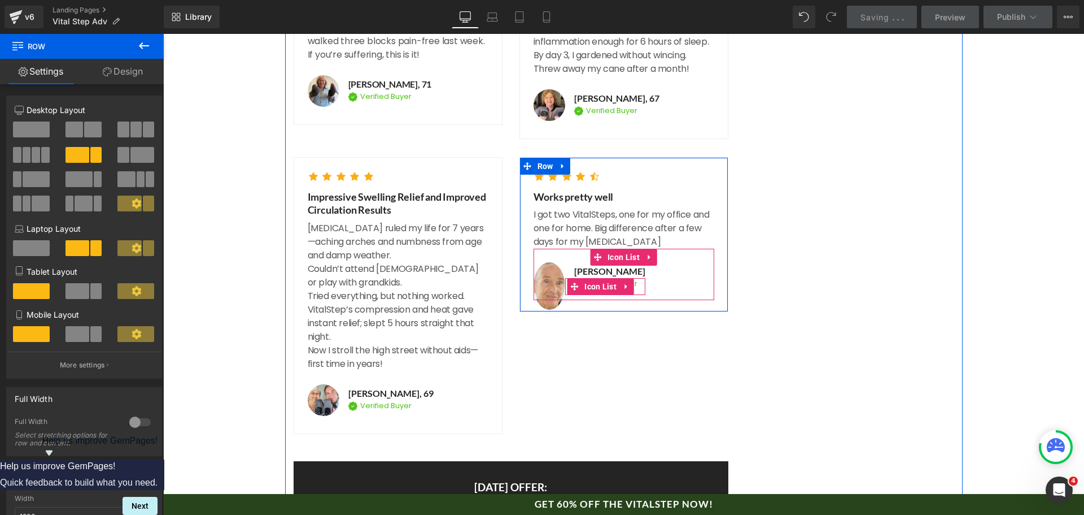
click at [567, 278] on span at bounding box center [574, 286] width 15 height 17
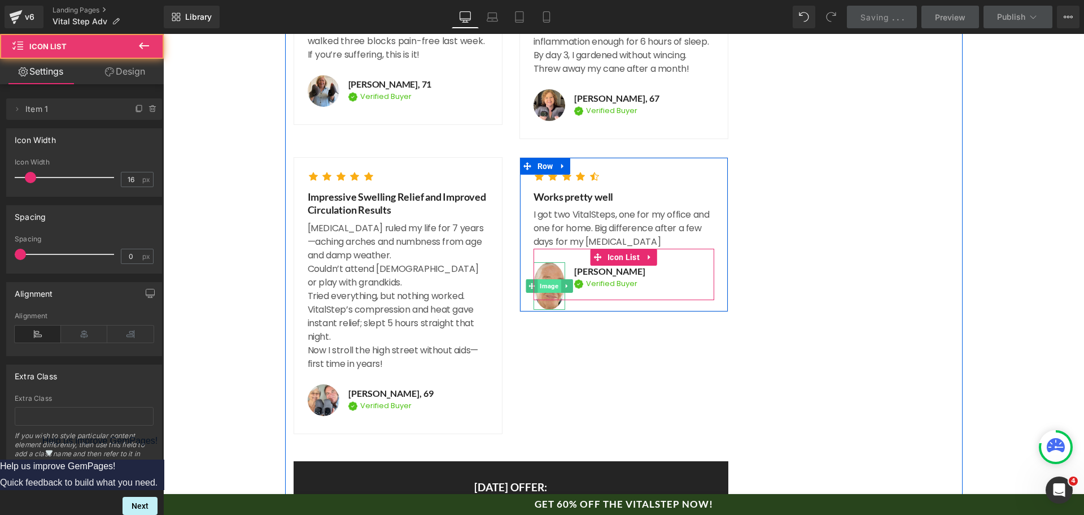
click at [554, 279] on span "Image" at bounding box center [549, 286] width 23 height 14
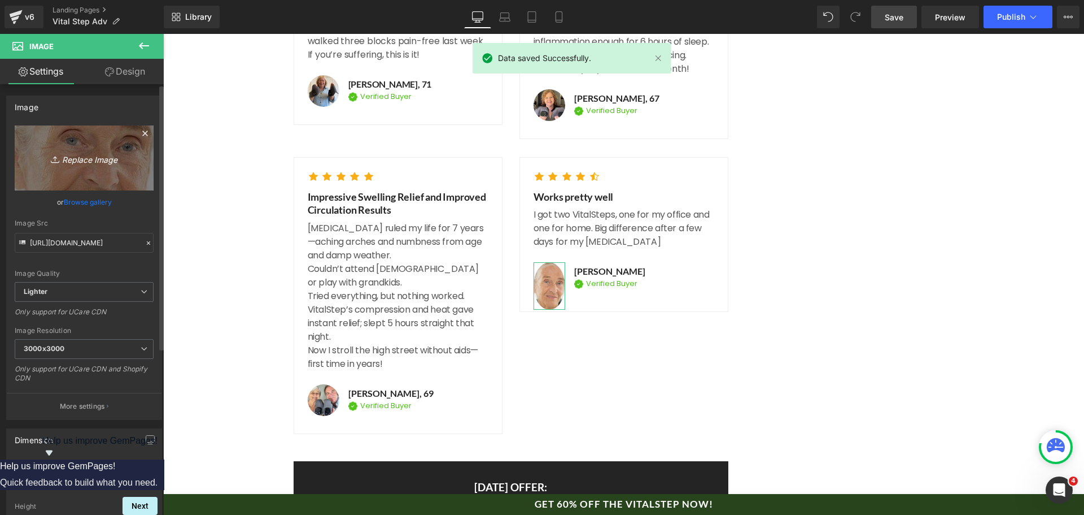
click at [84, 175] on link "Replace Image" at bounding box center [84, 157] width 139 height 65
type input "C:\fakepath\1748604933__d__original.jpg"
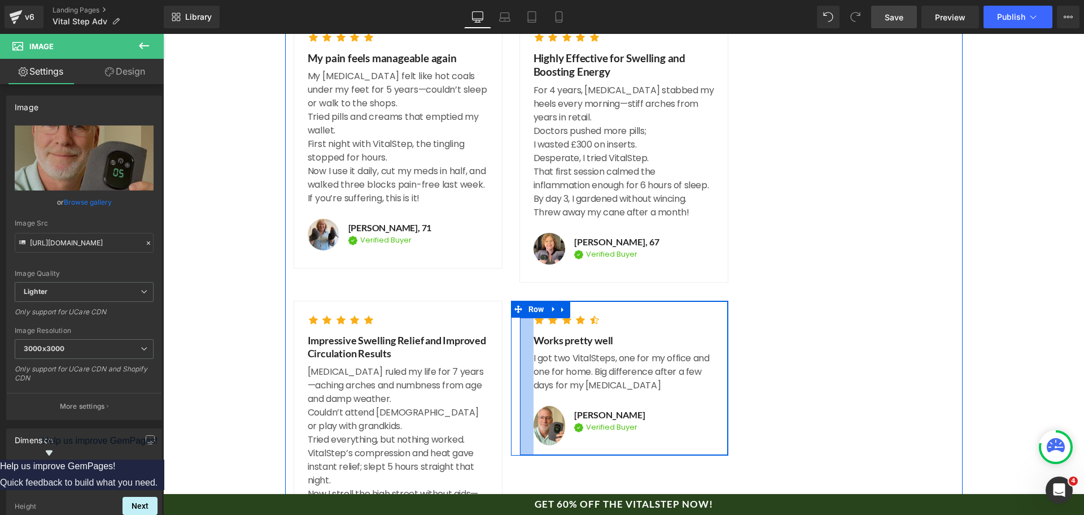
scroll to position [5697, 0]
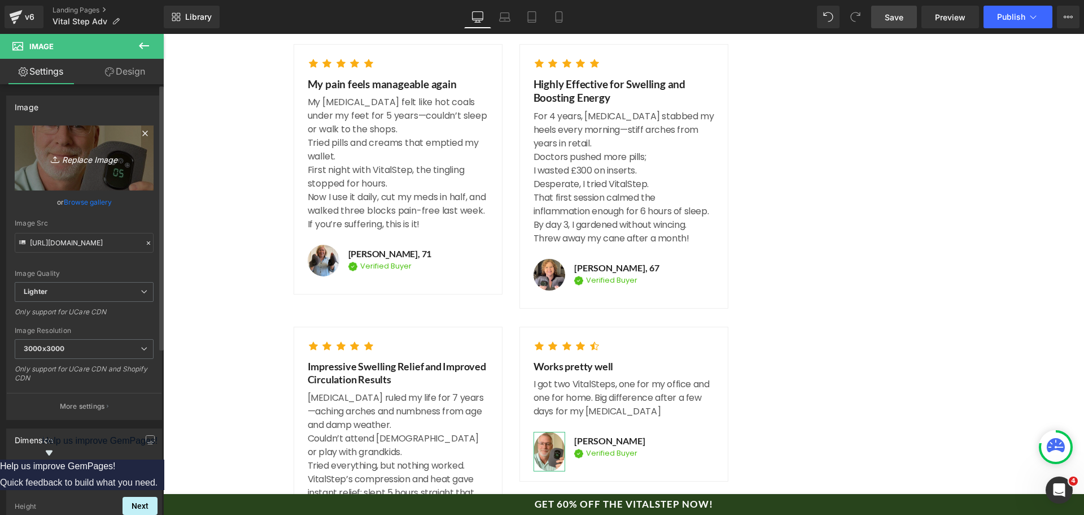
click at [102, 155] on icon "Replace Image" at bounding box center [84, 158] width 90 height 14
type input "C:\fakepath\IMG_5353.webp"
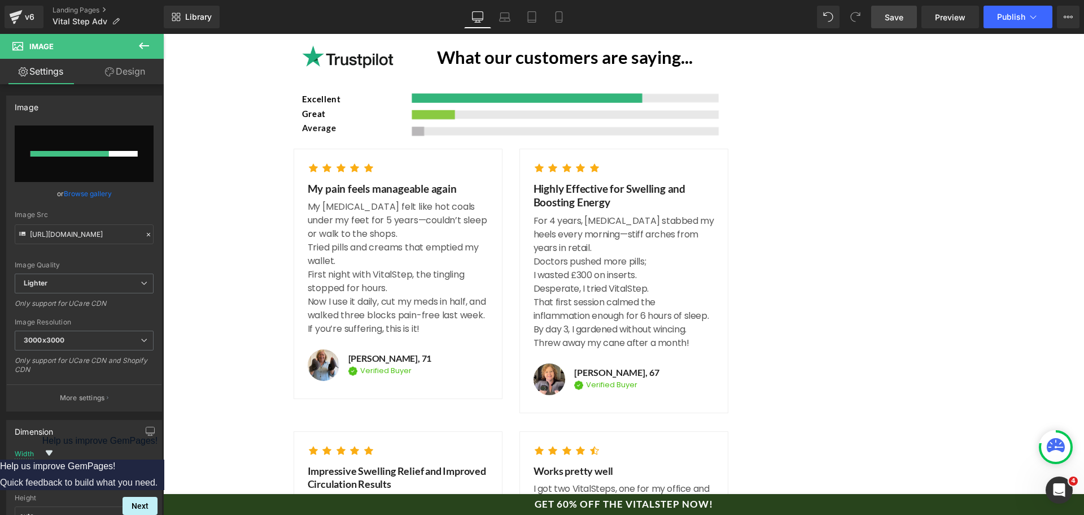
scroll to position [5584, 0]
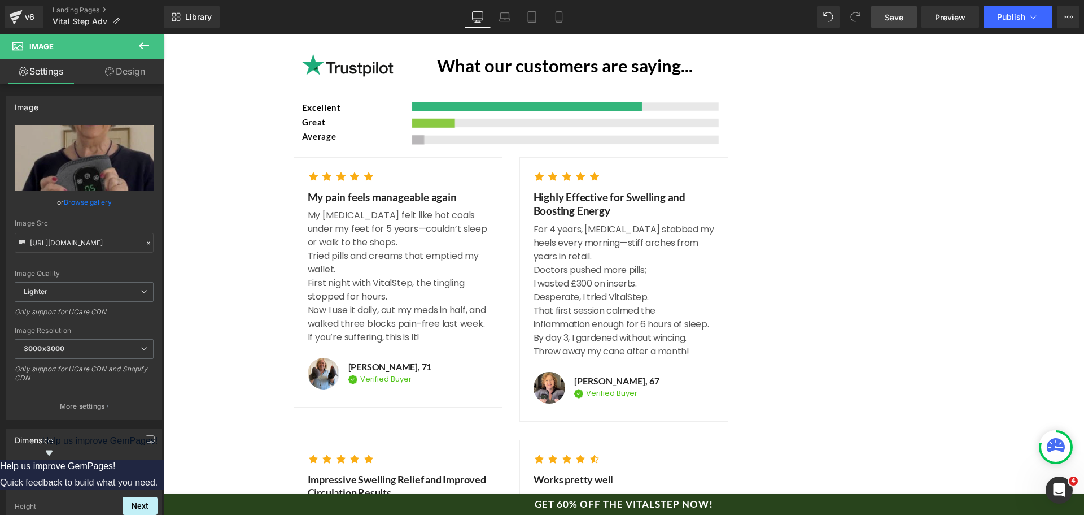
drag, startPoint x: 900, startPoint y: 21, endPoint x: 894, endPoint y: 29, distance: 9.6
click at [900, 21] on span "Save" at bounding box center [894, 17] width 19 height 12
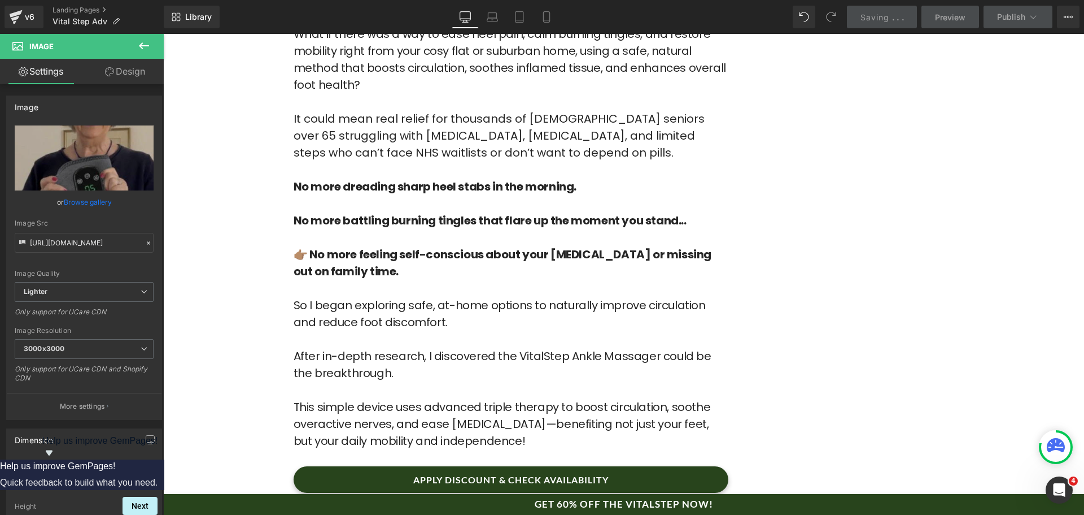
scroll to position [4059, 0]
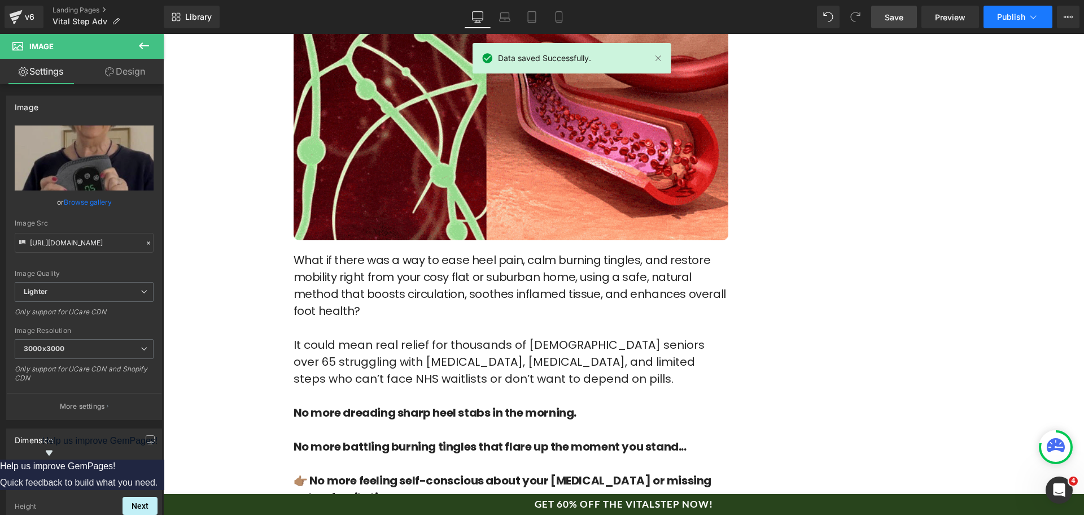
click at [1022, 16] on span "Publish" at bounding box center [1011, 16] width 28 height 9
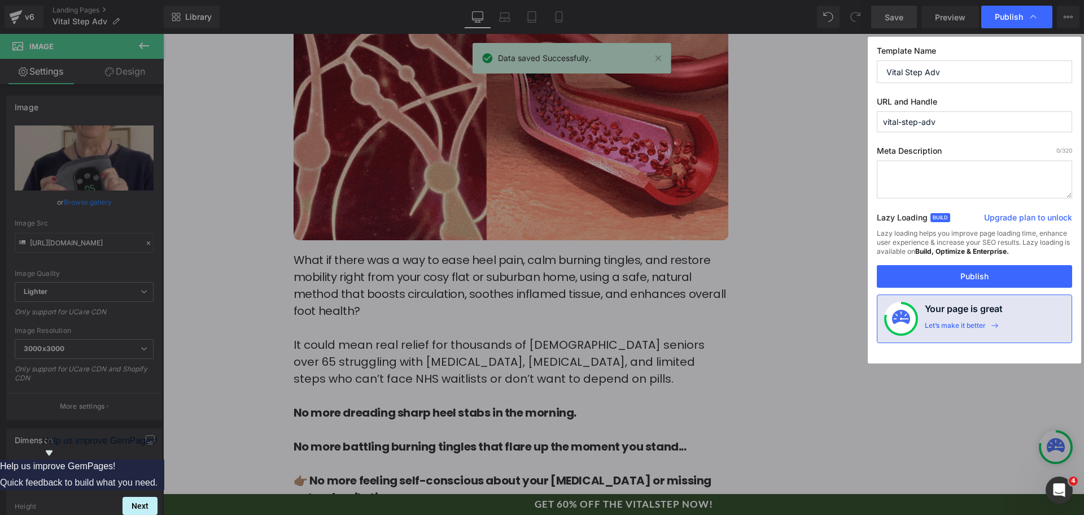
click at [941, 290] on div "Template Name Vital Step Adv URL and Handle vital-step-adv Meta Description 0 /…" at bounding box center [974, 200] width 213 height 326
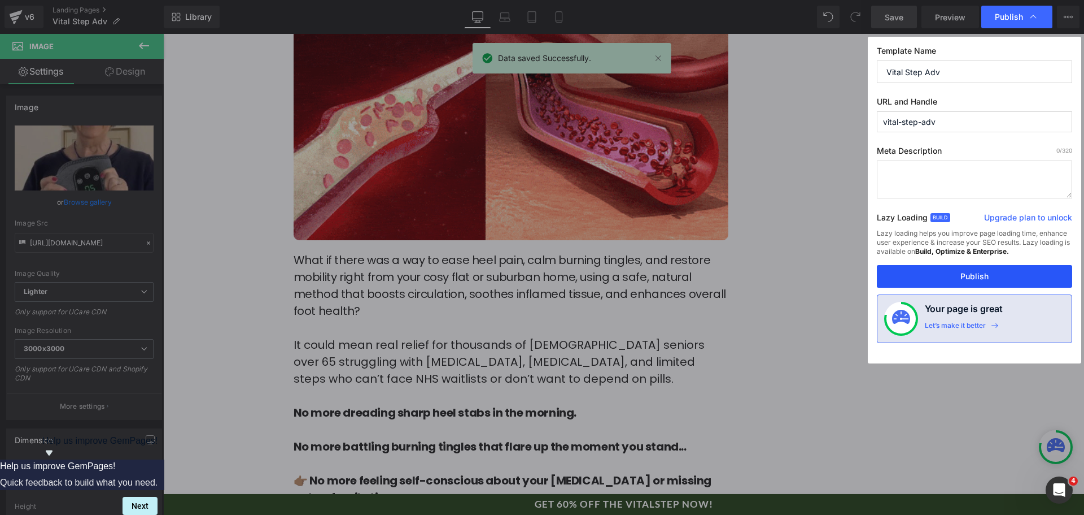
click at [943, 280] on button "Publish" at bounding box center [974, 276] width 195 height 23
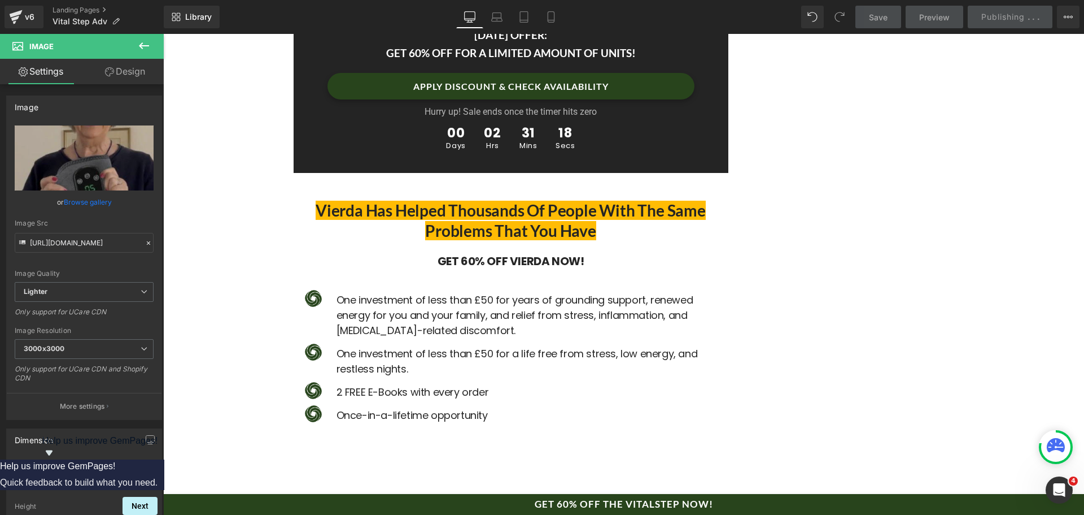
scroll to position [6329, 0]
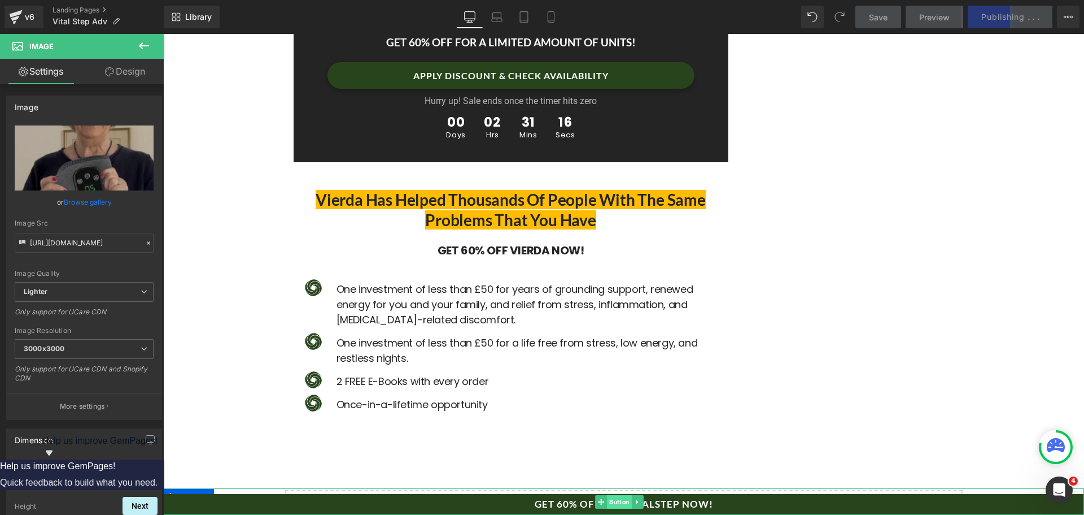
click at [618, 497] on span "Button" at bounding box center [619, 502] width 25 height 14
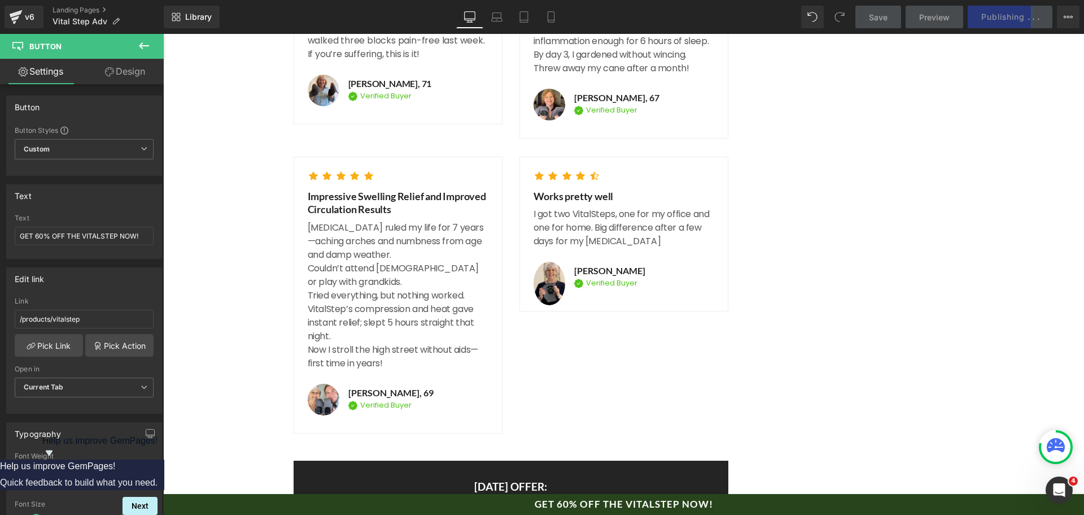
scroll to position [5990, 0]
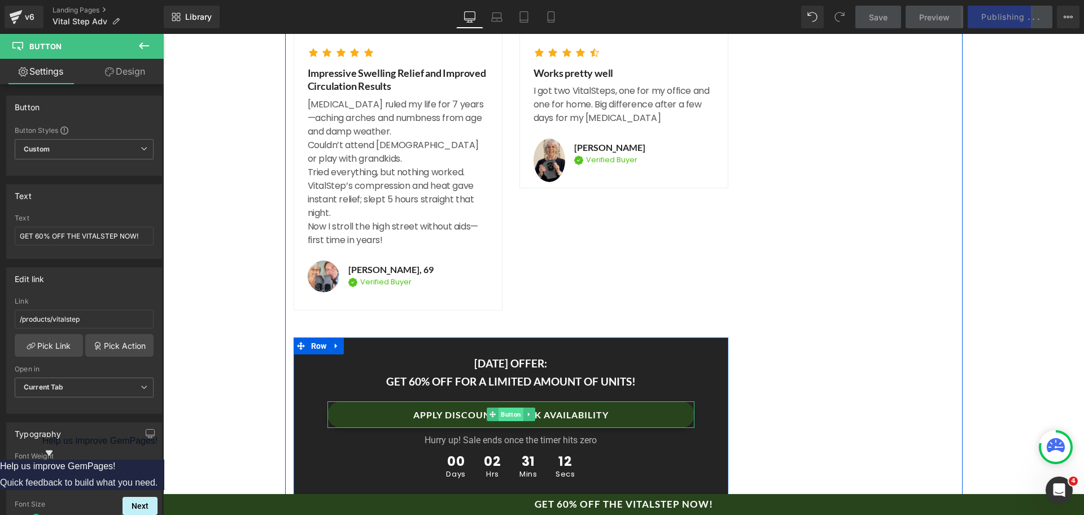
click at [508, 407] on span "Button" at bounding box center [511, 414] width 25 height 14
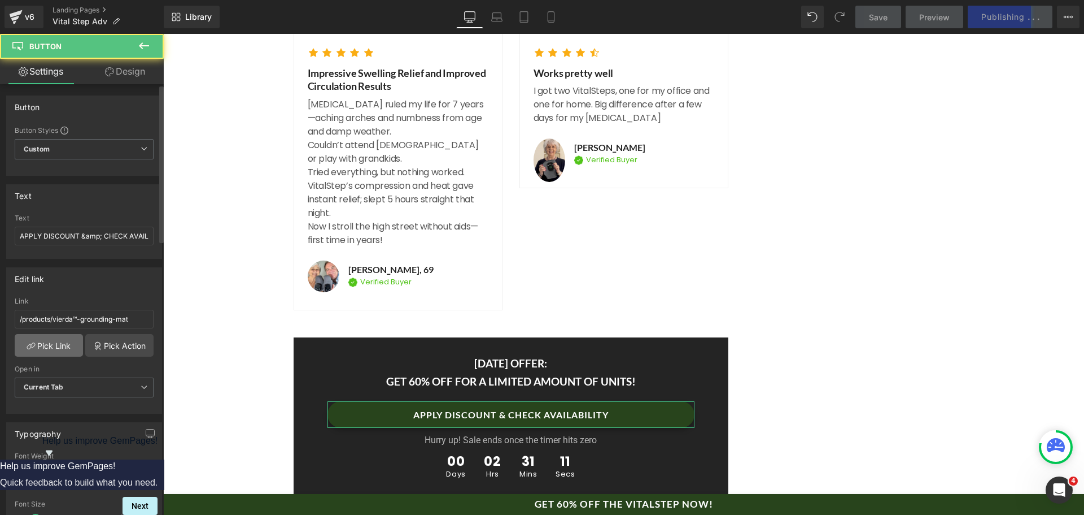
click at [35, 348] on link "Pick Link" at bounding box center [49, 345] width 68 height 23
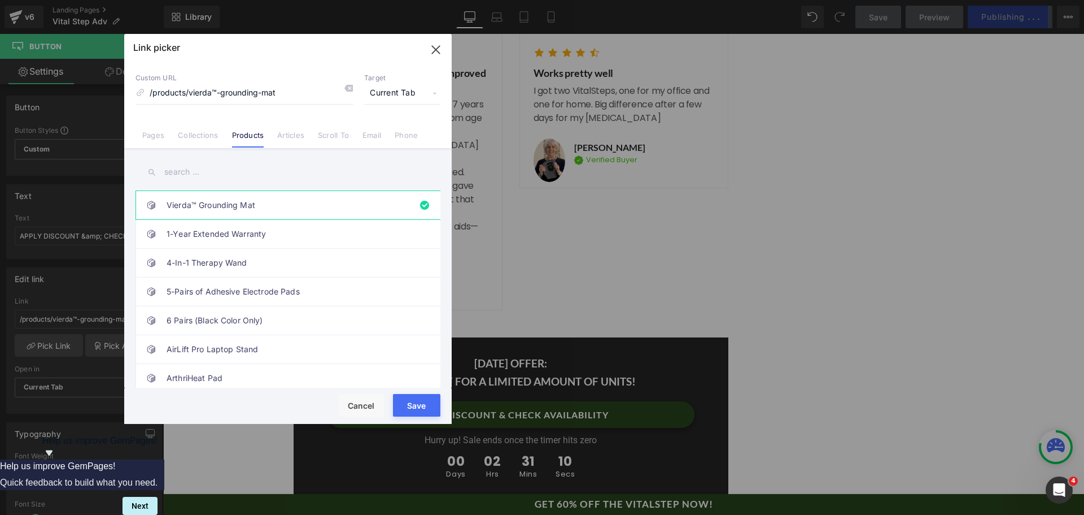
click at [203, 169] on input "text" at bounding box center [288, 171] width 305 height 25
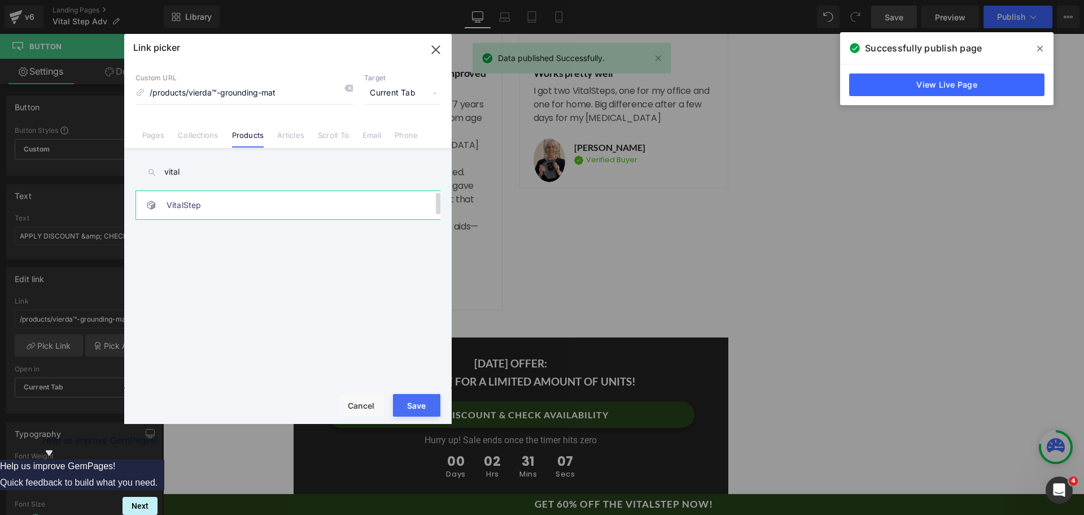
type input "vital"
click at [207, 197] on link "VitalStep" at bounding box center [291, 205] width 249 height 28
click at [413, 403] on button "Save" at bounding box center [416, 405] width 47 height 23
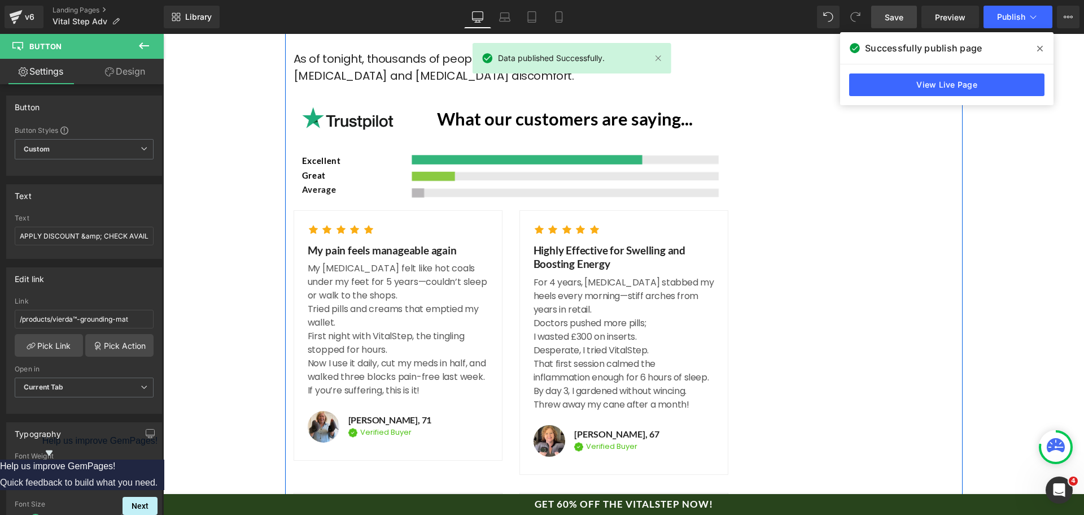
scroll to position [5312, 0]
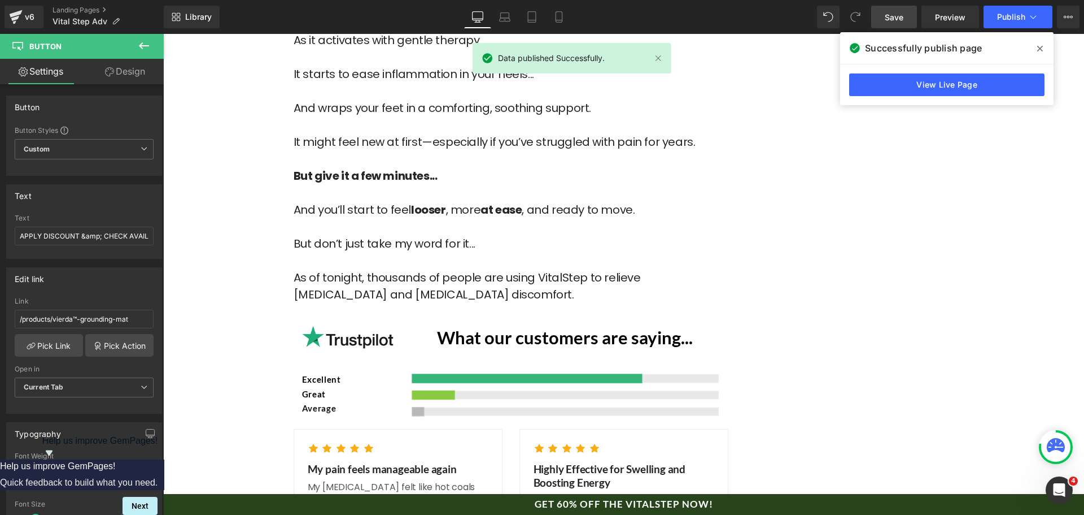
click at [887, 19] on span "Save" at bounding box center [894, 17] width 19 height 12
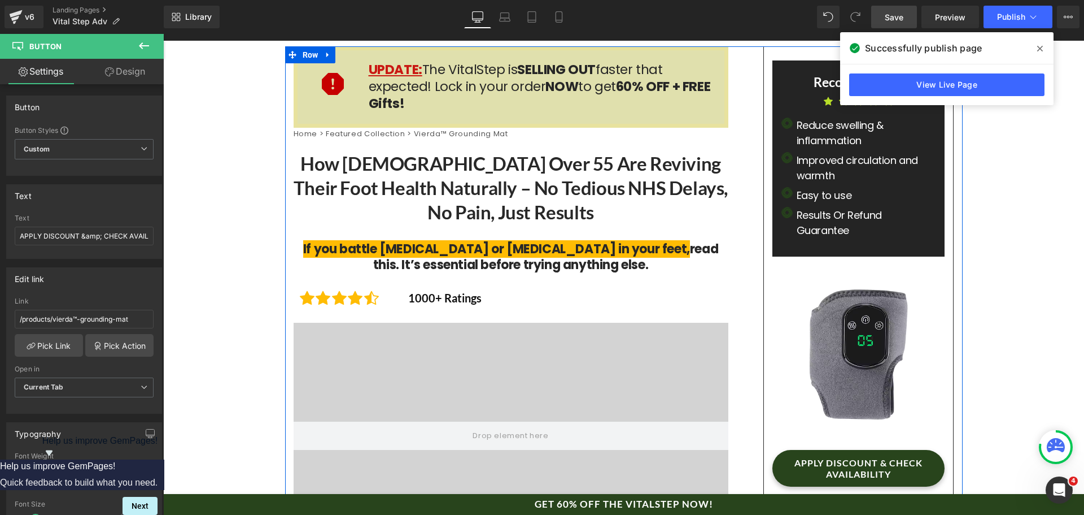
scroll to position [0, 0]
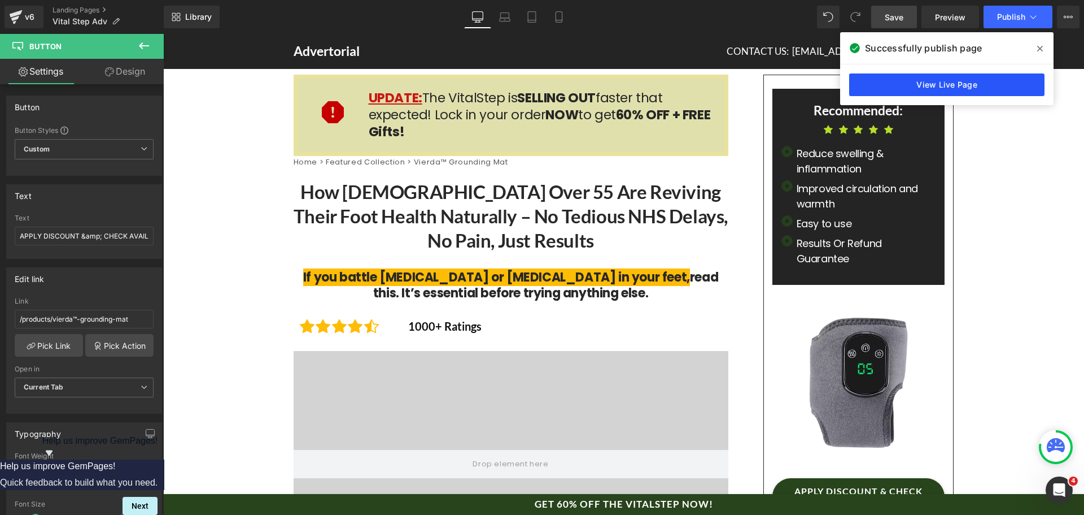
click at [994, 84] on link "View Live Page" at bounding box center [946, 84] width 195 height 23
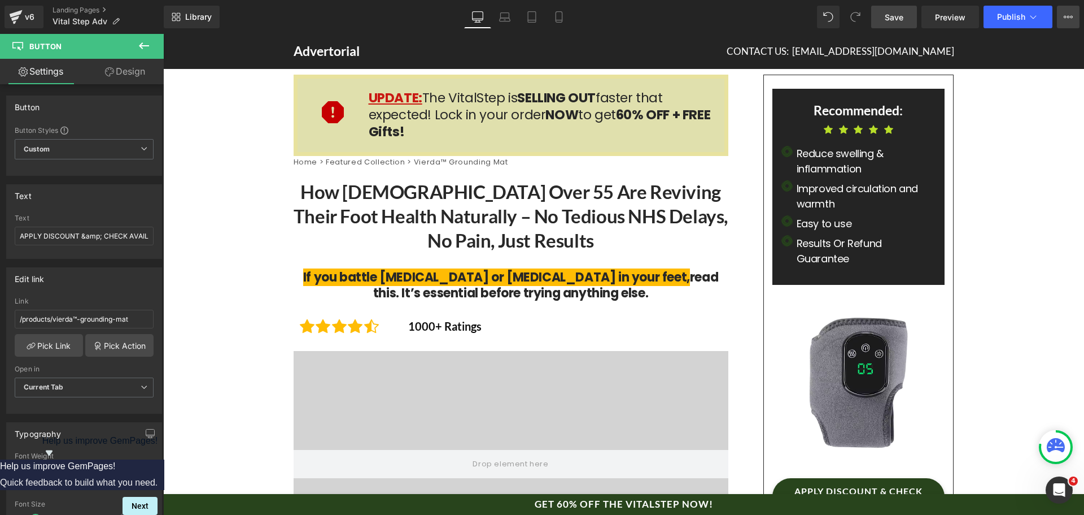
click at [1066, 14] on icon at bounding box center [1068, 16] width 9 height 9
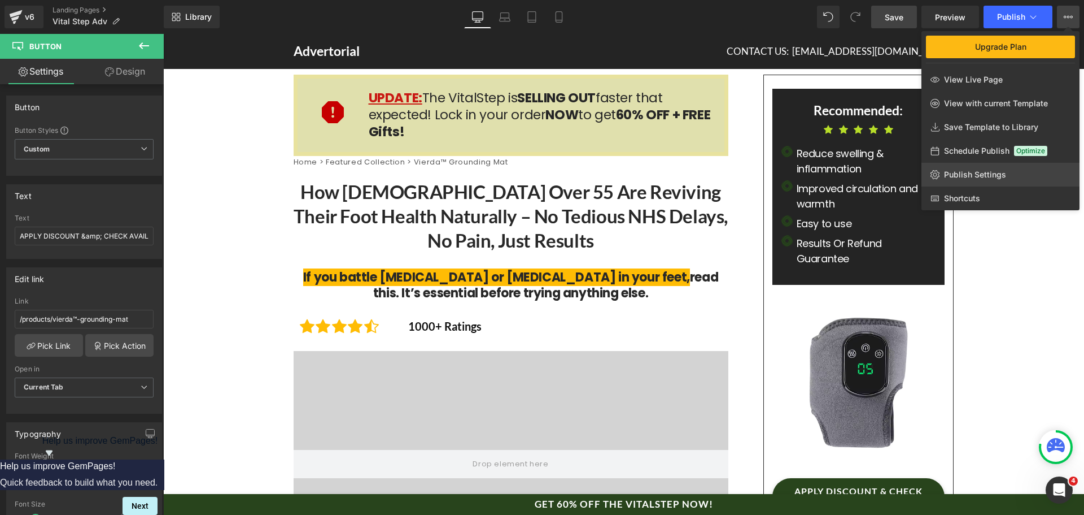
click at [965, 178] on span "Publish Settings" at bounding box center [975, 174] width 62 height 10
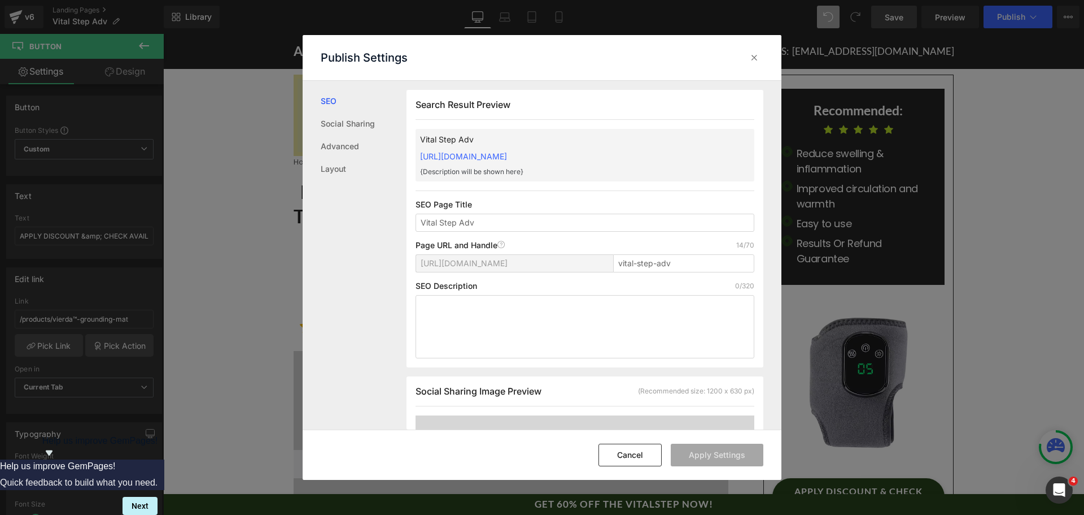
scroll to position [1, 0]
drag, startPoint x: 640, startPoint y: 161, endPoint x: 435, endPoint y: 151, distance: 205.3
click at [435, 151] on div "Vital Step Adv [URL][DOMAIN_NAME] {Description will be shown here}" at bounding box center [585, 154] width 339 height 53
click at [630, 138] on p "Vital Step Adv" at bounding box center [567, 139] width 294 height 12
drag, startPoint x: 624, startPoint y: 154, endPoint x: 417, endPoint y: 150, distance: 206.2
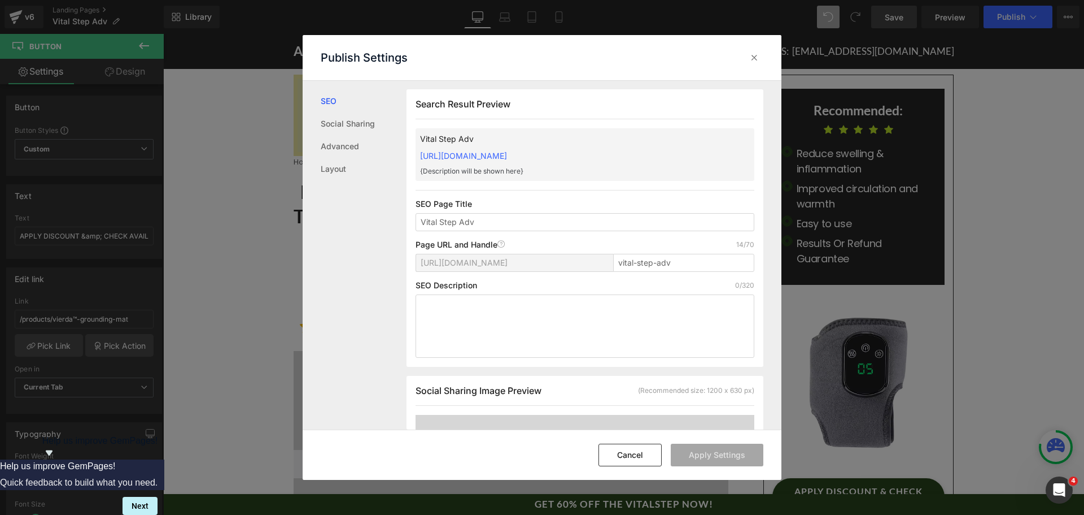
click at [417, 150] on div "Vital Step Adv [URL][DOMAIN_NAME] {Description will be shown here}" at bounding box center [585, 154] width 339 height 53
copy link "[URL][DOMAIN_NAME]"
